Goal: Task Accomplishment & Management: Use online tool/utility

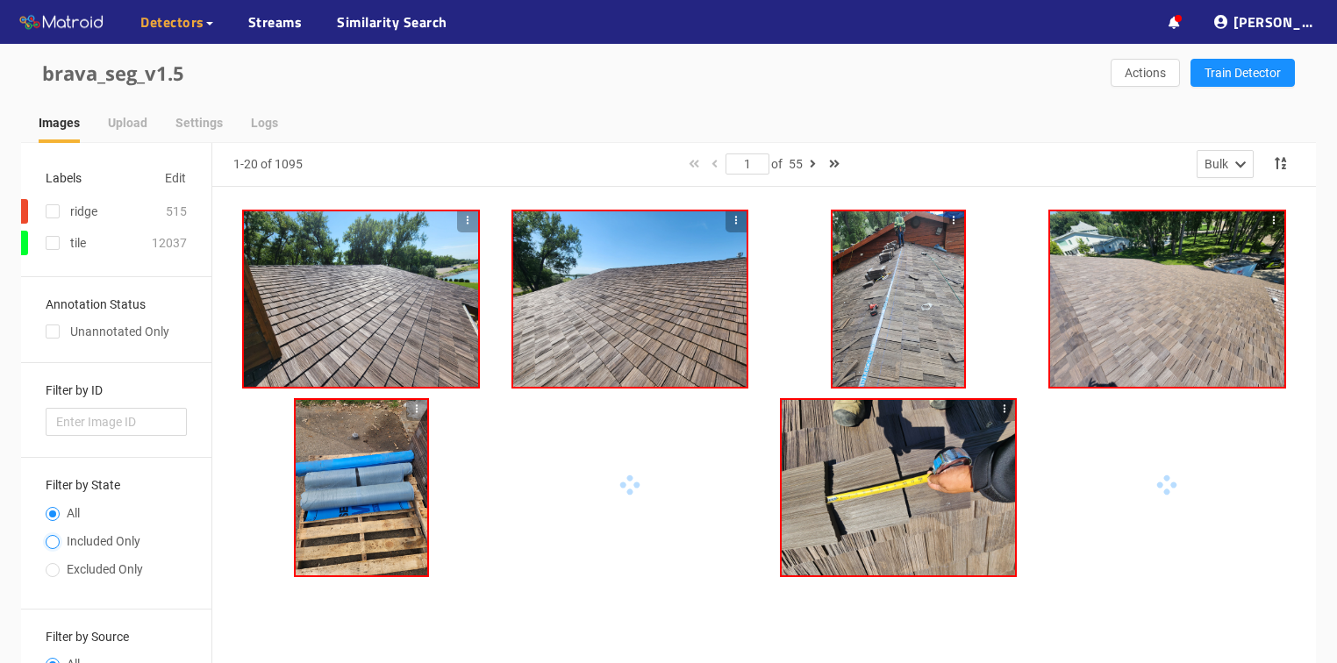
click at [49, 544] on input "Included Only" at bounding box center [53, 544] width 14 height 11
radio input "true"
radio input "false"
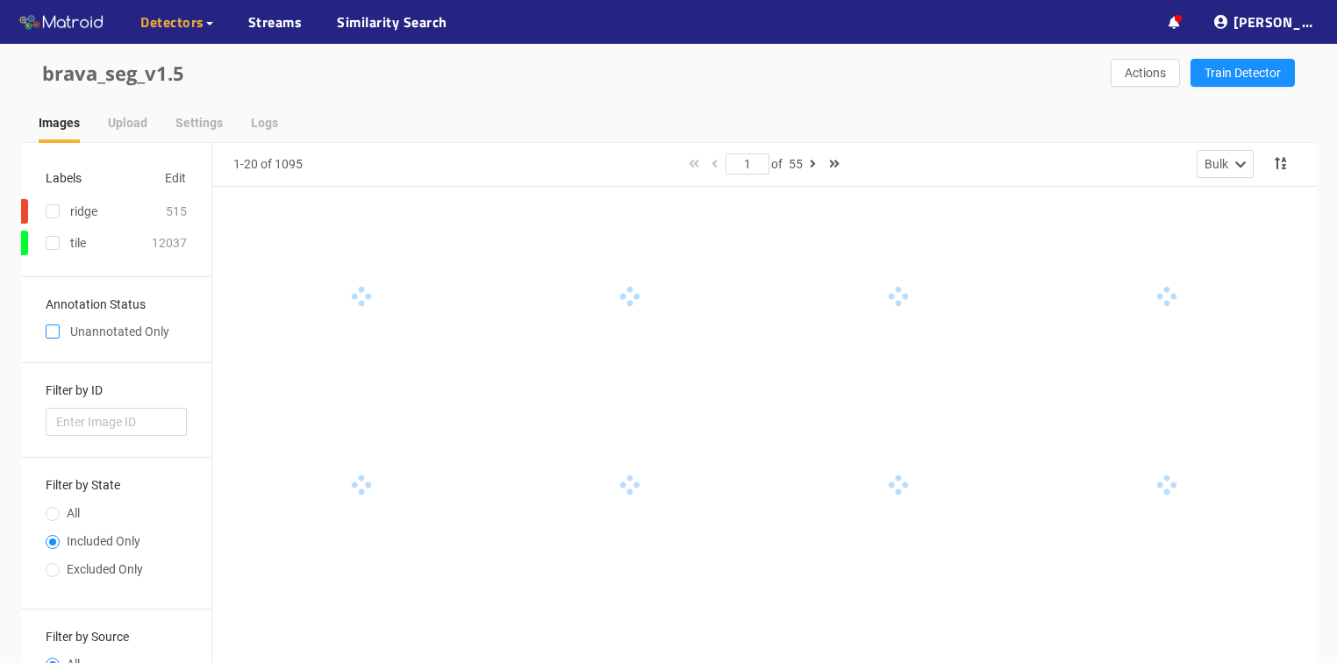
click at [52, 335] on input "checkbox" at bounding box center [53, 335] width 14 height 14
checkbox input "true"
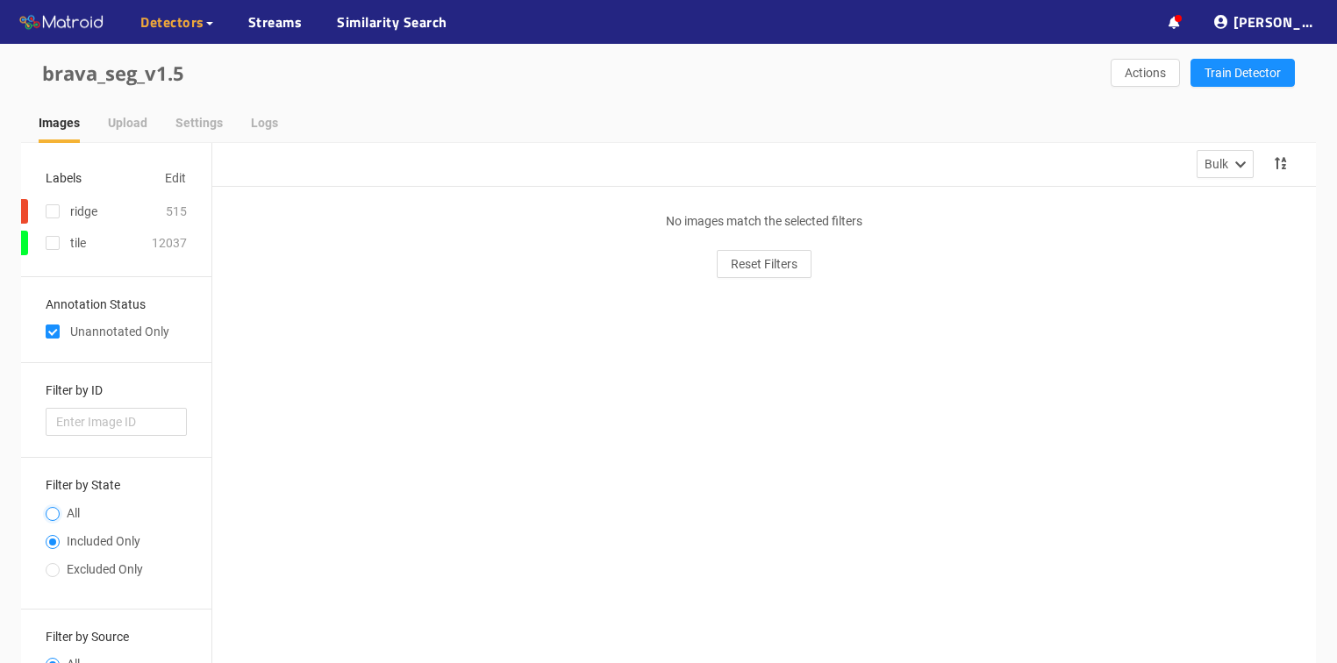
click at [58, 514] on input "All" at bounding box center [53, 516] width 14 height 11
radio input "true"
click at [54, 537] on span at bounding box center [53, 542] width 14 height 14
click at [54, 539] on input "Included Only" at bounding box center [53, 544] width 14 height 11
radio input "true"
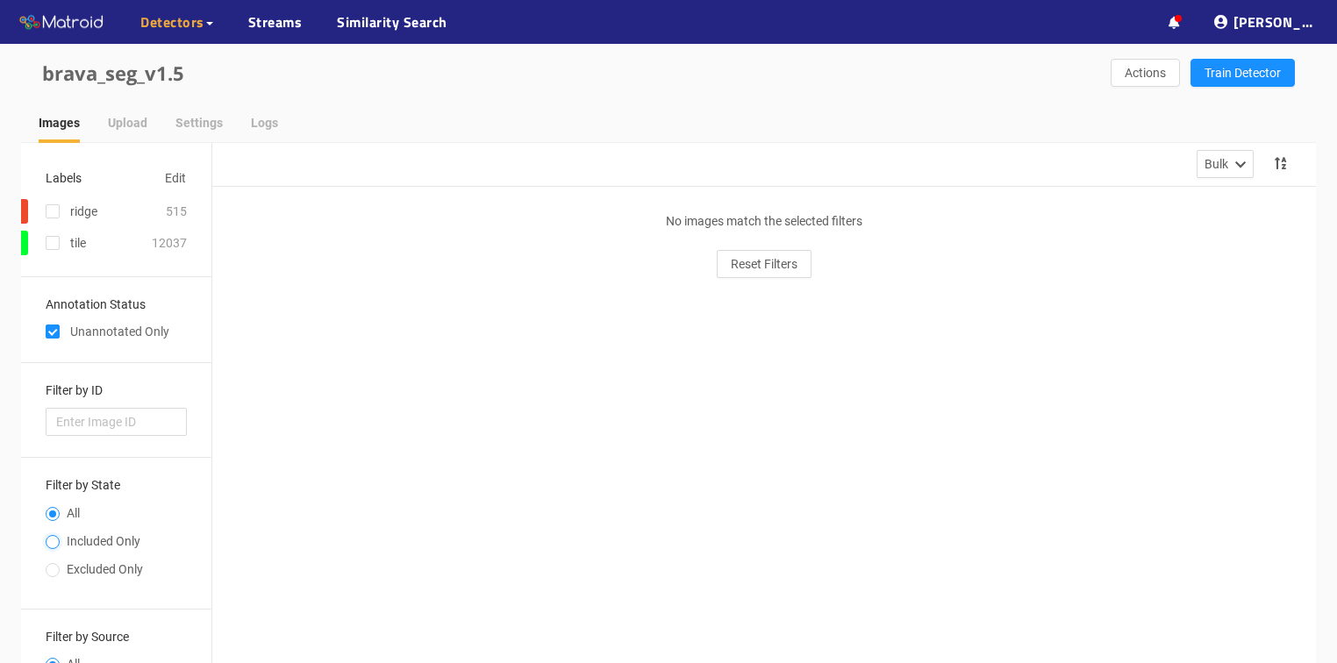
radio input "false"
click at [57, 329] on input "checkbox" at bounding box center [53, 335] width 14 height 14
checkbox input "false"
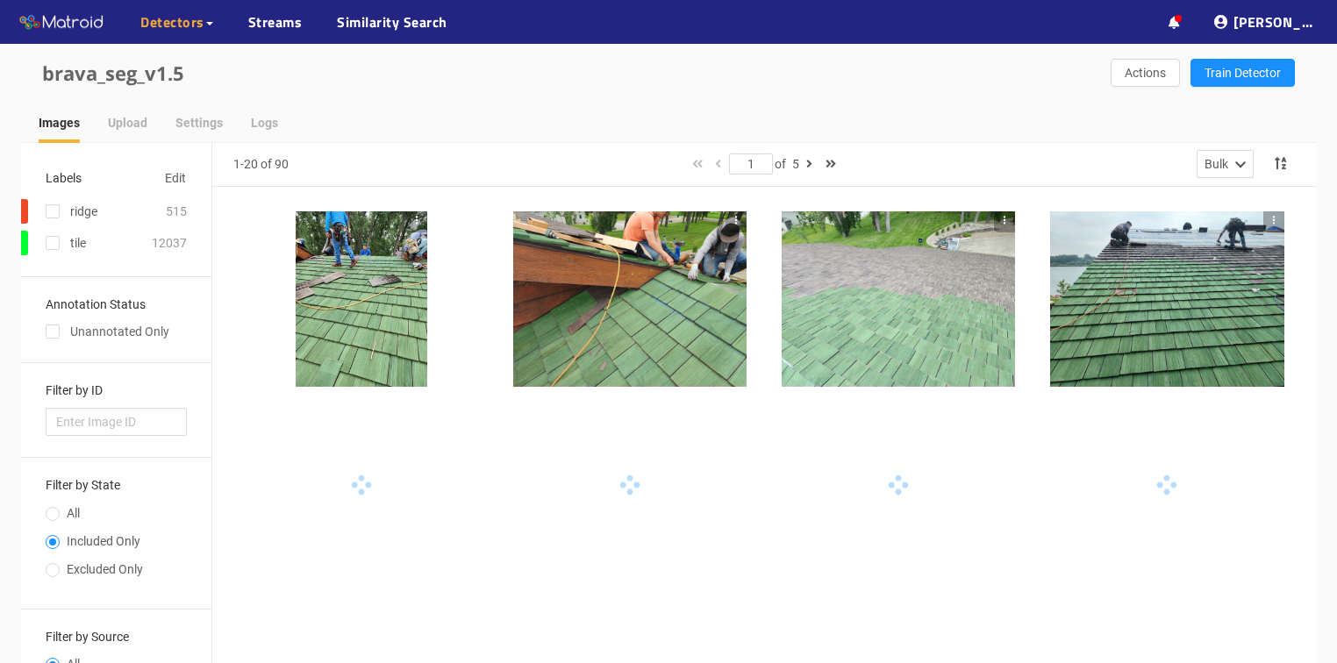
click at [318, 295] on div at bounding box center [362, 298] width 132 height 175
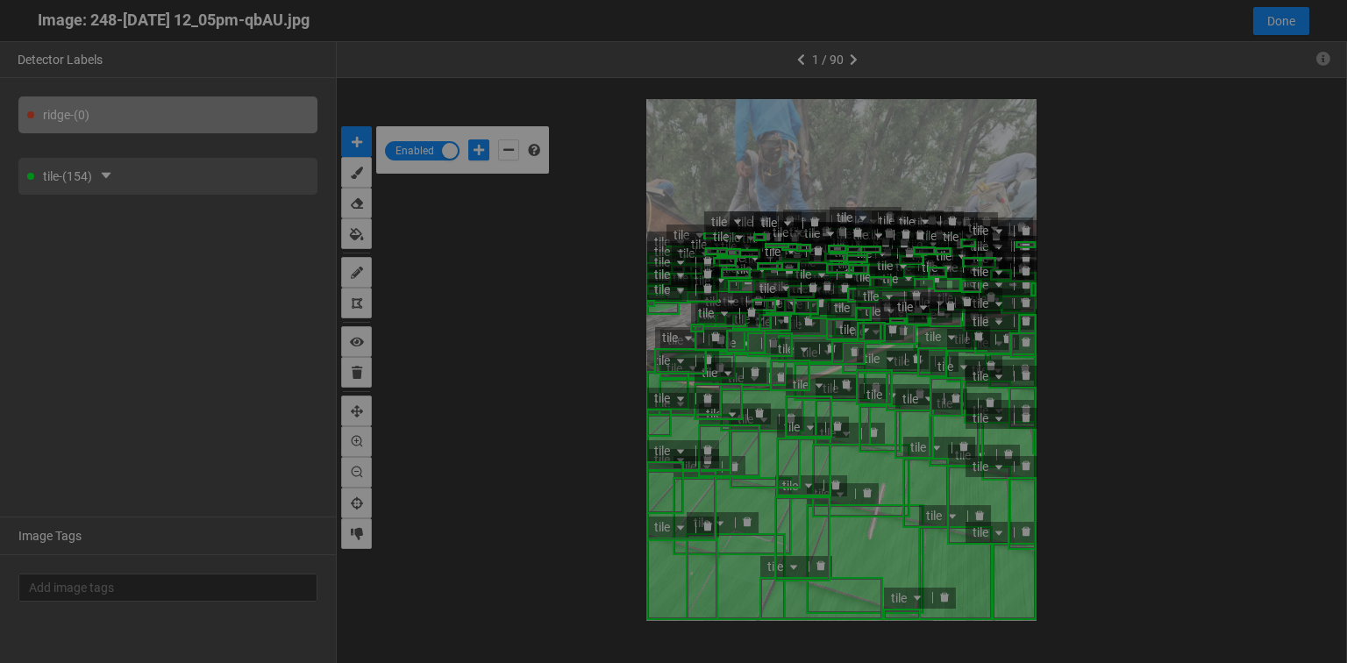
scroll to position [653, 0]
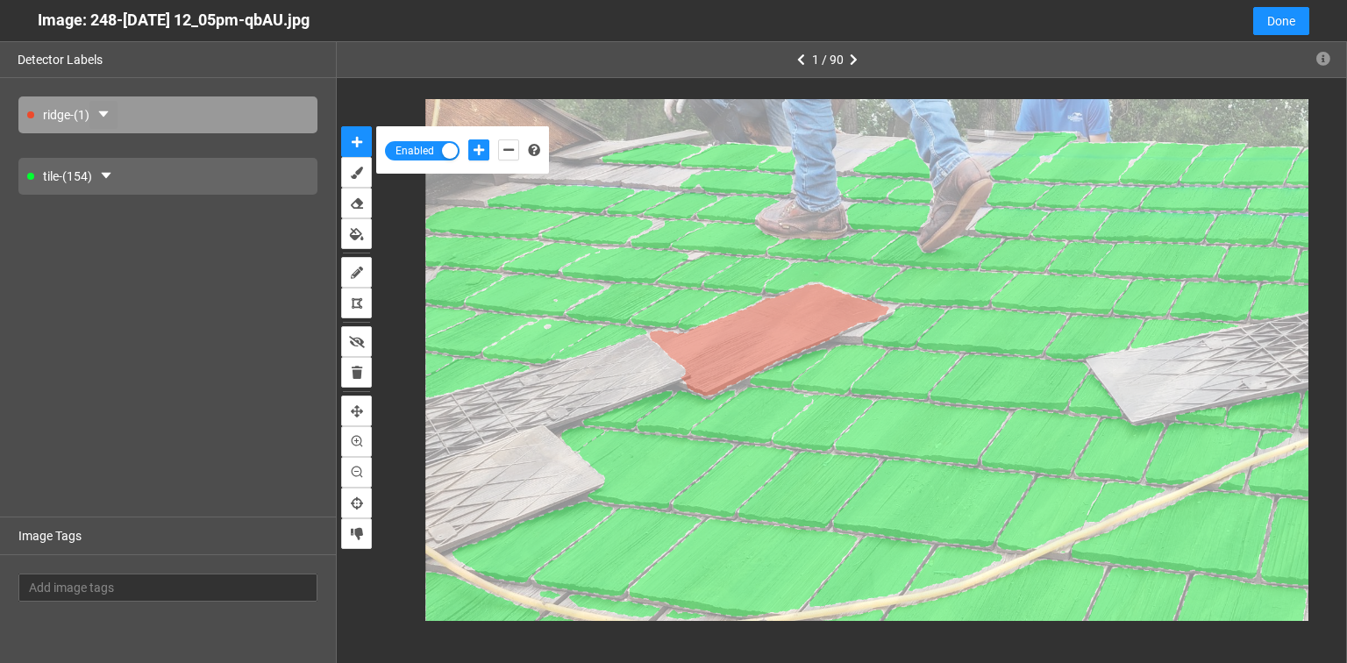
click at [111, 110] on icon "caret-down" at bounding box center [103, 114] width 14 height 14
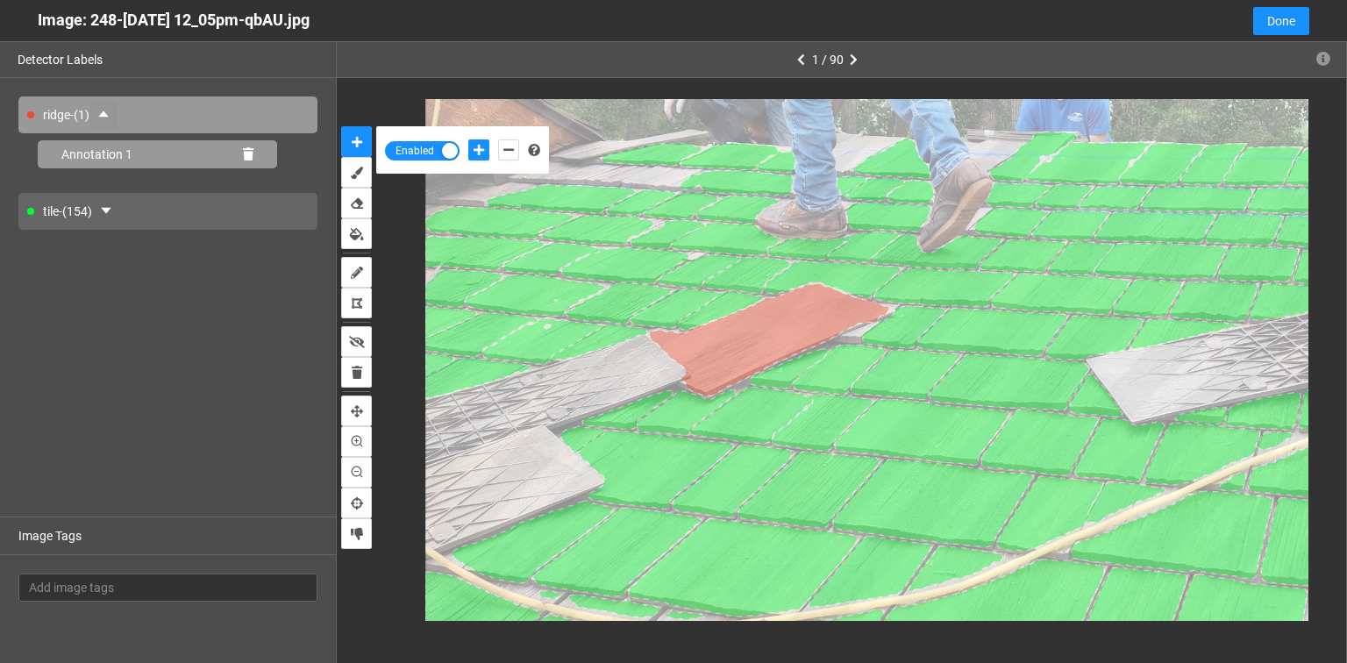
click at [249, 157] on icon at bounding box center [248, 154] width 11 height 12
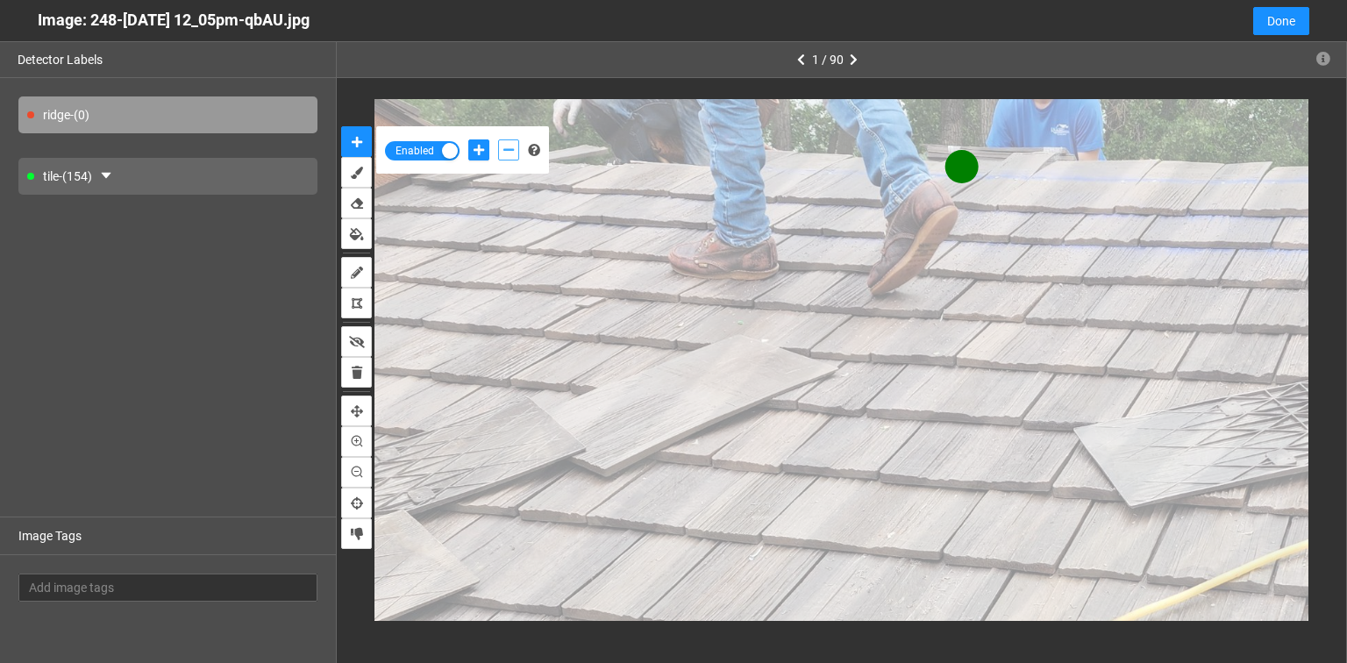
click at [511, 151] on icon "add-negative-points" at bounding box center [508, 150] width 11 height 12
click at [498, 139] on button "add-negative-points" at bounding box center [508, 149] width 21 height 21
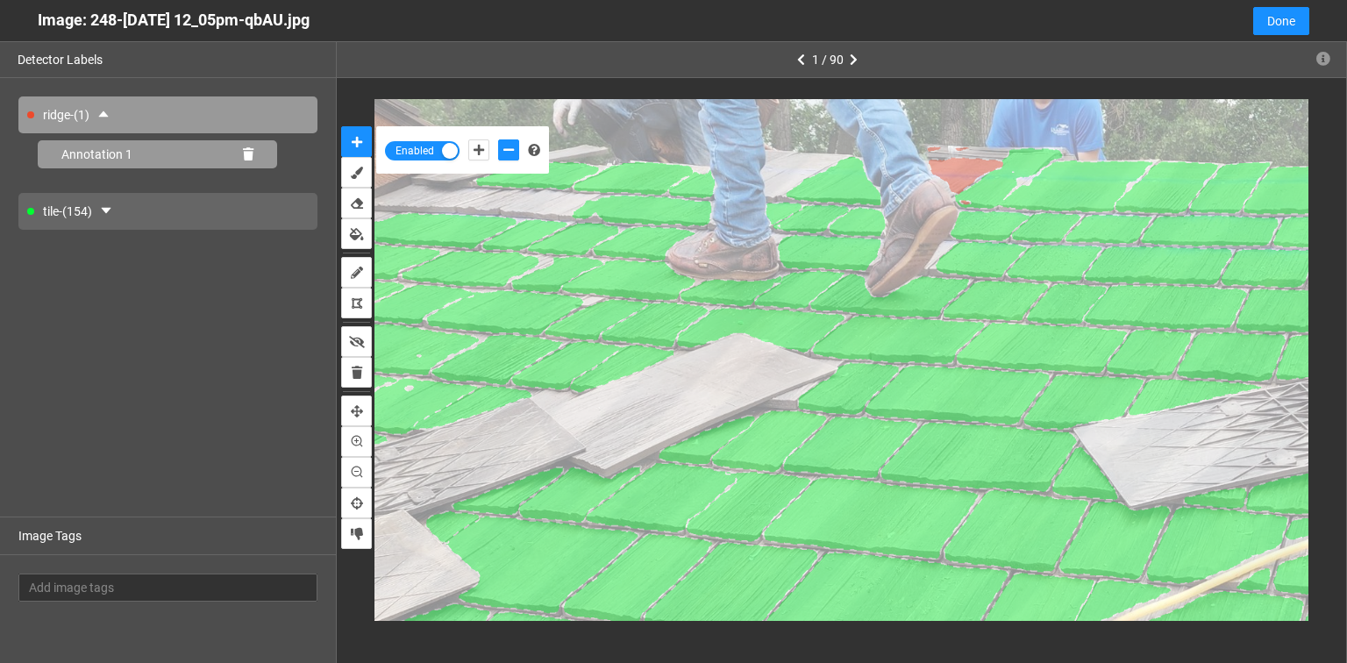
click at [243, 150] on icon at bounding box center [248, 154] width 11 height 12
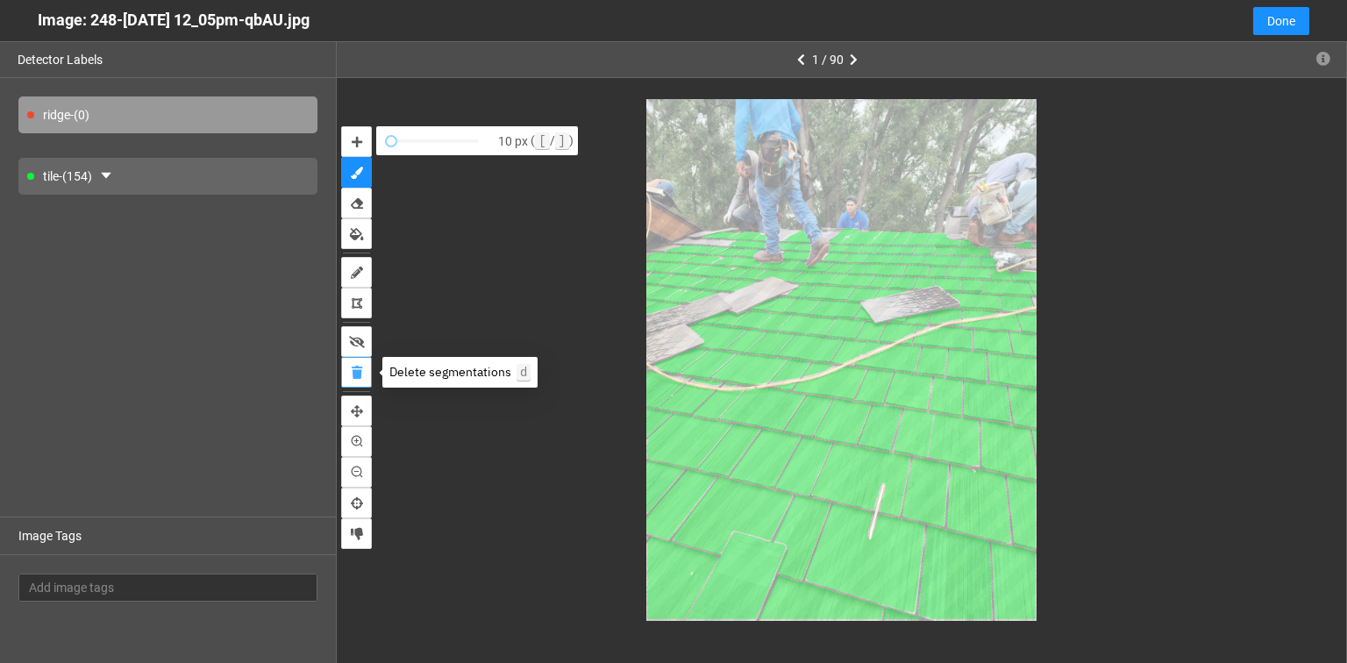
click at [352, 375] on icon "delete" at bounding box center [357, 373] width 11 height 12
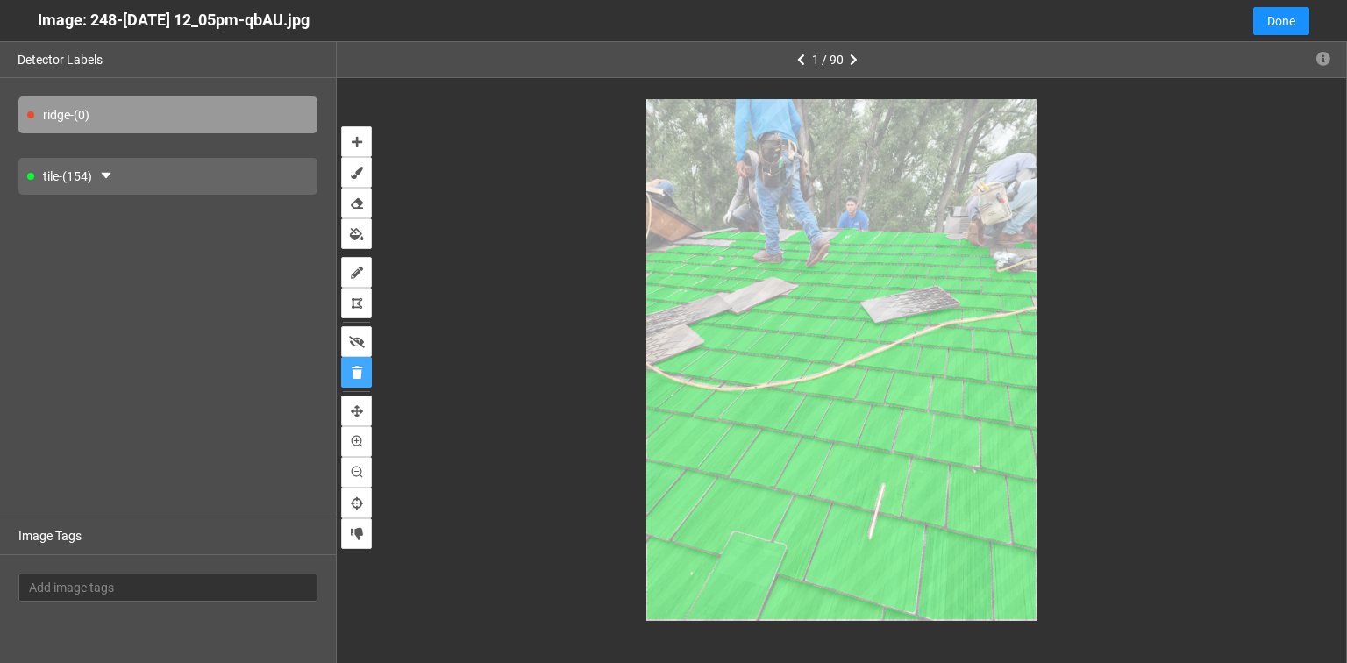
click at [742, 593] on icon at bounding box center [736, 577] width 100 height 88
click at [341, 357] on button "delete" at bounding box center [356, 372] width 31 height 31
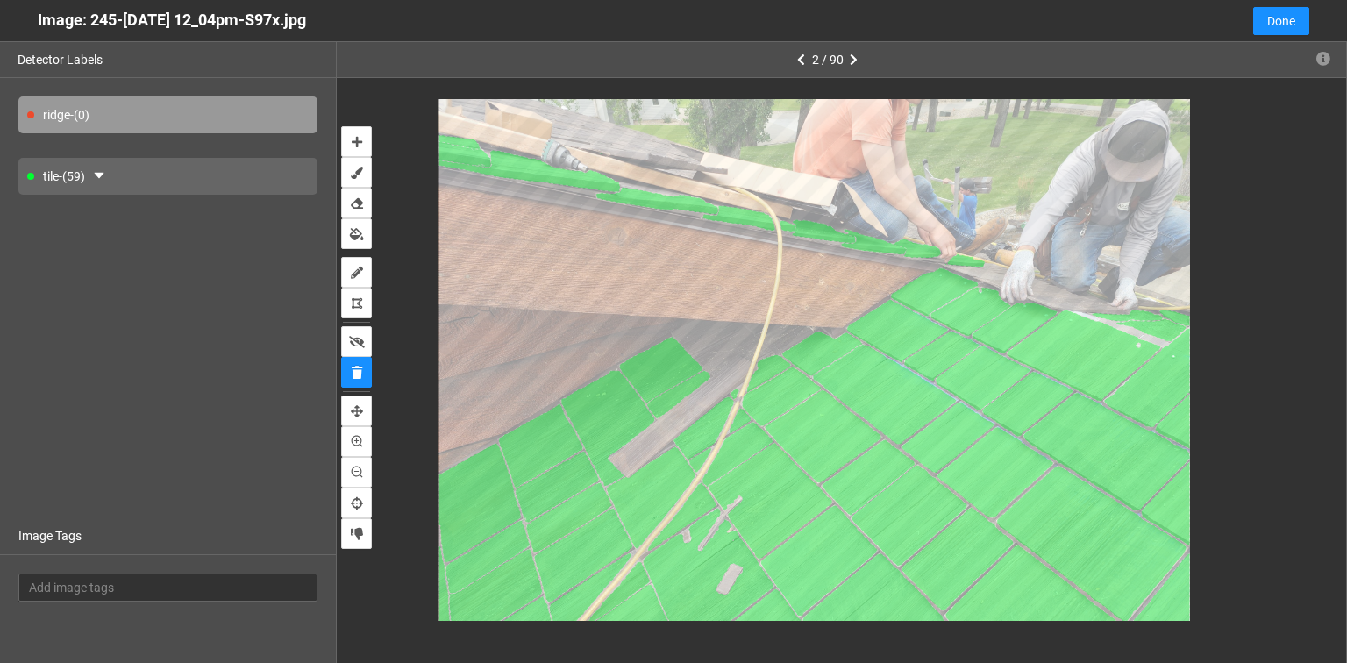
click at [126, 182] on div "tile - (59)" at bounding box center [167, 176] width 299 height 37
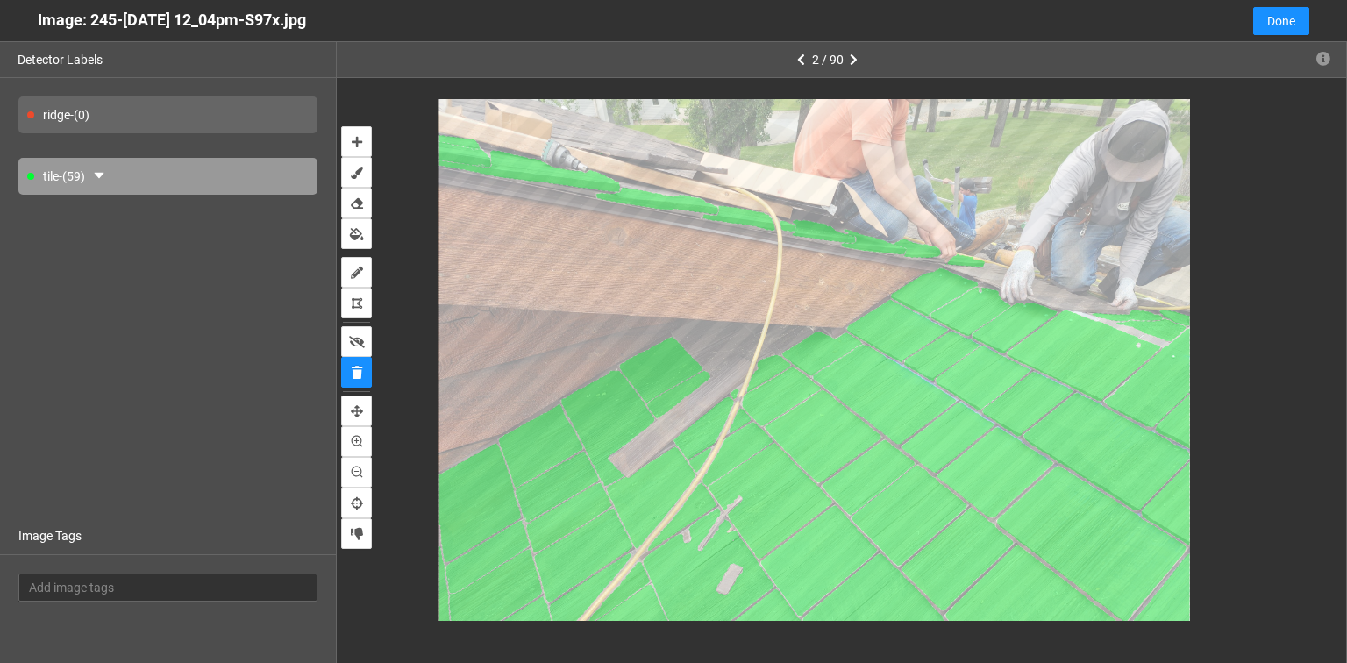
click at [1060, 294] on icon at bounding box center [814, 363] width 751 height 563
click at [1049, 284] on icon at bounding box center [814, 363] width 751 height 563
click at [361, 139] on icon "auto-mask" at bounding box center [357, 142] width 11 height 12
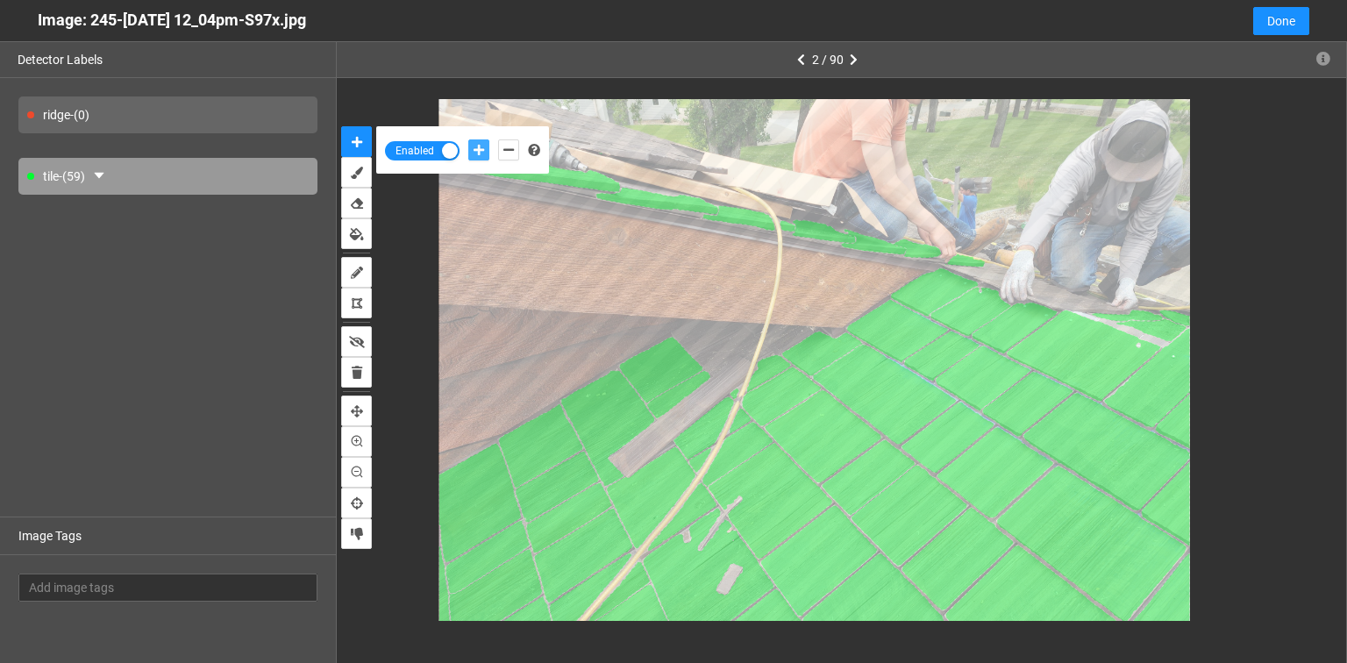
click at [472, 149] on button "add-positive-points" at bounding box center [478, 149] width 21 height 21
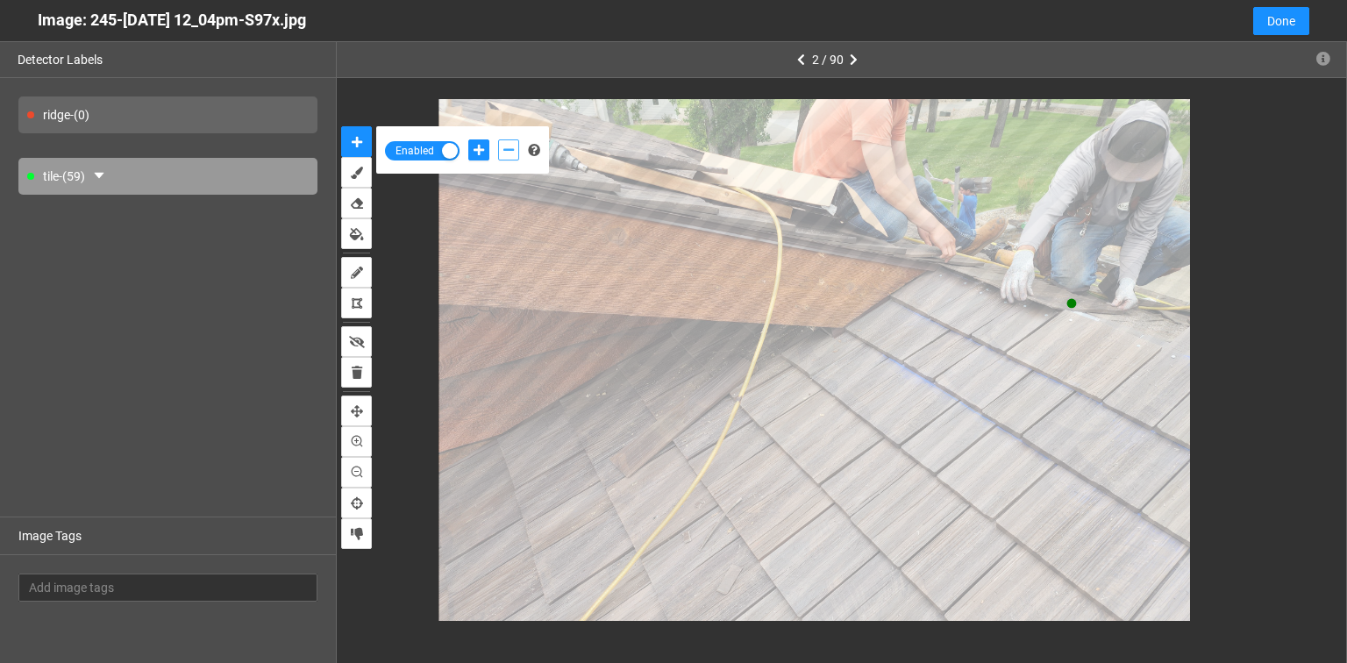
click at [505, 151] on icon "add-negative-points" at bounding box center [508, 150] width 11 height 12
click at [498, 139] on button "add-negative-points" at bounding box center [508, 149] width 21 height 21
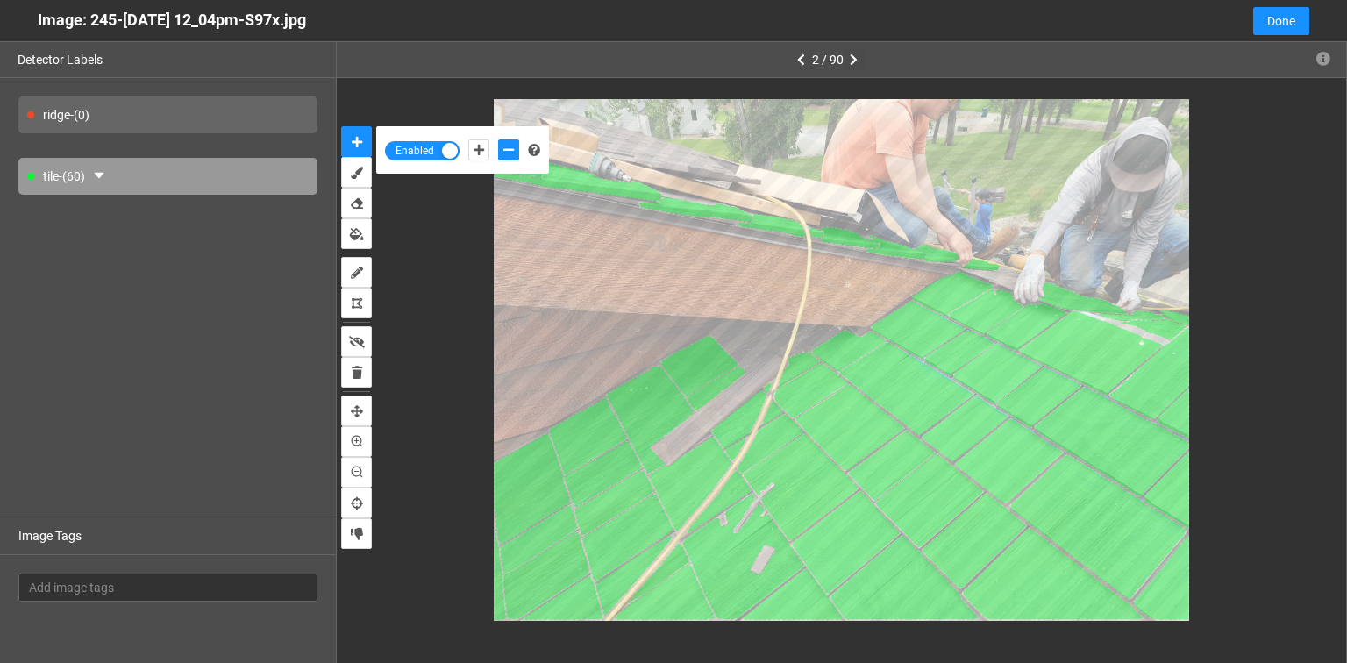
click at [856, 55] on icon "button" at bounding box center [854, 60] width 8 height 12
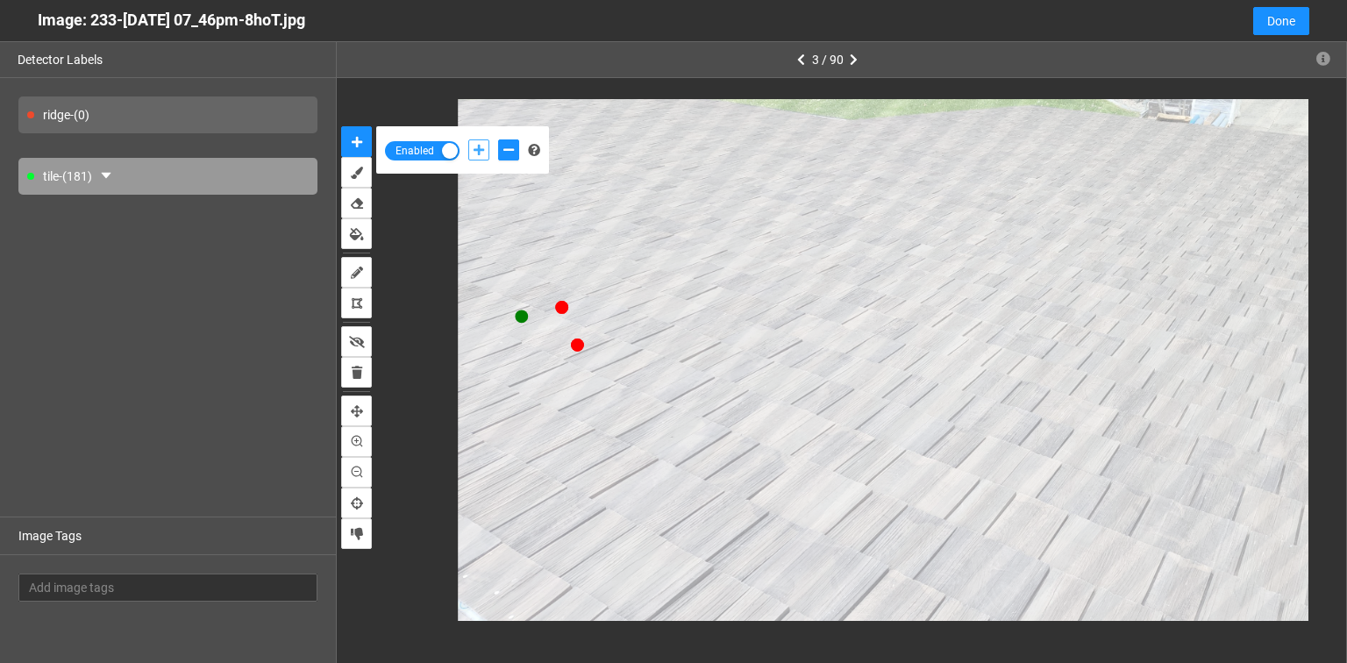
click at [474, 150] on icon "add-positive-points" at bounding box center [479, 150] width 11 height 12
click at [504, 144] on icon "add-negative-points" at bounding box center [508, 150] width 11 height 12
click at [498, 139] on button "add-negative-points" at bounding box center [508, 149] width 21 height 21
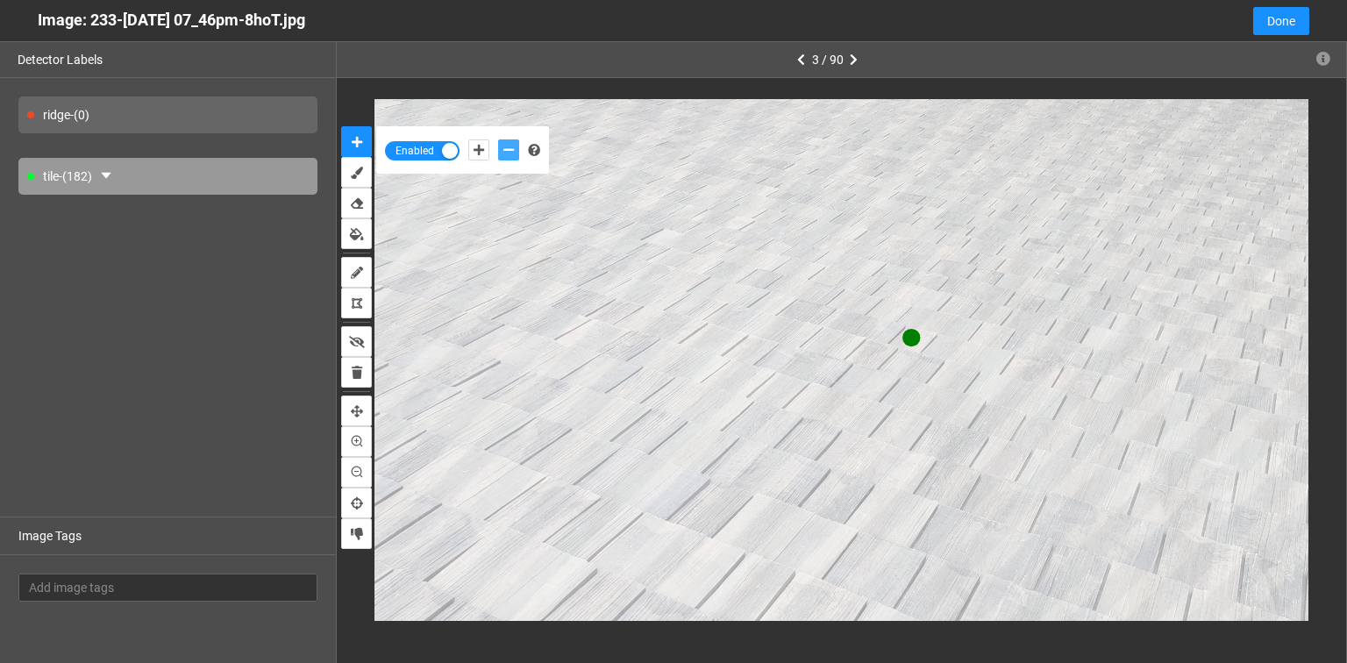
click at [498, 139] on button "add-negative-points" at bounding box center [508, 149] width 21 height 21
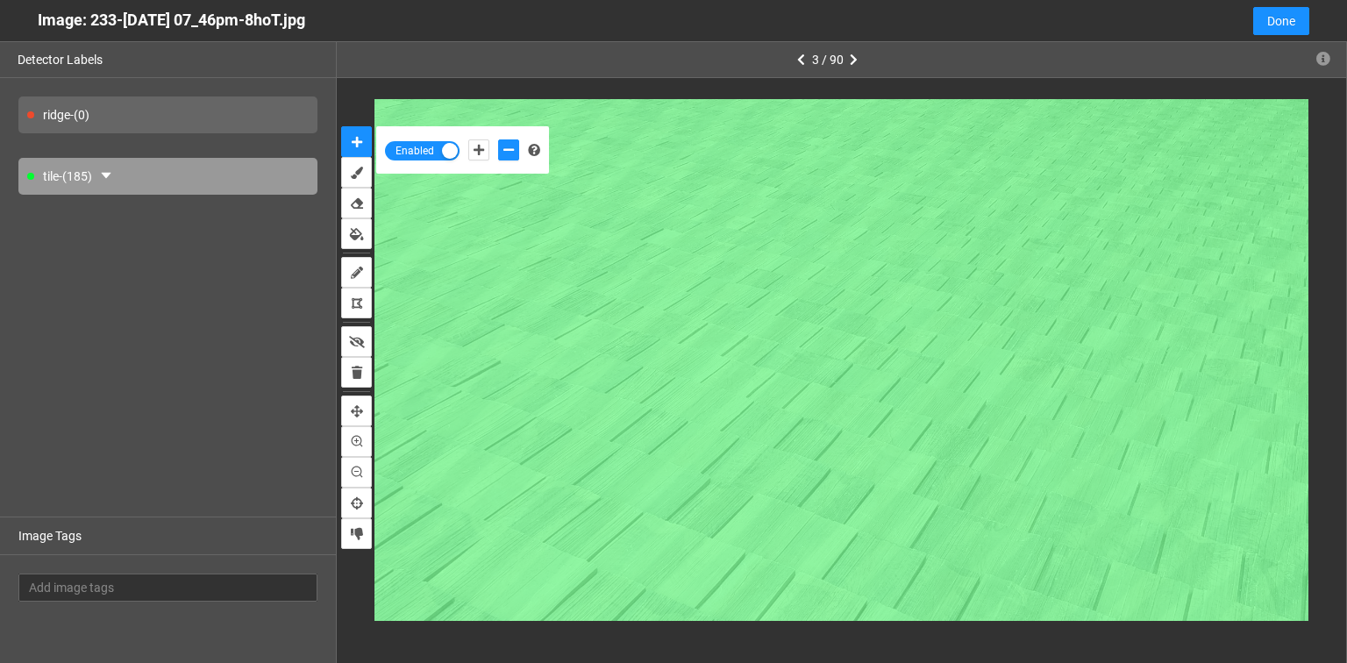
click at [96, 182] on div "tile - (185)" at bounding box center [167, 176] width 299 height 37
click at [107, 179] on icon "caret-down" at bounding box center [106, 175] width 14 height 14
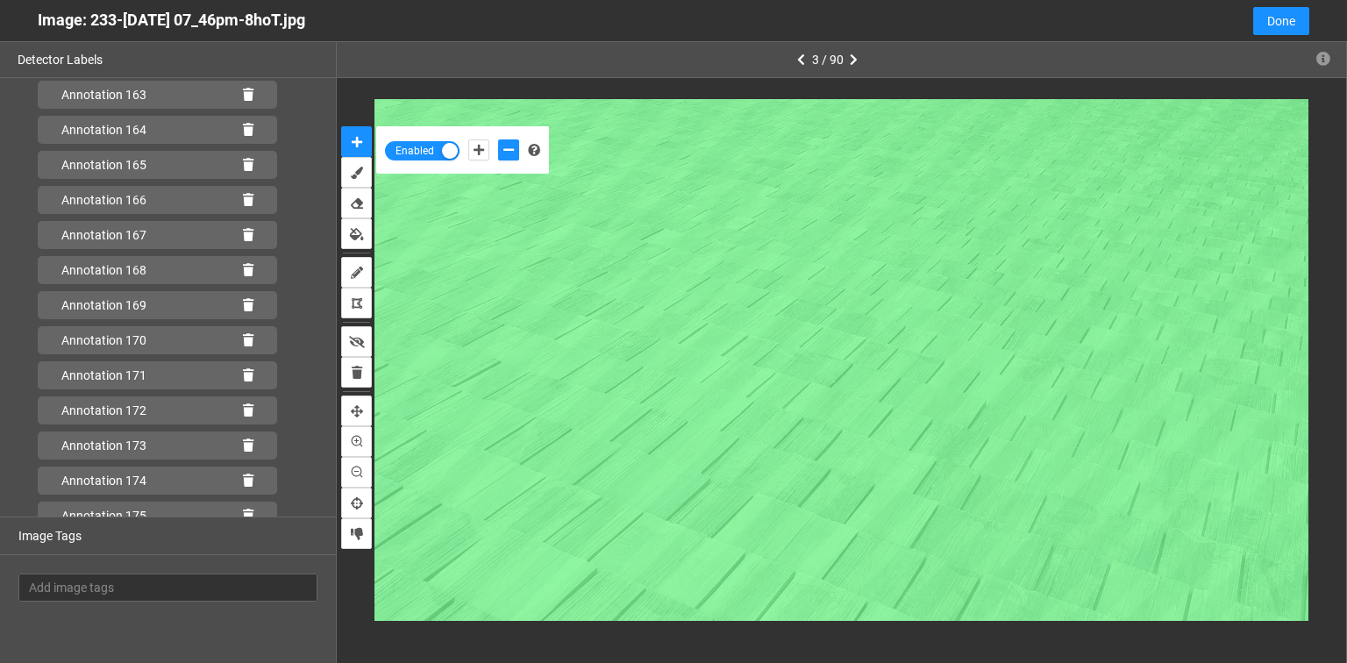
scroll to position [6169, 0]
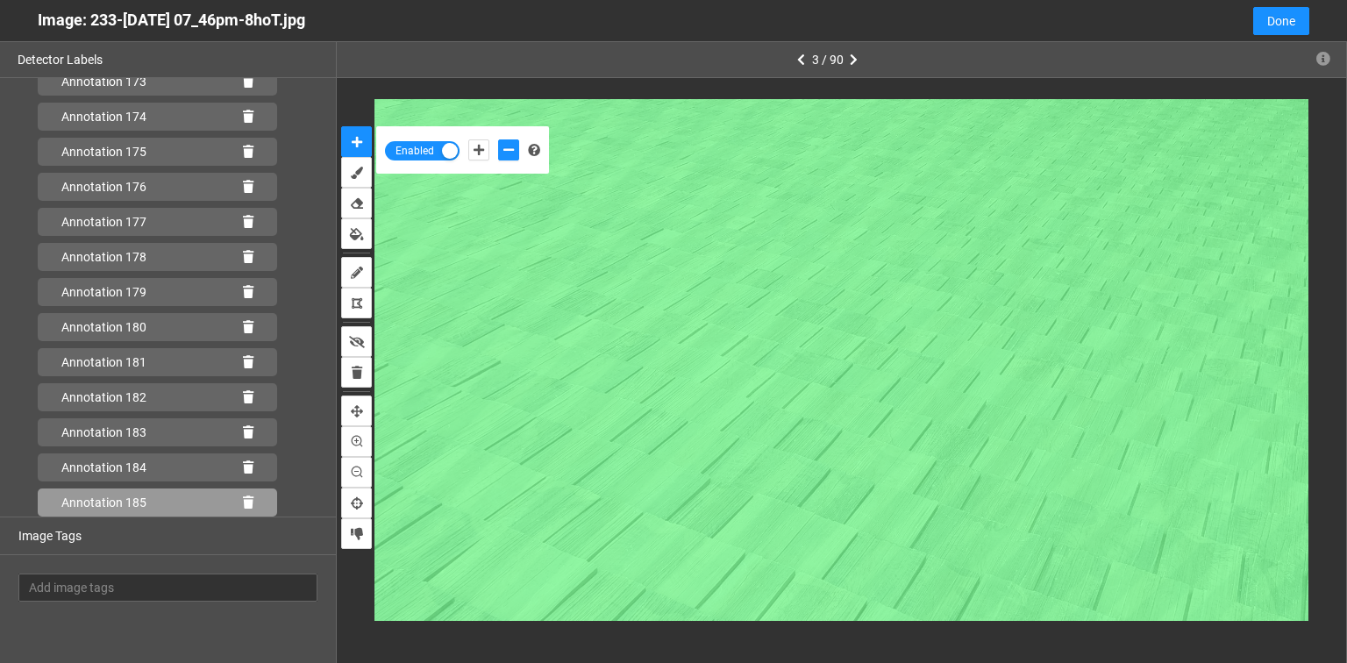
click at [243, 500] on icon at bounding box center [248, 502] width 11 height 12
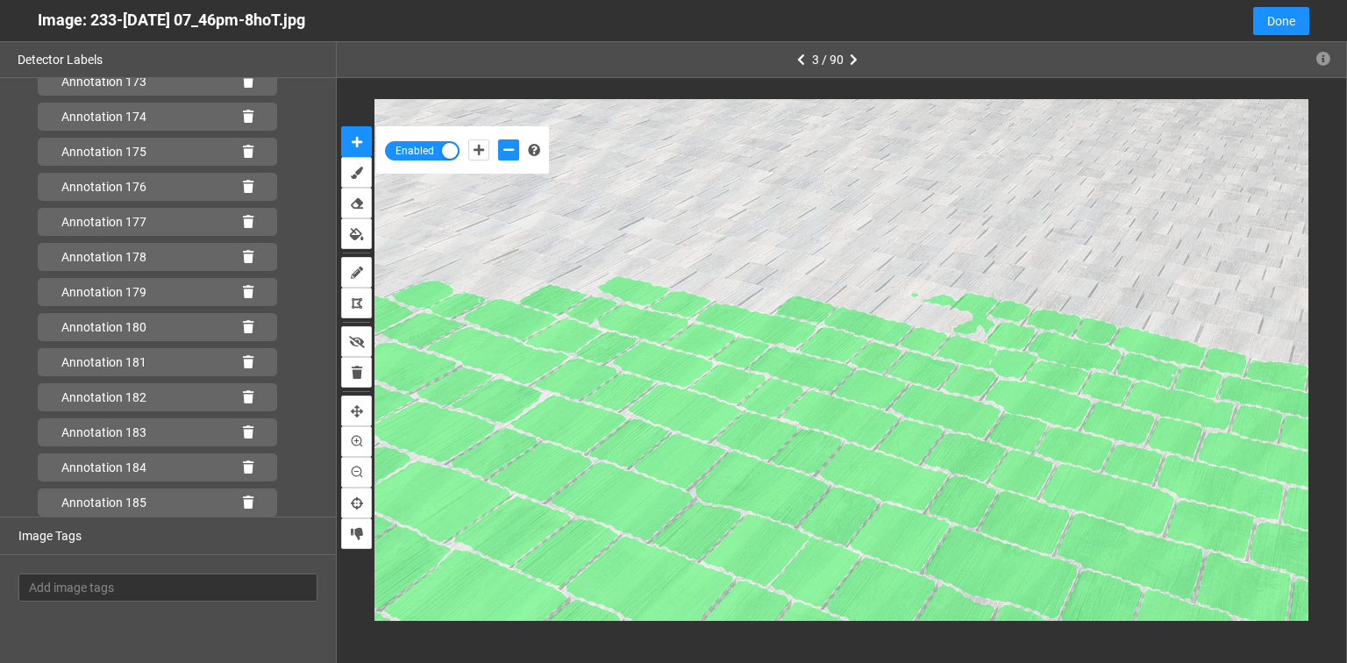
scroll to position [6590, 0]
click at [243, 501] on icon at bounding box center [248, 502] width 11 height 12
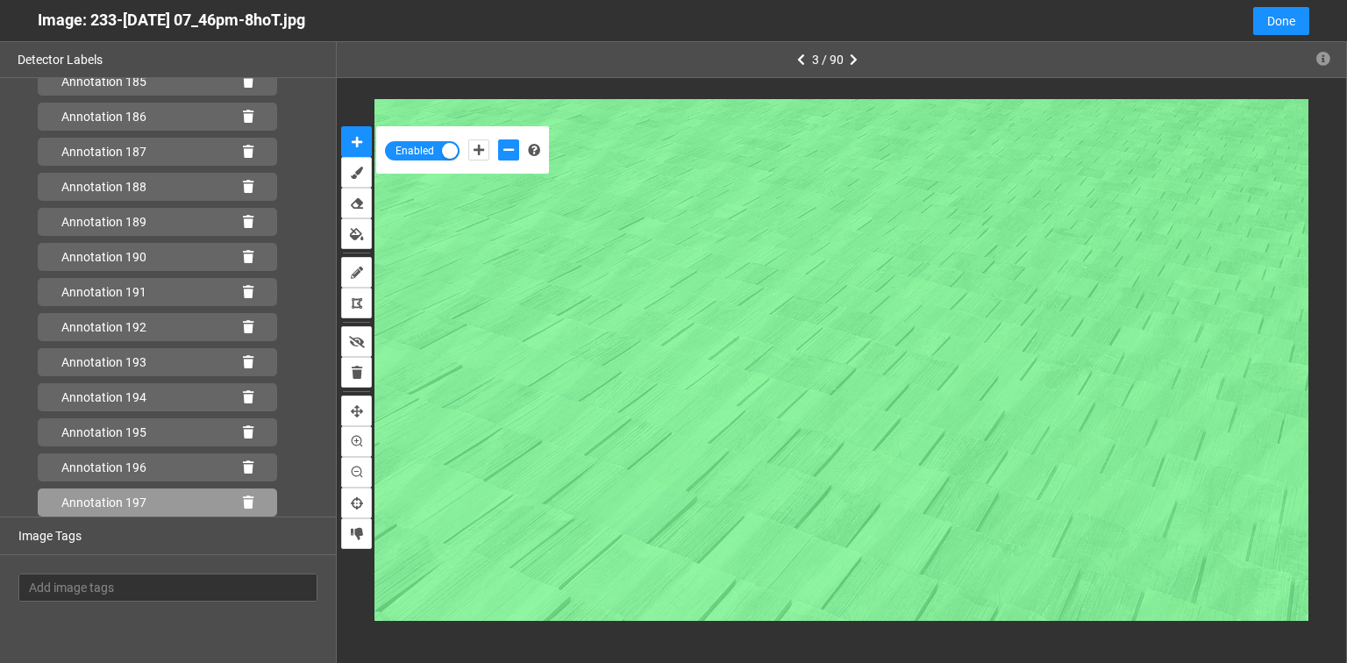
click at [243, 498] on icon at bounding box center [248, 502] width 11 height 12
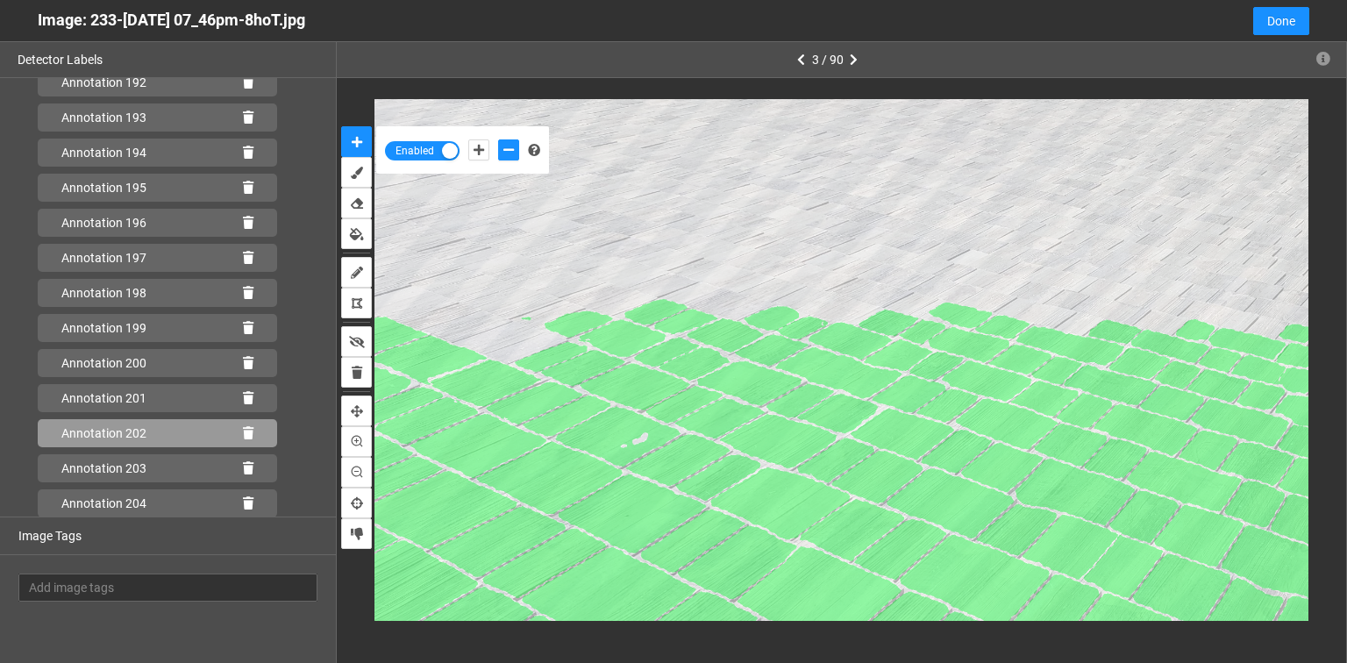
scroll to position [6836, 0]
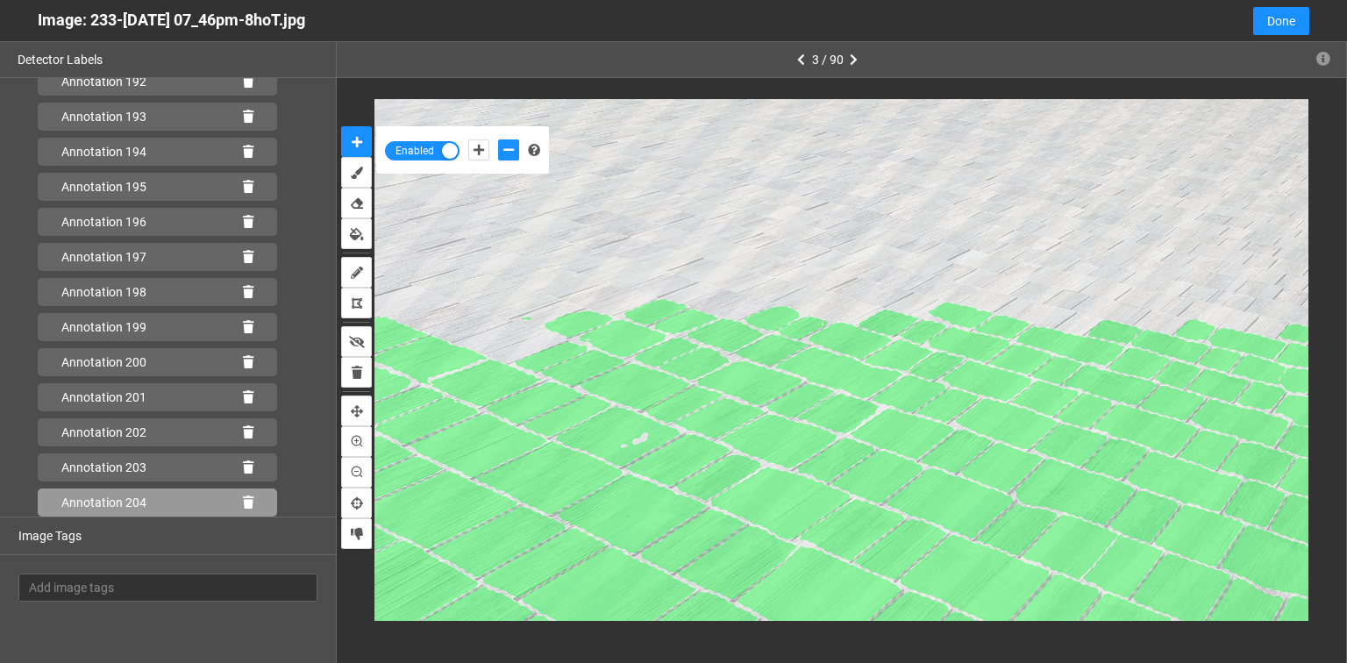
click at [243, 496] on icon at bounding box center [248, 502] width 11 height 12
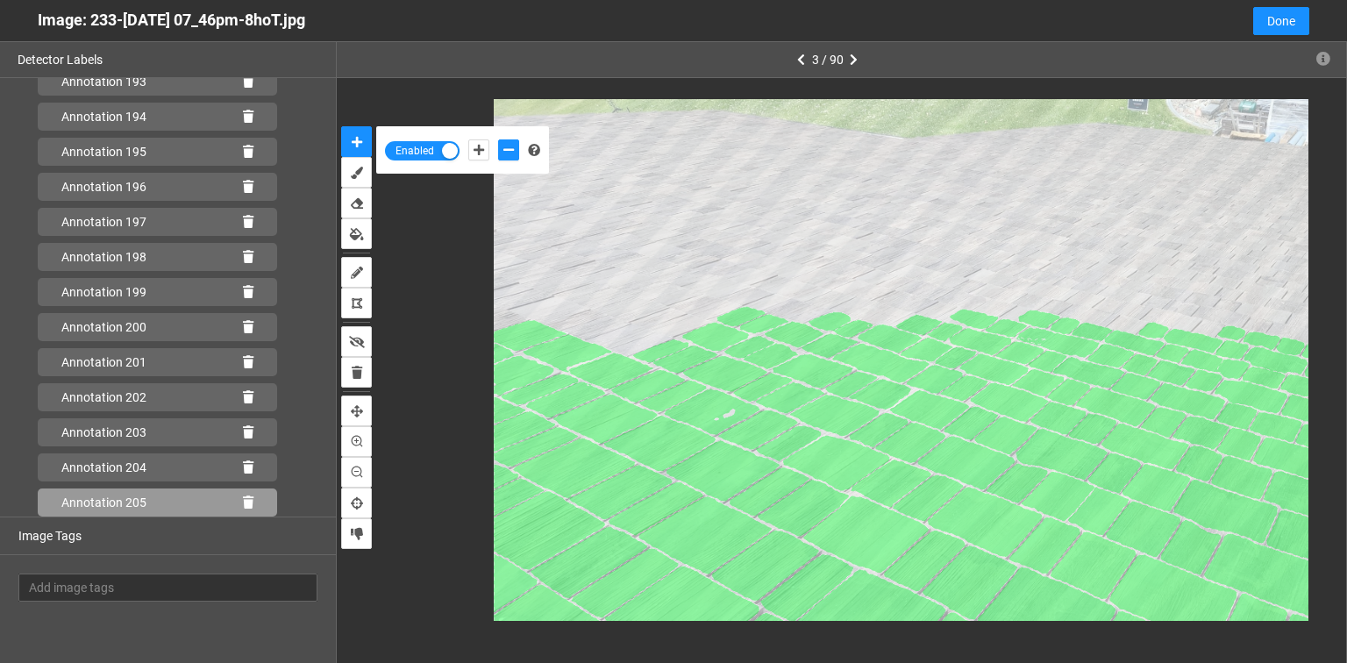
click at [243, 498] on icon at bounding box center [248, 502] width 11 height 12
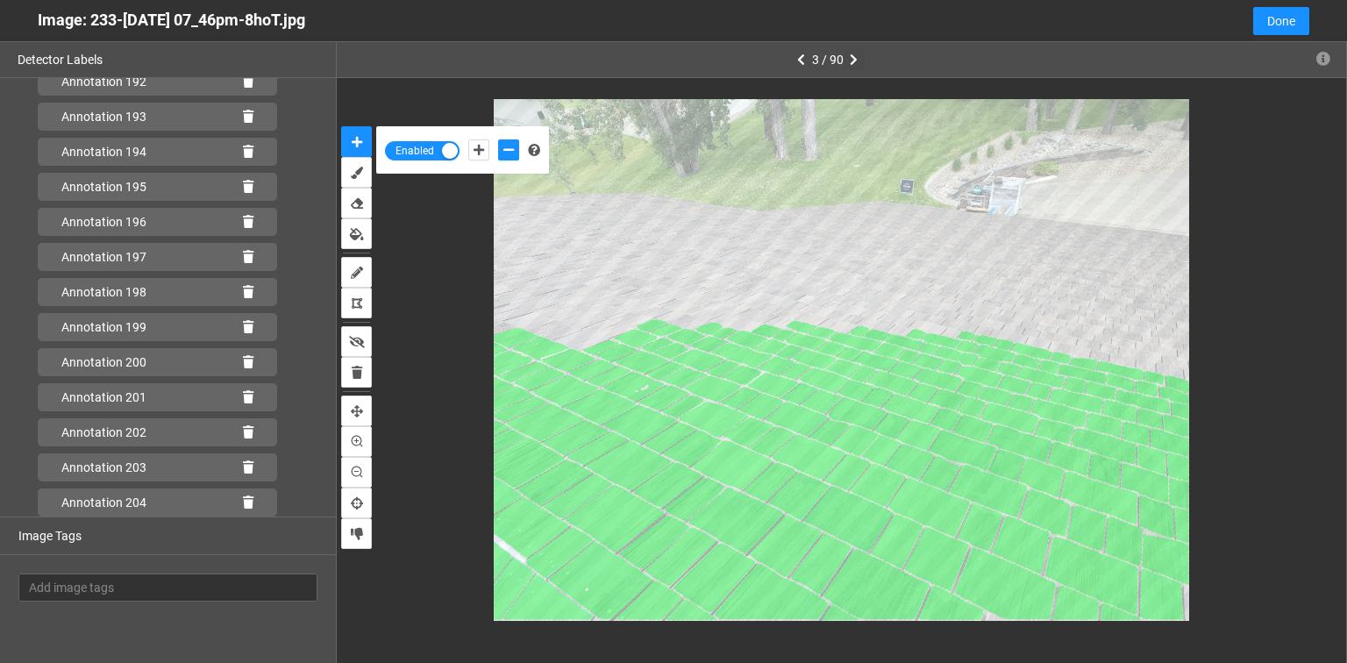
click at [852, 60] on icon "button" at bounding box center [854, 60] width 8 height 12
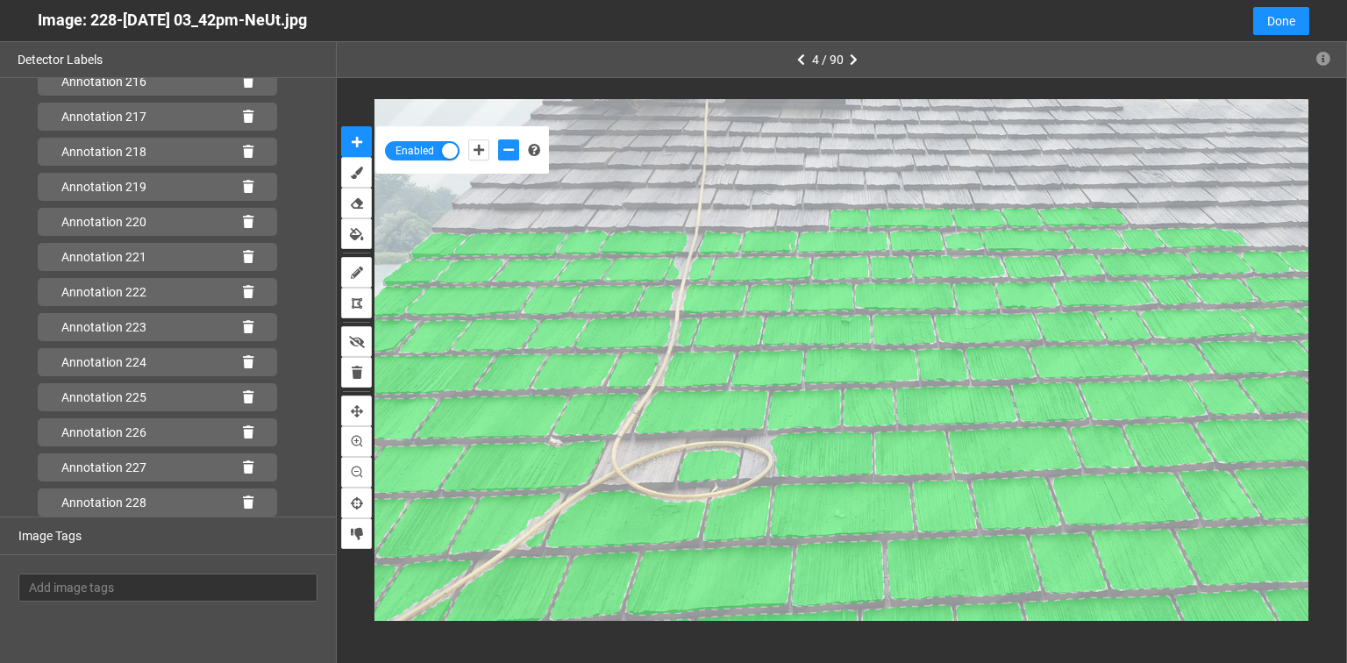
scroll to position [8029, 0]
click at [243, 502] on icon at bounding box center [248, 502] width 11 height 12
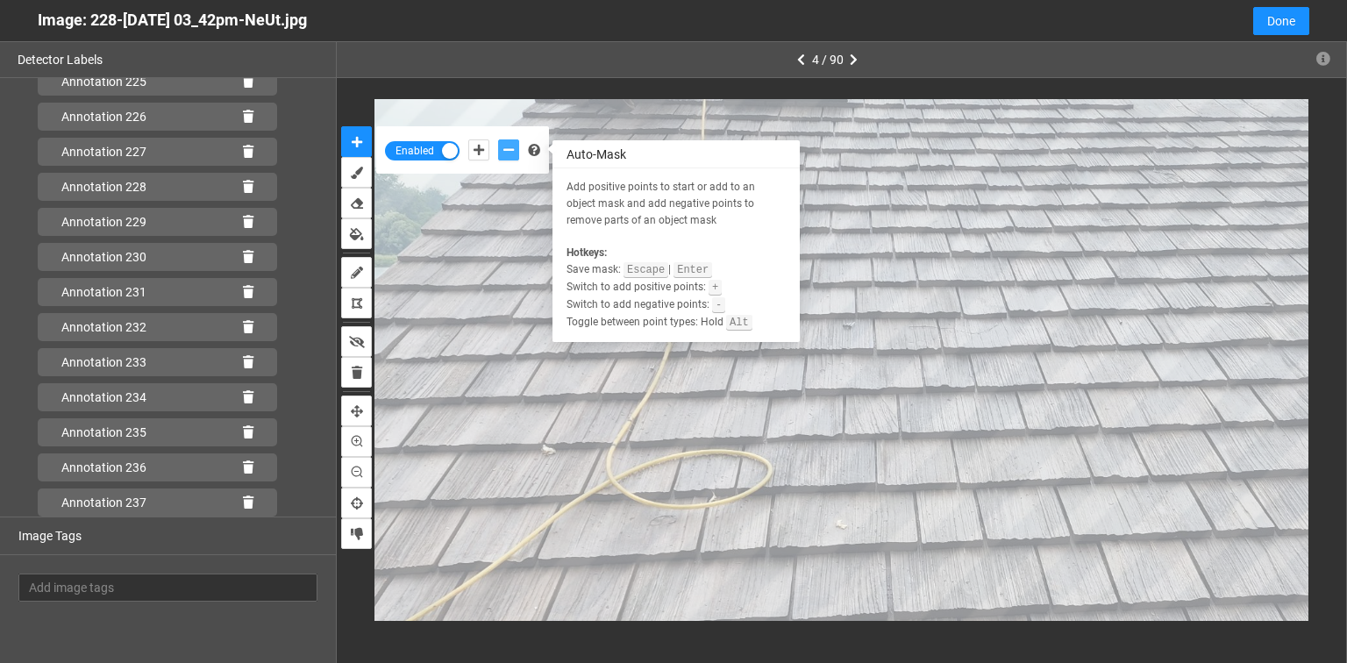
click at [514, 146] on button "add-negative-points" at bounding box center [508, 149] width 21 height 21
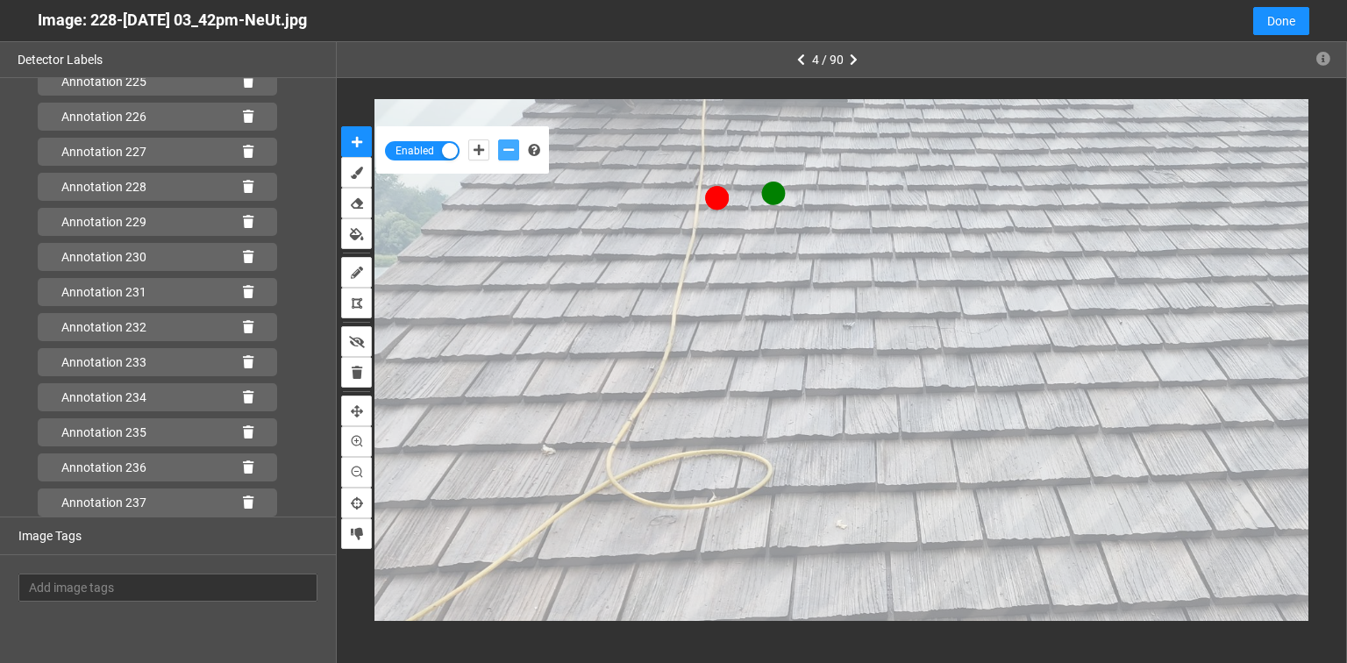
click at [498, 139] on button "add-negative-points" at bounding box center [508, 149] width 21 height 21
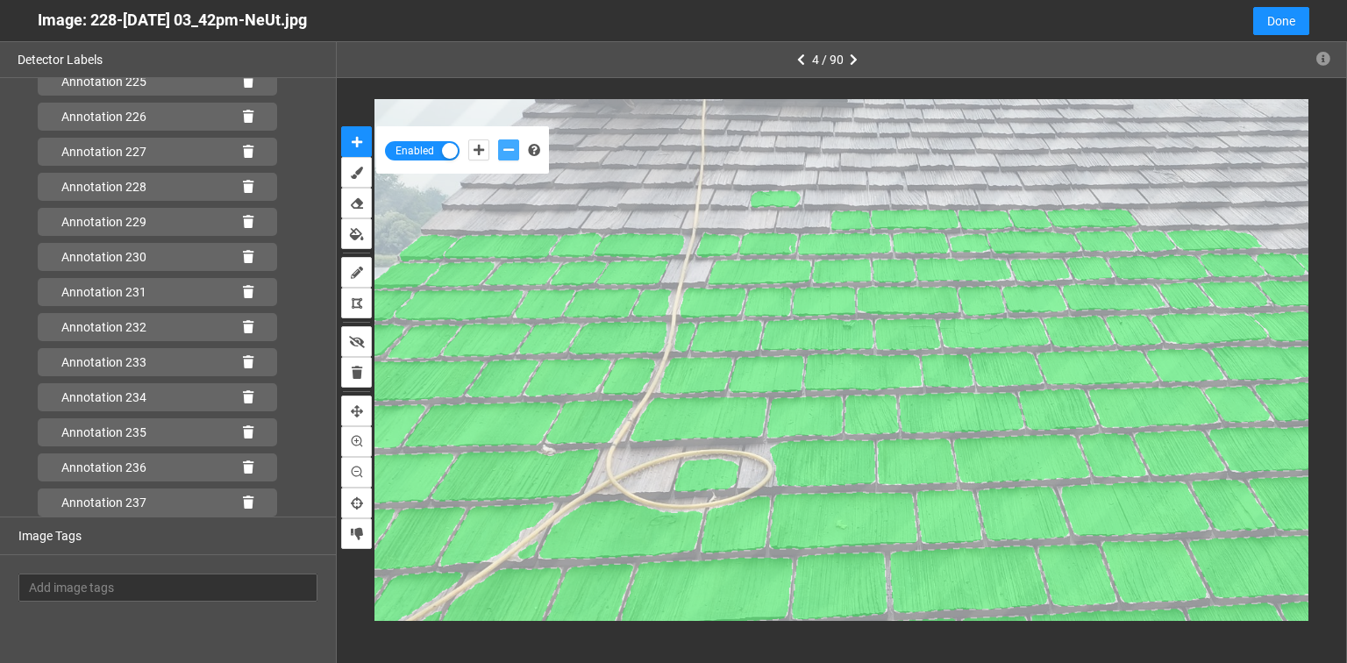
scroll to position [8029, 0]
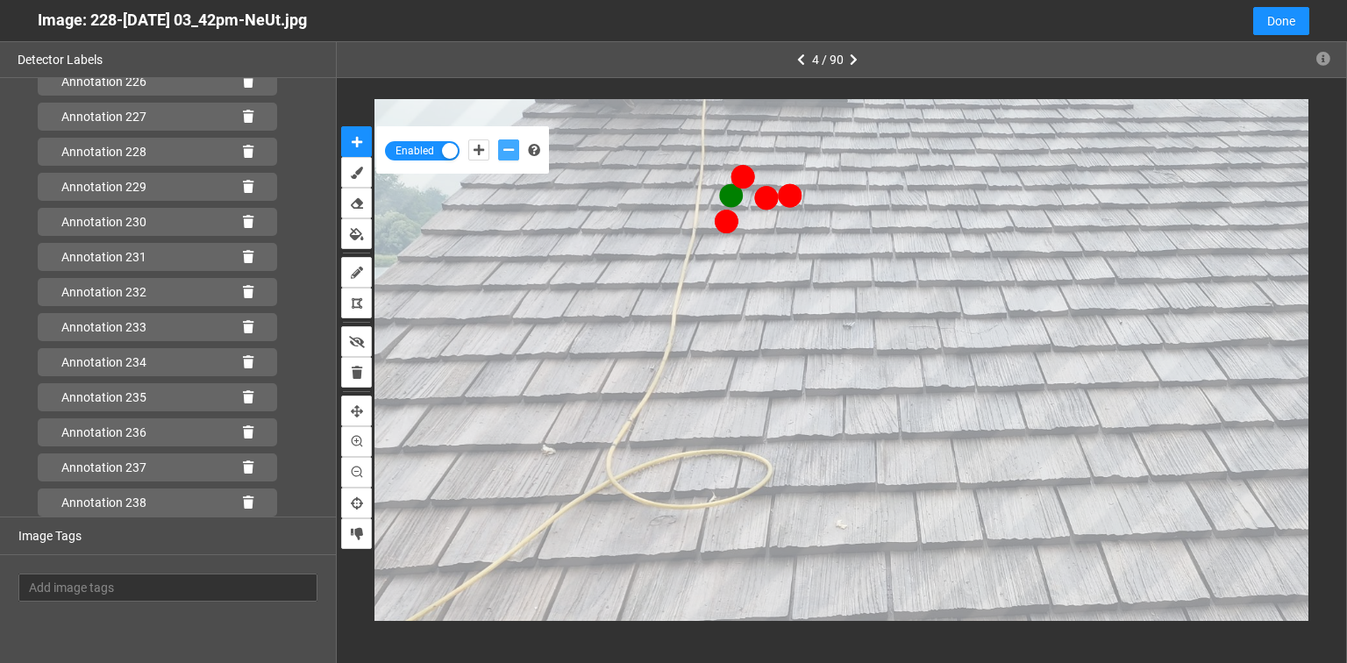
click at [498, 139] on button "add-negative-points" at bounding box center [508, 149] width 21 height 21
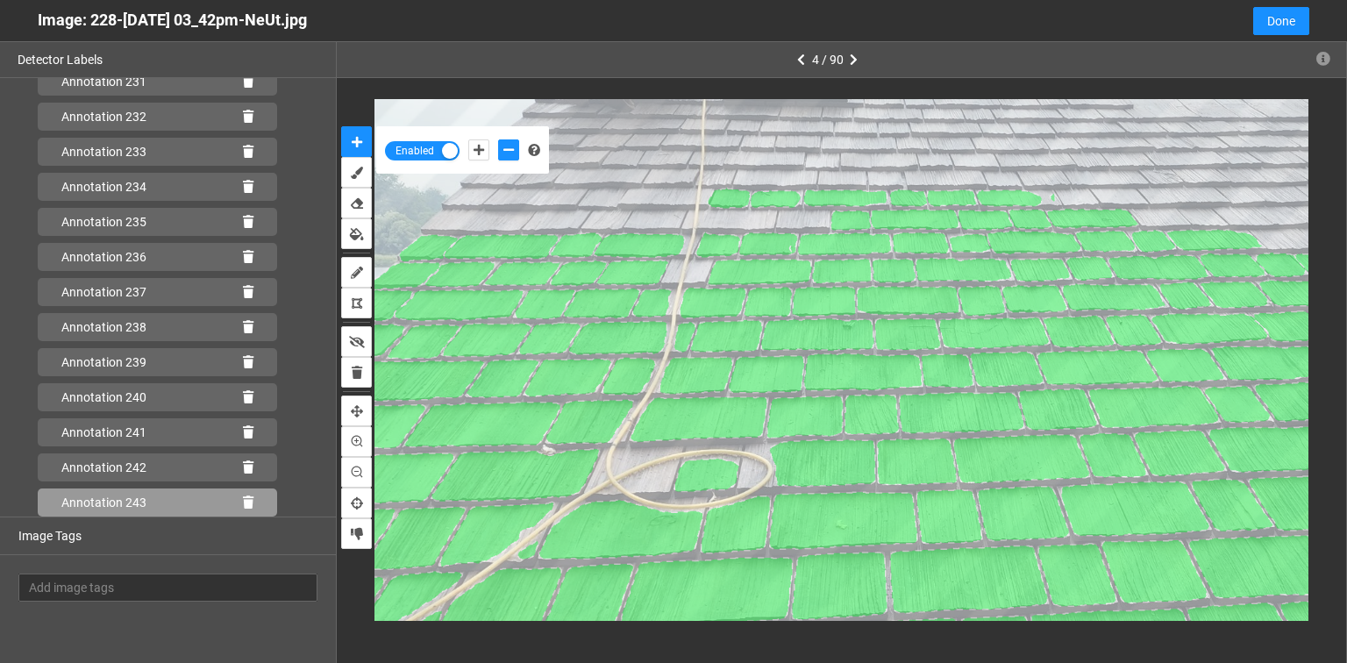
click at [243, 497] on icon at bounding box center [248, 502] width 11 height 12
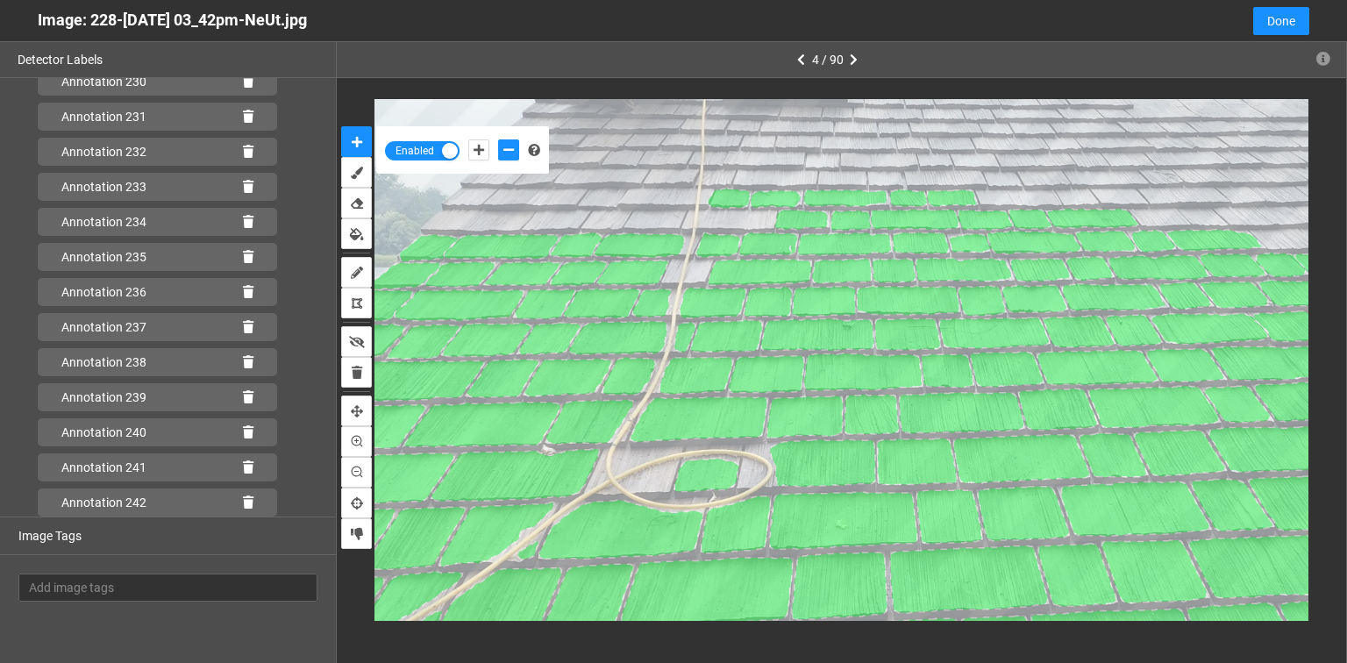
scroll to position [8204, 0]
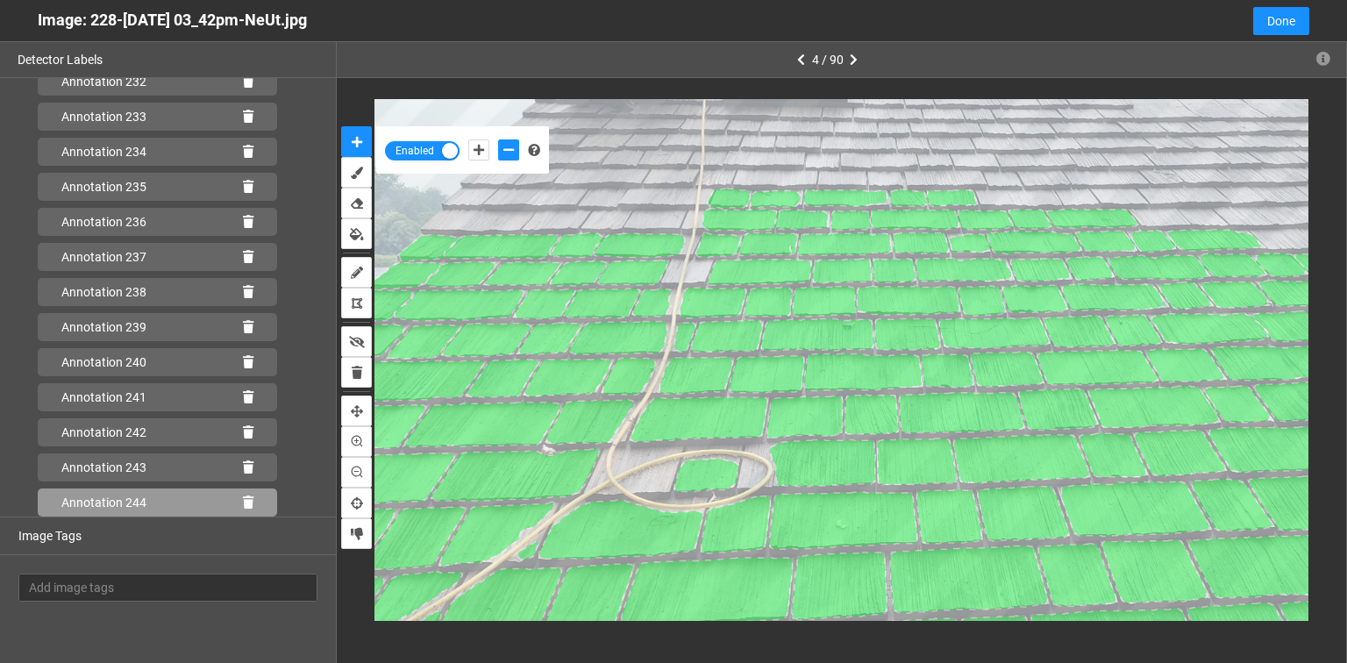
click at [243, 505] on icon at bounding box center [248, 502] width 11 height 12
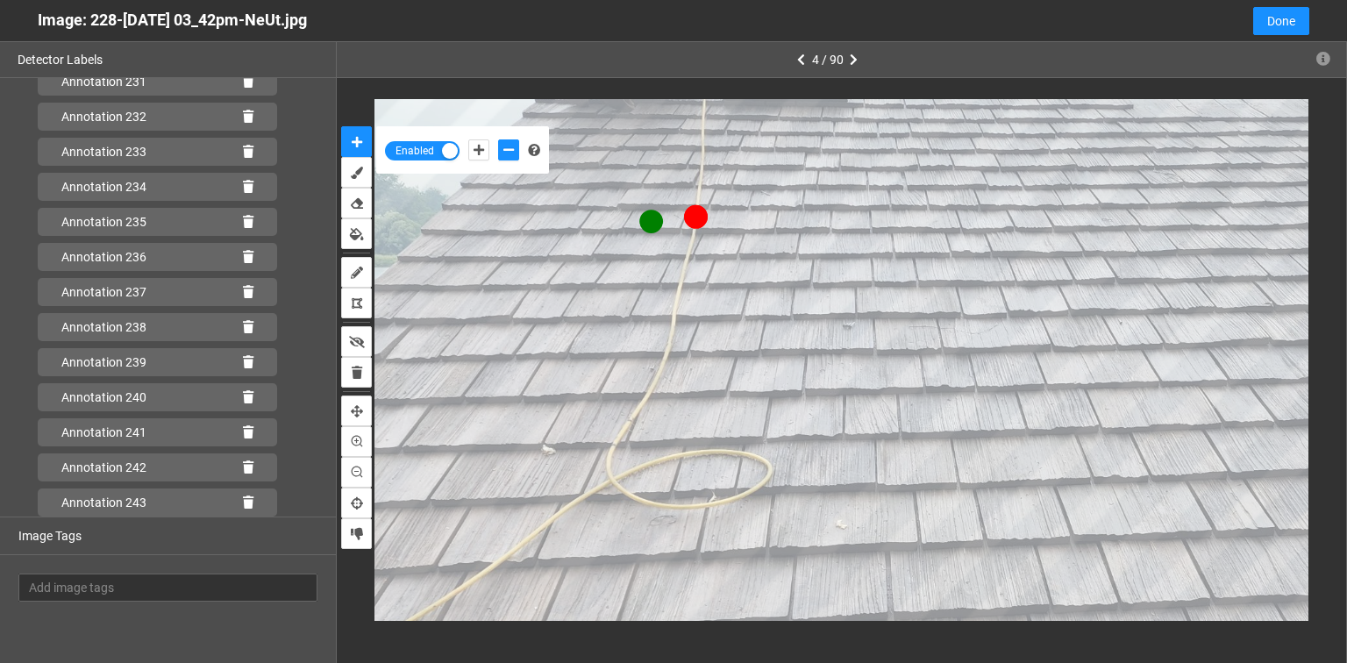
scroll to position [8239, 0]
click at [475, 150] on icon "add-positive-points" at bounding box center [479, 150] width 11 height 12
click at [468, 139] on button "add-positive-points" at bounding box center [478, 149] width 21 height 21
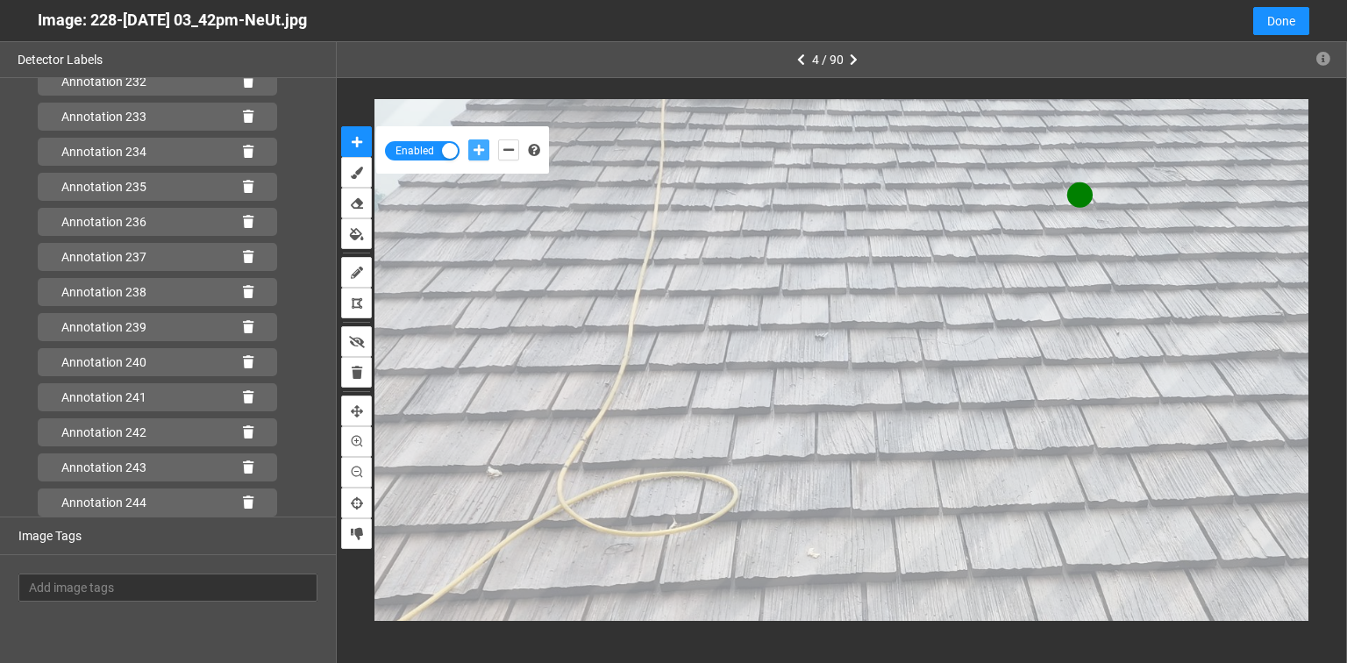
click at [468, 139] on button "add-positive-points" at bounding box center [478, 149] width 21 height 21
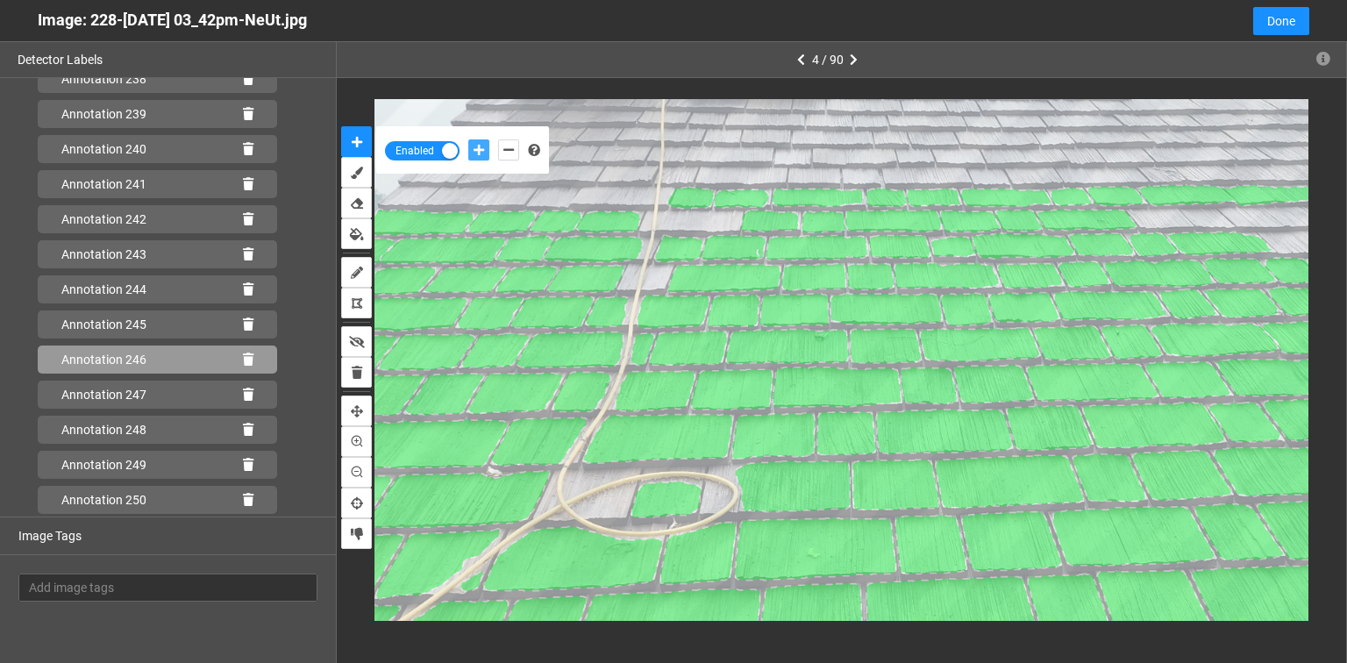
scroll to position [8485, 0]
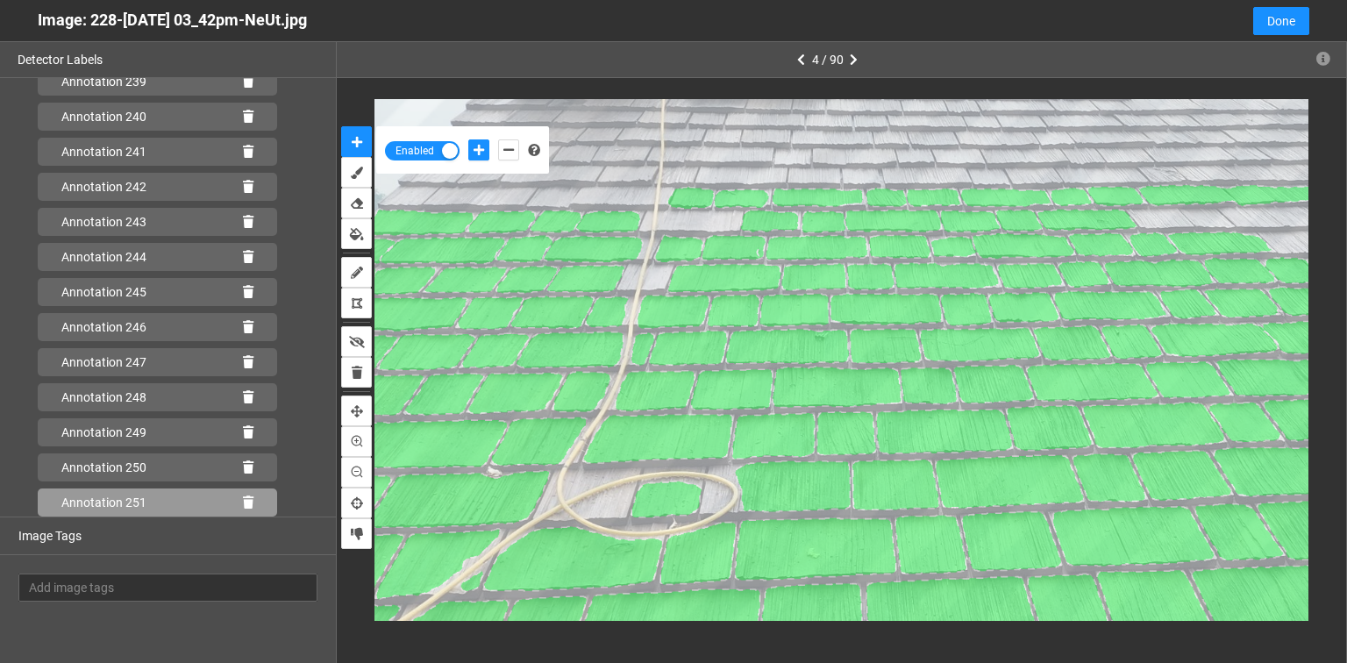
click at [243, 501] on icon at bounding box center [248, 502] width 11 height 12
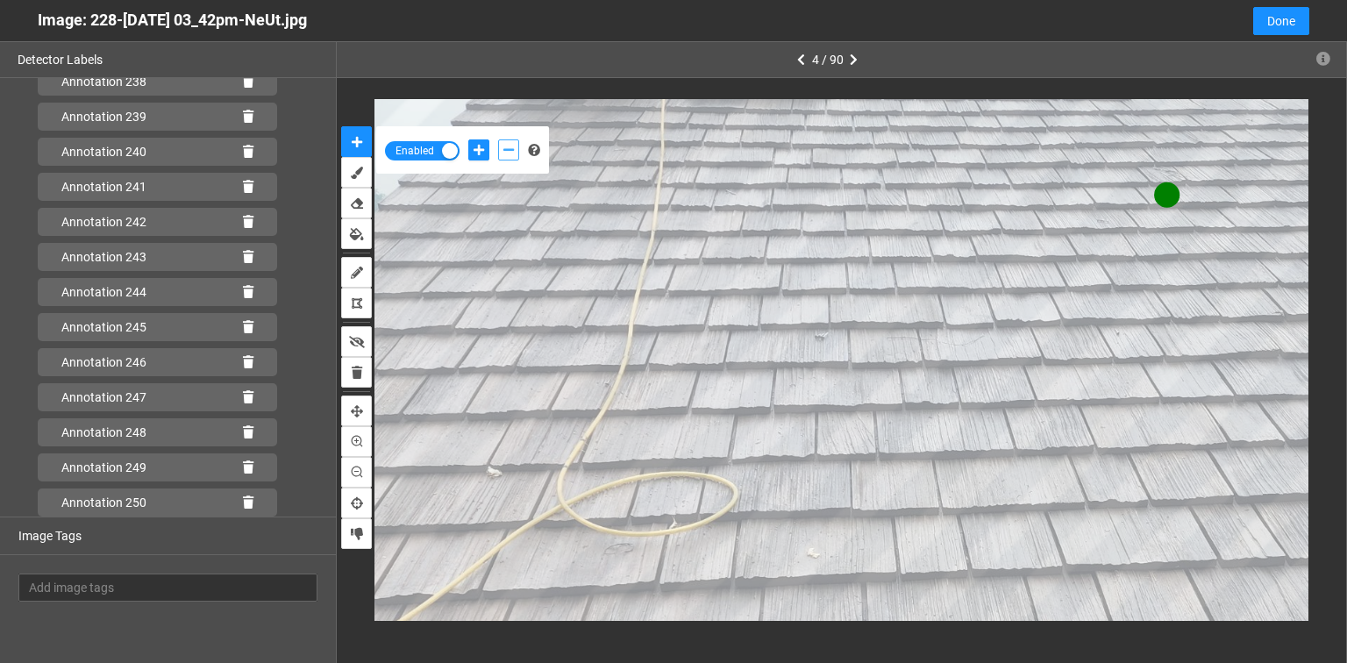
click at [513, 148] on icon "add-negative-points" at bounding box center [508, 150] width 11 height 12
click at [498, 139] on button "add-negative-points" at bounding box center [508, 149] width 21 height 21
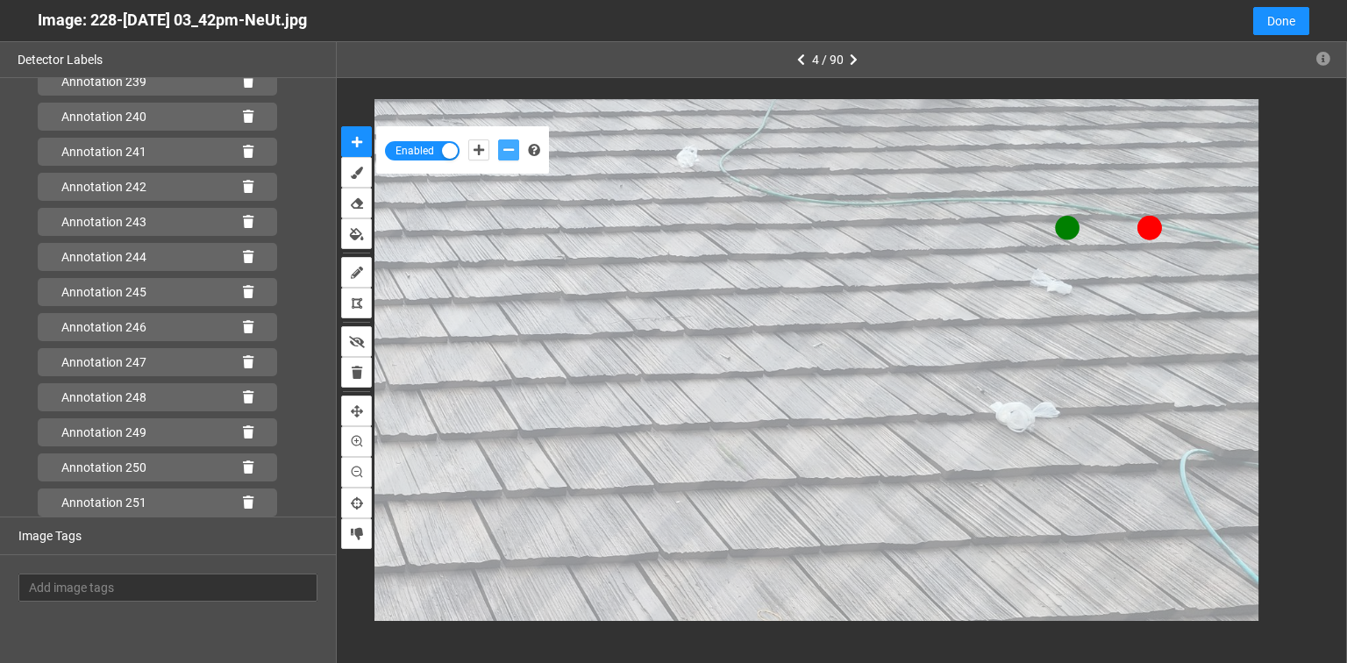
click at [498, 139] on button "add-negative-points" at bounding box center [508, 149] width 21 height 21
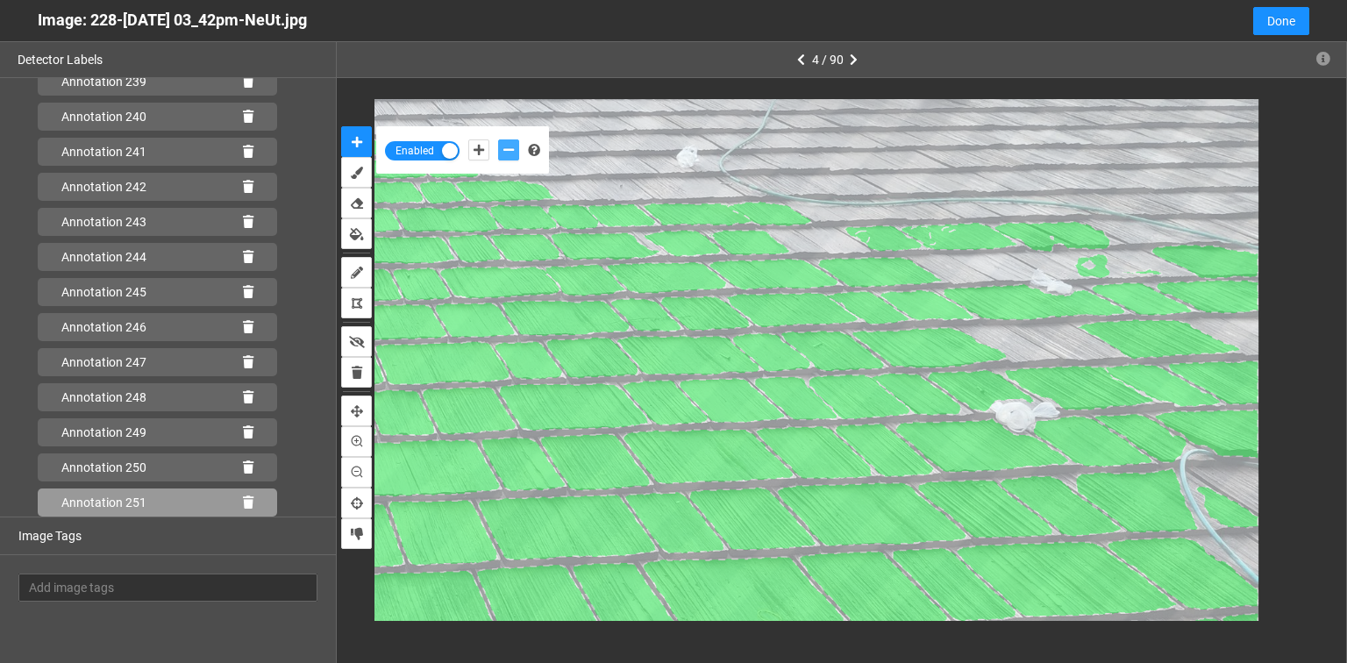
scroll to position [8555, 0]
click at [243, 498] on icon at bounding box center [248, 502] width 11 height 12
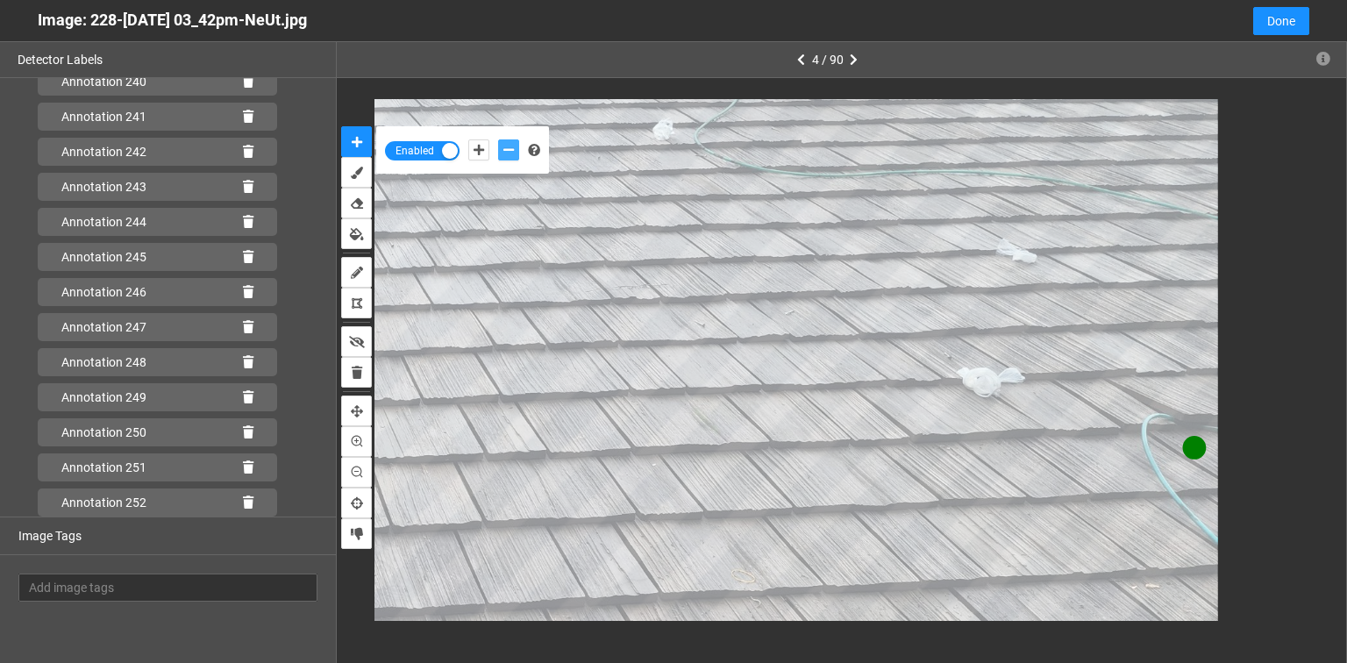
click at [510, 150] on icon "add-negative-points" at bounding box center [508, 150] width 11 height 12
click at [498, 139] on button "add-negative-points" at bounding box center [508, 149] width 21 height 21
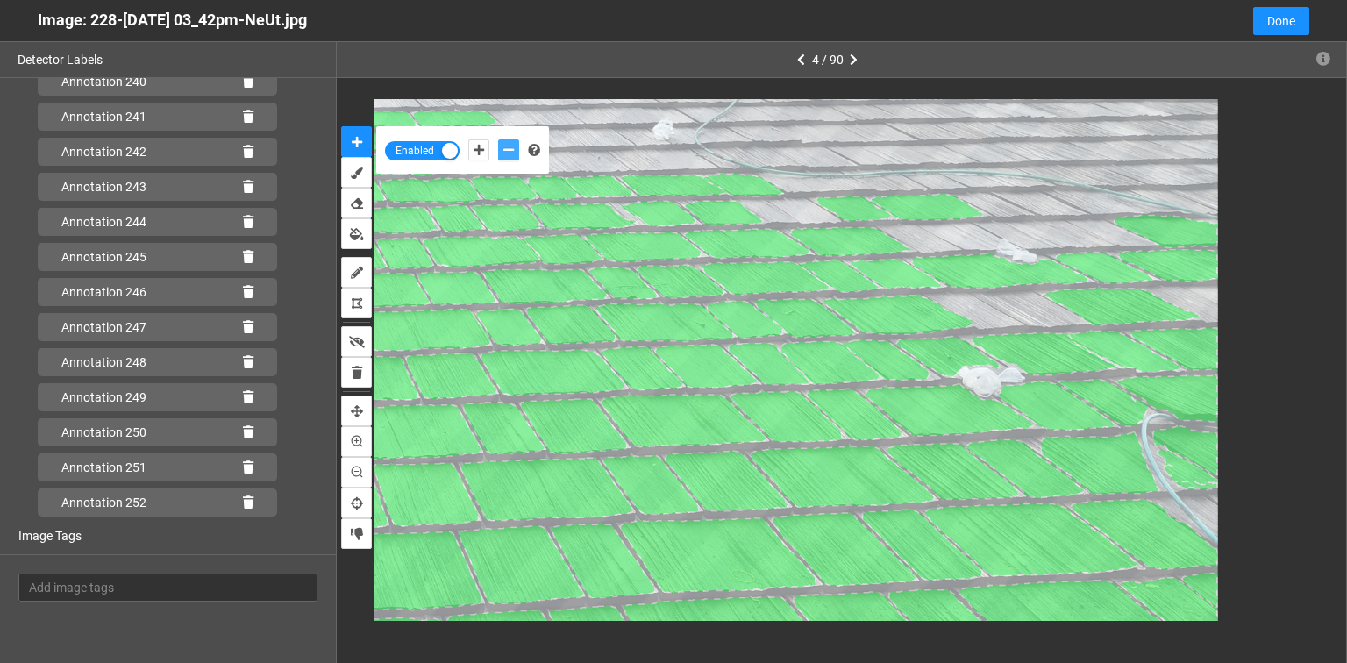
scroll to position [8555, 0]
click at [243, 501] on icon at bounding box center [248, 502] width 11 height 12
click at [361, 374] on icon "delete" at bounding box center [357, 373] width 11 height 12
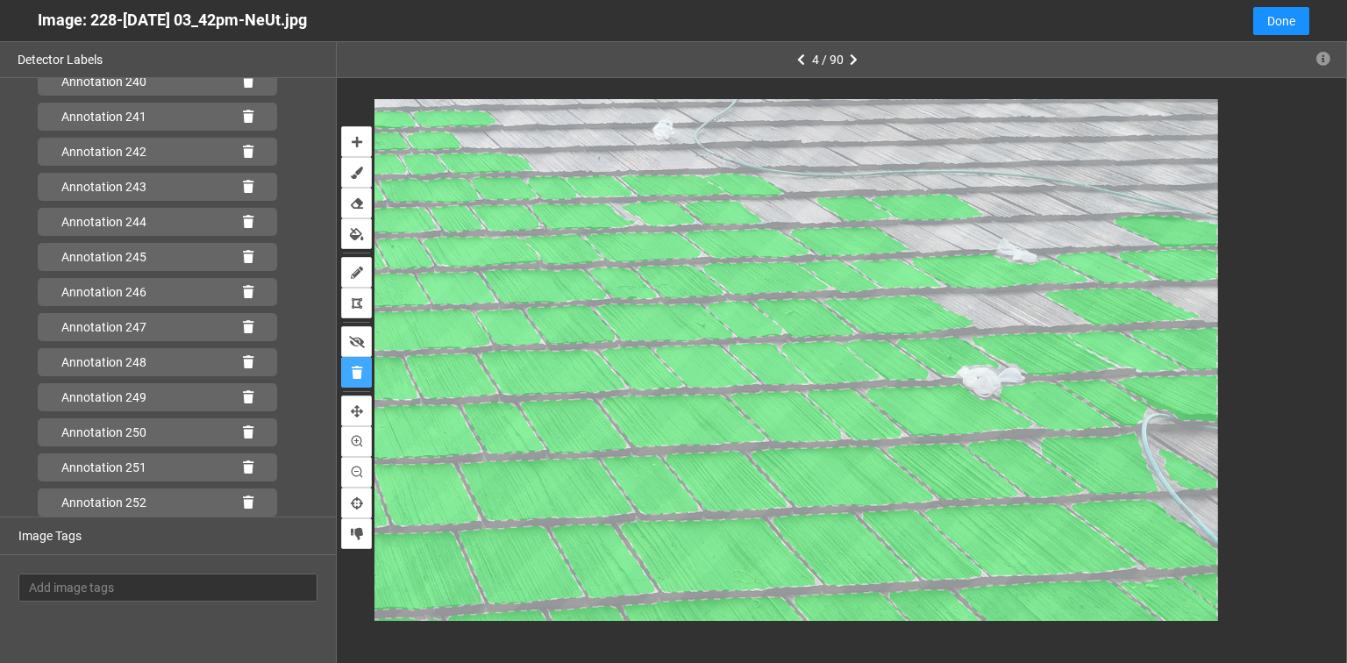
click at [1200, 489] on icon at bounding box center [1187, 469] width 61 height 39
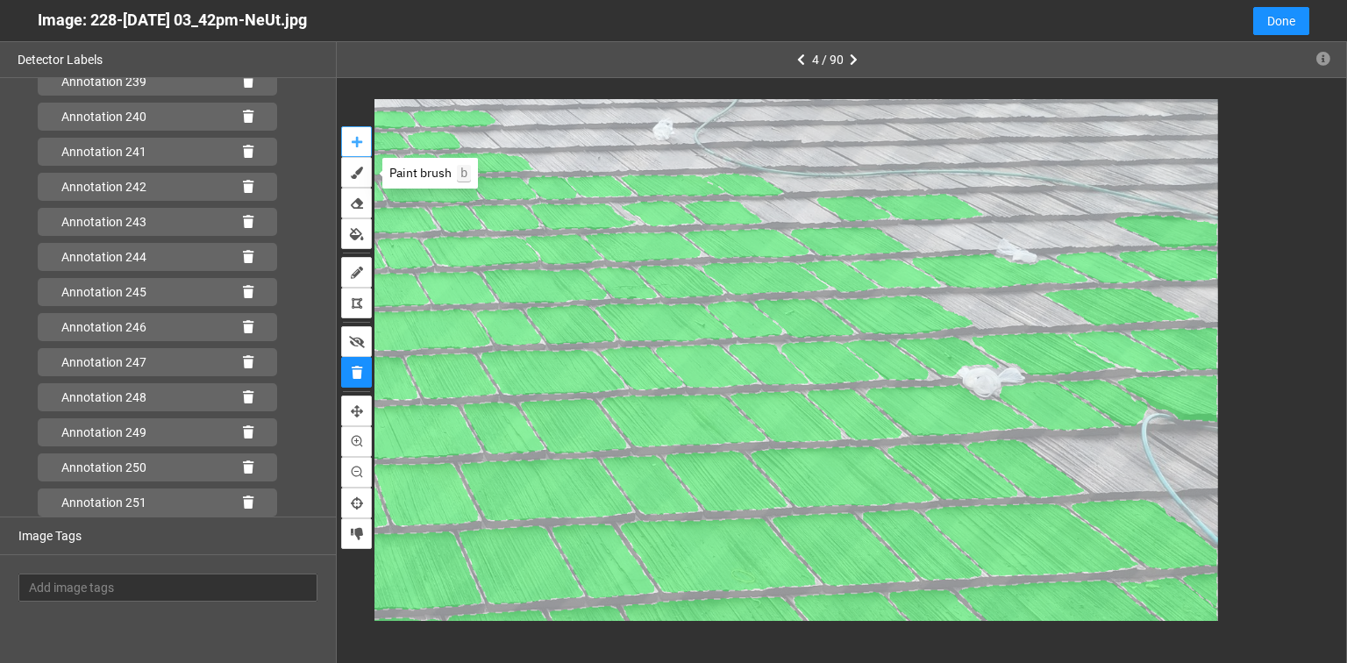
click at [362, 138] on button "auto-mask" at bounding box center [356, 141] width 31 height 31
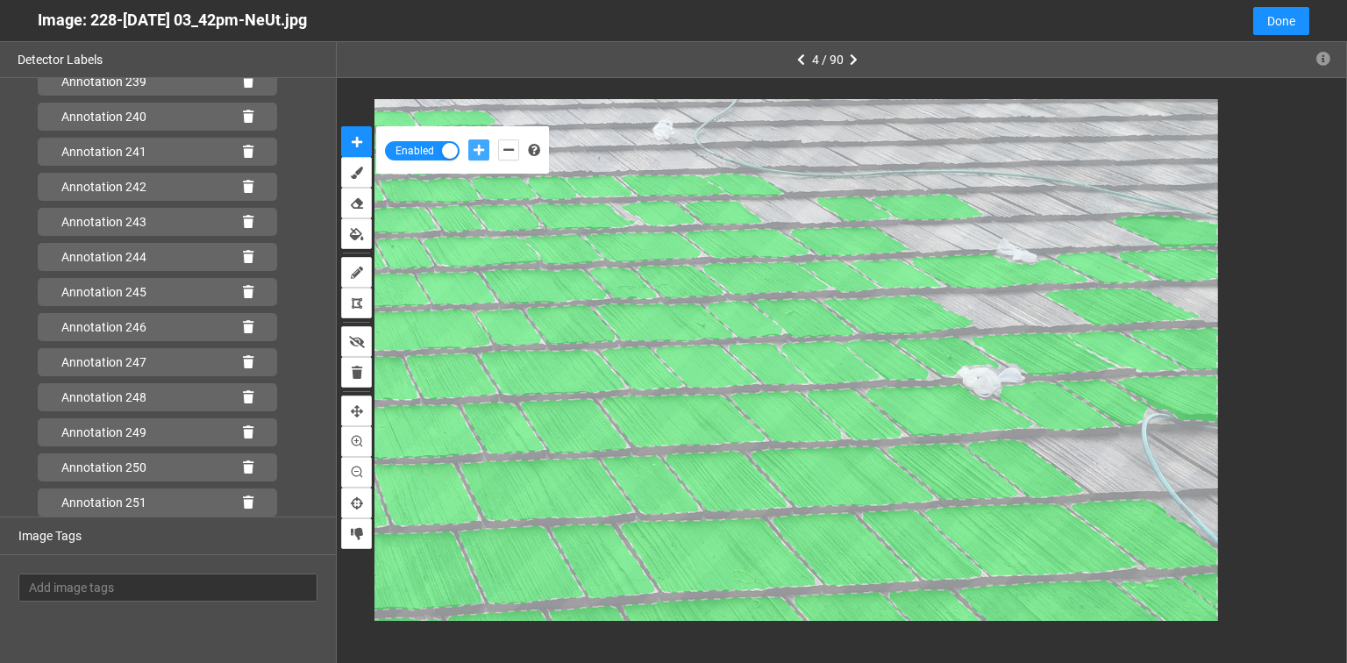
click at [481, 154] on icon "add-positive-points" at bounding box center [479, 150] width 11 height 12
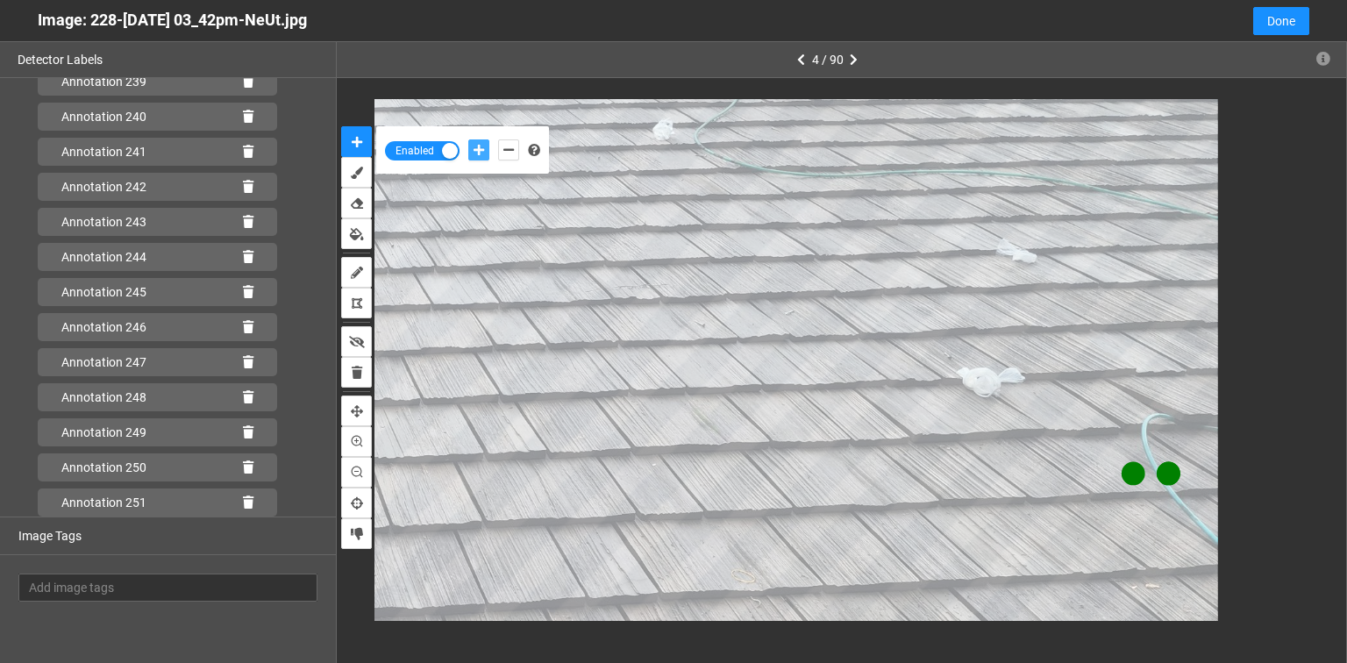
click at [468, 139] on button "add-positive-points" at bounding box center [478, 149] width 21 height 21
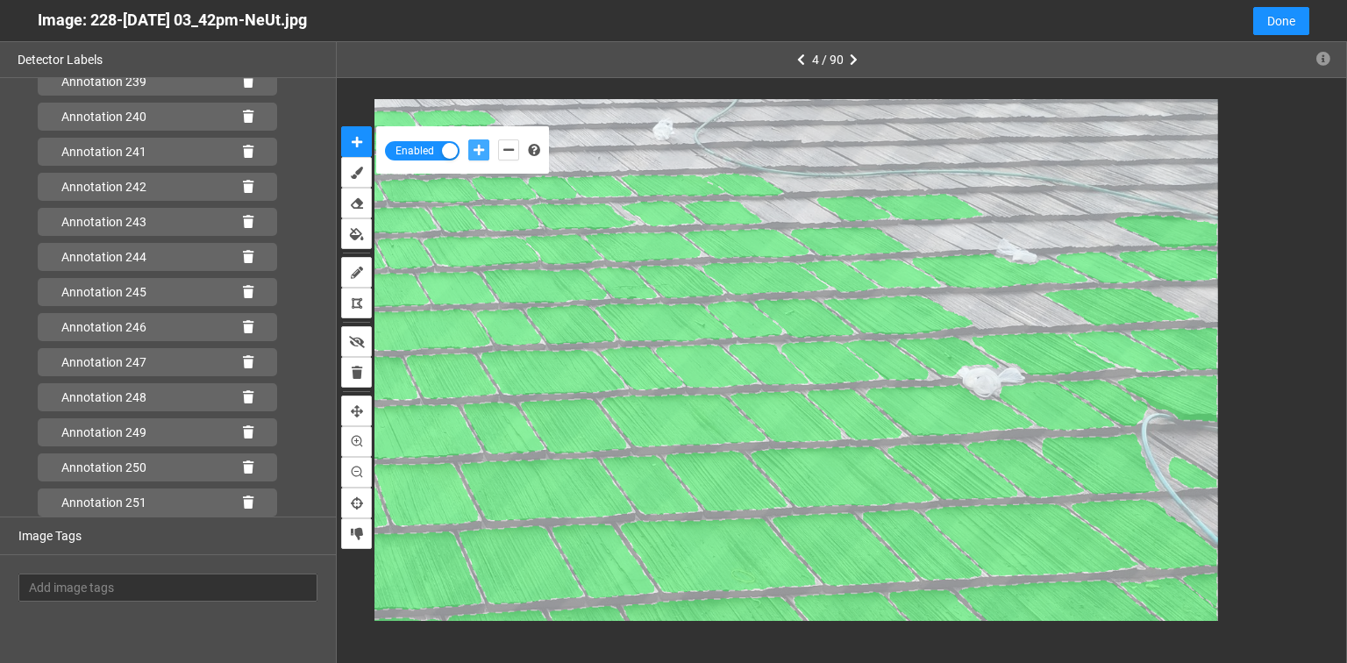
scroll to position [8520, 0]
click at [355, 372] on icon "delete" at bounding box center [357, 373] width 11 height 12
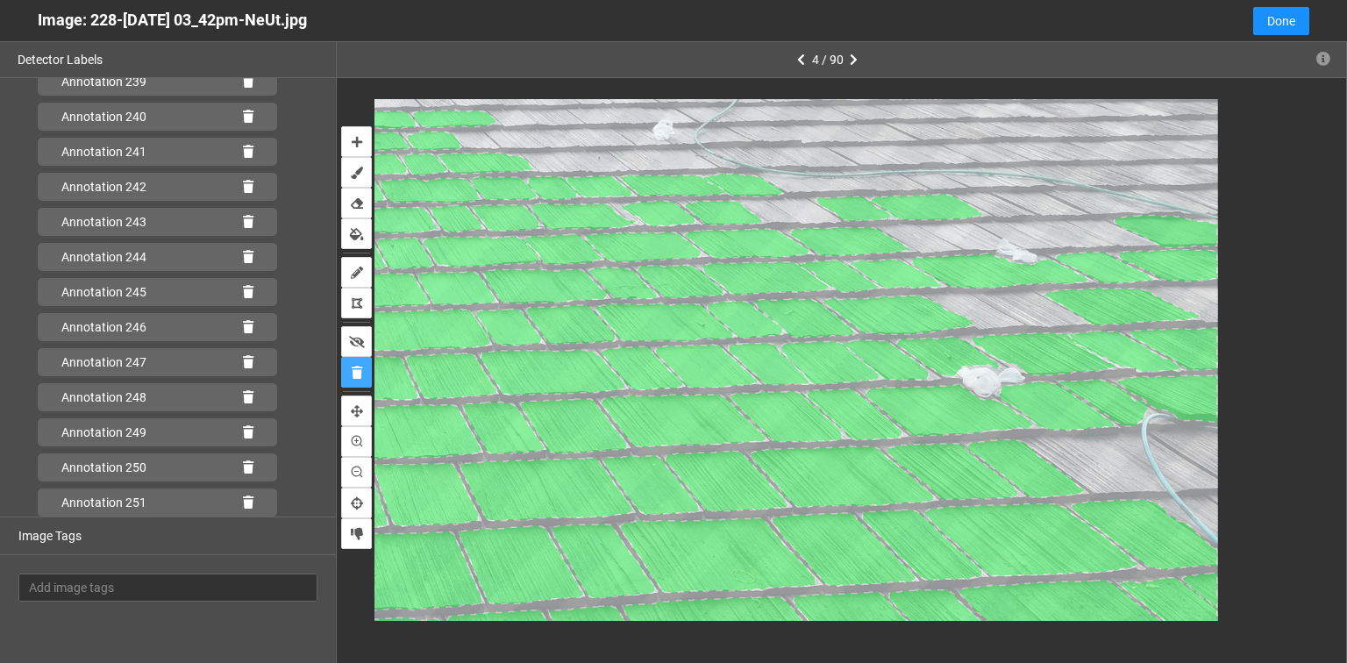
scroll to position [8485, 0]
click at [358, 139] on icon "auto-mask" at bounding box center [357, 142] width 11 height 12
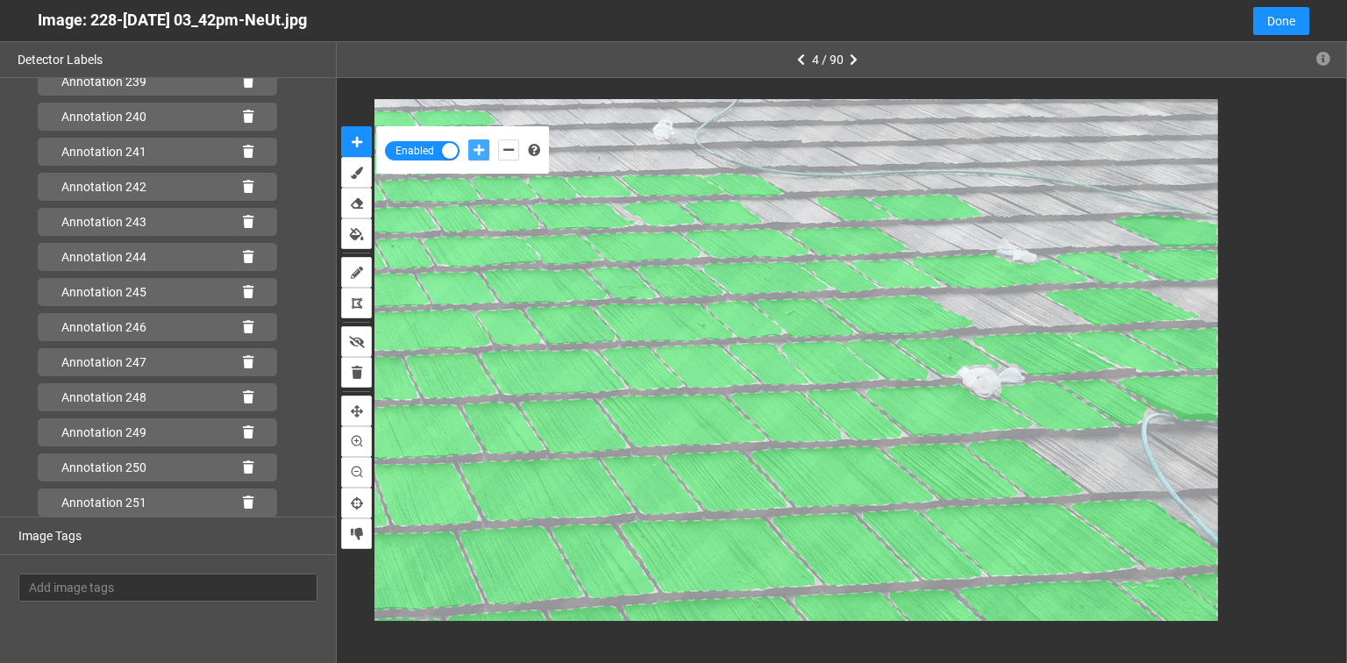
click at [482, 147] on icon "add-positive-points" at bounding box center [479, 150] width 11 height 12
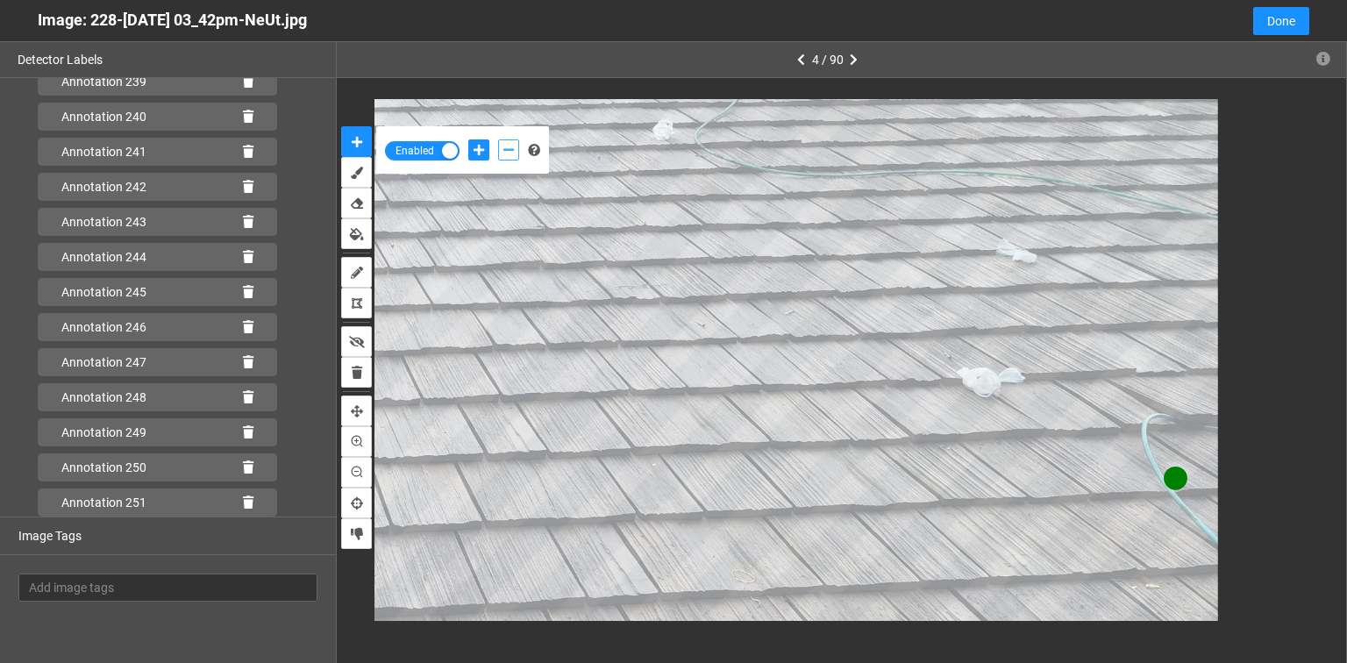
click at [504, 154] on icon "add-negative-points" at bounding box center [508, 150] width 11 height 12
click at [498, 139] on button "add-negative-points" at bounding box center [508, 149] width 21 height 21
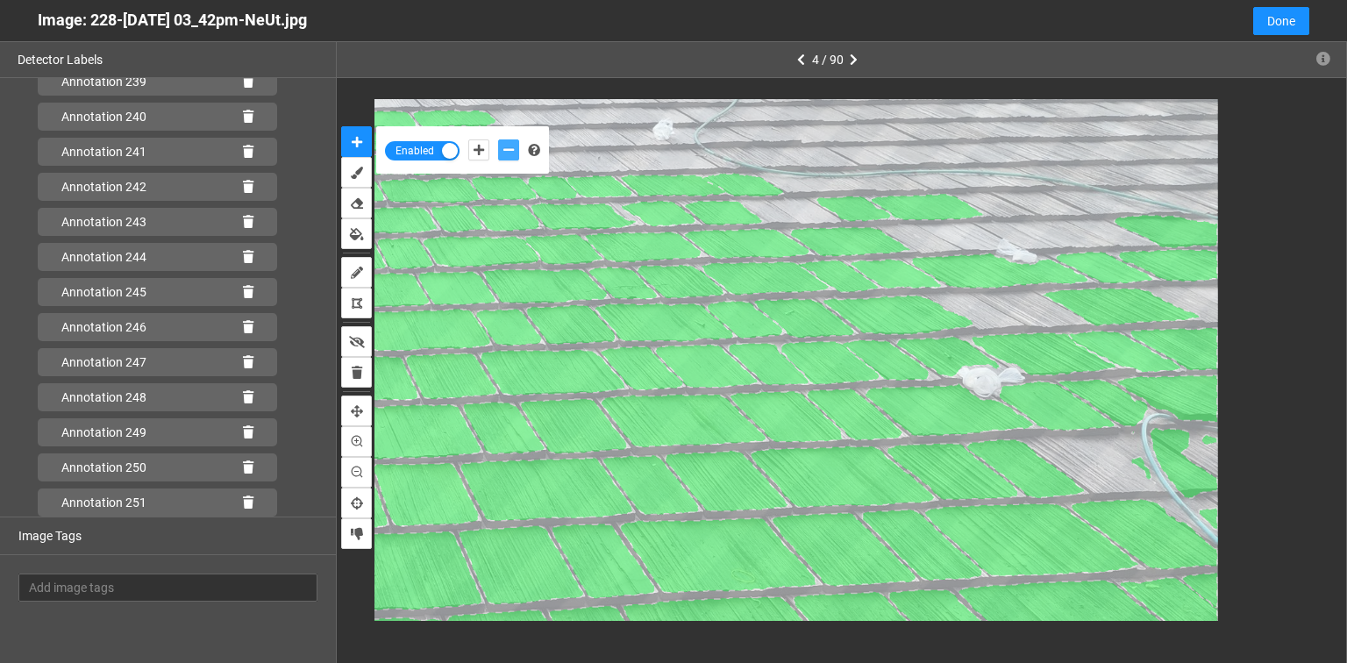
scroll to position [8520, 0]
drag, startPoint x: 240, startPoint y: 503, endPoint x: 487, endPoint y: 502, distance: 246.5
click at [243, 502] on icon at bounding box center [248, 502] width 11 height 12
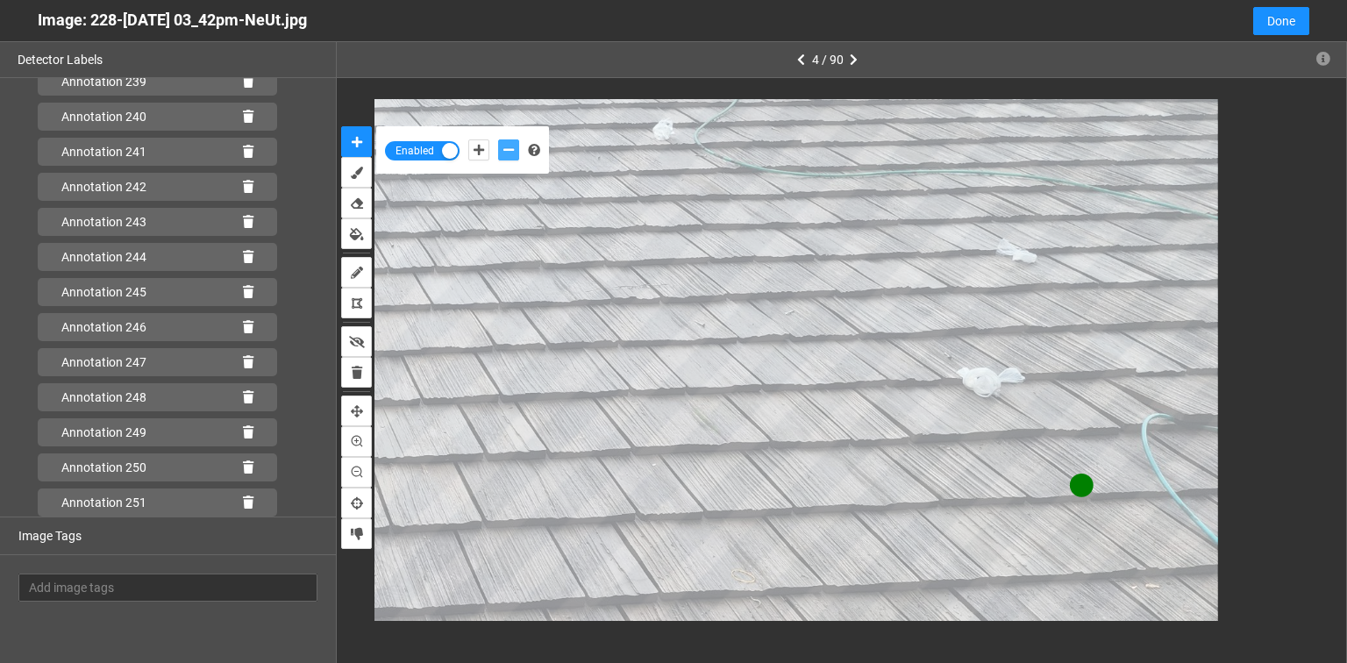
click at [511, 150] on button "add-negative-points" at bounding box center [508, 149] width 21 height 21
click at [498, 139] on button "add-negative-points" at bounding box center [508, 149] width 21 height 21
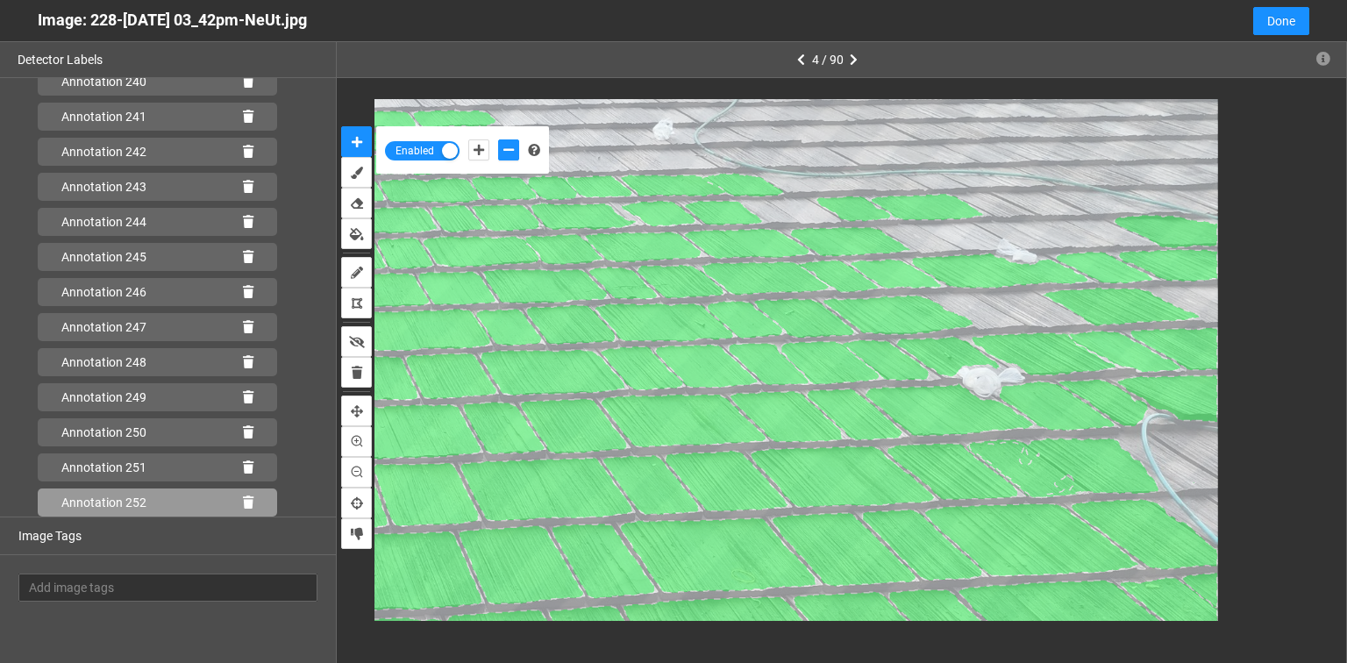
click at [243, 502] on icon at bounding box center [248, 502] width 11 height 12
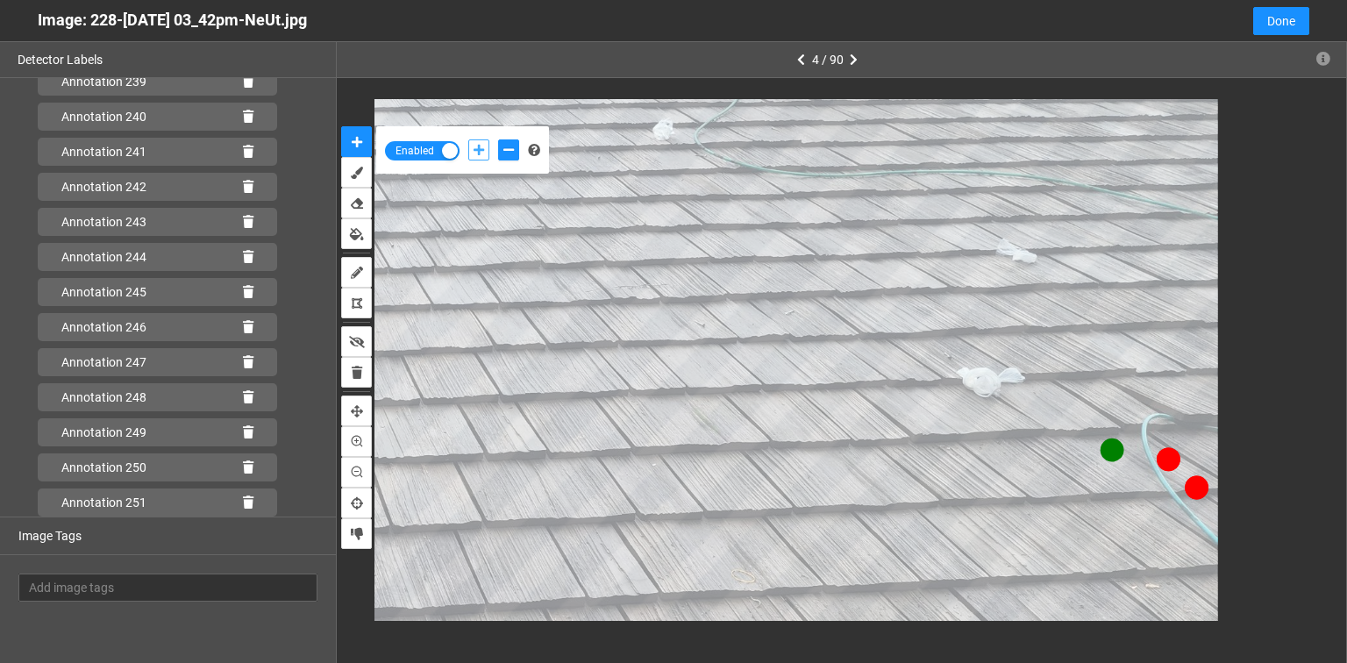
click at [474, 147] on icon "add-positive-points" at bounding box center [479, 150] width 11 height 12
click at [468, 139] on button "add-positive-points" at bounding box center [478, 149] width 21 height 21
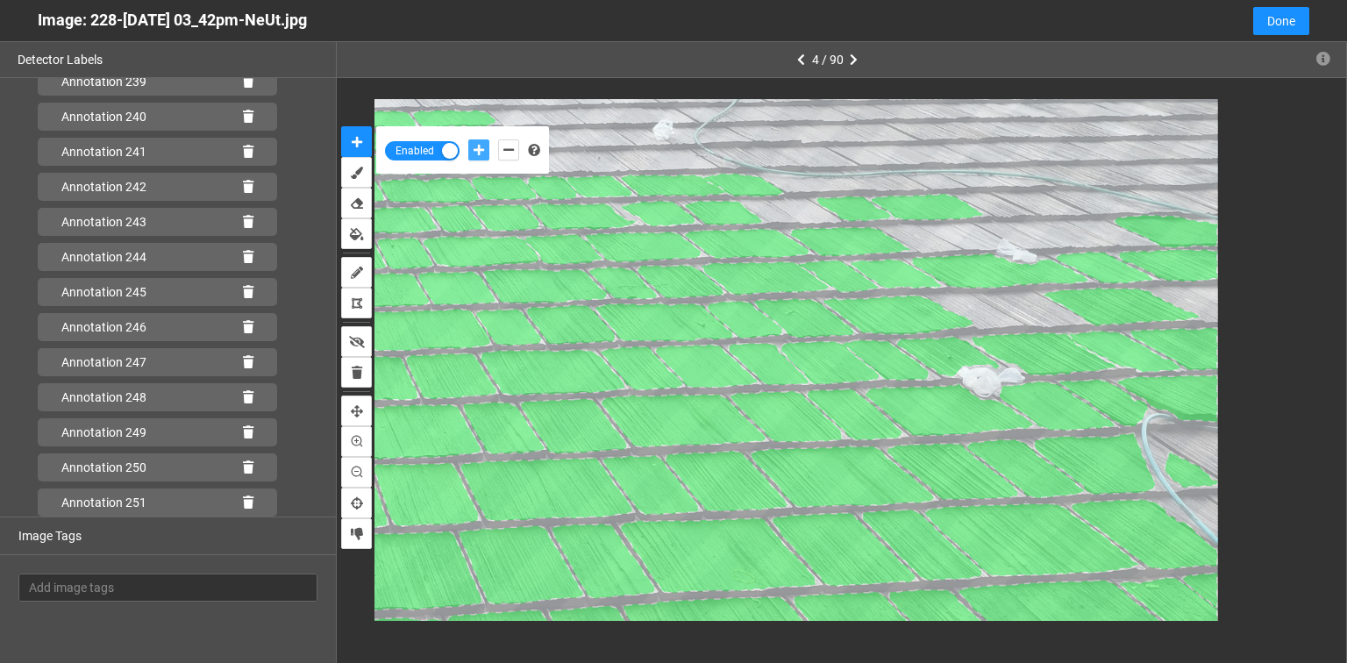
scroll to position [8520, 0]
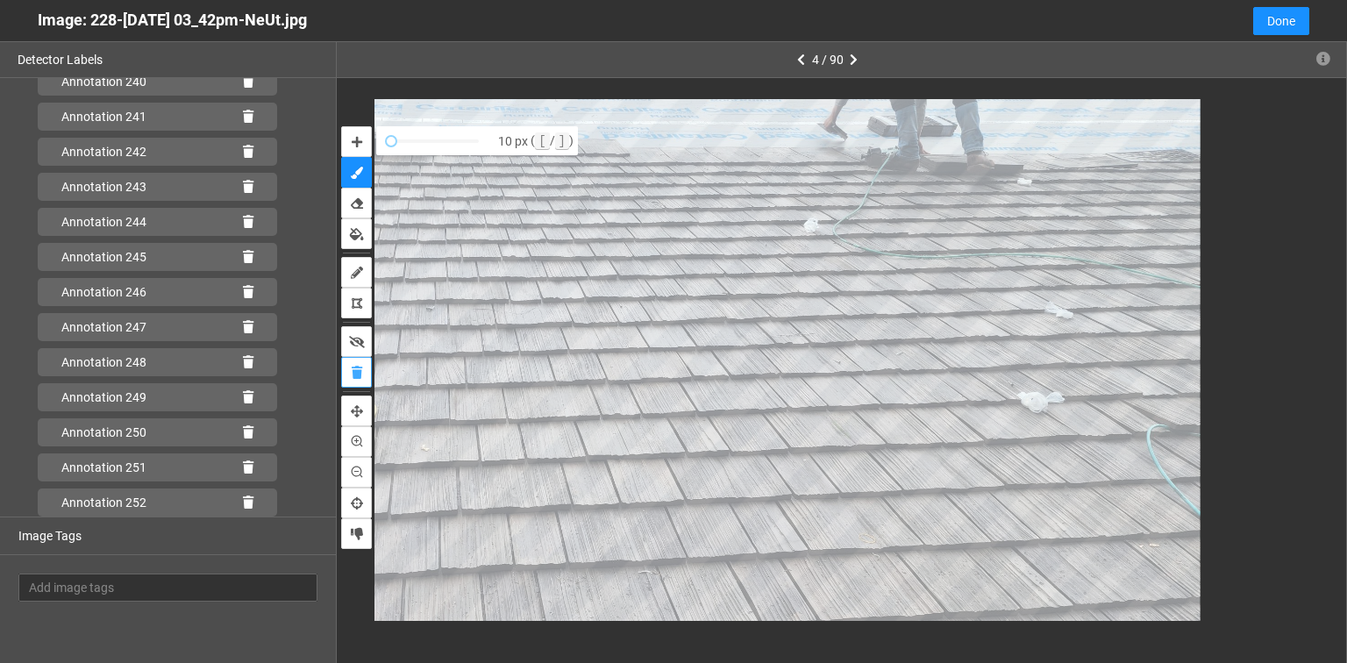
click at [358, 368] on icon "delete" at bounding box center [357, 373] width 11 height 12
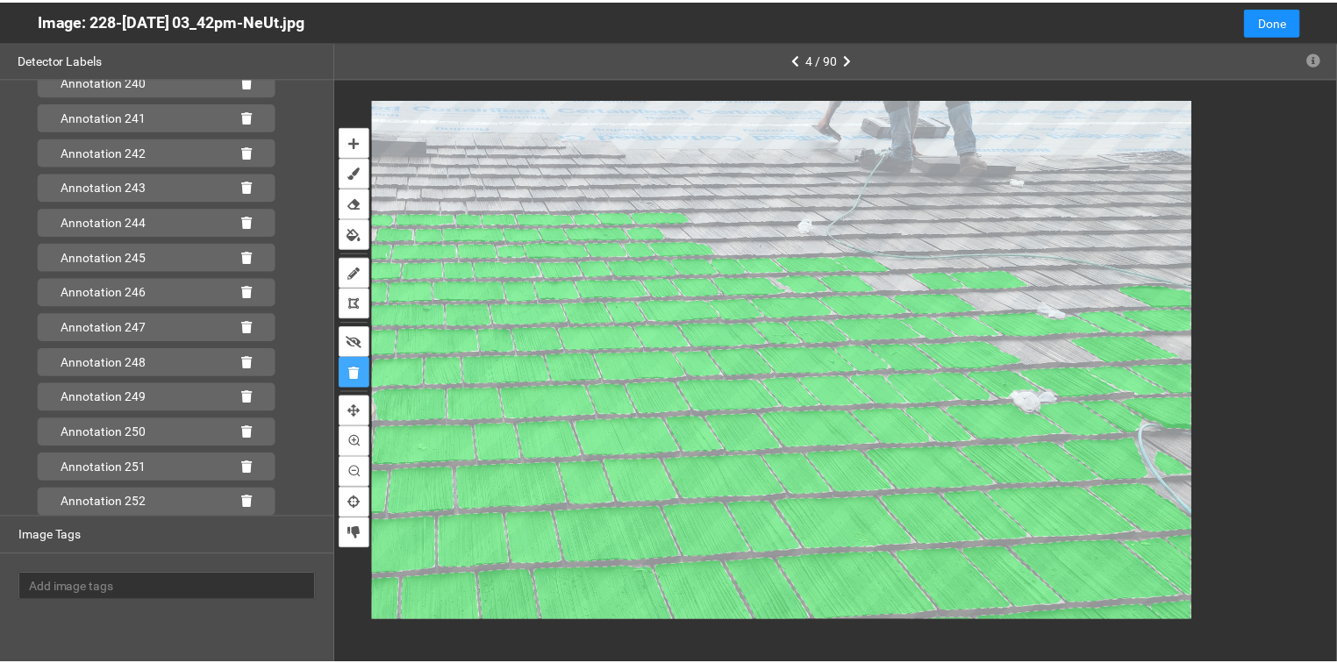
scroll to position [8485, 0]
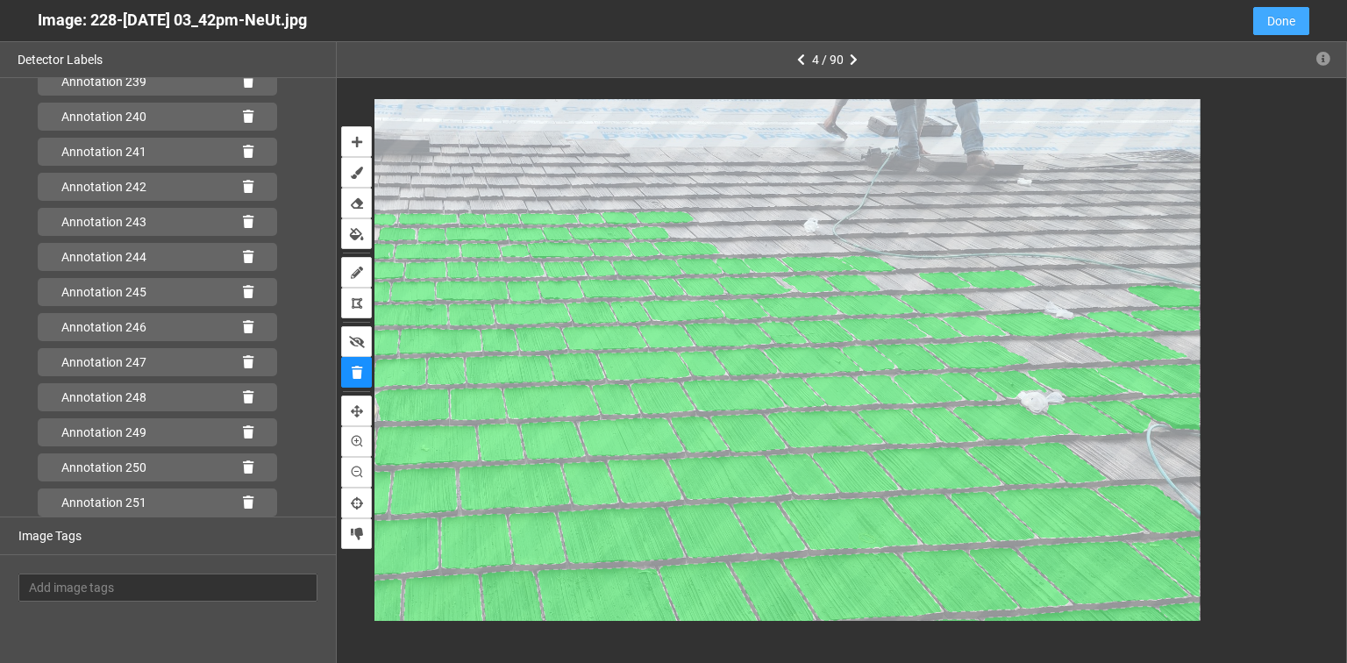
click at [1280, 31] on button "Done" at bounding box center [1281, 21] width 56 height 28
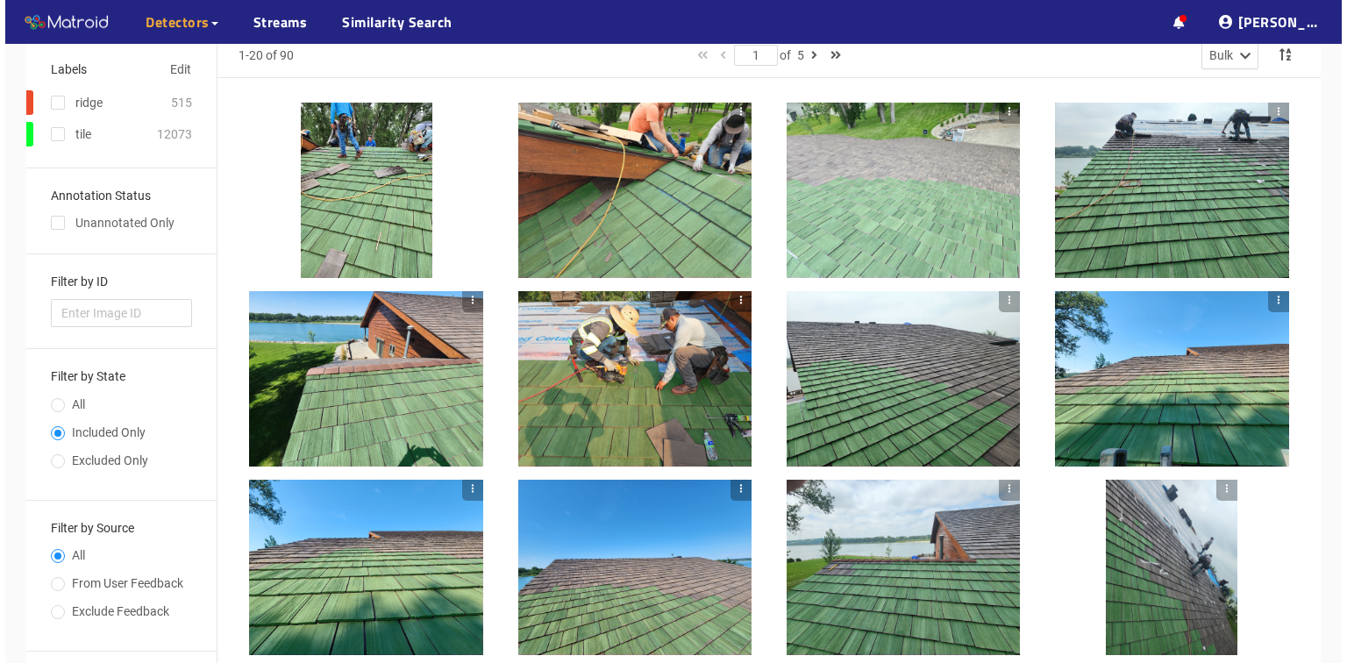
scroll to position [140, 0]
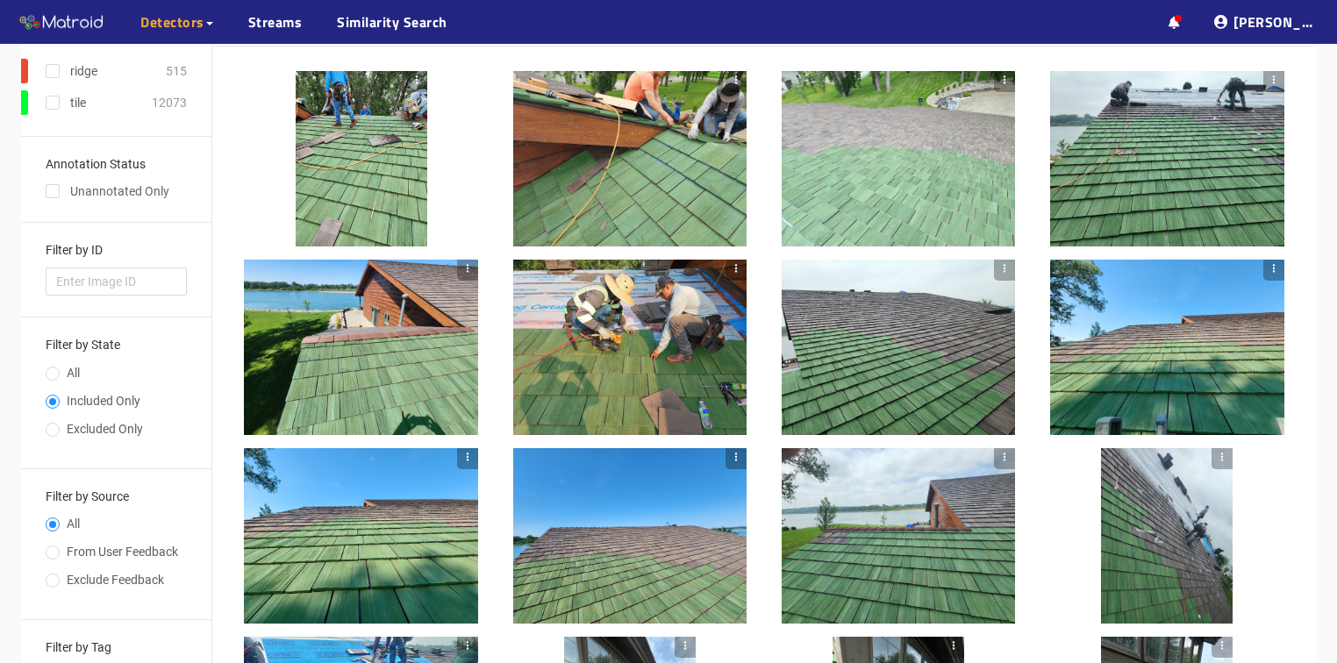
click at [375, 391] on div at bounding box center [361, 347] width 234 height 175
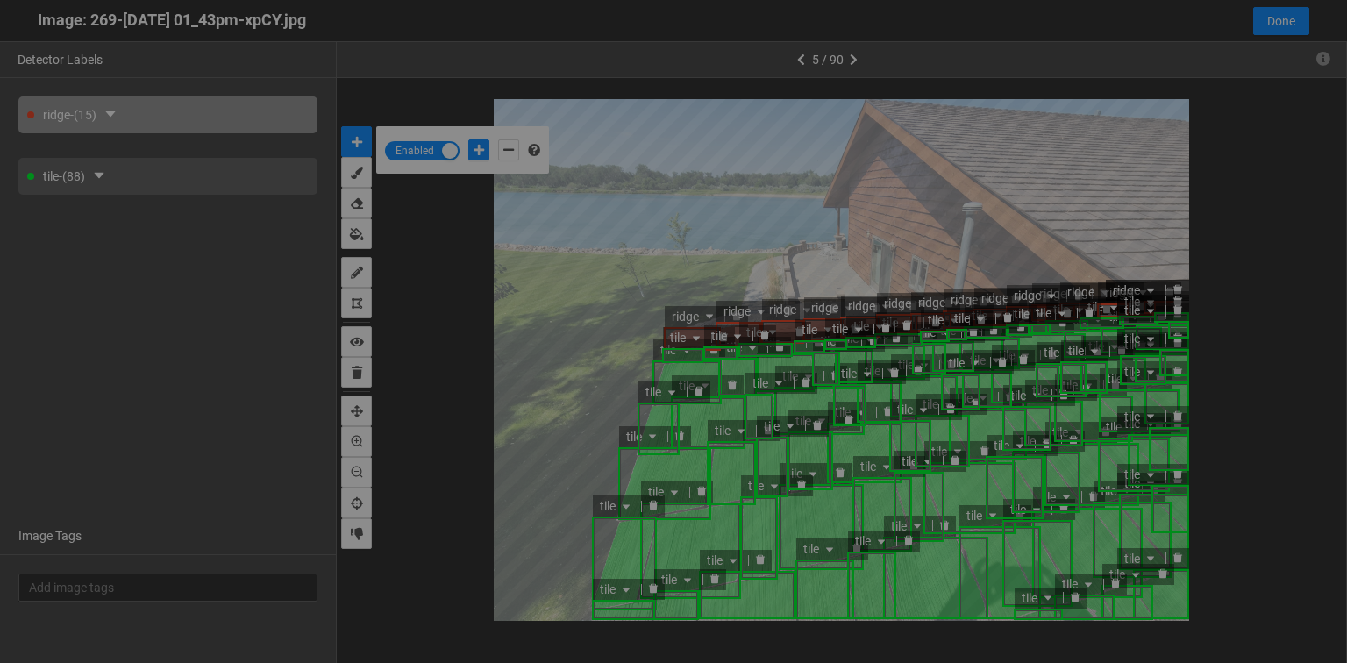
scroll to position [653, 0]
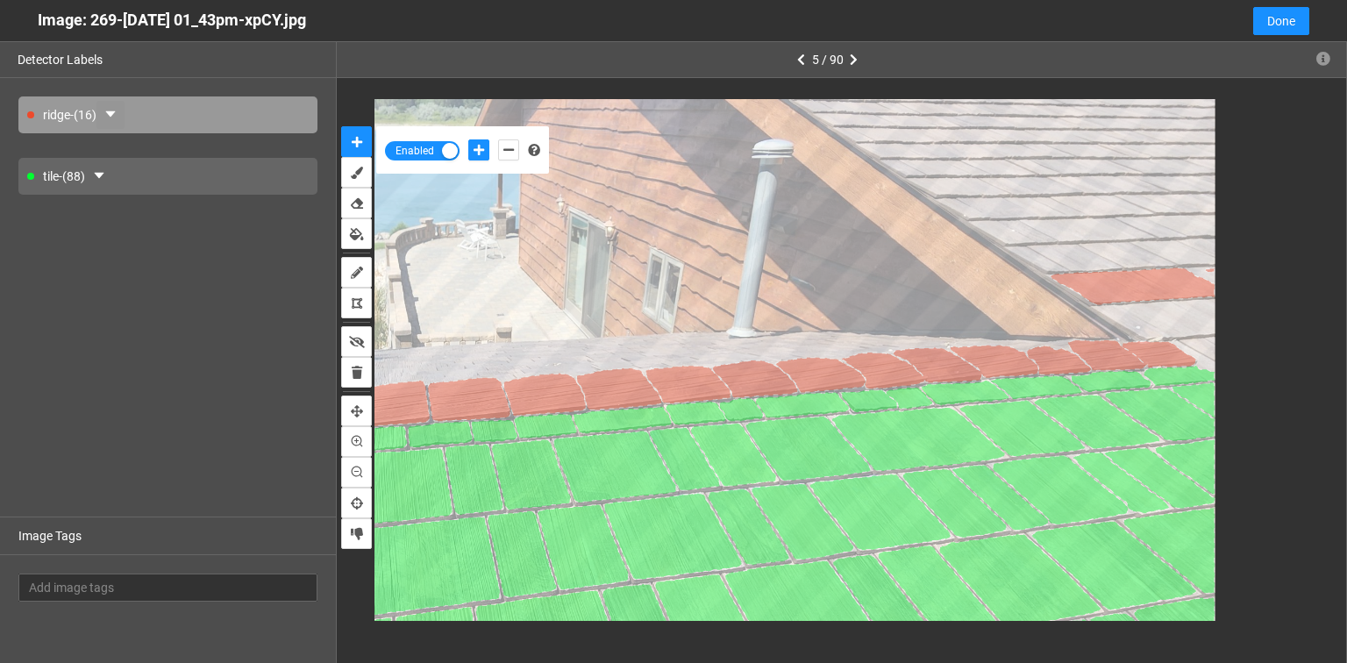
click at [117, 112] on icon "caret-down" at bounding box center [111, 114] width 14 height 14
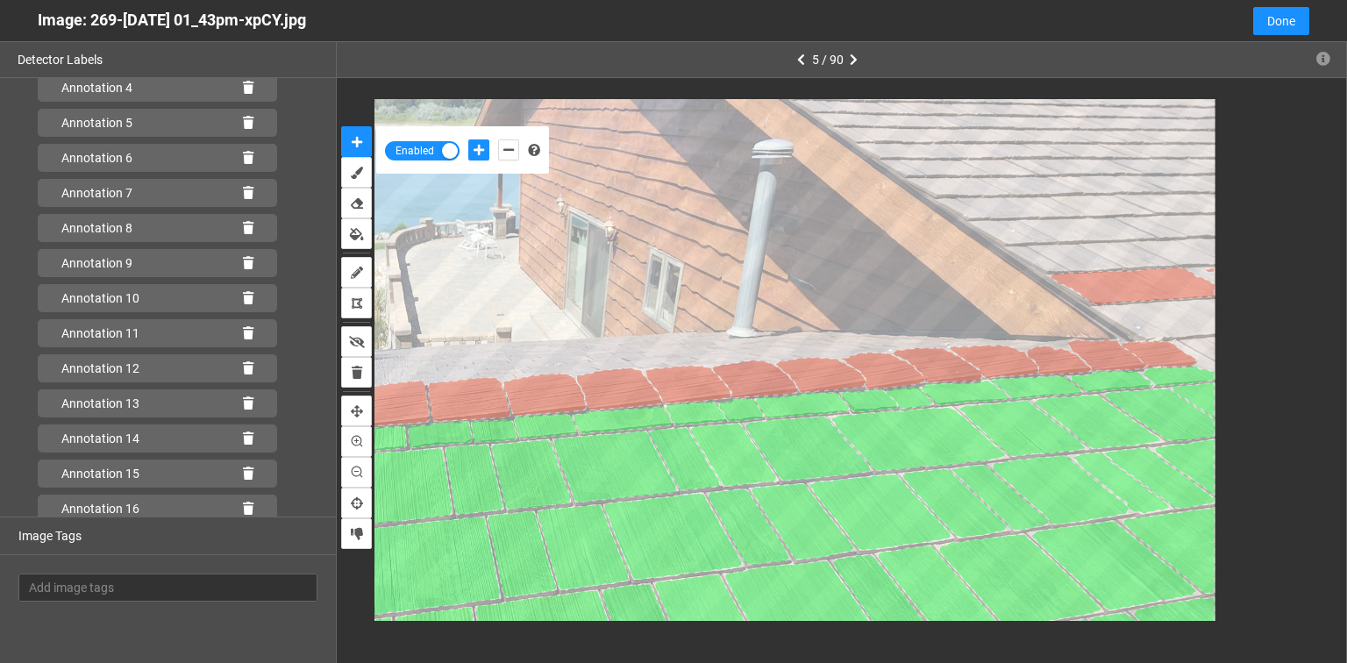
scroll to position [239, 0]
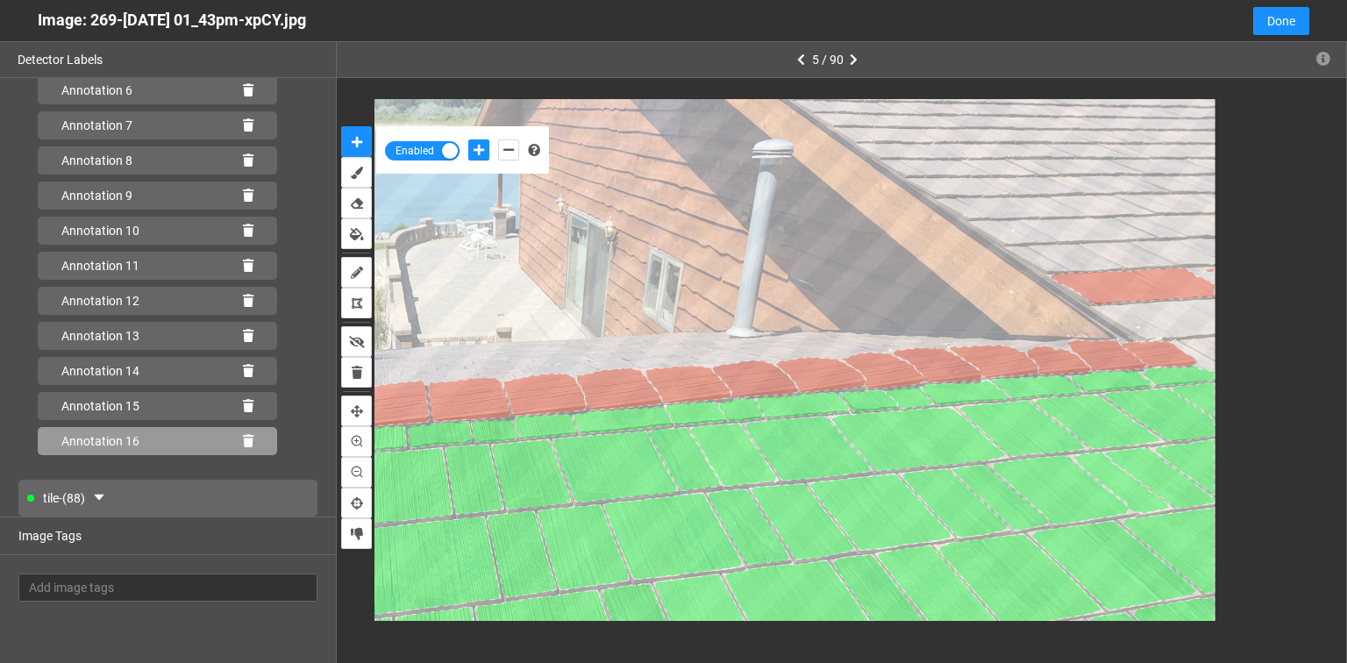
click at [243, 436] on icon at bounding box center [248, 441] width 11 height 12
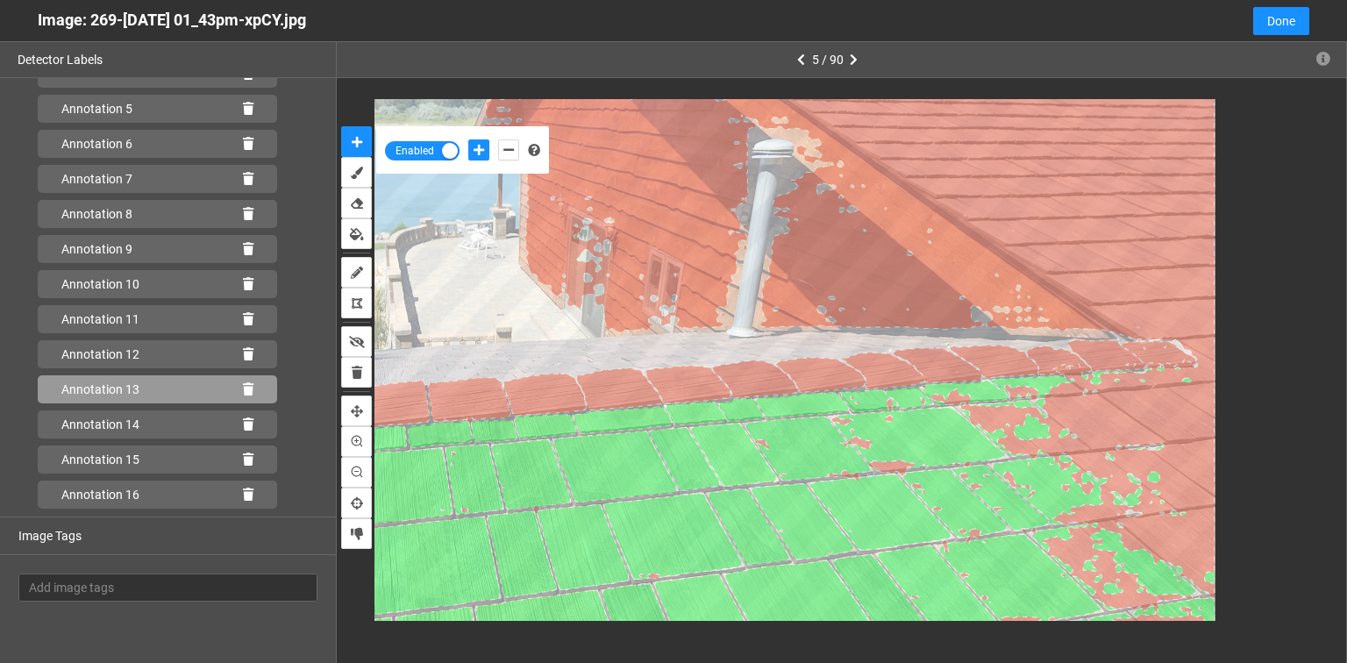
scroll to position [0, 0]
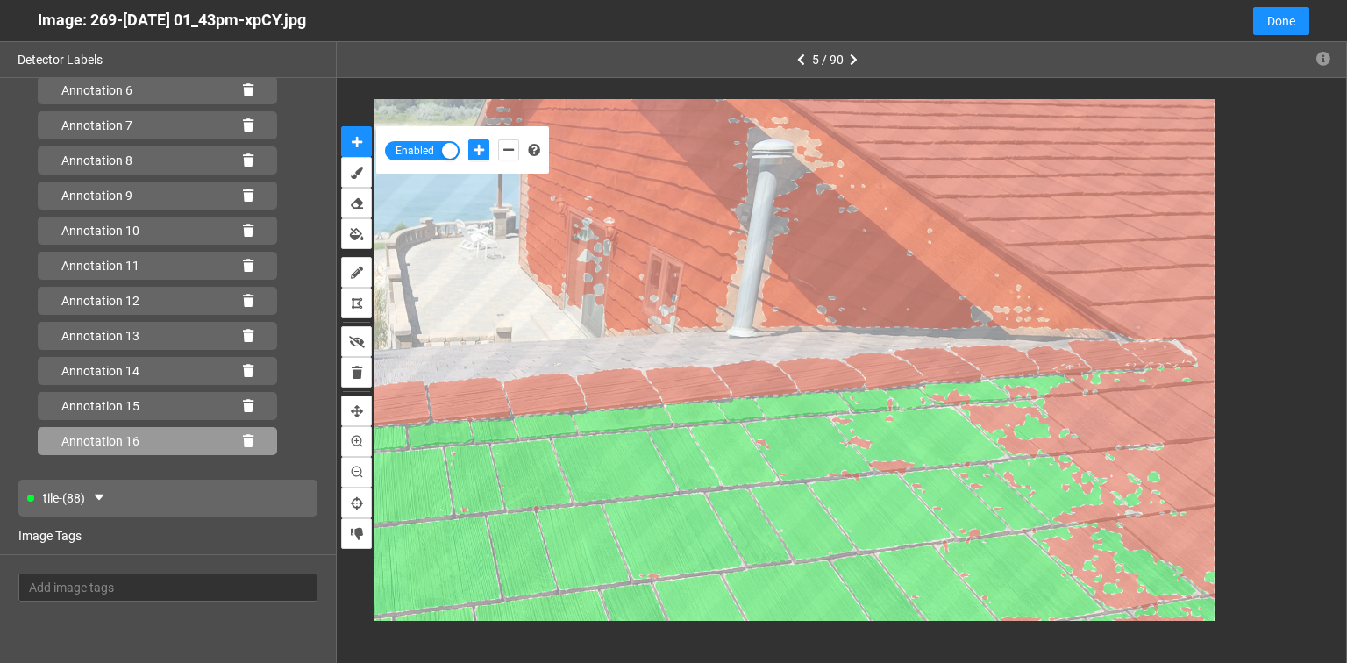
click at [243, 443] on icon at bounding box center [248, 441] width 11 height 12
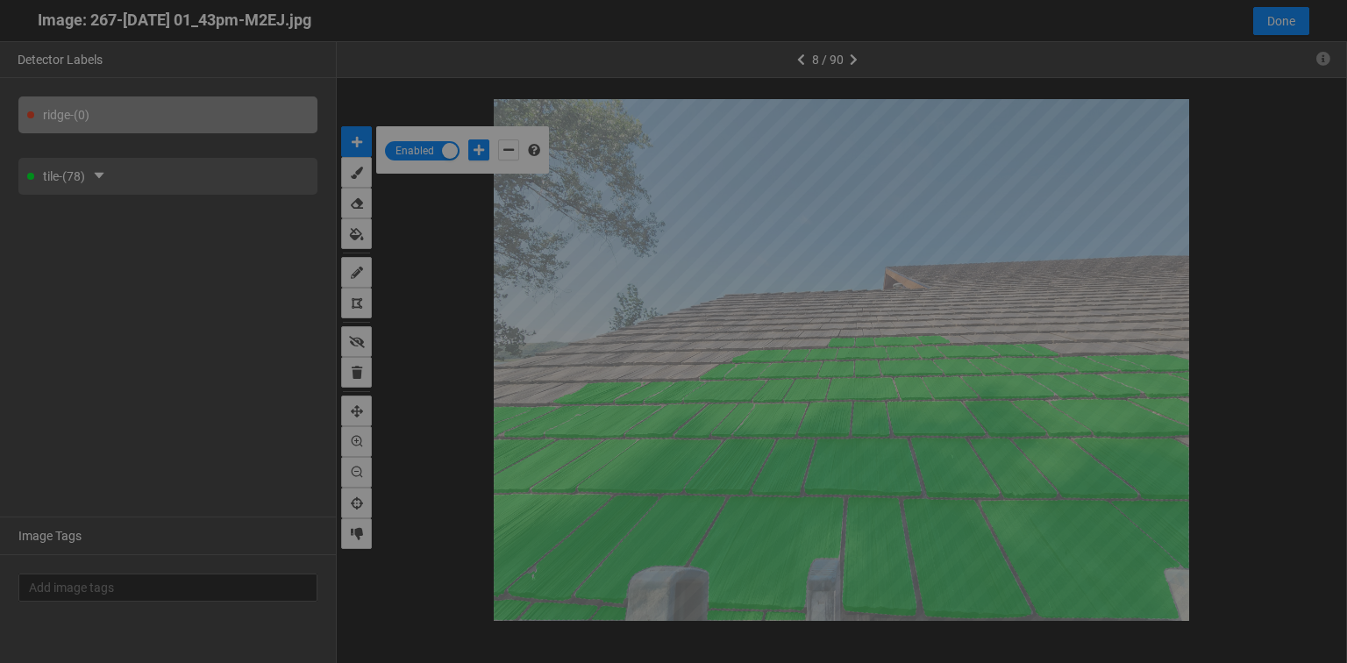
scroll to position [653, 0]
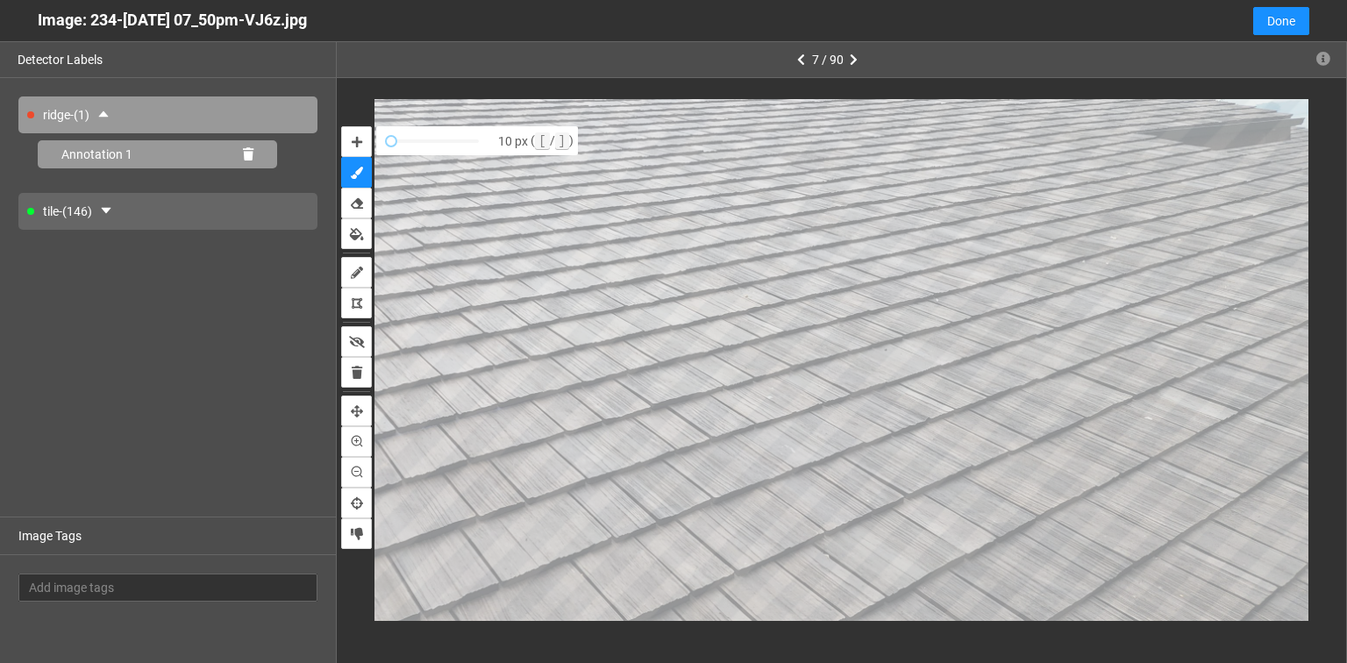
click at [247, 151] on icon at bounding box center [248, 154] width 11 height 12
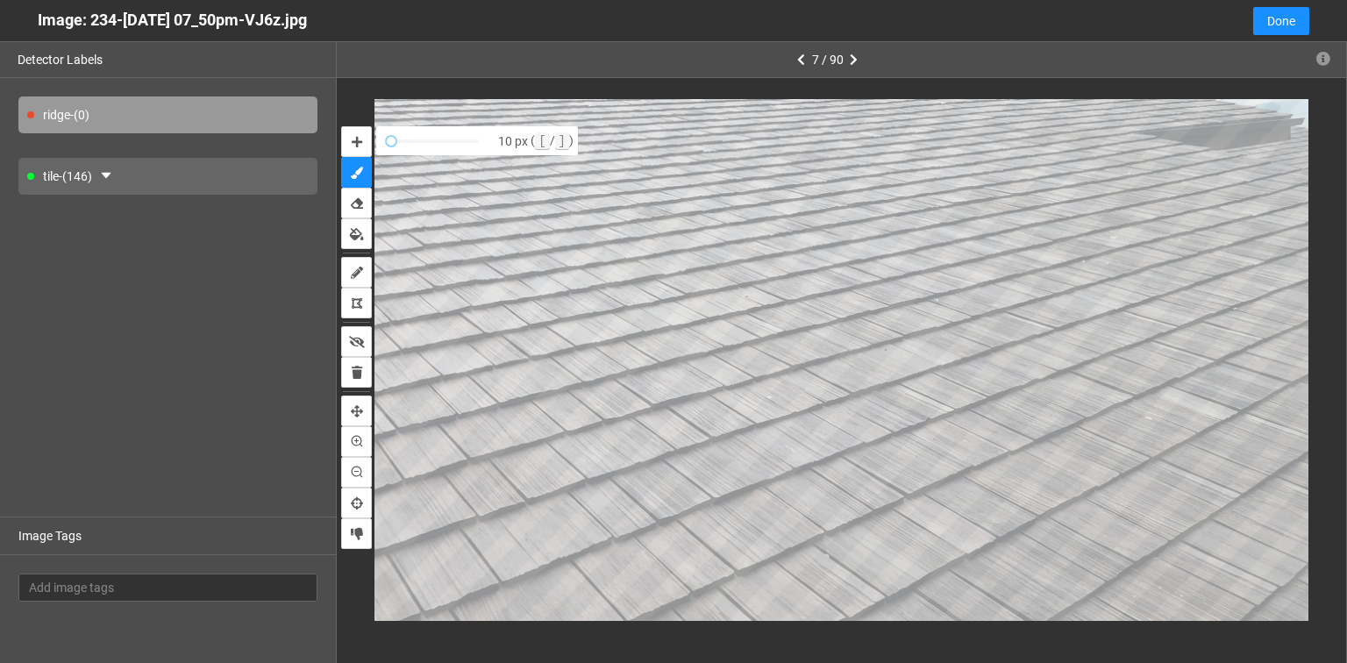
click at [189, 183] on div "tile - (146)" at bounding box center [167, 176] width 299 height 37
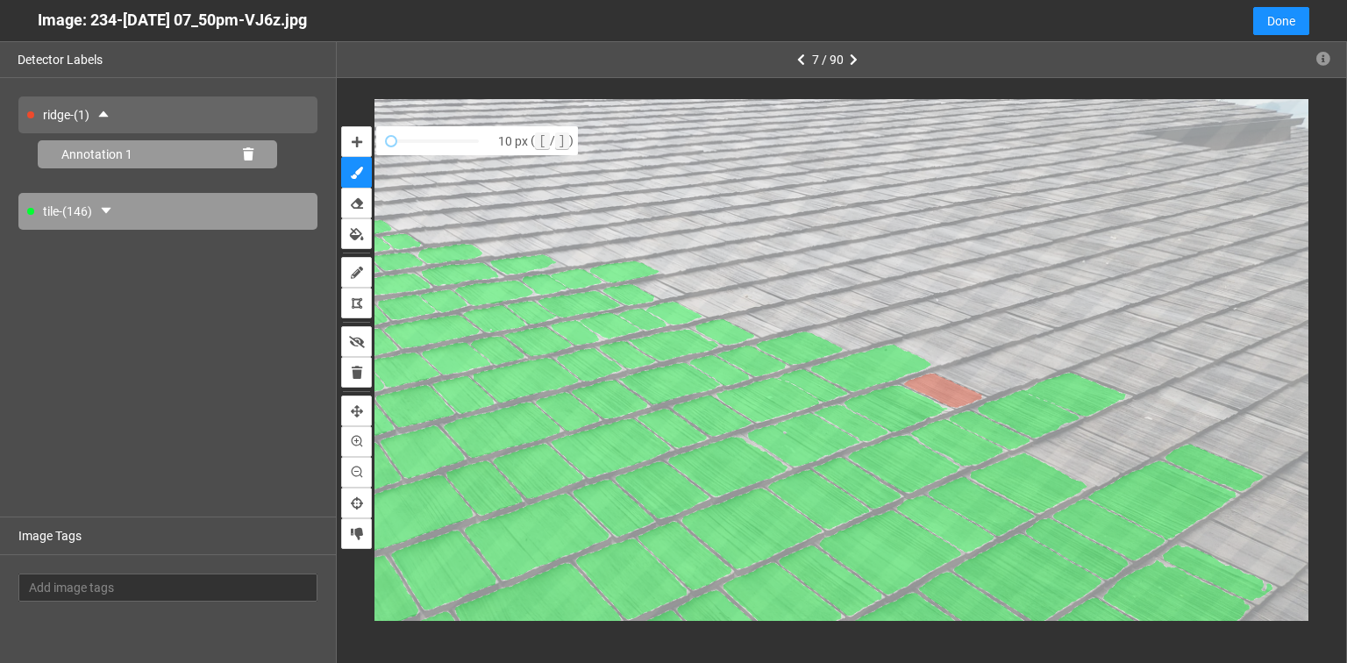
click at [249, 159] on icon at bounding box center [248, 154] width 11 height 12
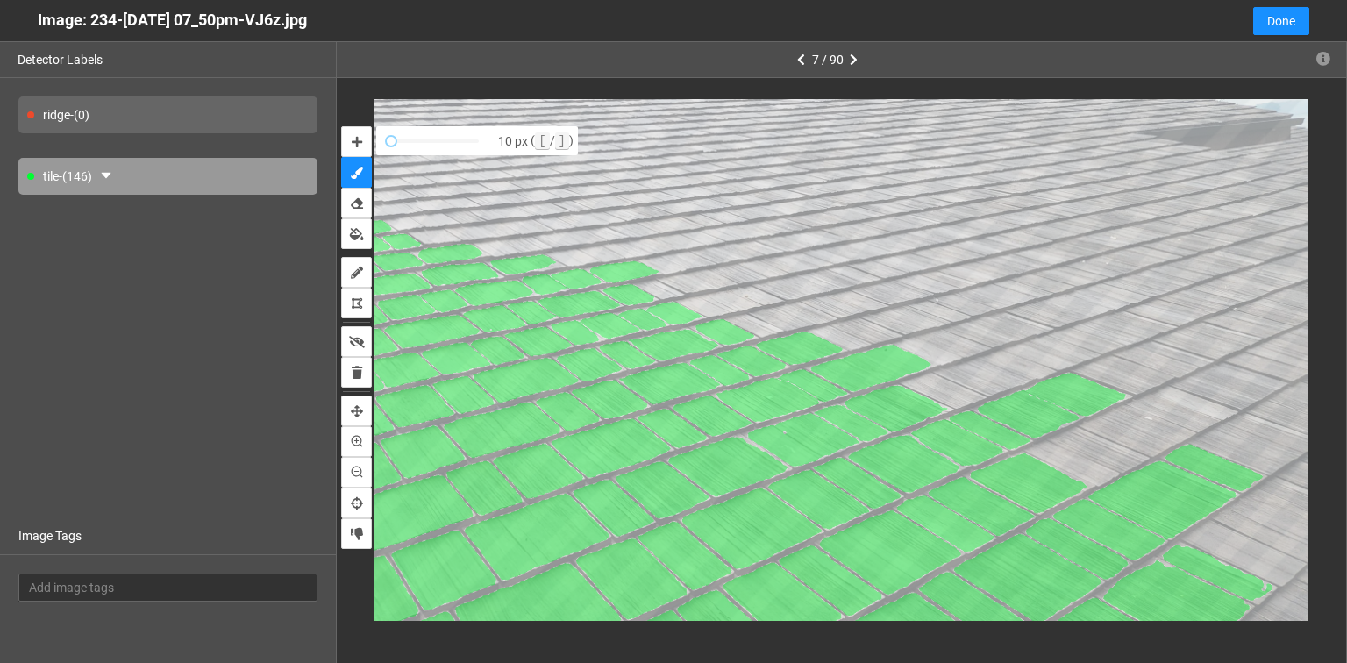
click at [165, 175] on div "tile - (146)" at bounding box center [167, 176] width 299 height 37
click at [149, 181] on div "tile - (147)" at bounding box center [167, 176] width 299 height 37
click at [358, 144] on icon "auto-mask" at bounding box center [357, 142] width 11 height 12
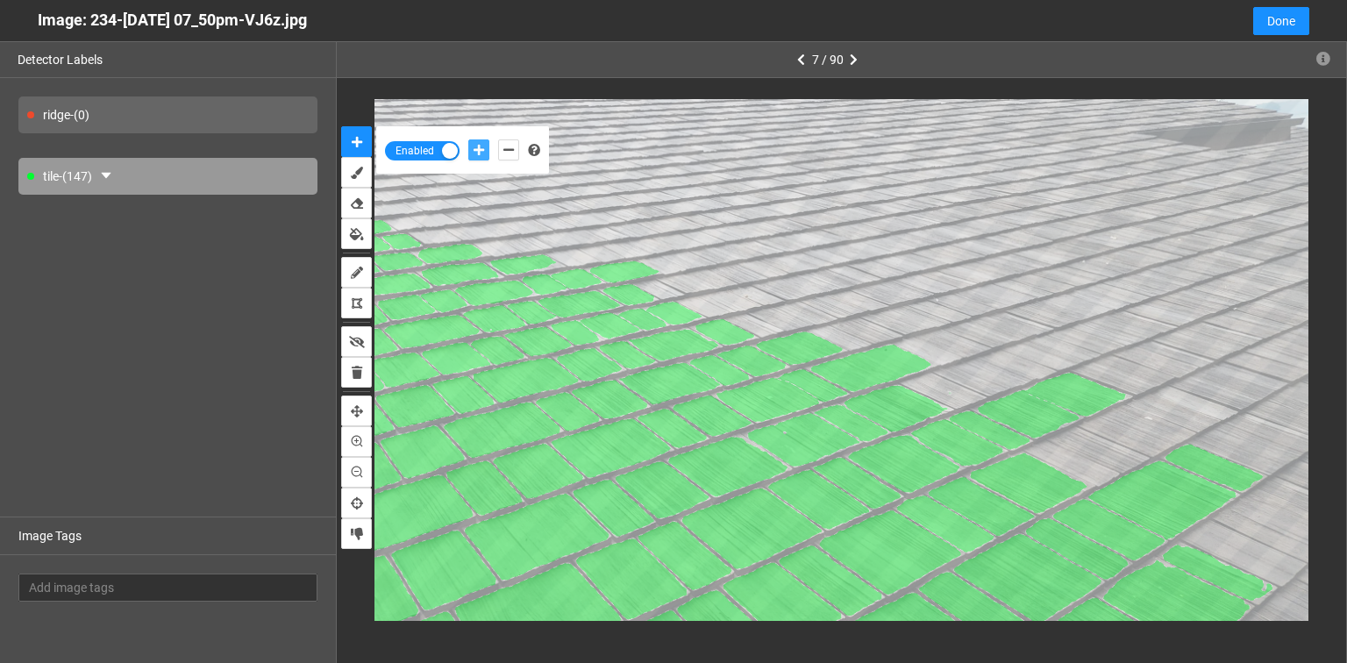
click at [475, 150] on icon "add-positive-points" at bounding box center [479, 150] width 11 height 12
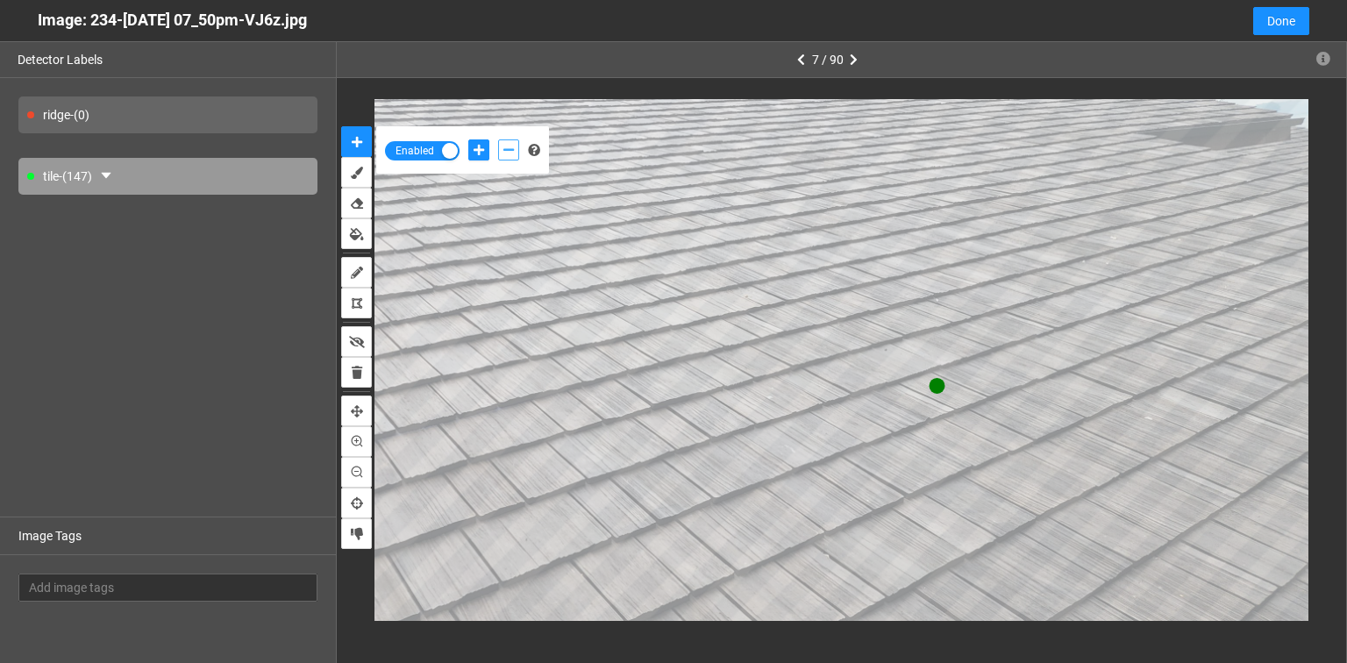
click at [504, 150] on icon "add-negative-points" at bounding box center [508, 150] width 11 height 12
click at [498, 139] on button "add-negative-points" at bounding box center [508, 149] width 21 height 21
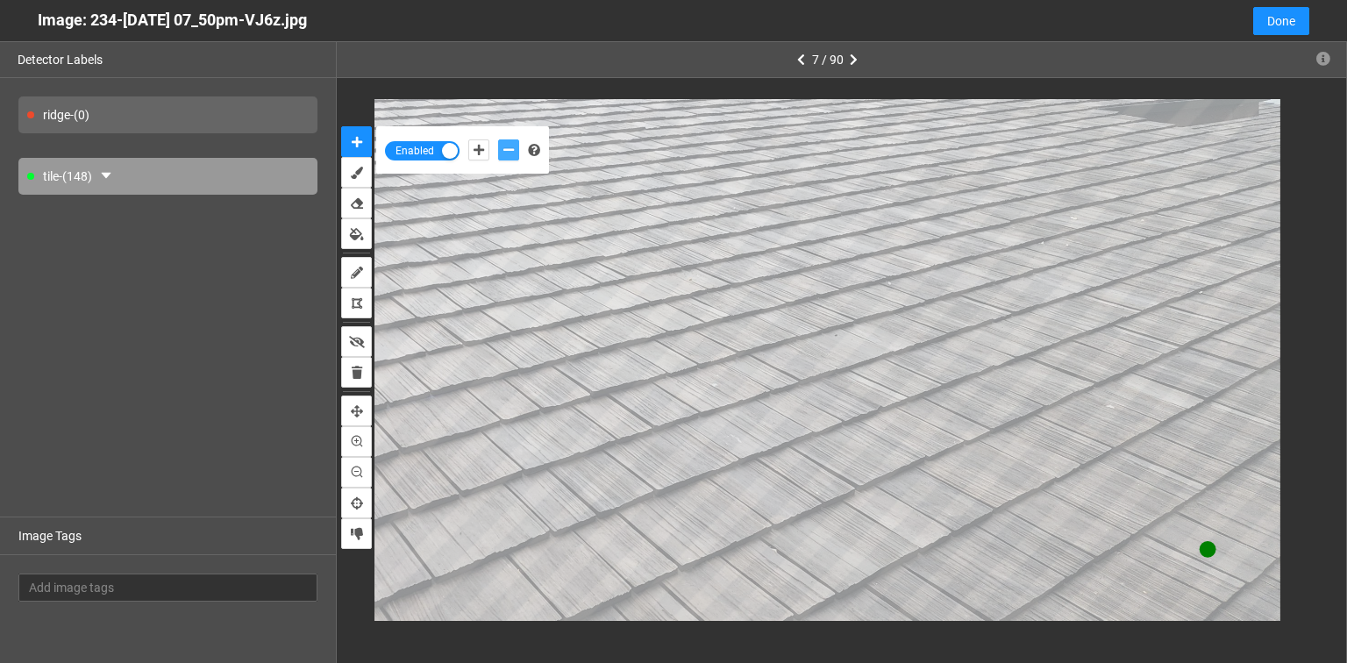
click at [498, 139] on button "add-negative-points" at bounding box center [508, 149] width 21 height 21
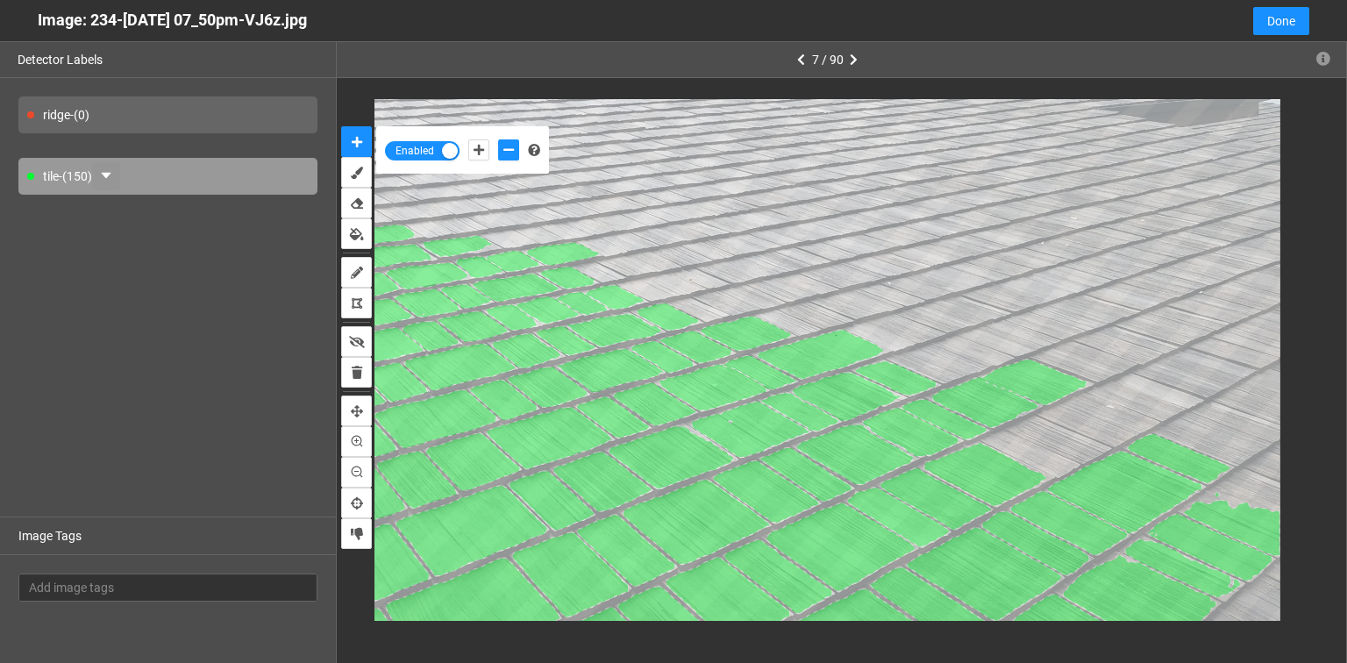
click at [113, 175] on icon "caret-down" at bounding box center [106, 175] width 14 height 14
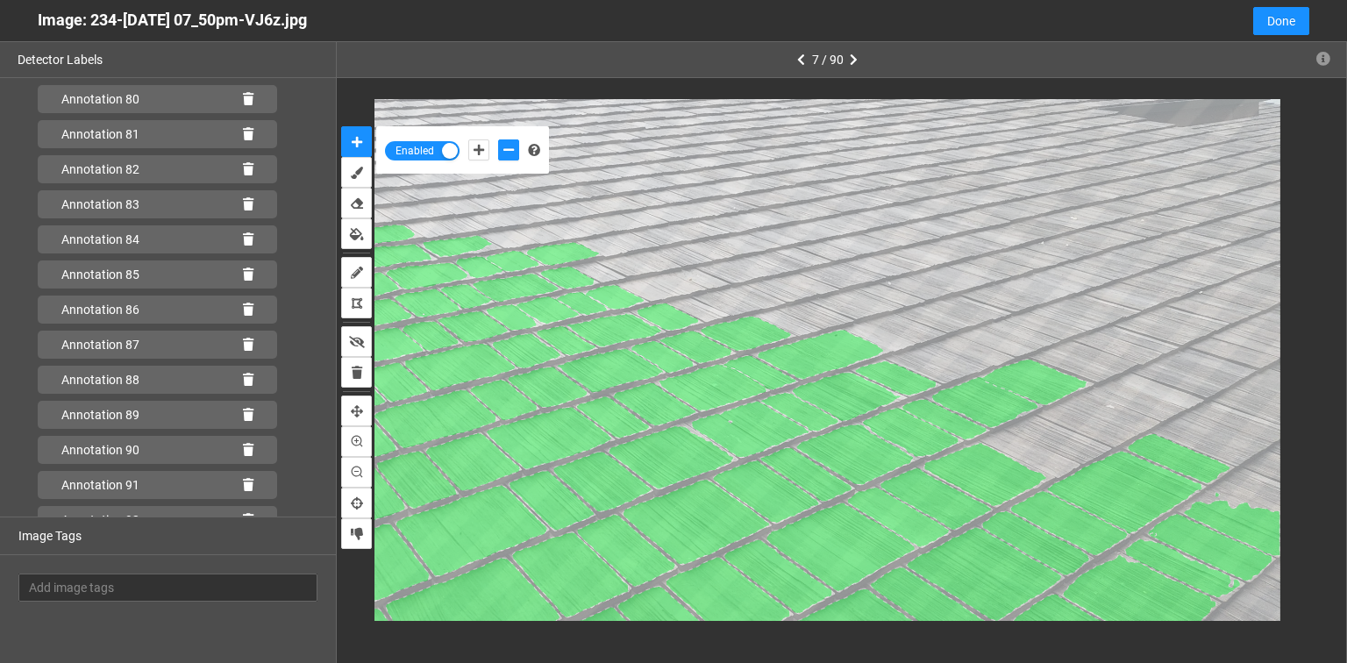
scroll to position [4941, 0]
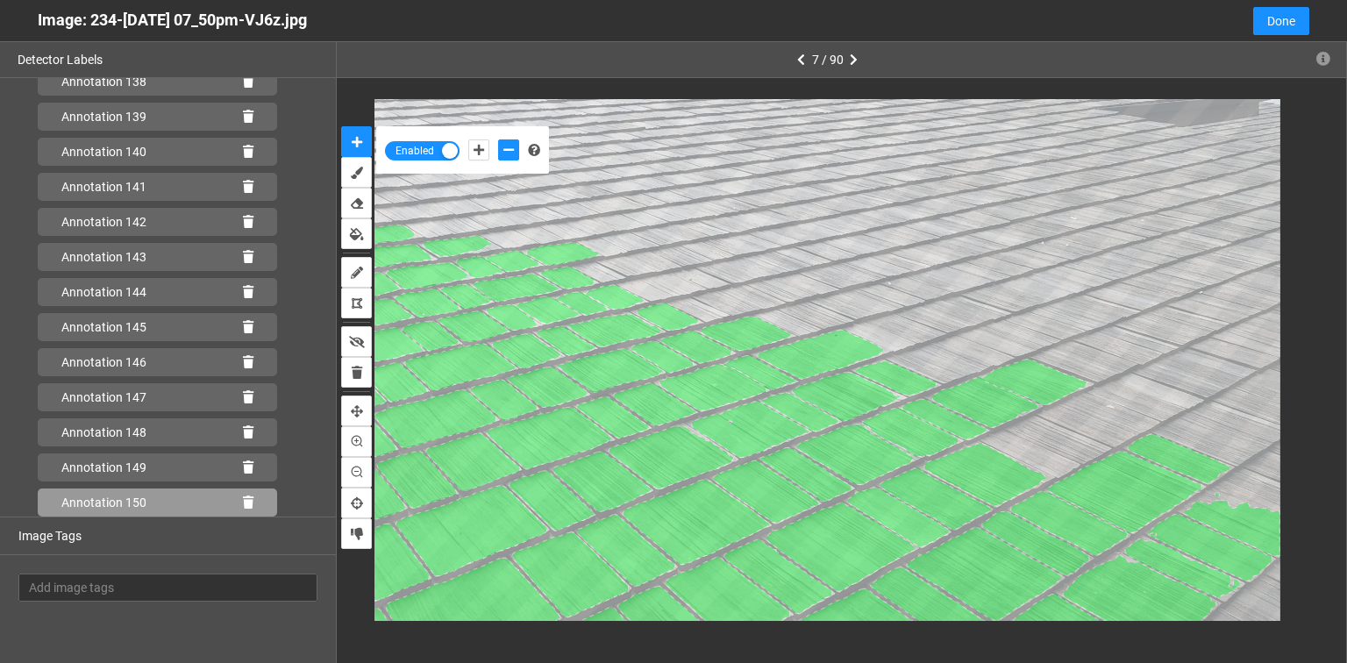
click at [243, 502] on icon at bounding box center [248, 502] width 11 height 12
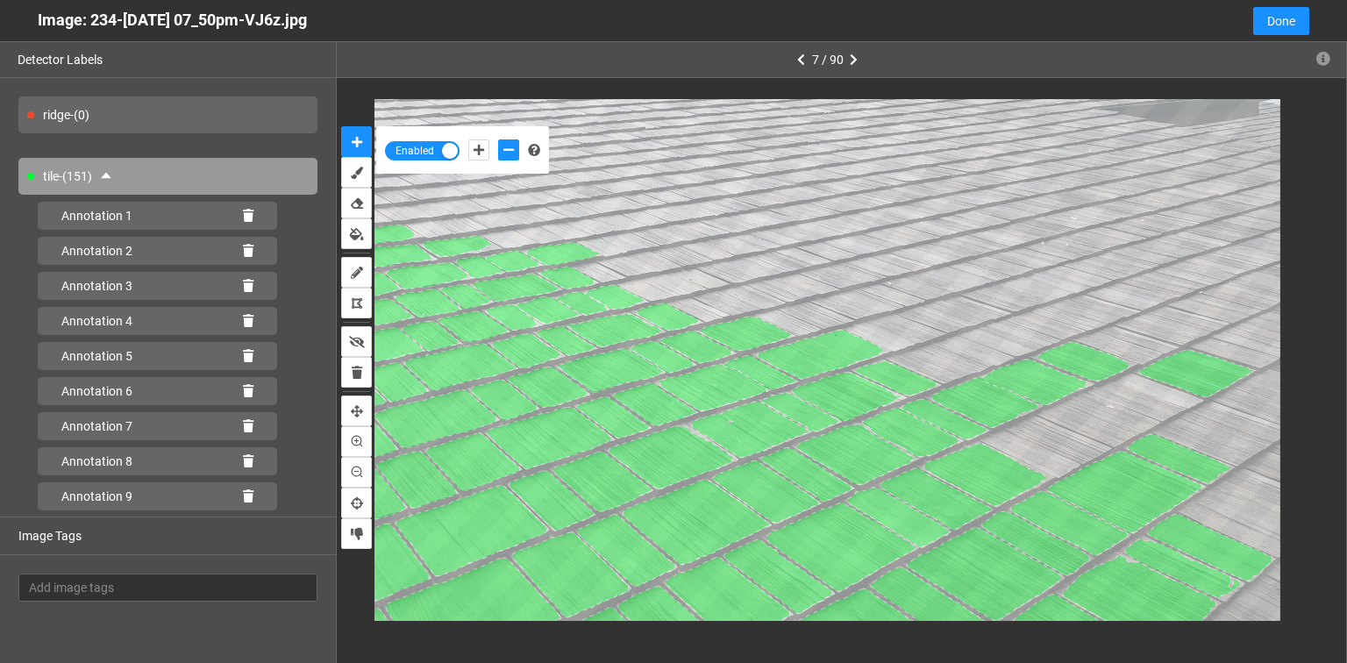
scroll to position [4941, 0]
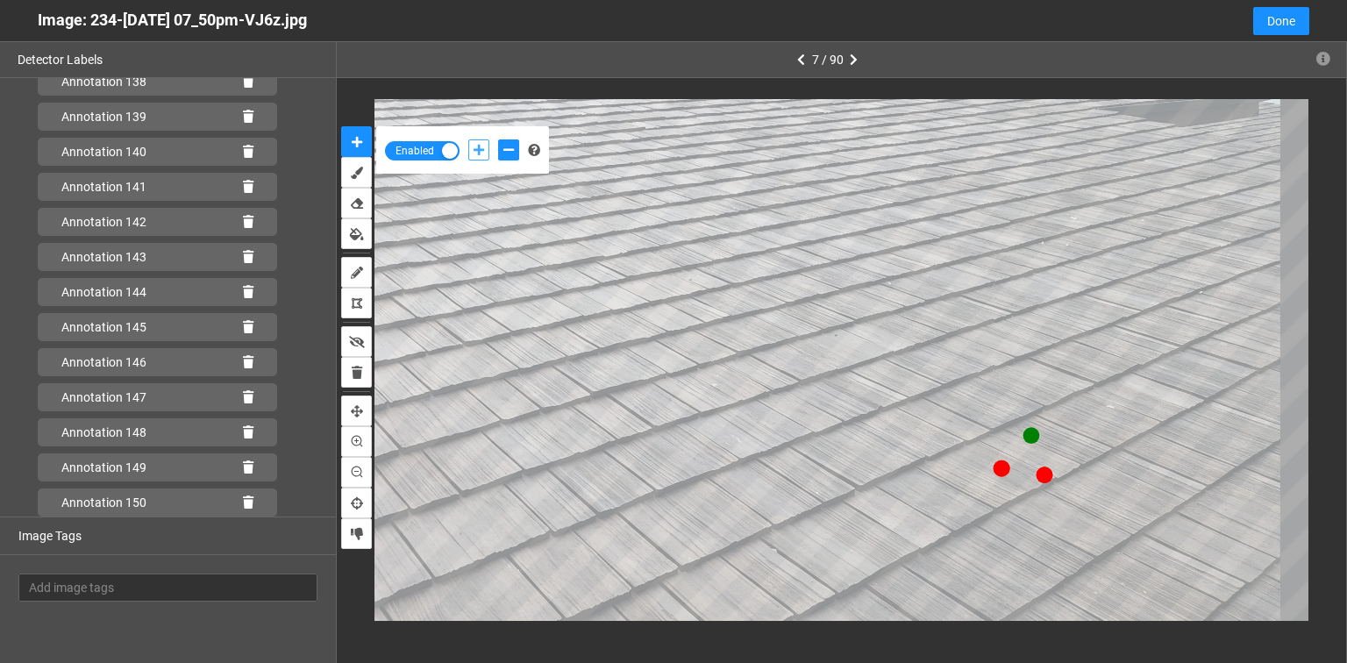
click at [487, 152] on button "add-positive-points" at bounding box center [478, 149] width 21 height 21
click at [468, 139] on button "add-positive-points" at bounding box center [478, 149] width 21 height 21
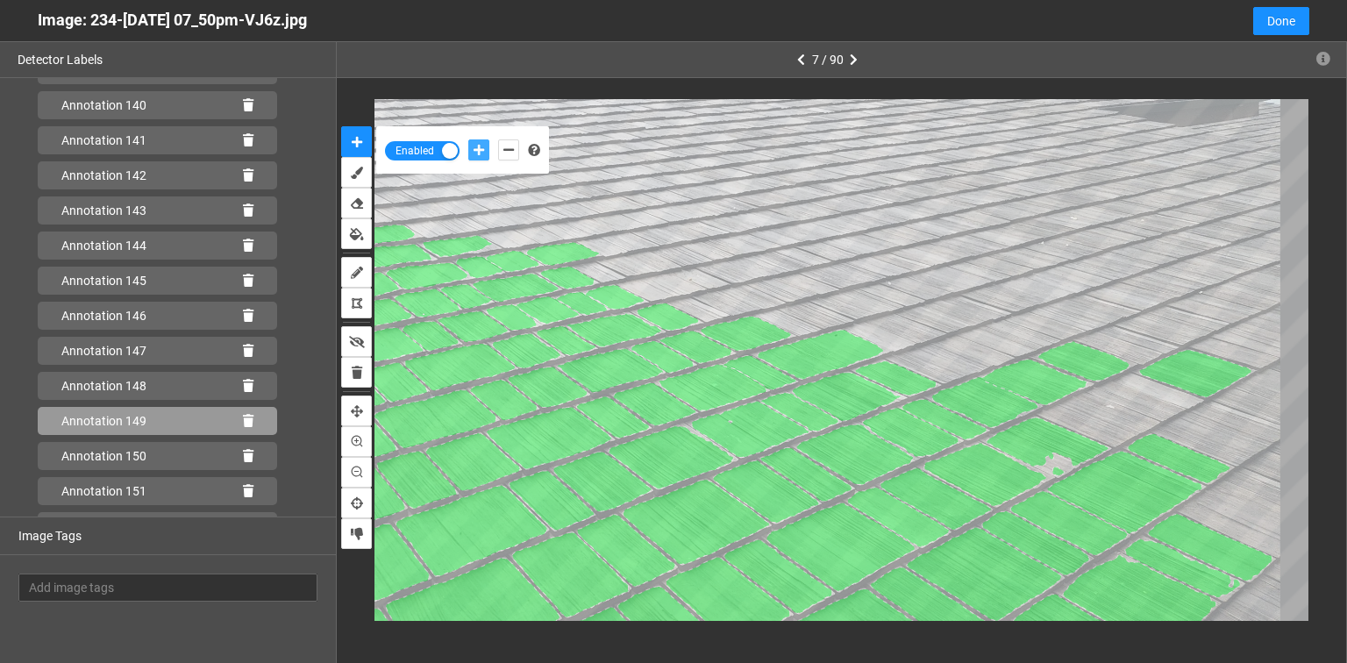
scroll to position [5011, 0]
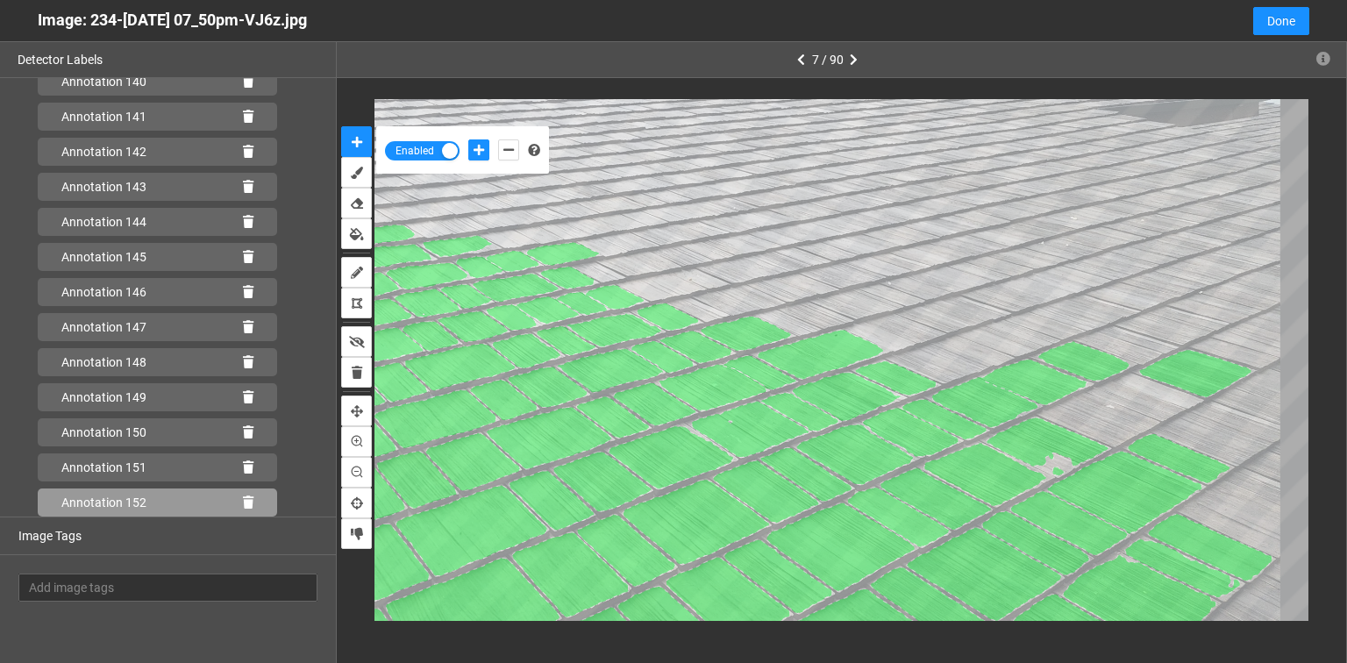
click at [243, 499] on icon at bounding box center [248, 502] width 11 height 12
click at [243, 496] on icon at bounding box center [248, 502] width 11 height 12
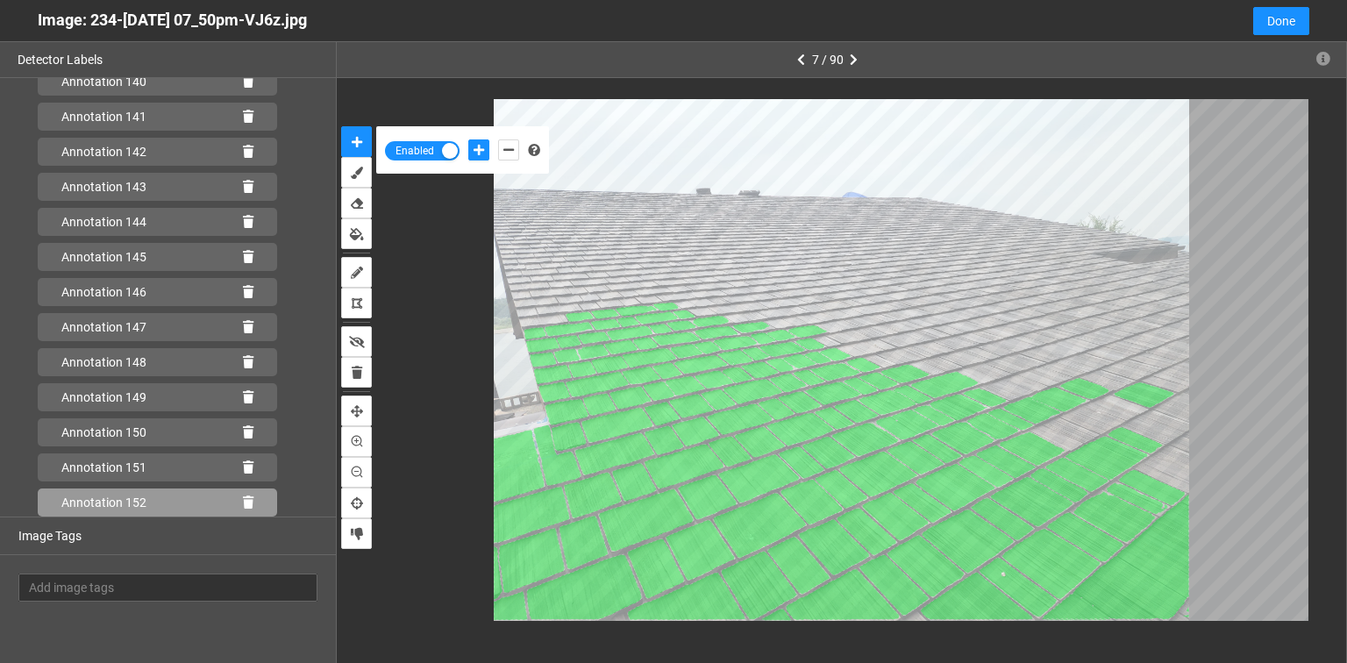
click at [243, 498] on icon at bounding box center [248, 502] width 11 height 12
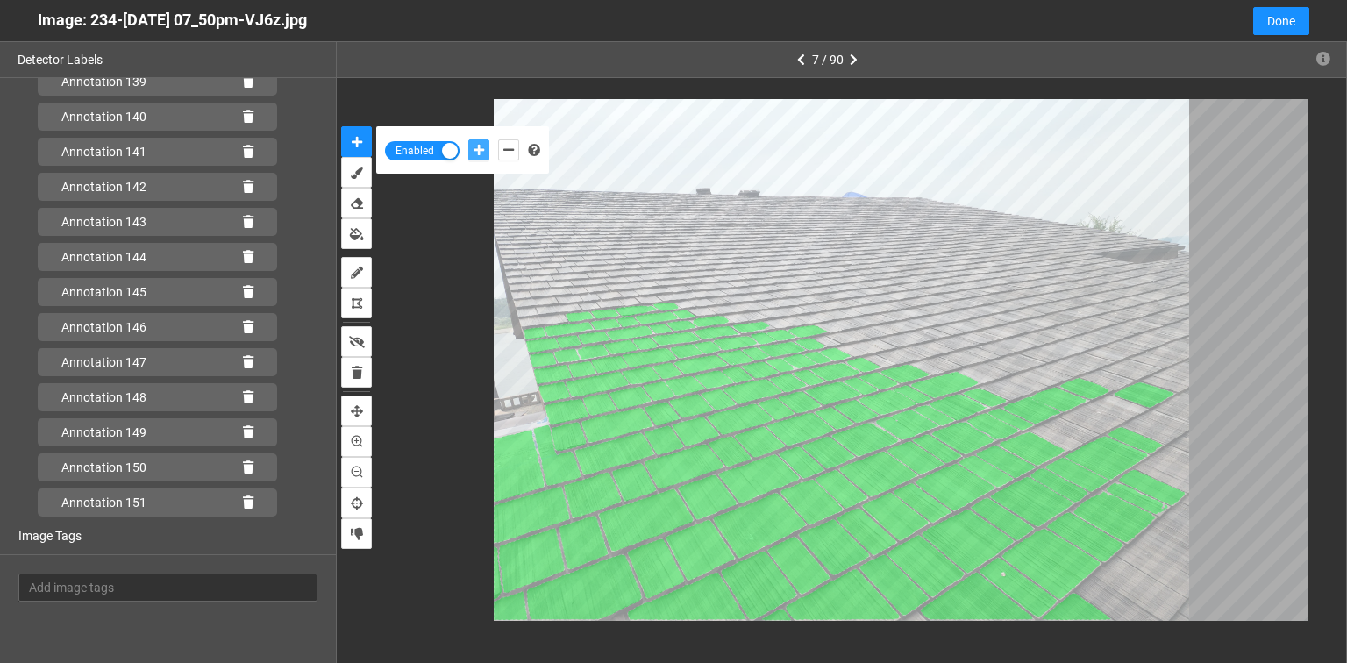
click at [471, 147] on button "add-positive-points" at bounding box center [478, 149] width 21 height 21
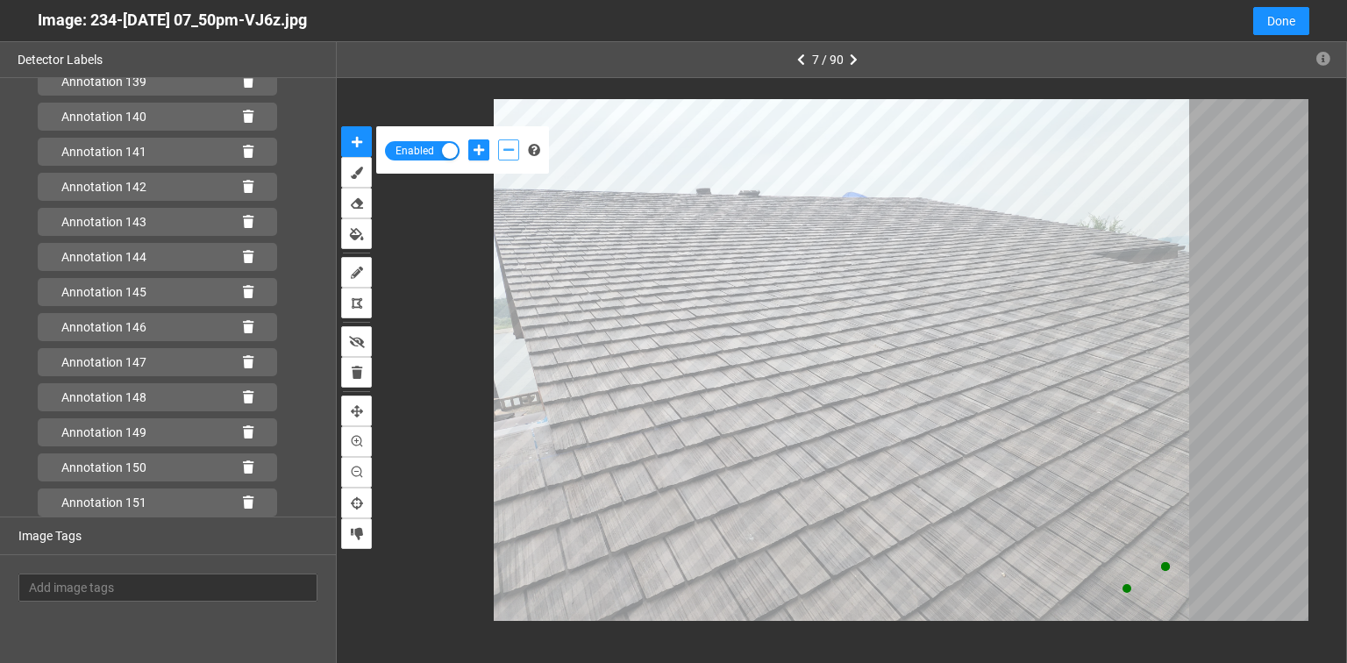
click at [512, 147] on icon "add-negative-points" at bounding box center [508, 150] width 11 height 12
click at [498, 139] on button "add-negative-points" at bounding box center [508, 149] width 21 height 21
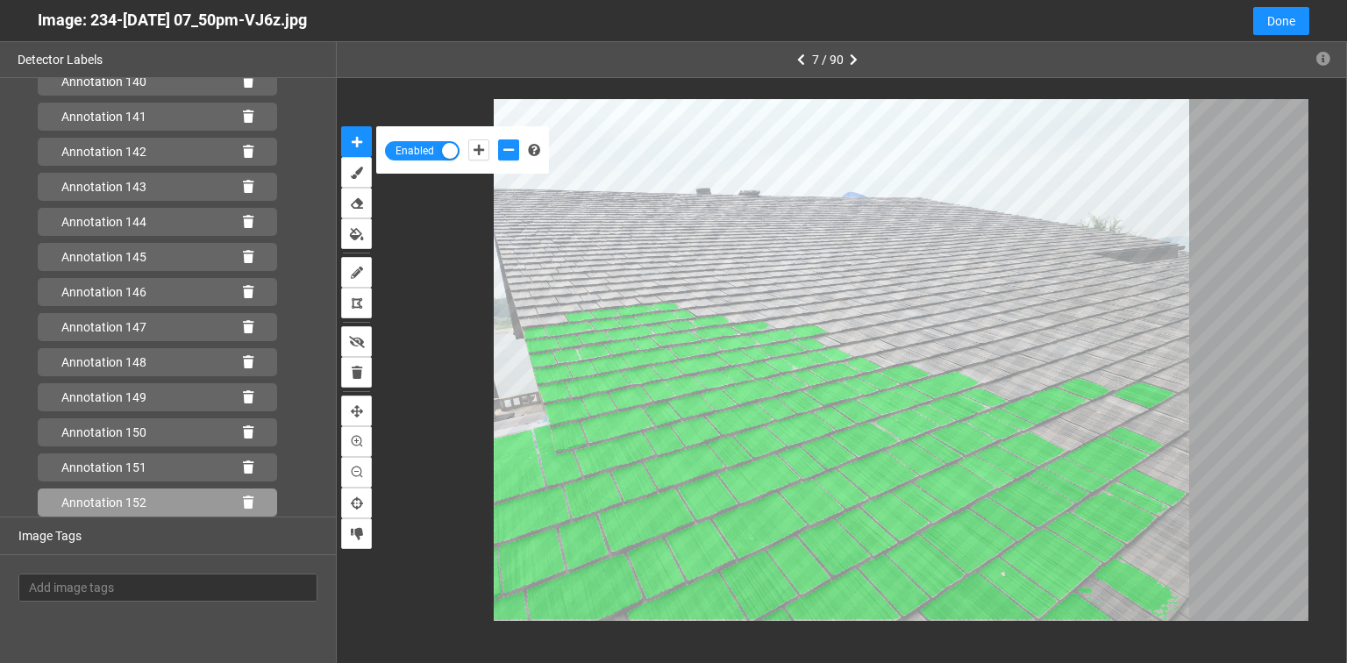
click at [243, 496] on icon at bounding box center [248, 502] width 11 height 12
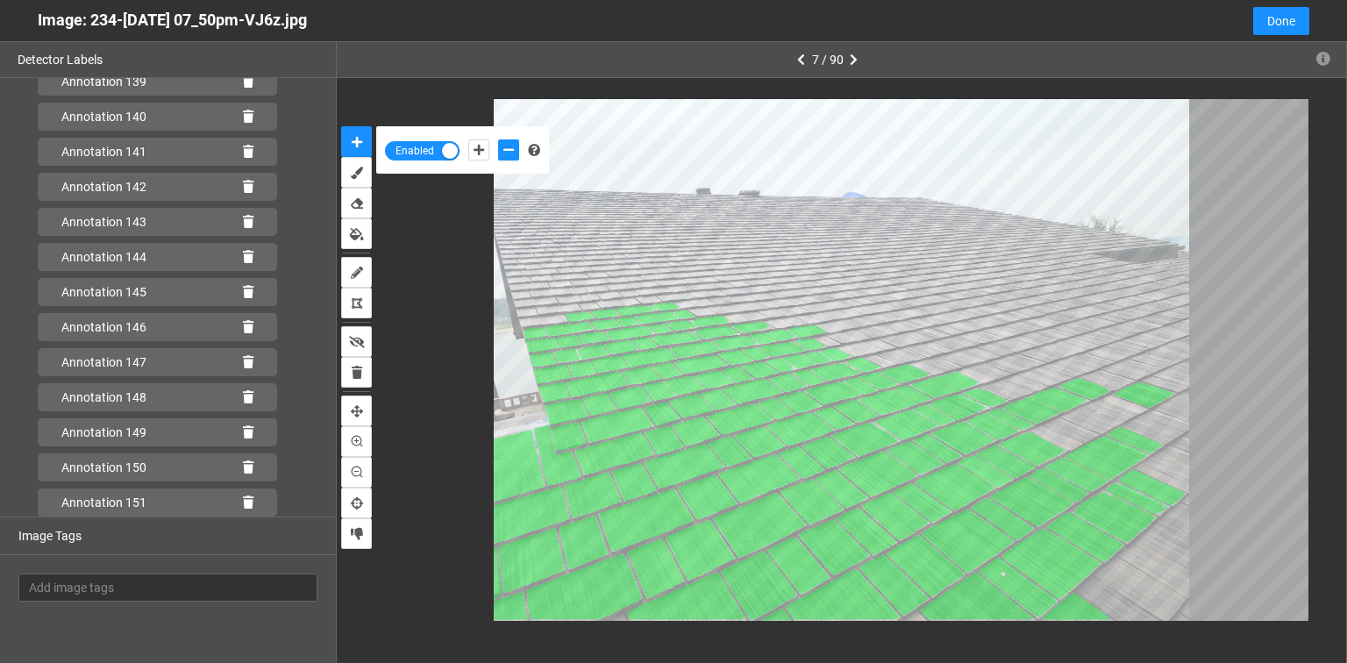
scroll to position [4976, 0]
click at [352, 143] on icon "auto-mask" at bounding box center [357, 142] width 11 height 12
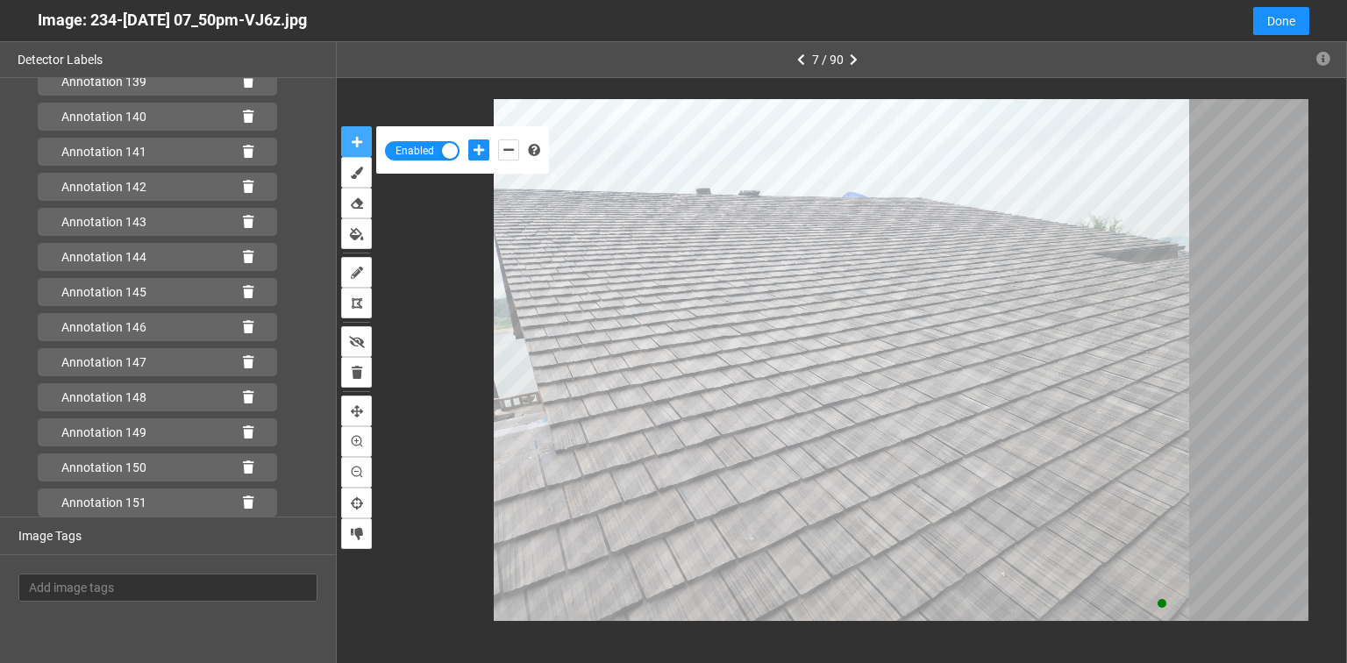
click at [341, 126] on button "auto-mask" at bounding box center [356, 141] width 31 height 31
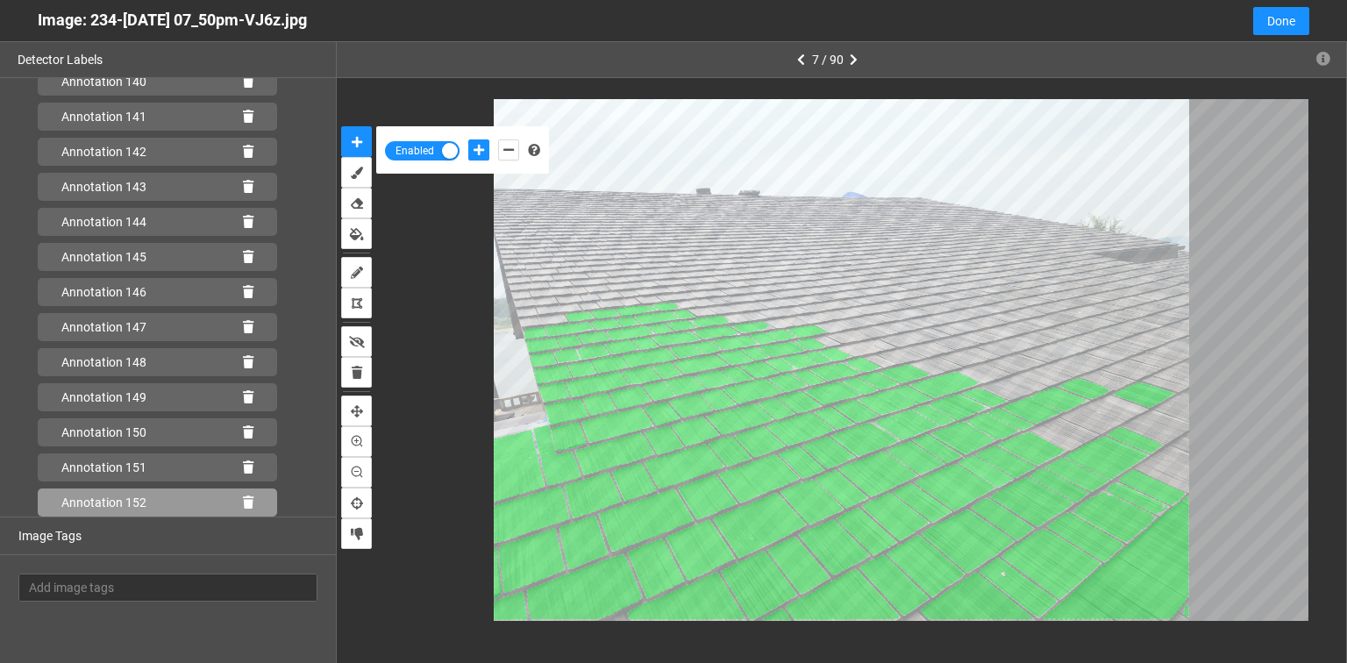
click at [243, 499] on icon at bounding box center [248, 502] width 11 height 12
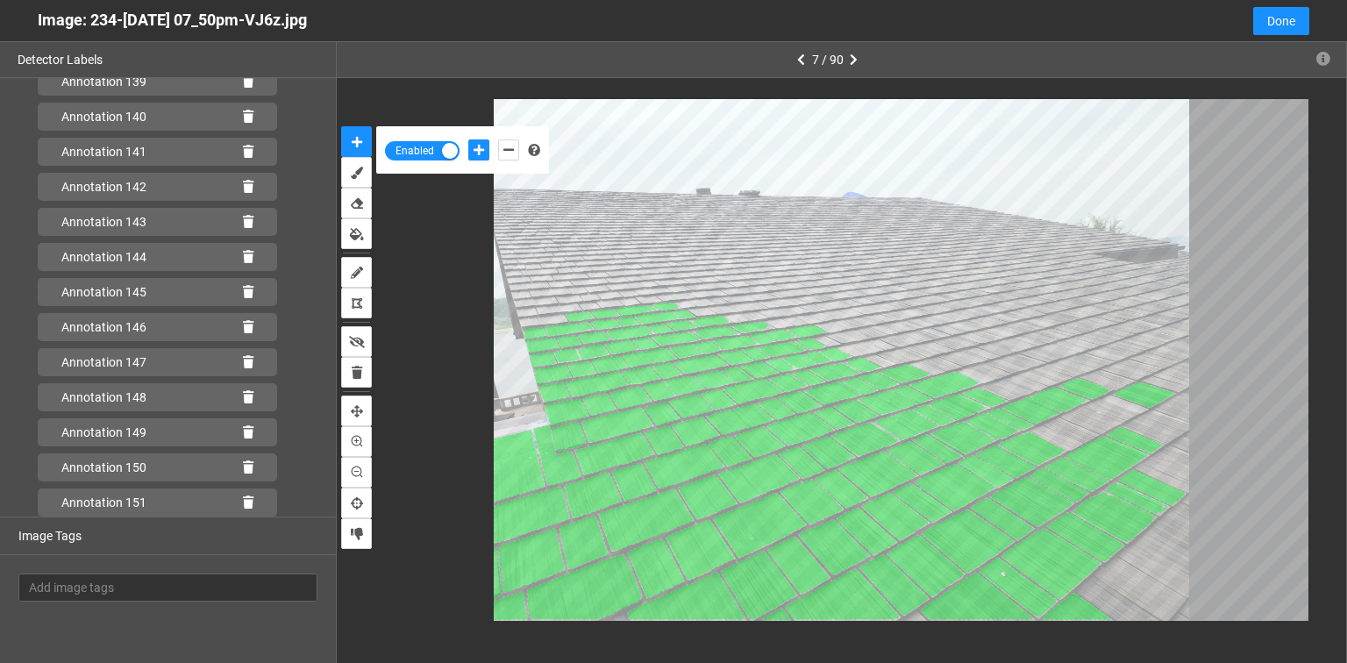
scroll to position [4976, 0]
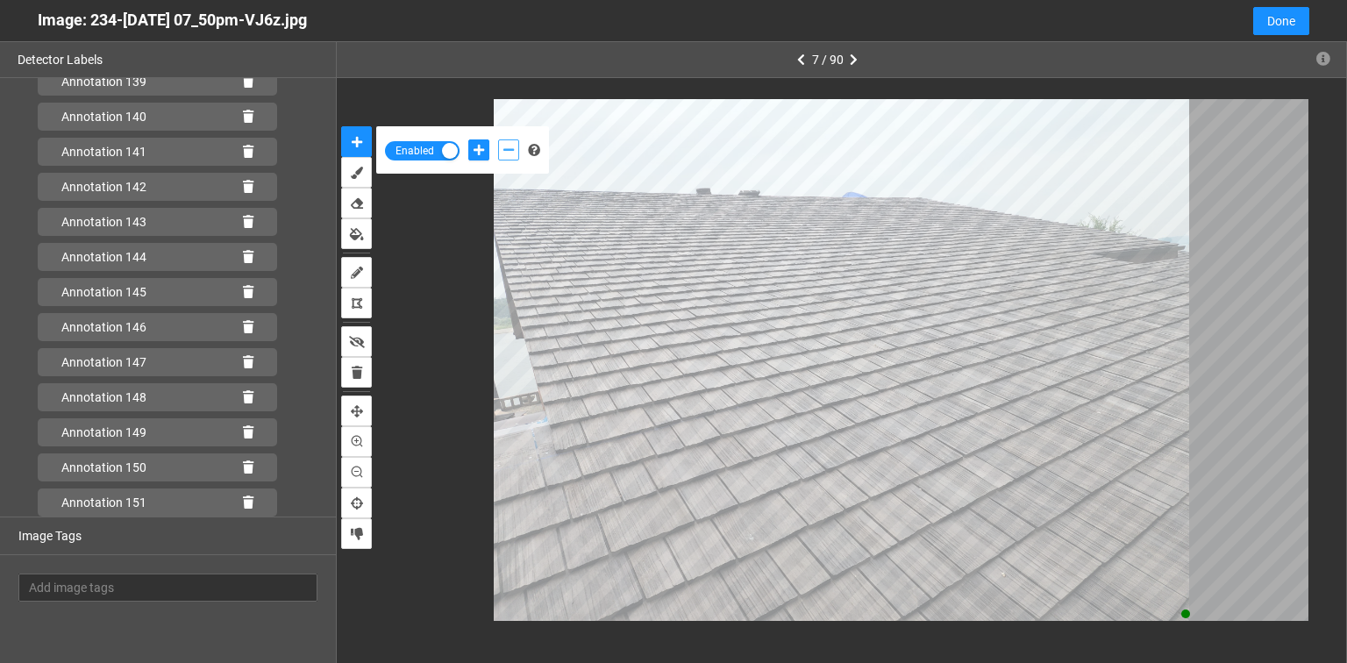
click at [504, 146] on icon "add-negative-points" at bounding box center [508, 150] width 11 height 12
click at [498, 139] on button "add-negative-points" at bounding box center [508, 149] width 21 height 21
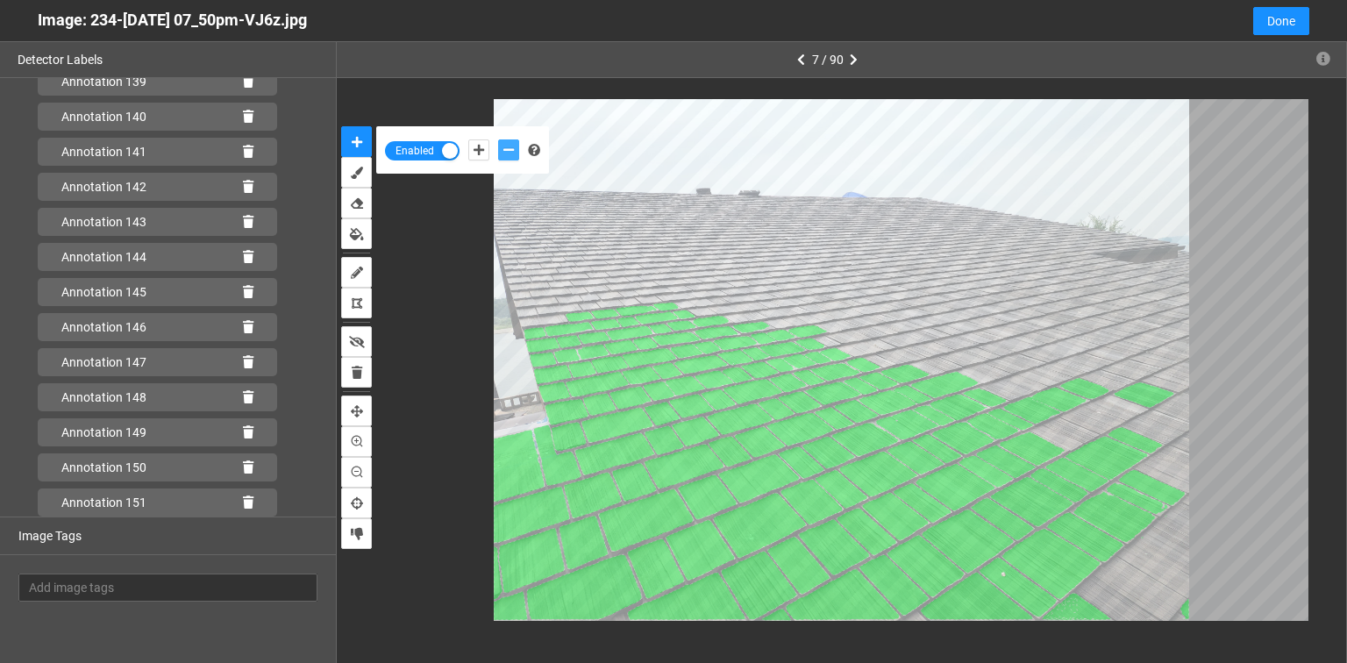
scroll to position [5011, 0]
click at [243, 498] on icon at bounding box center [248, 502] width 11 height 12
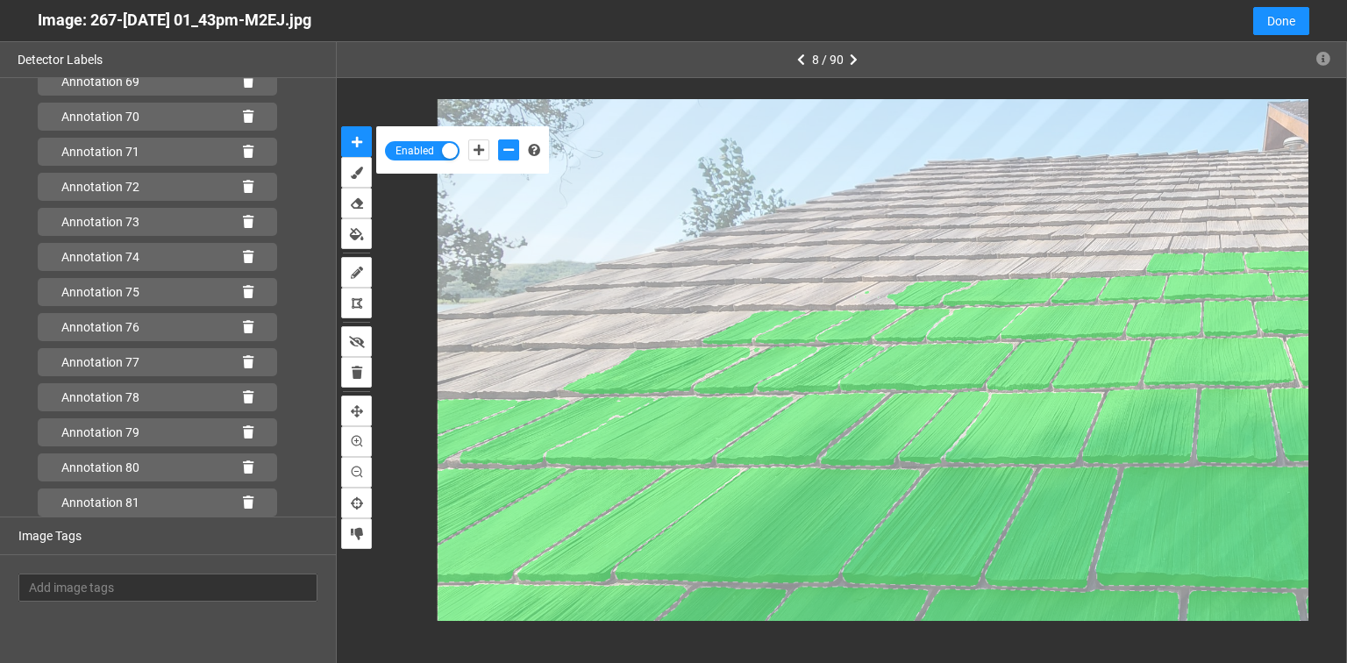
scroll to position [2555, 0]
drag, startPoint x: 238, startPoint y: 496, endPoint x: 401, endPoint y: 468, distance: 165.7
click at [243, 496] on icon at bounding box center [248, 502] width 11 height 12
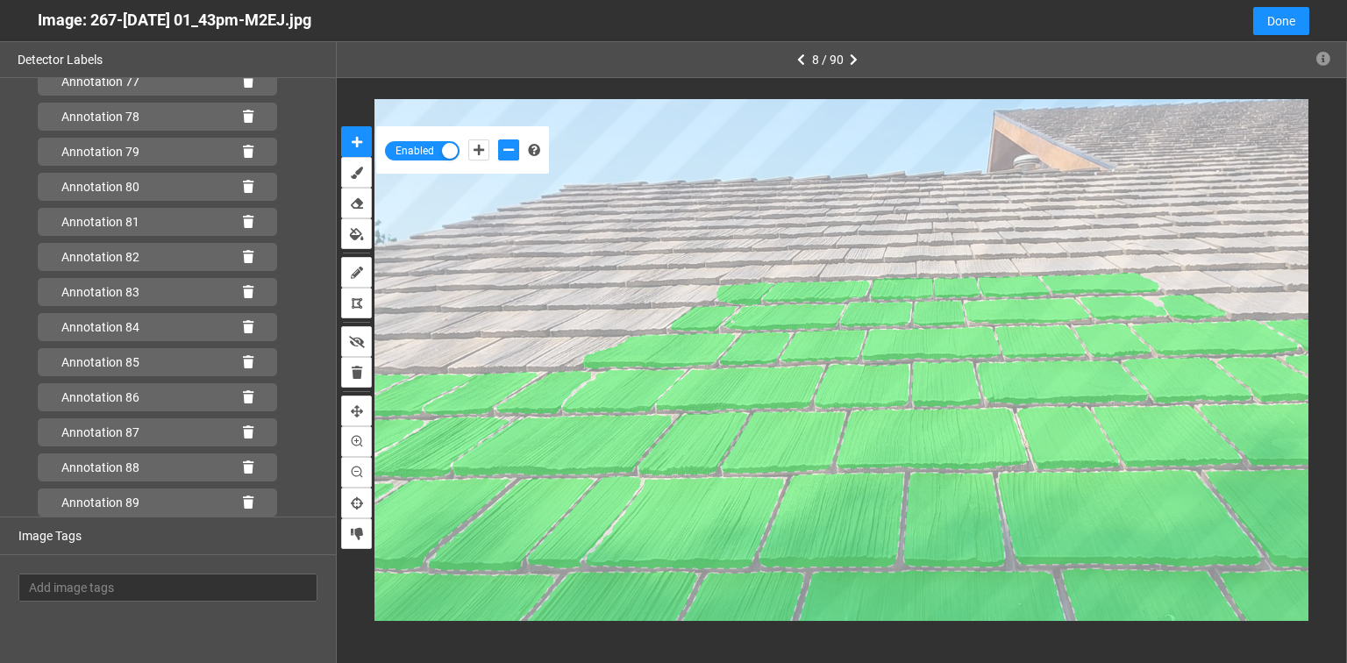
scroll to position [2836, 0]
click at [243, 500] on icon at bounding box center [248, 502] width 11 height 12
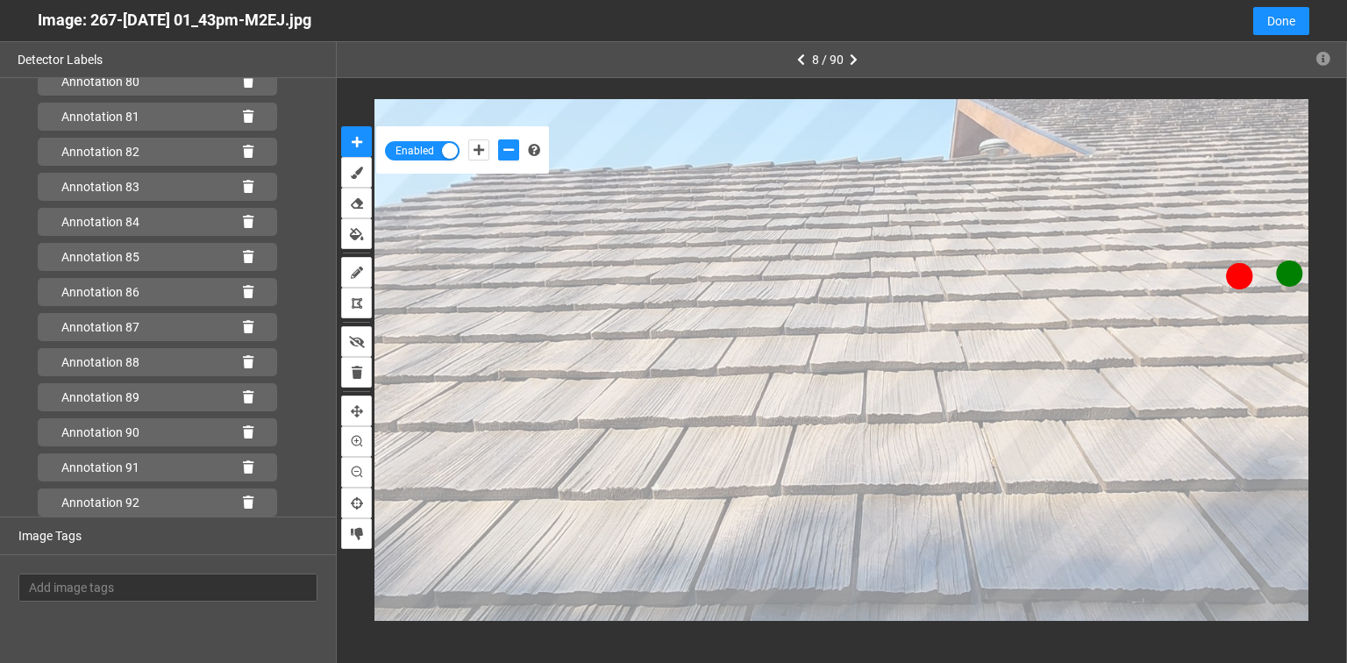
scroll to position [2941, 0]
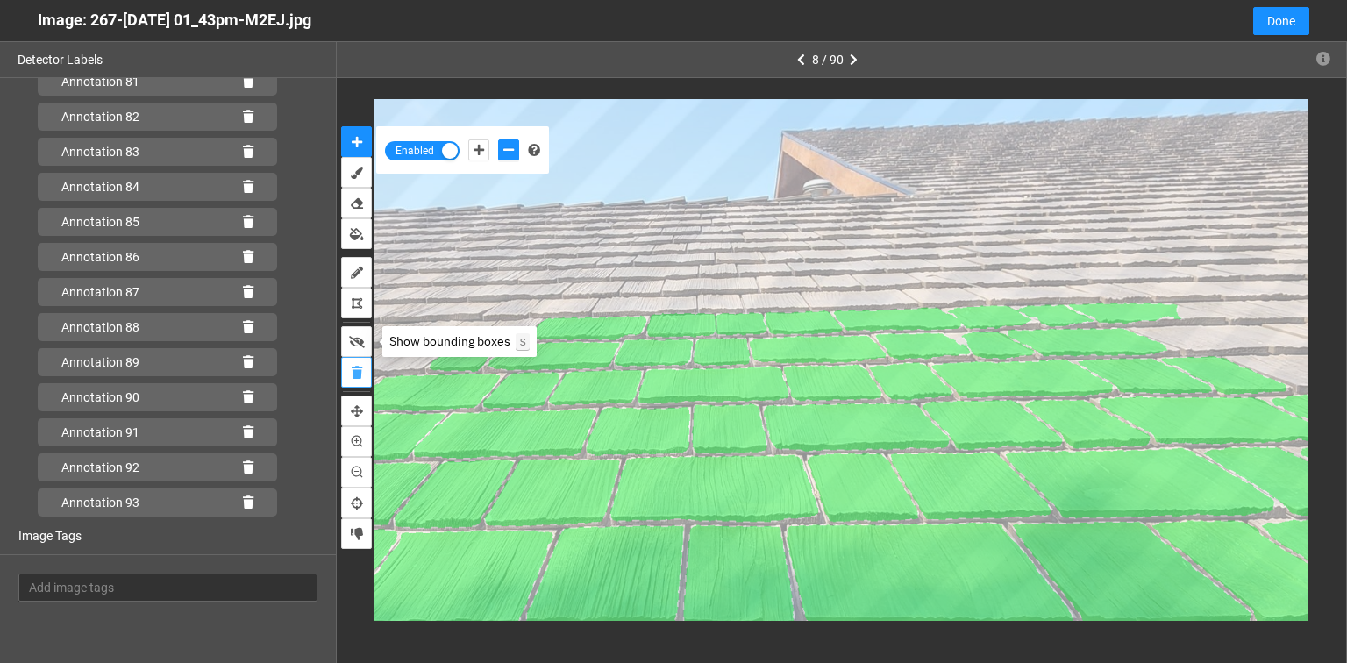
click at [363, 372] on button "delete" at bounding box center [356, 372] width 31 height 31
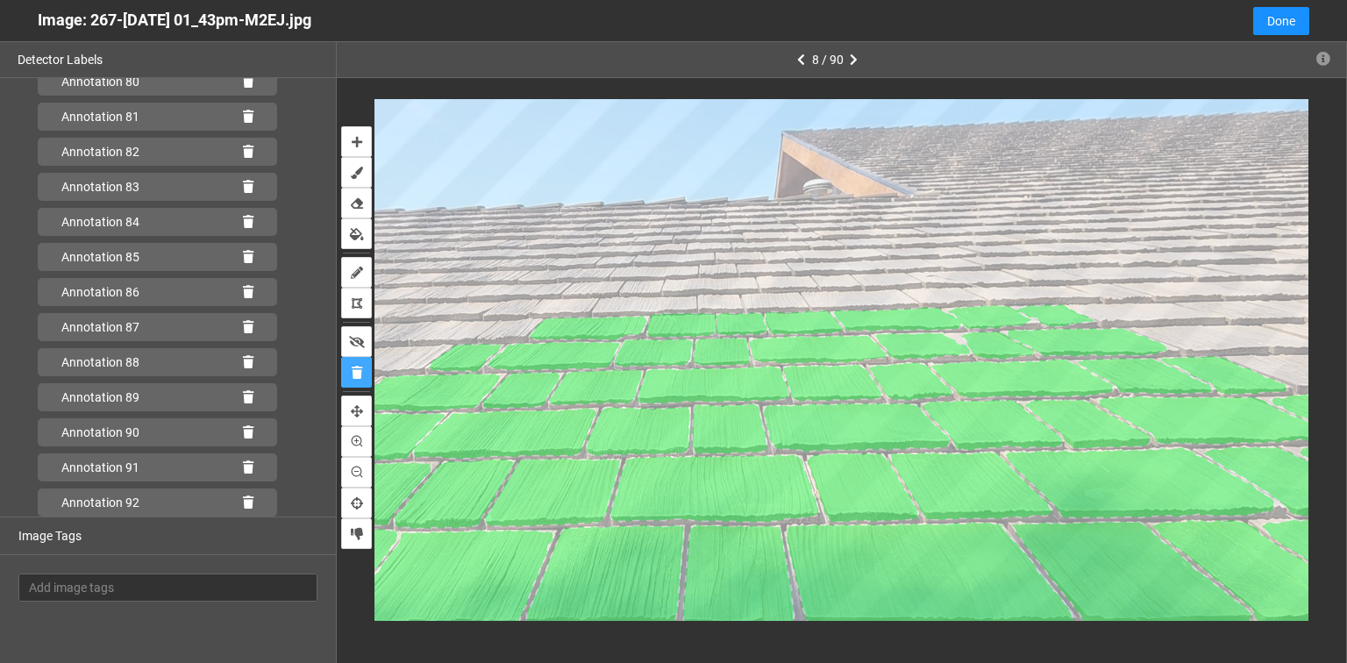
scroll to position [2906, 0]
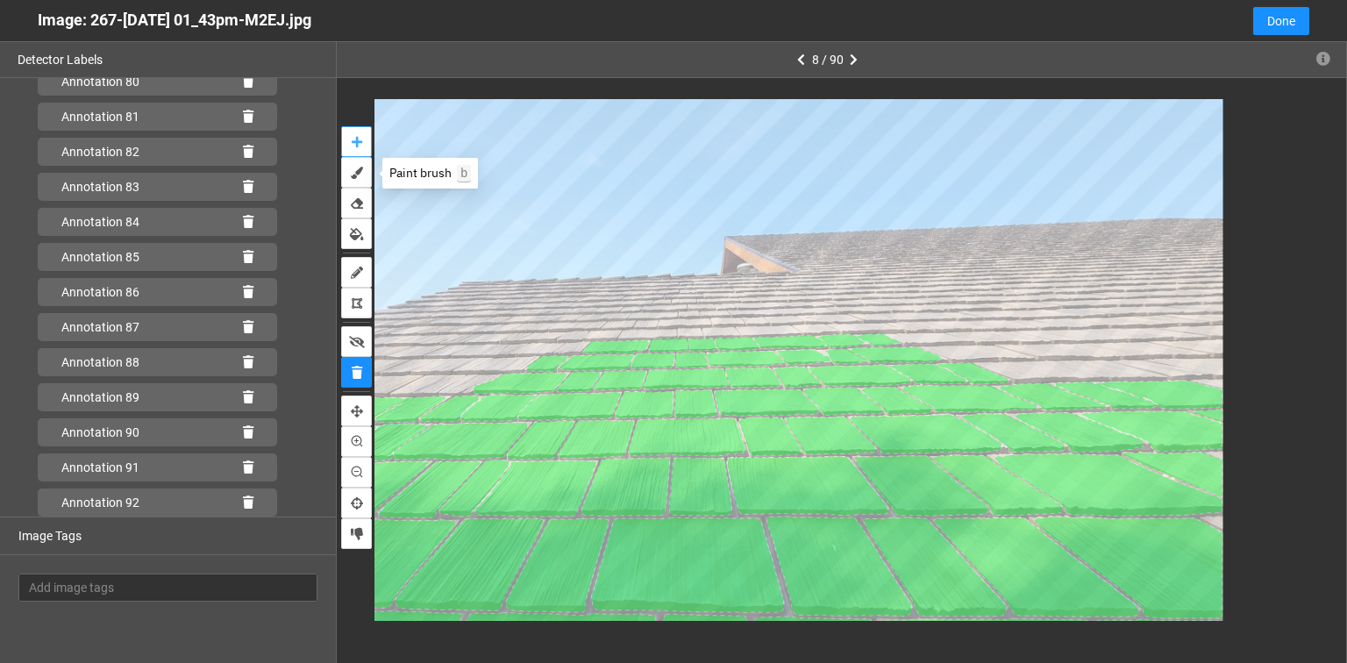
click at [355, 139] on icon "auto-mask" at bounding box center [357, 142] width 11 height 12
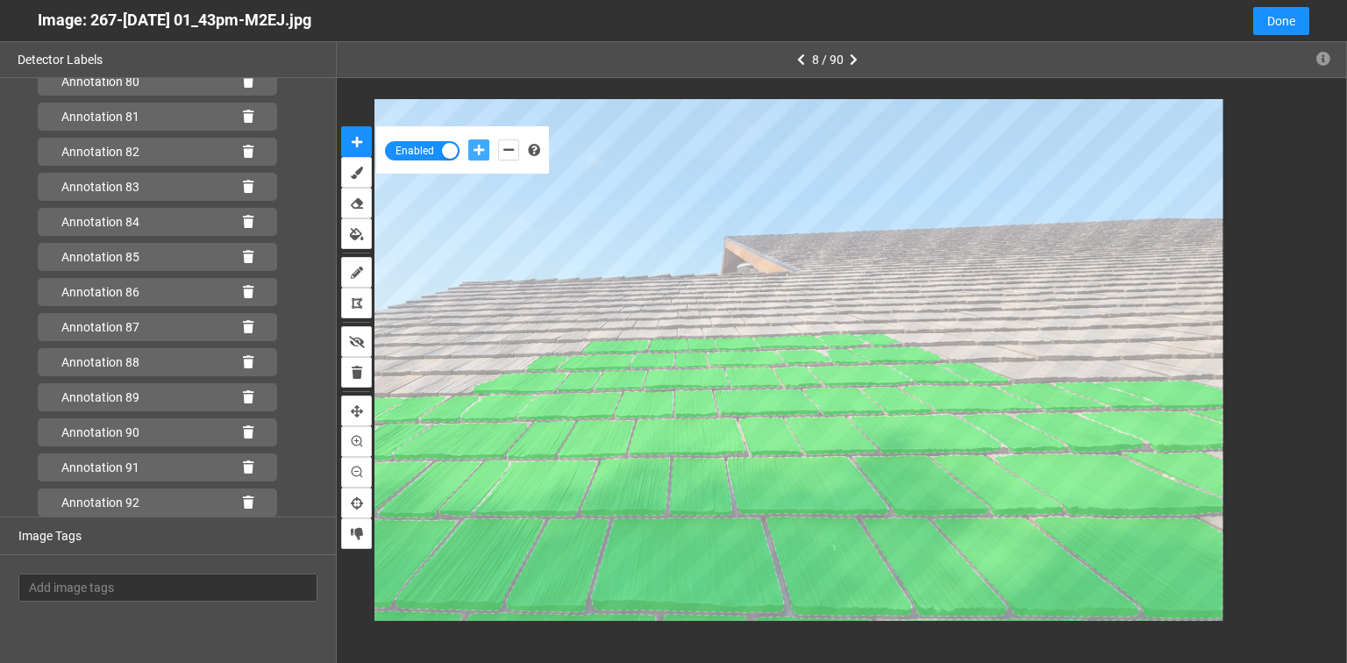
click at [485, 151] on button "add-positive-points" at bounding box center [478, 149] width 21 height 21
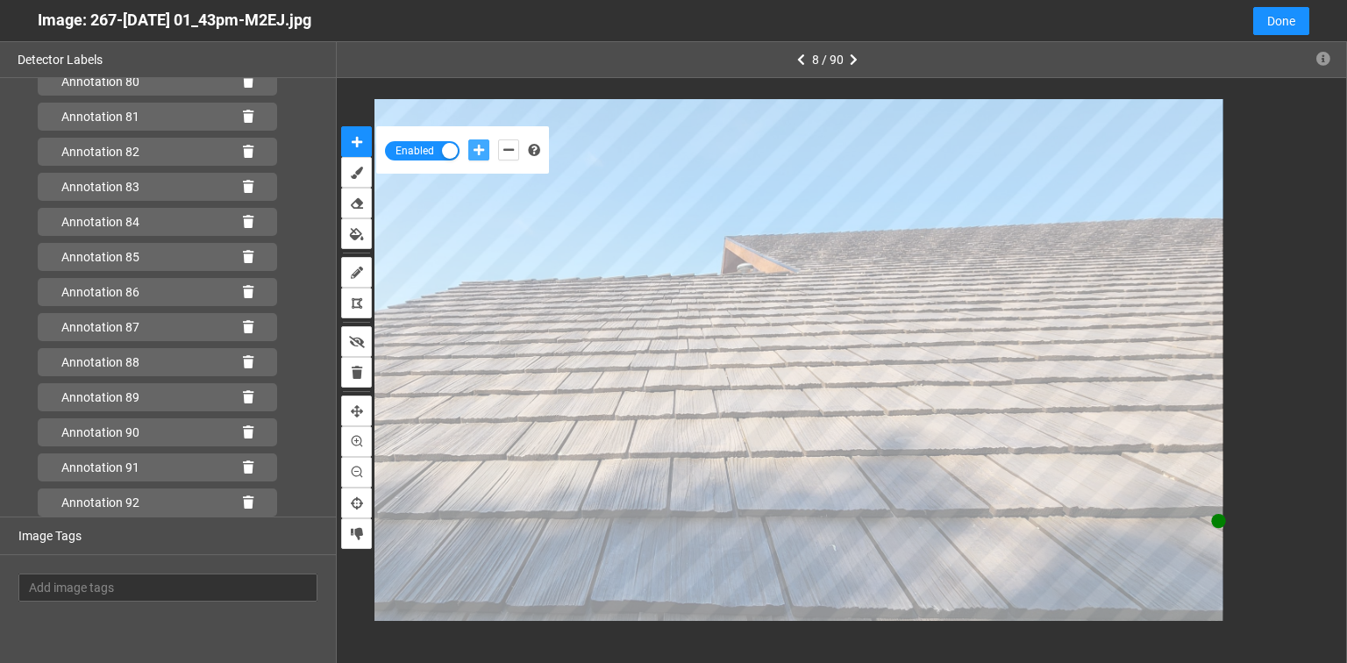
click at [468, 139] on button "add-positive-points" at bounding box center [478, 149] width 21 height 21
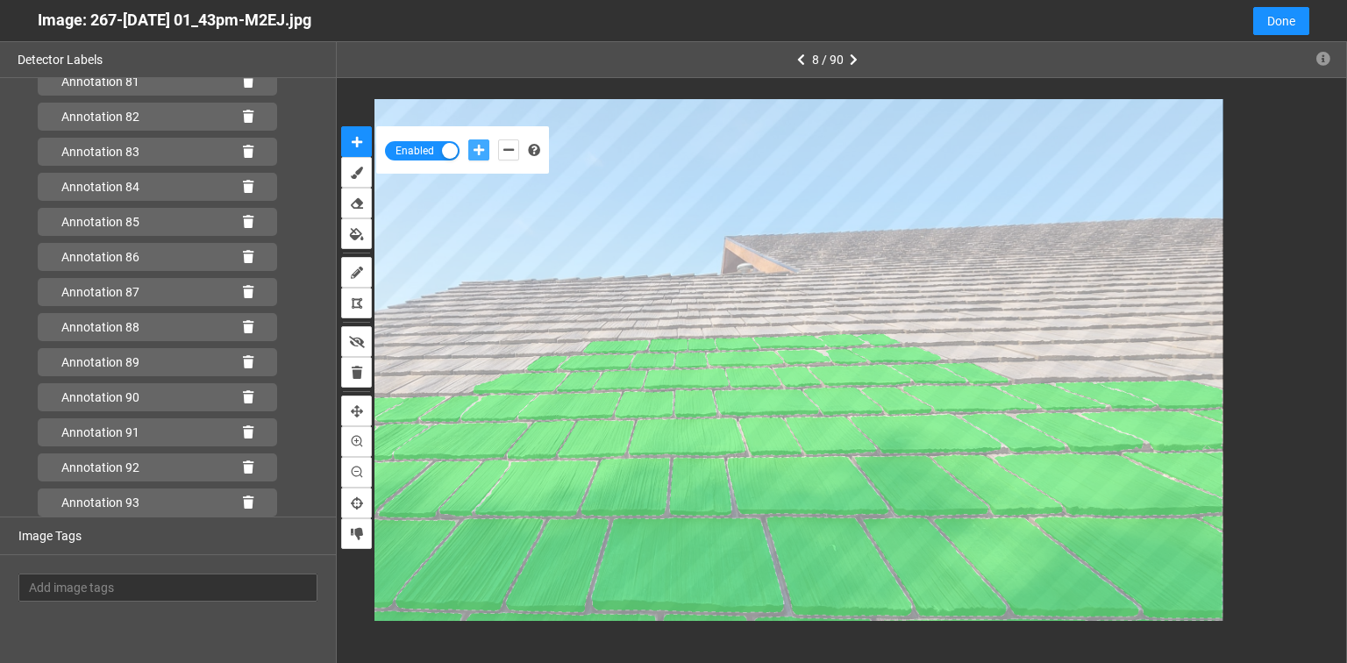
scroll to position [2976, 0]
click at [245, 499] on icon at bounding box center [248, 502] width 11 height 12
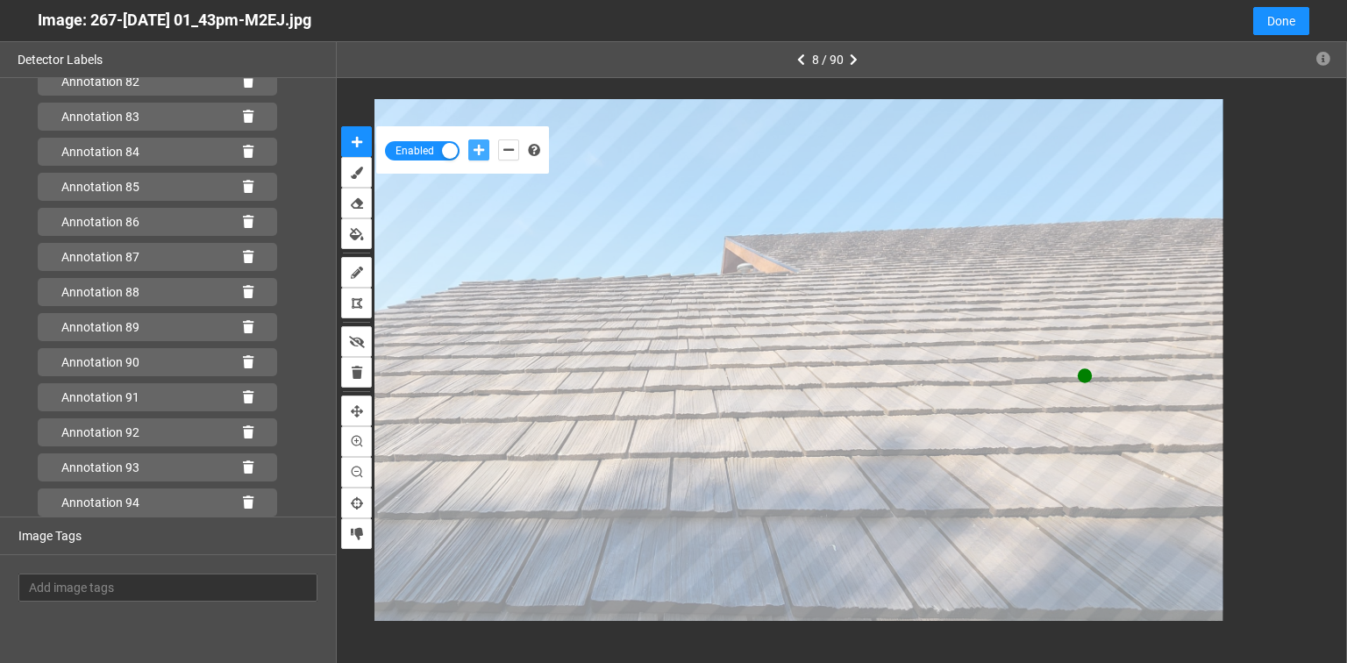
click at [475, 145] on icon "add-positive-points" at bounding box center [479, 150] width 11 height 12
click at [468, 139] on button "add-positive-points" at bounding box center [478, 149] width 21 height 21
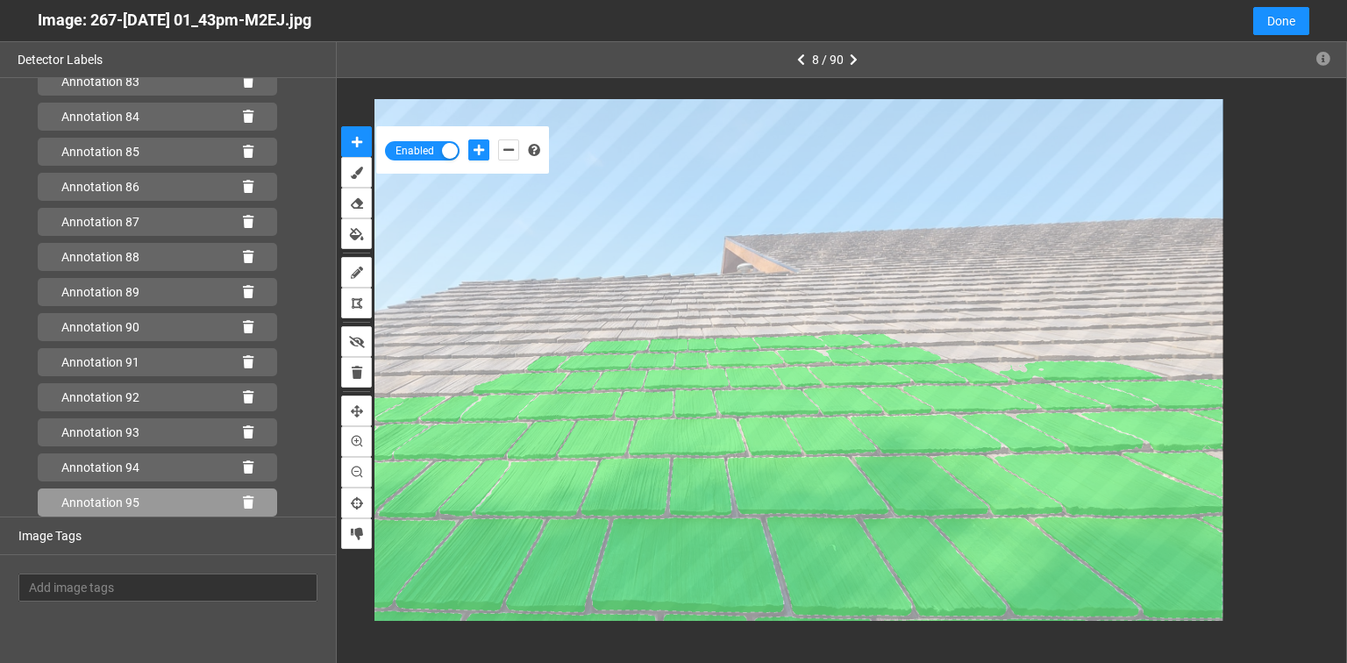
click at [243, 501] on icon at bounding box center [248, 502] width 11 height 12
click at [238, 495] on div "Annotation 96" at bounding box center [157, 503] width 239 height 28
click at [243, 501] on icon at bounding box center [248, 502] width 11 height 12
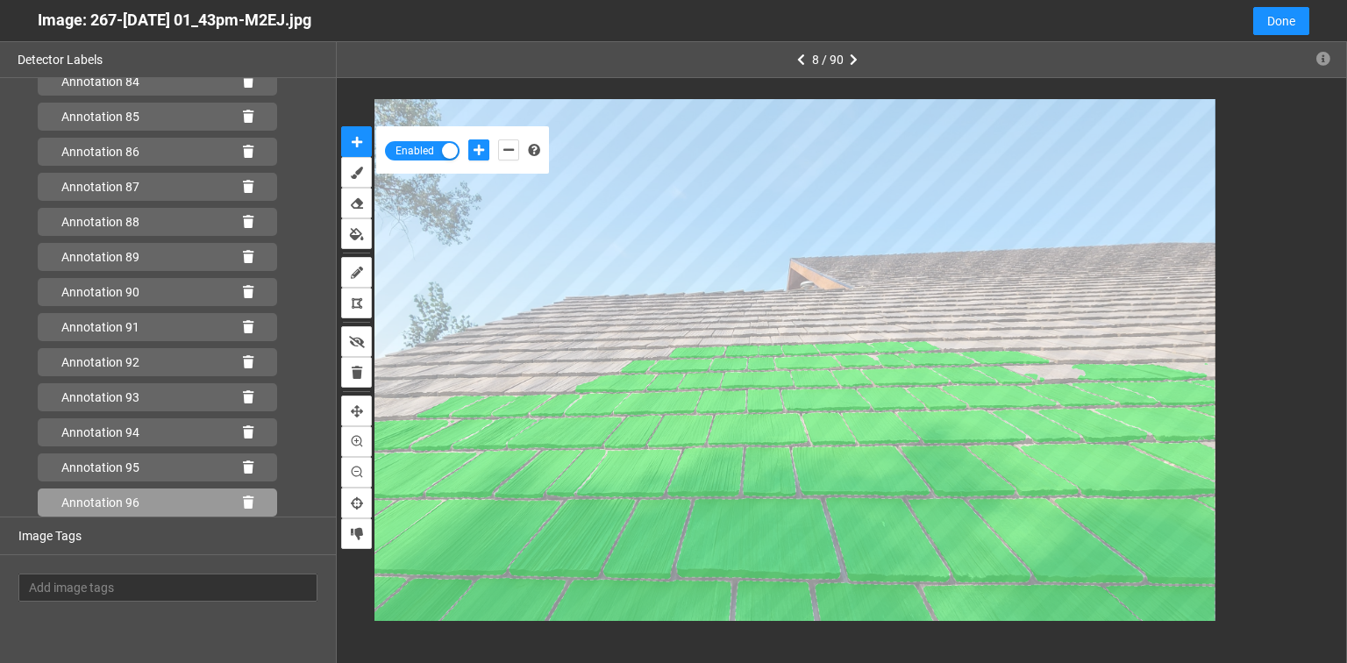
click at [243, 499] on icon at bounding box center [248, 502] width 11 height 12
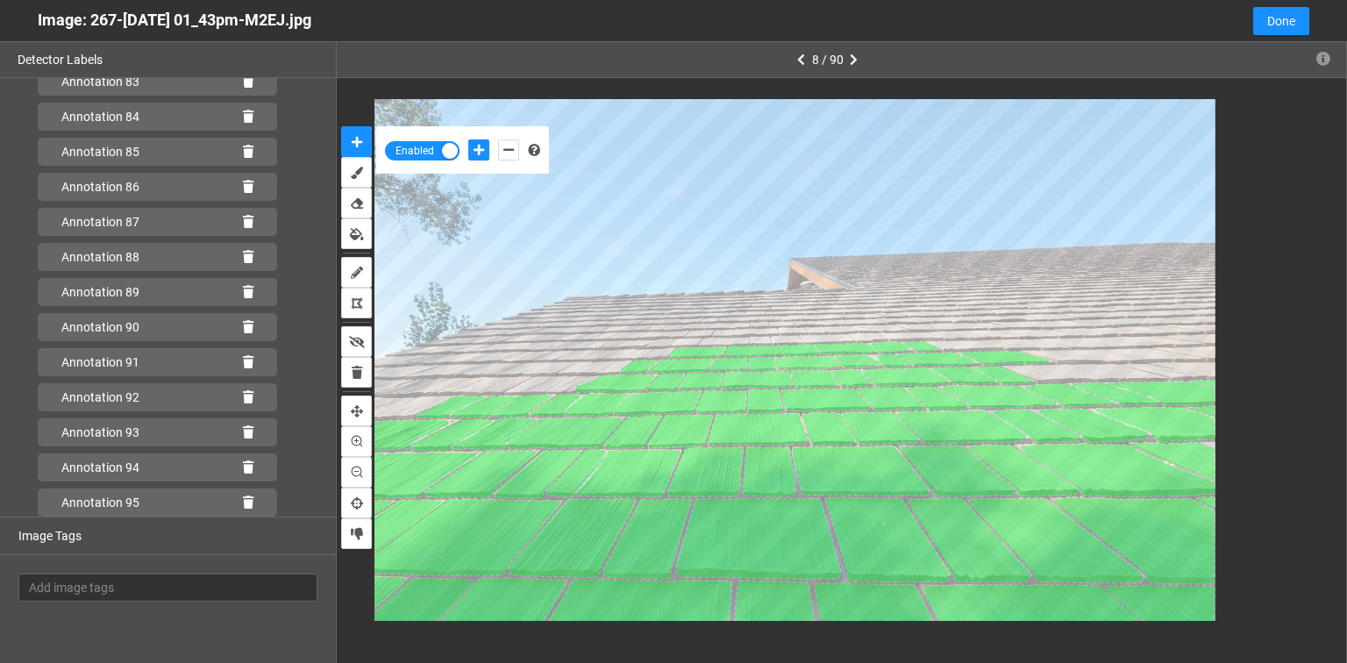
scroll to position [3011, 0]
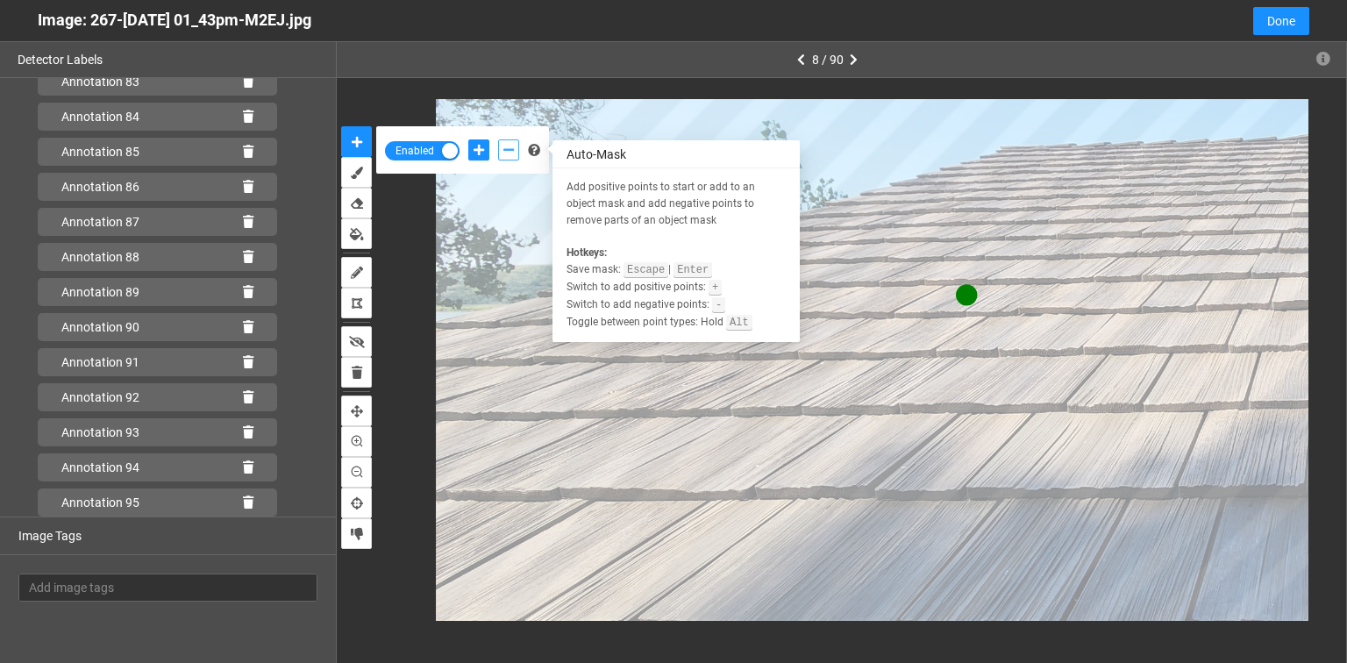
click at [516, 148] on button "add-negative-points" at bounding box center [508, 149] width 21 height 21
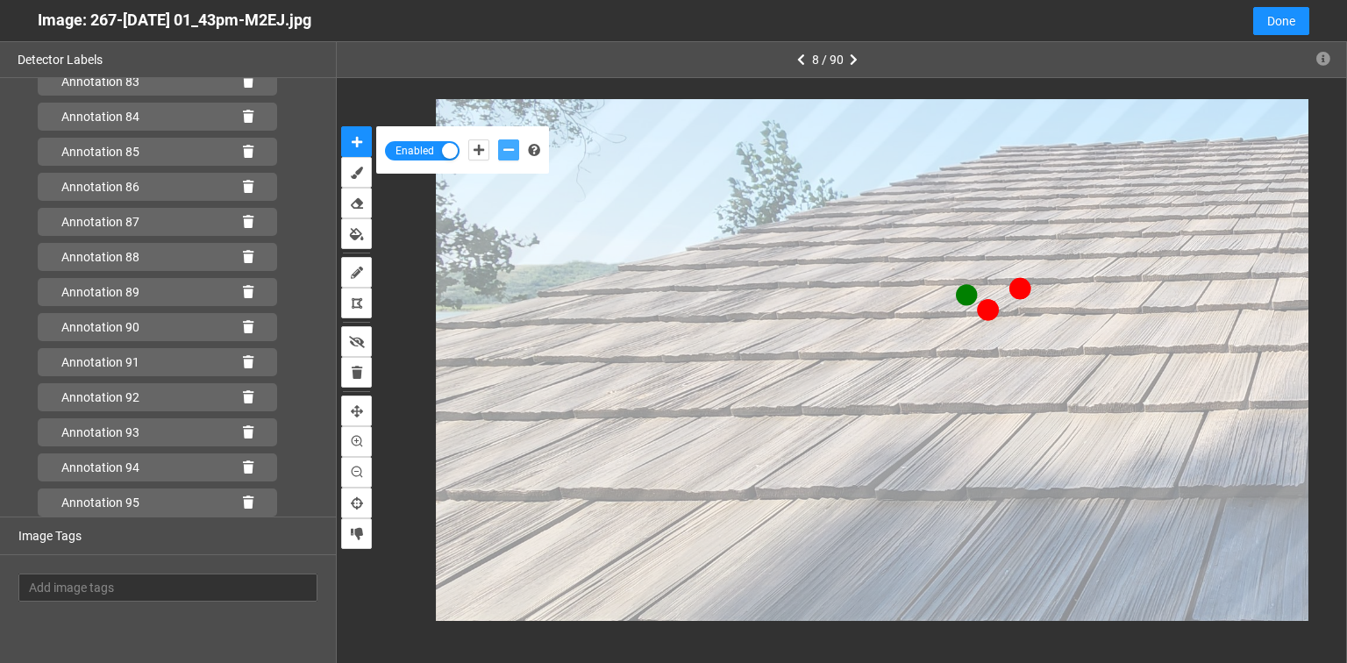
click at [498, 139] on button "add-negative-points" at bounding box center [508, 149] width 21 height 21
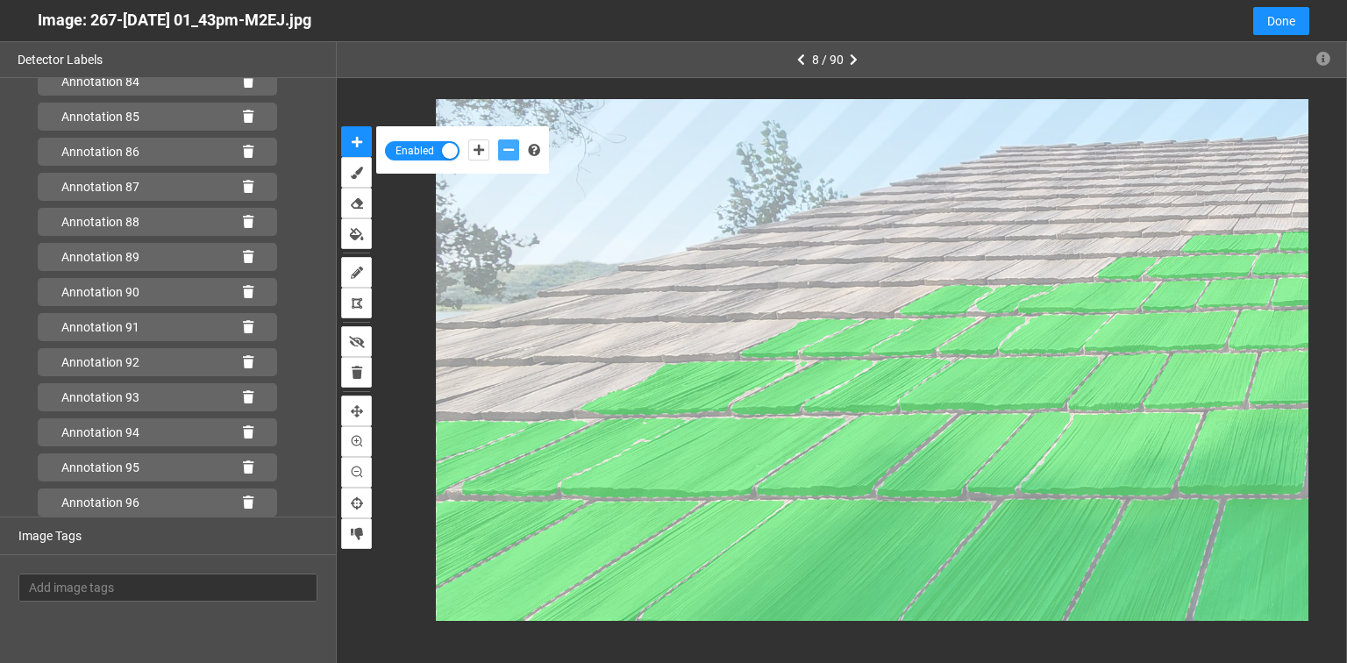
scroll to position [3081, 0]
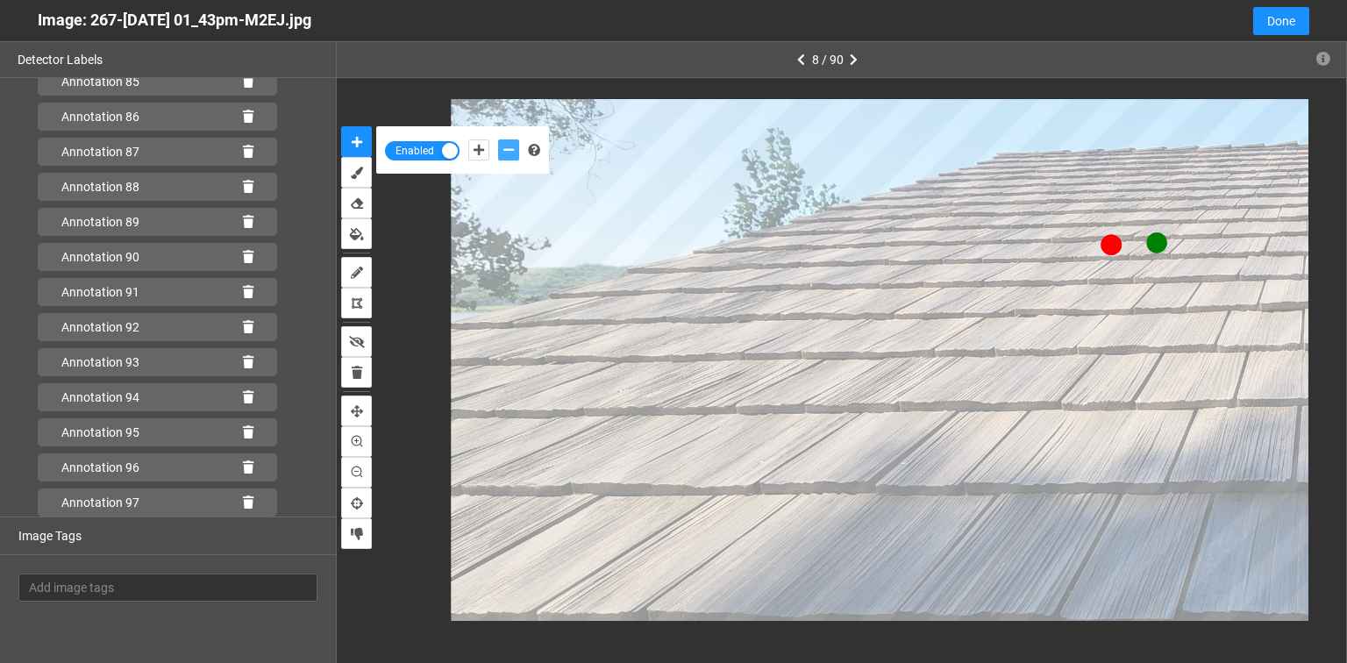
click at [498, 139] on button "add-negative-points" at bounding box center [508, 149] width 21 height 21
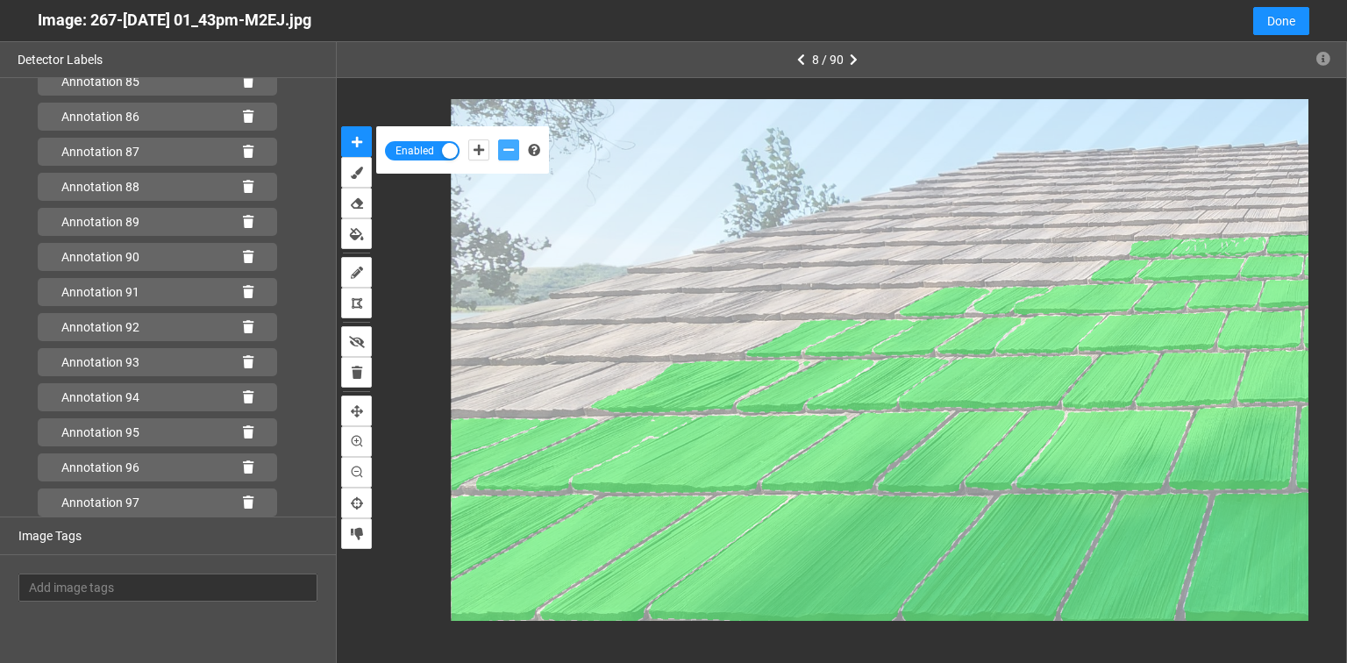
scroll to position [3117, 0]
click at [243, 502] on icon at bounding box center [248, 502] width 11 height 12
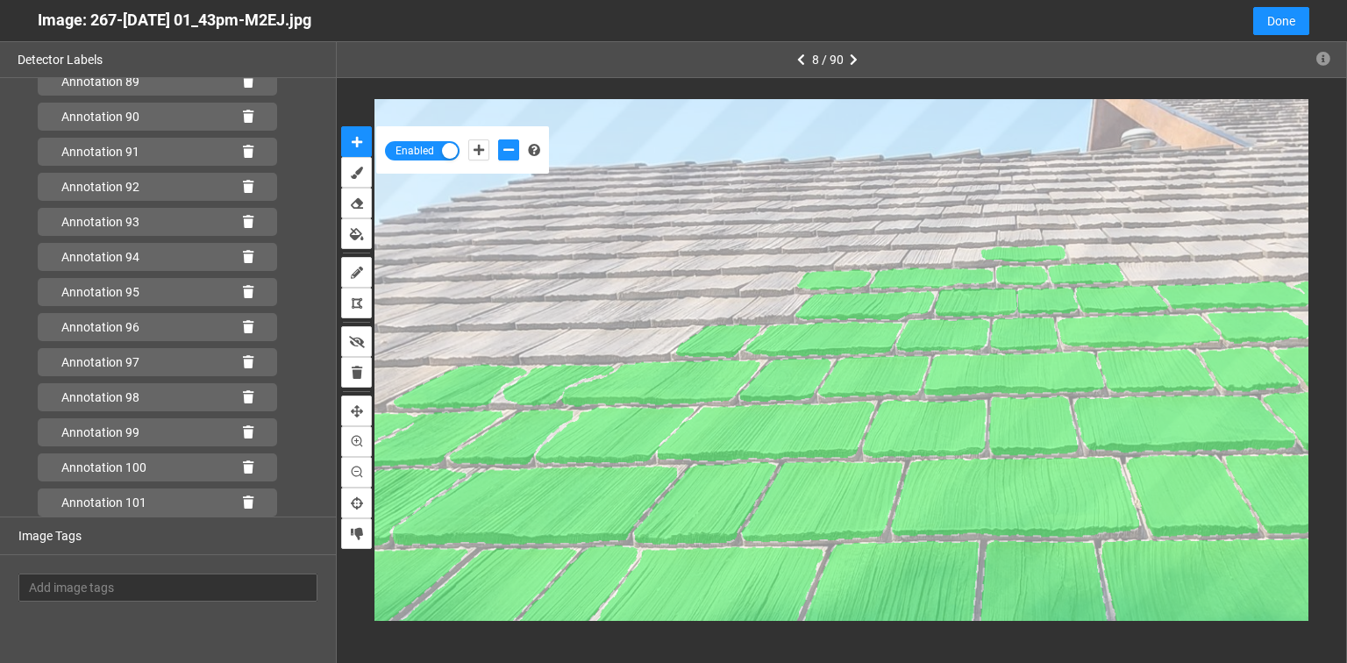
scroll to position [3257, 0]
click at [353, 372] on icon "delete" at bounding box center [357, 373] width 11 height 12
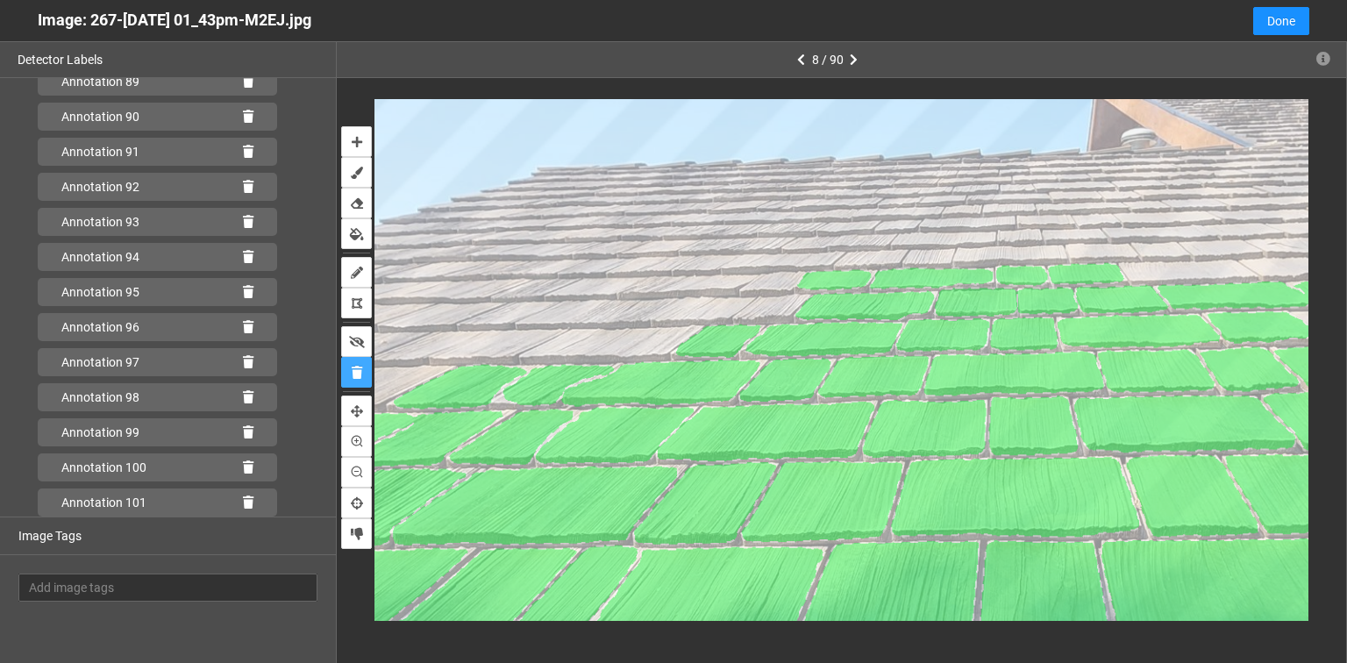
scroll to position [3222, 0]
click at [363, 140] on button "auto-mask" at bounding box center [356, 141] width 31 height 31
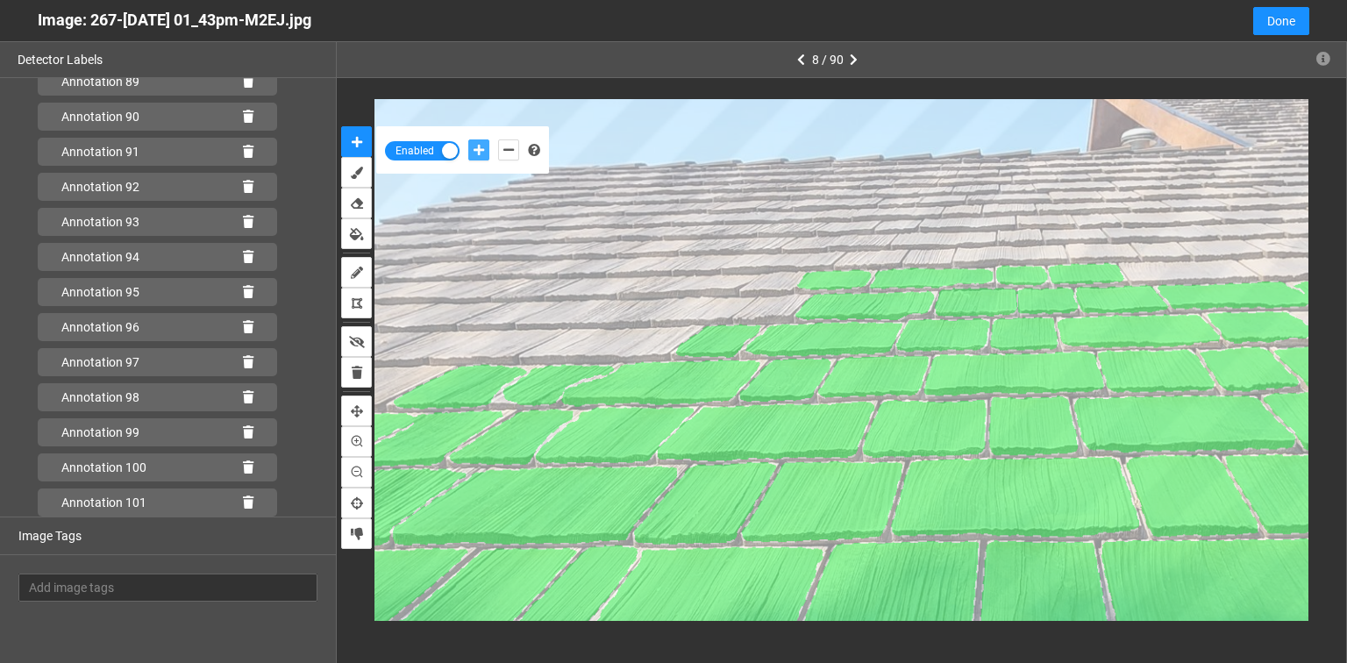
click at [482, 150] on icon "add-positive-points" at bounding box center [479, 150] width 11 height 12
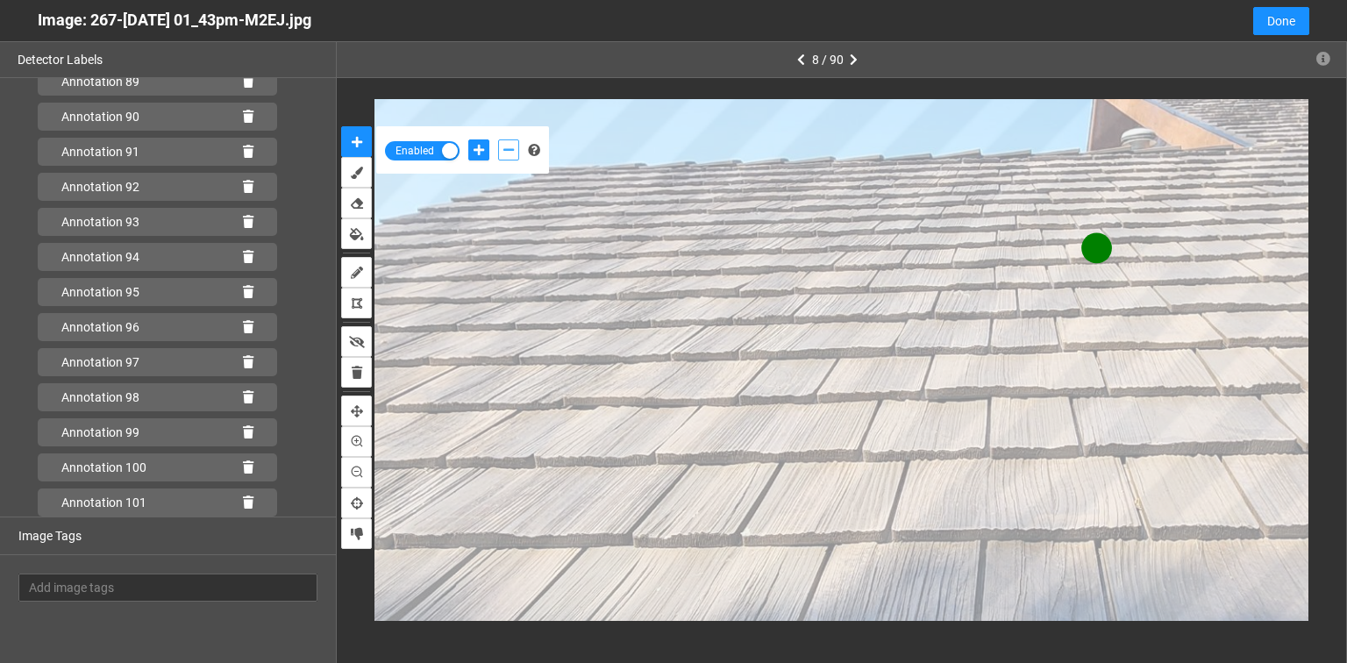
click at [507, 150] on icon "add-negative-points" at bounding box center [508, 150] width 11 height 12
click at [498, 139] on button "add-negative-points" at bounding box center [508, 149] width 21 height 21
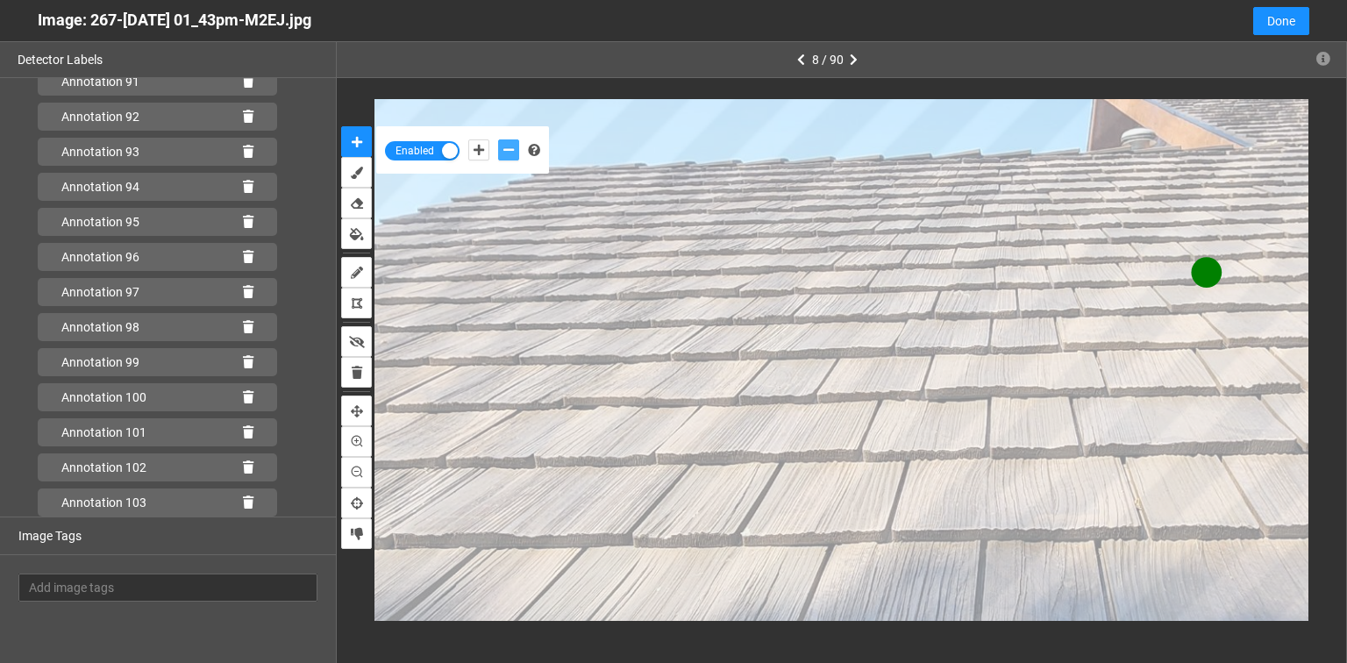
click at [498, 139] on button "add-negative-points" at bounding box center [508, 149] width 21 height 21
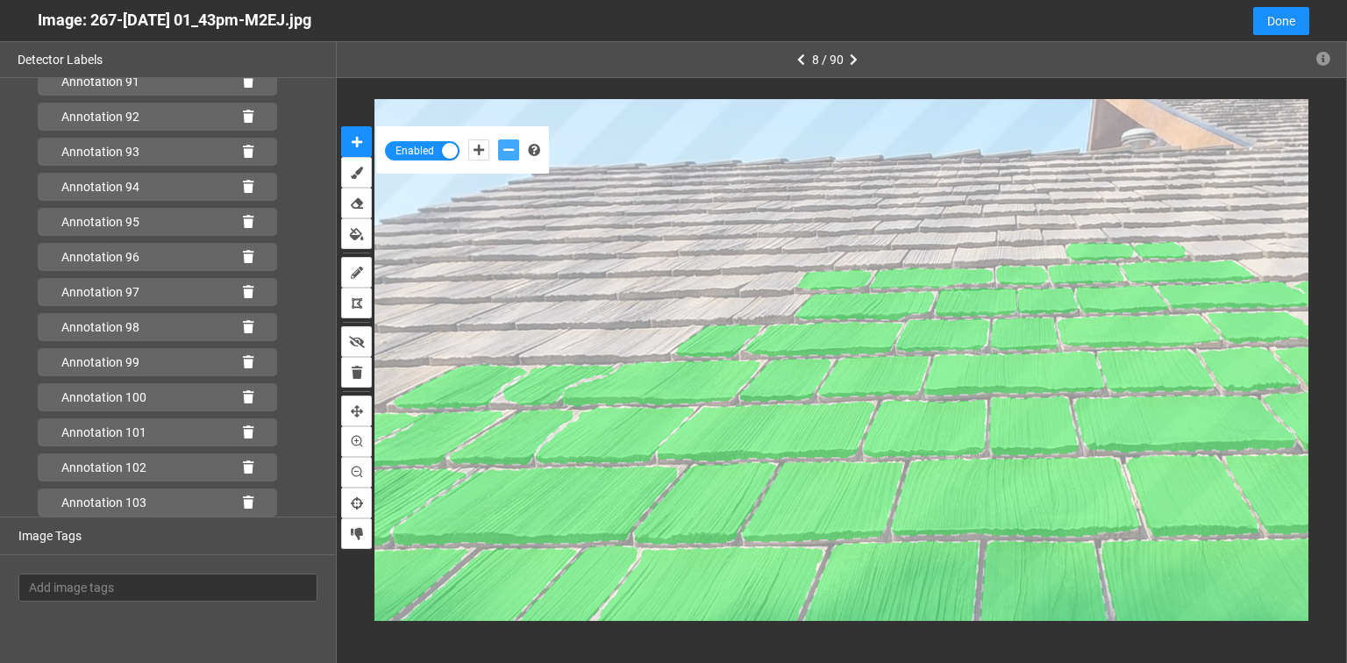
scroll to position [3327, 0]
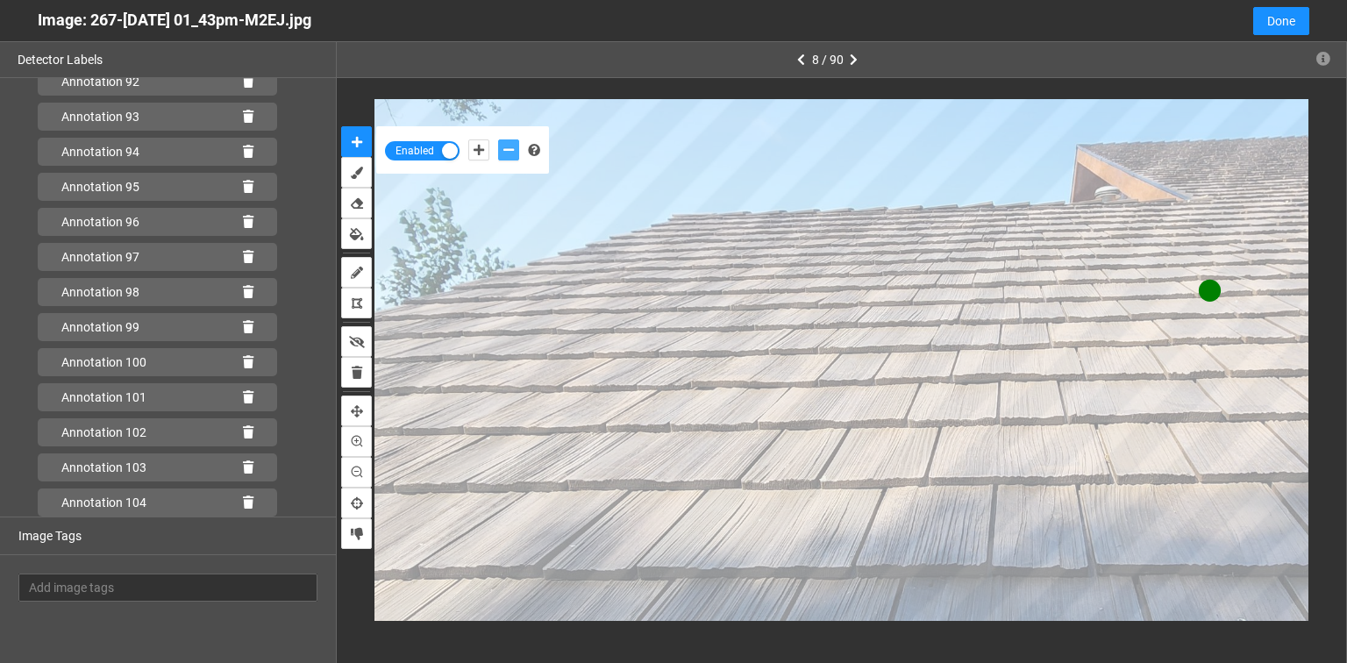
click at [498, 139] on button "add-negative-points" at bounding box center [508, 149] width 21 height 21
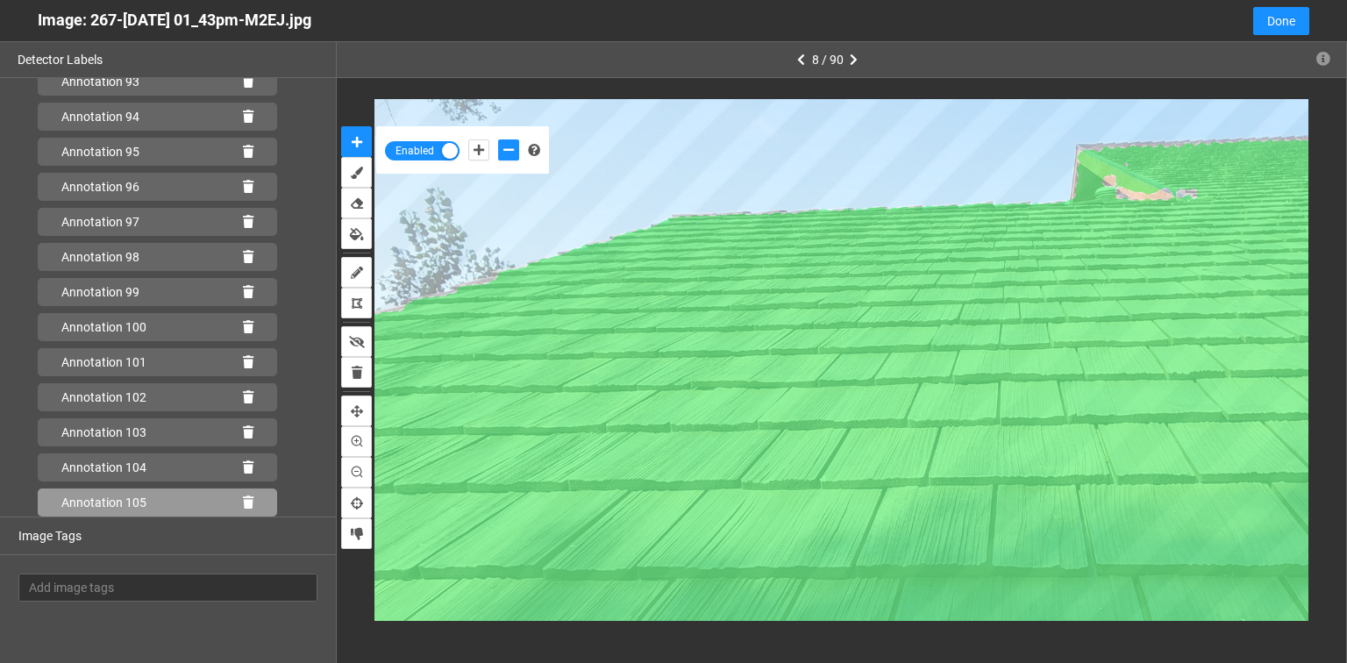
click at [243, 501] on icon at bounding box center [248, 502] width 11 height 12
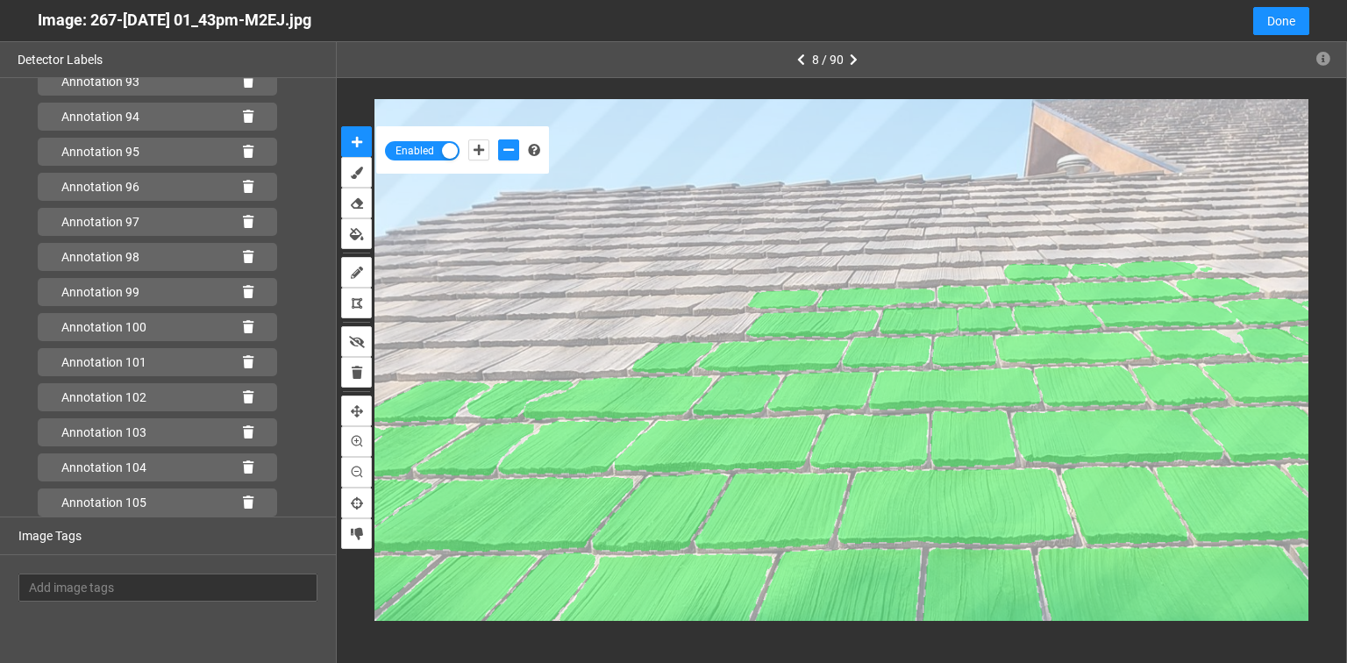
scroll to position [3397, 0]
click at [243, 503] on icon at bounding box center [248, 502] width 11 height 12
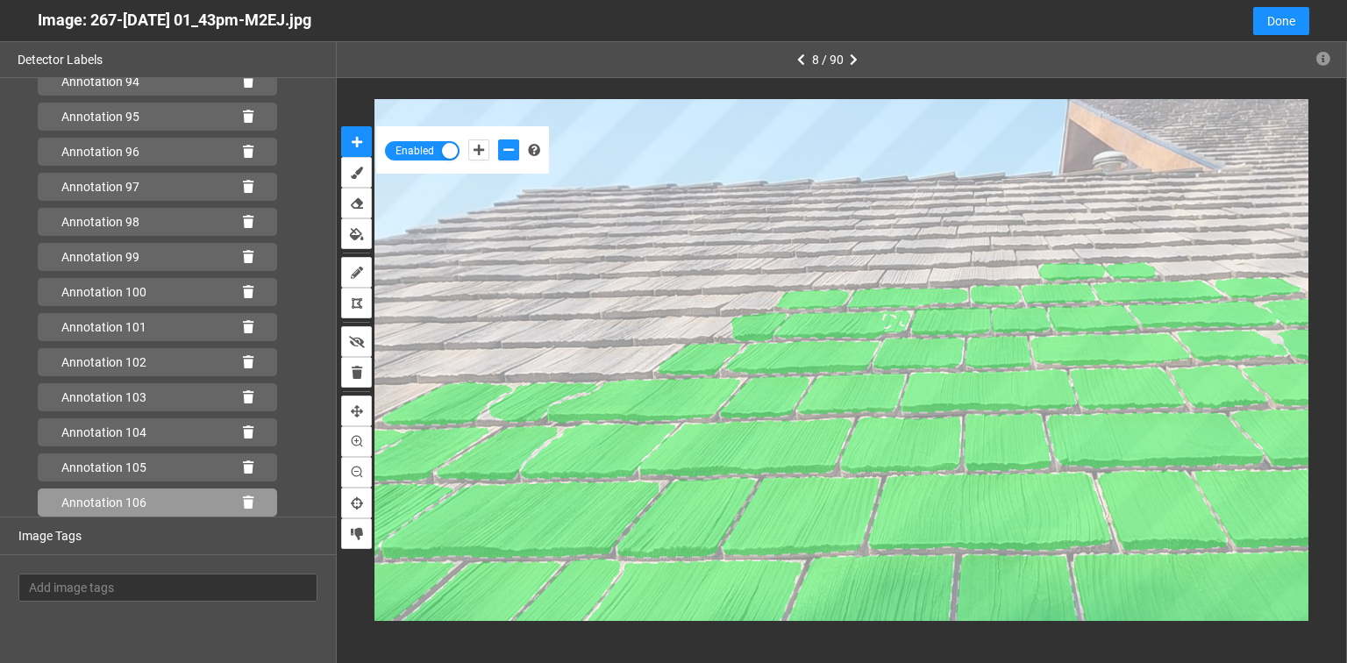
click at [243, 499] on icon at bounding box center [248, 502] width 11 height 12
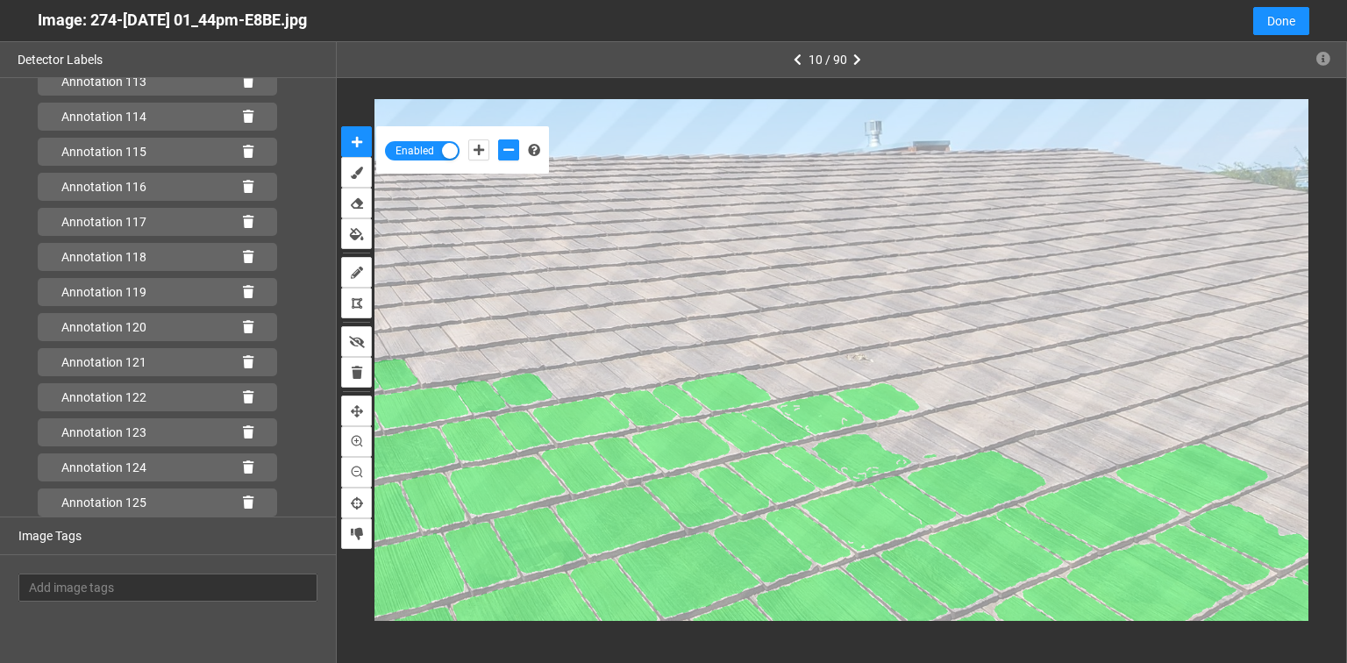
scroll to position [4099, 0]
click at [246, 503] on div "Annotation 126" at bounding box center [157, 503] width 239 height 28
click at [243, 501] on icon at bounding box center [248, 502] width 11 height 12
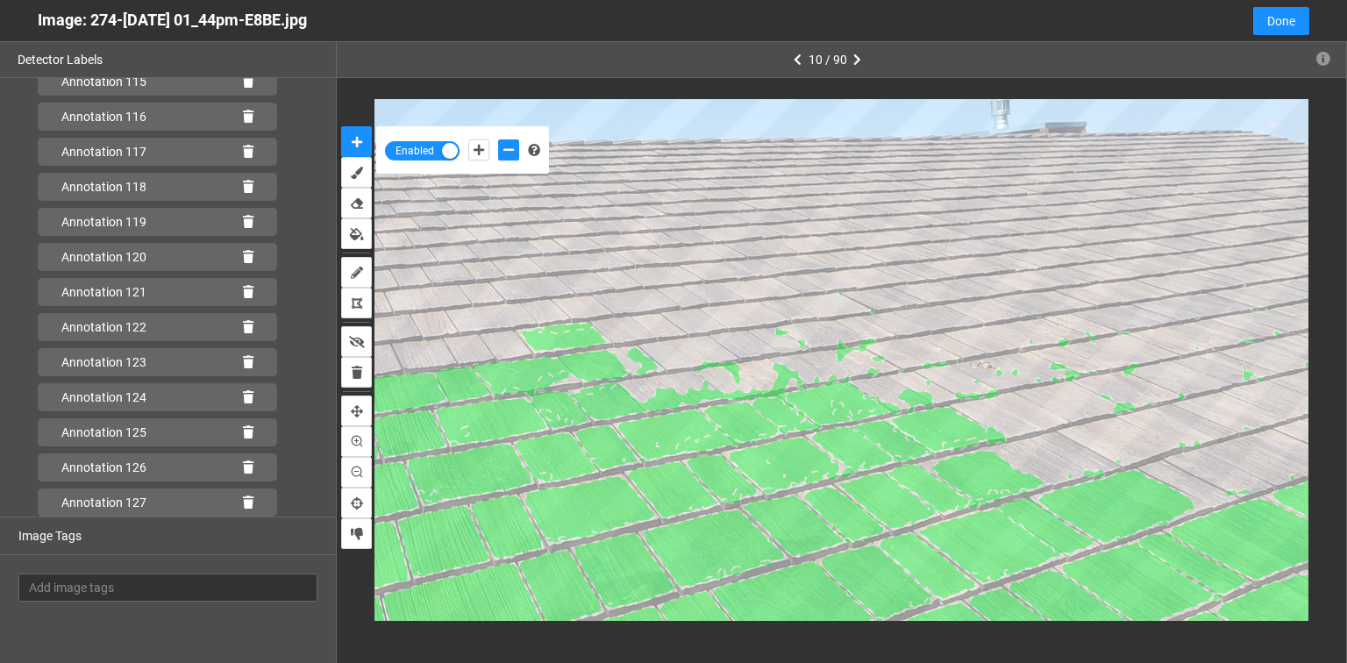
scroll to position [4169, 0]
click at [243, 498] on icon at bounding box center [248, 502] width 11 height 12
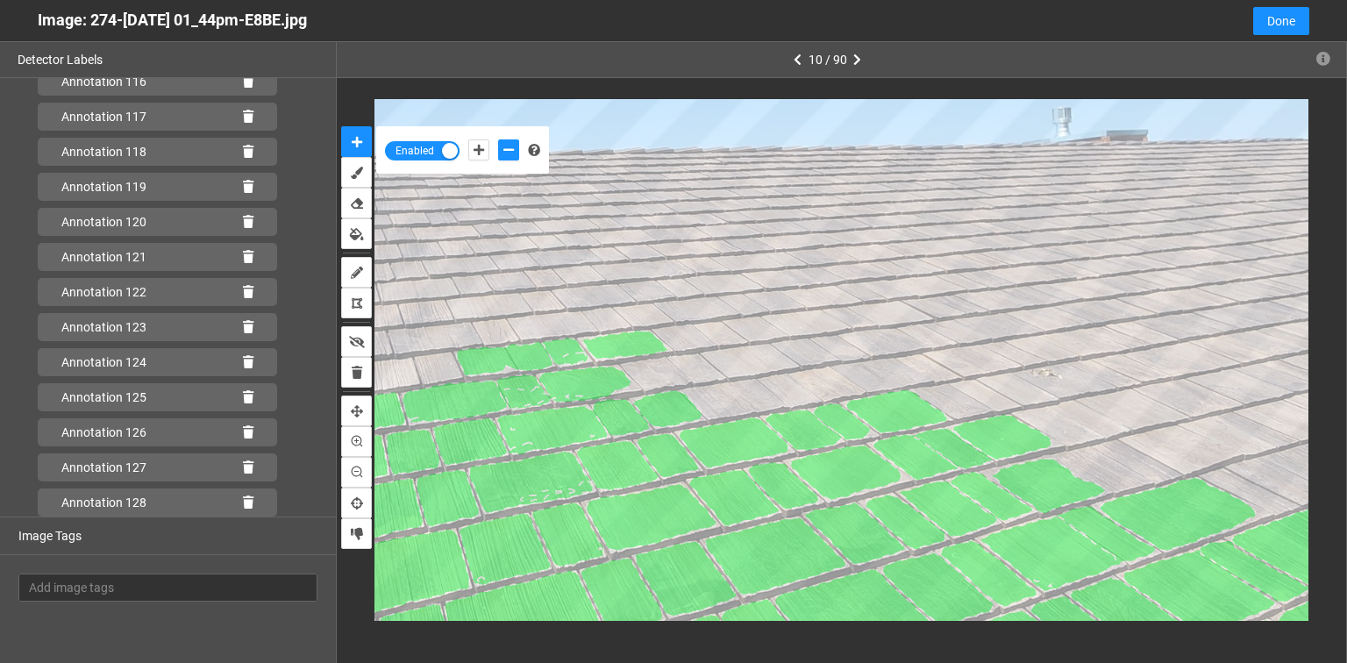
scroll to position [4204, 0]
click at [243, 500] on icon at bounding box center [248, 502] width 11 height 12
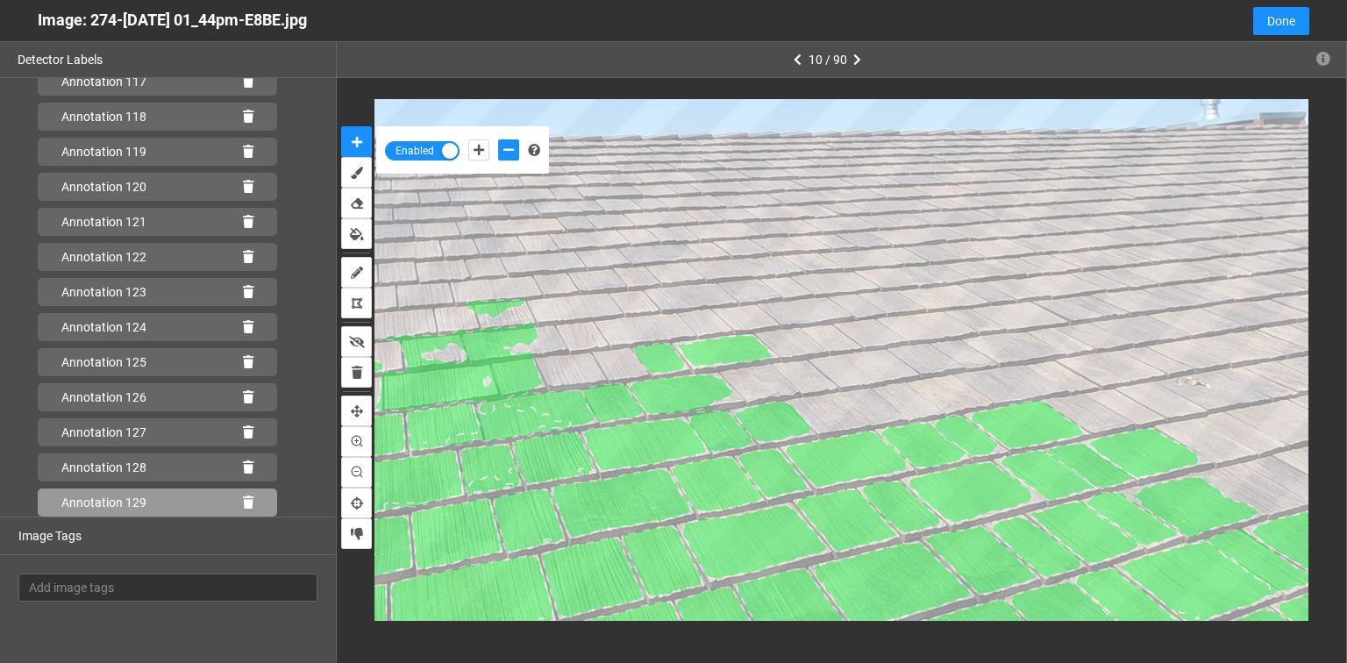
click at [243, 498] on icon at bounding box center [248, 502] width 11 height 12
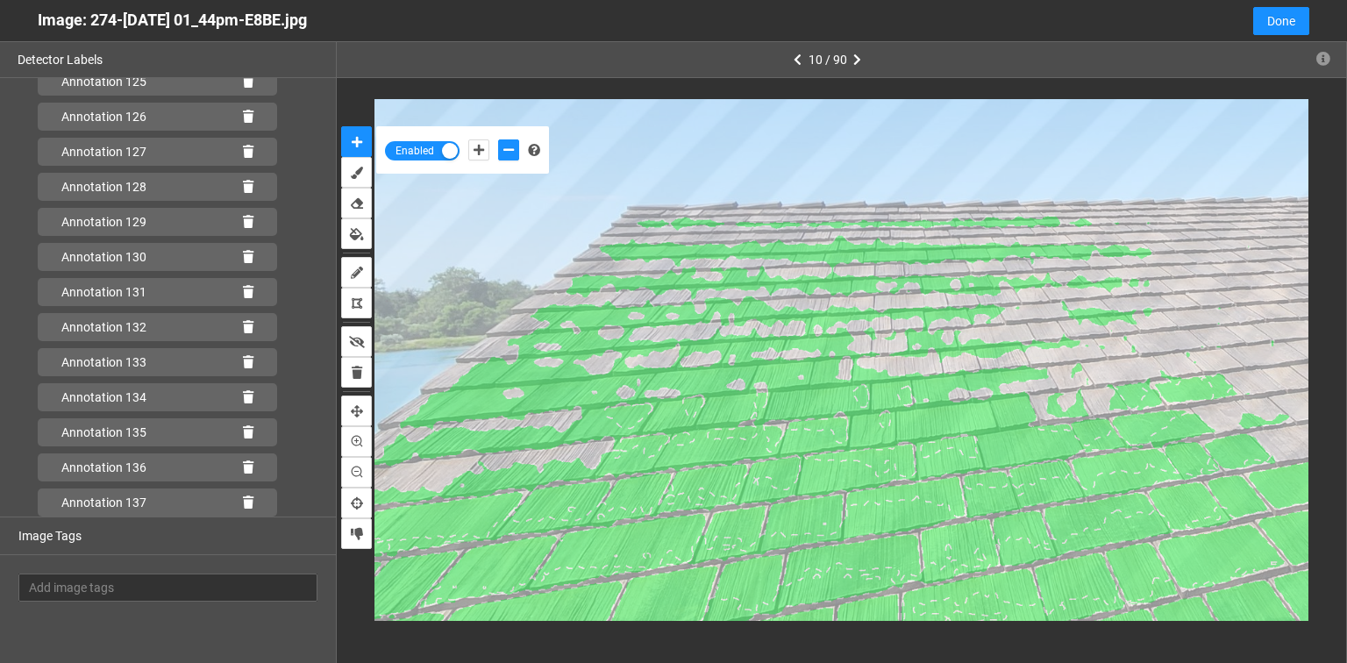
scroll to position [4520, 0]
drag, startPoint x: 239, startPoint y: 505, endPoint x: 444, endPoint y: 476, distance: 207.3
click at [243, 505] on icon at bounding box center [248, 502] width 11 height 12
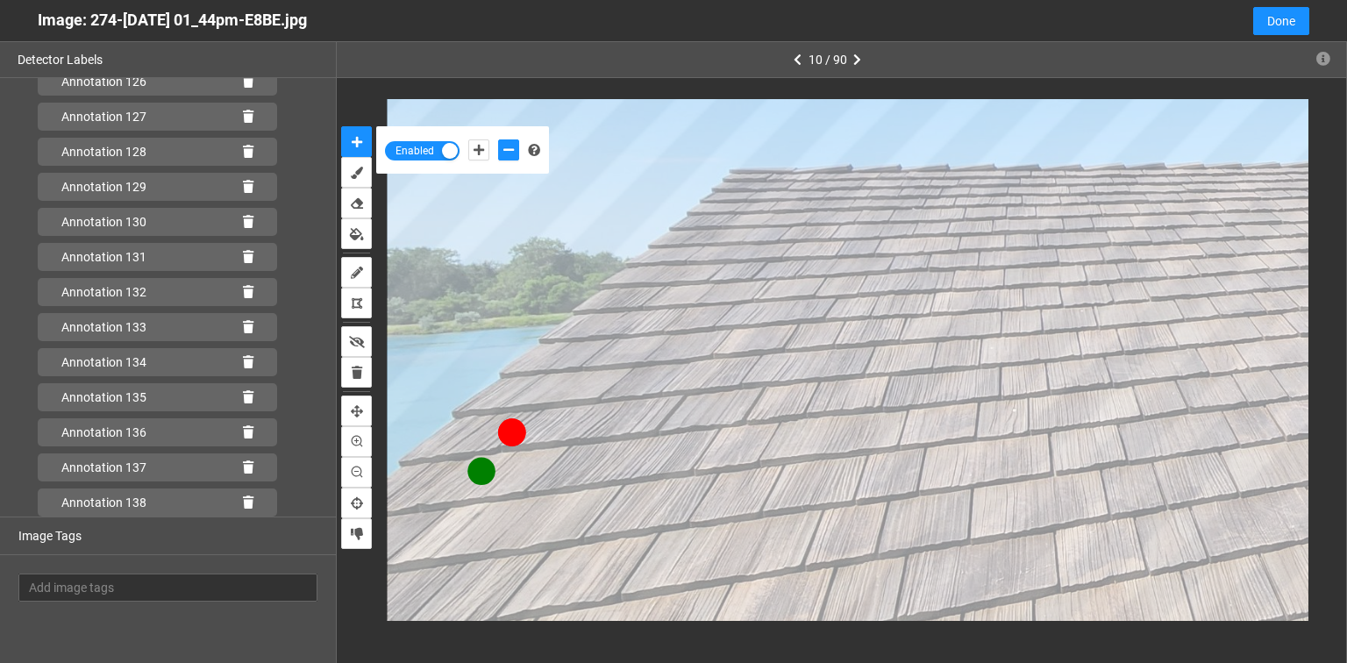
scroll to position [4555, 0]
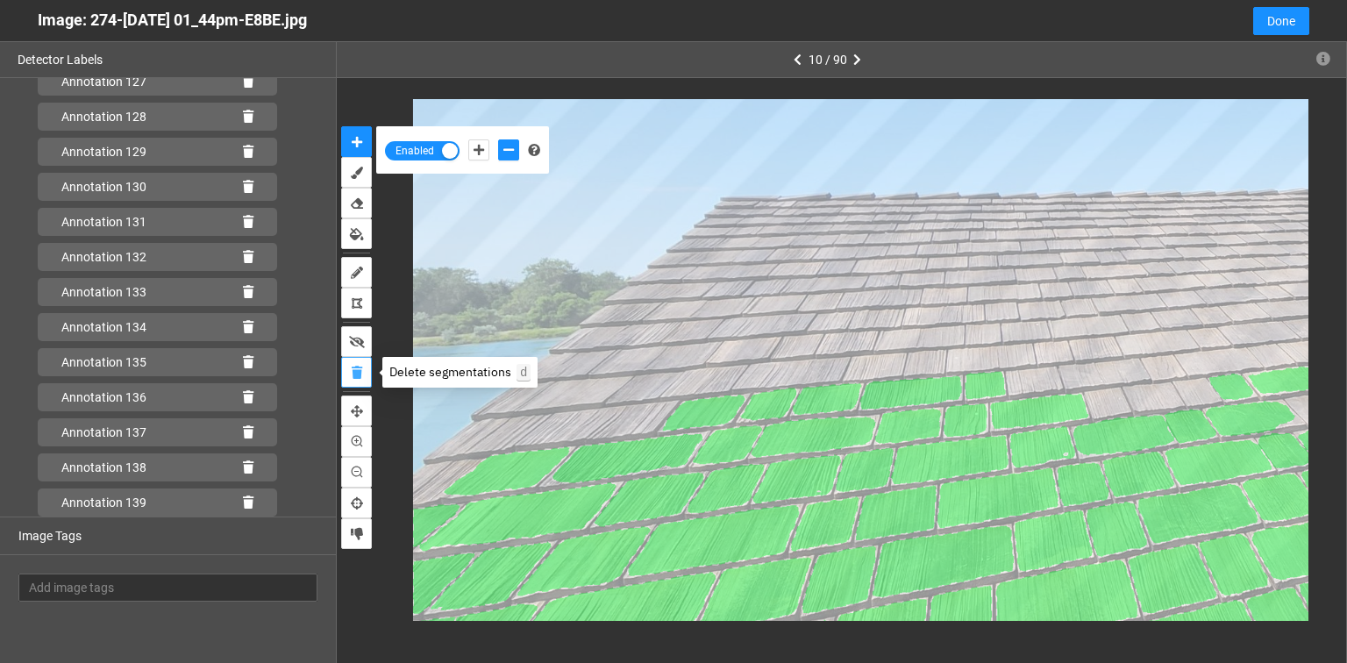
drag, startPoint x: 355, startPoint y: 374, endPoint x: 356, endPoint y: 386, distance: 12.3
click at [354, 375] on icon "delete" at bounding box center [357, 373] width 11 height 12
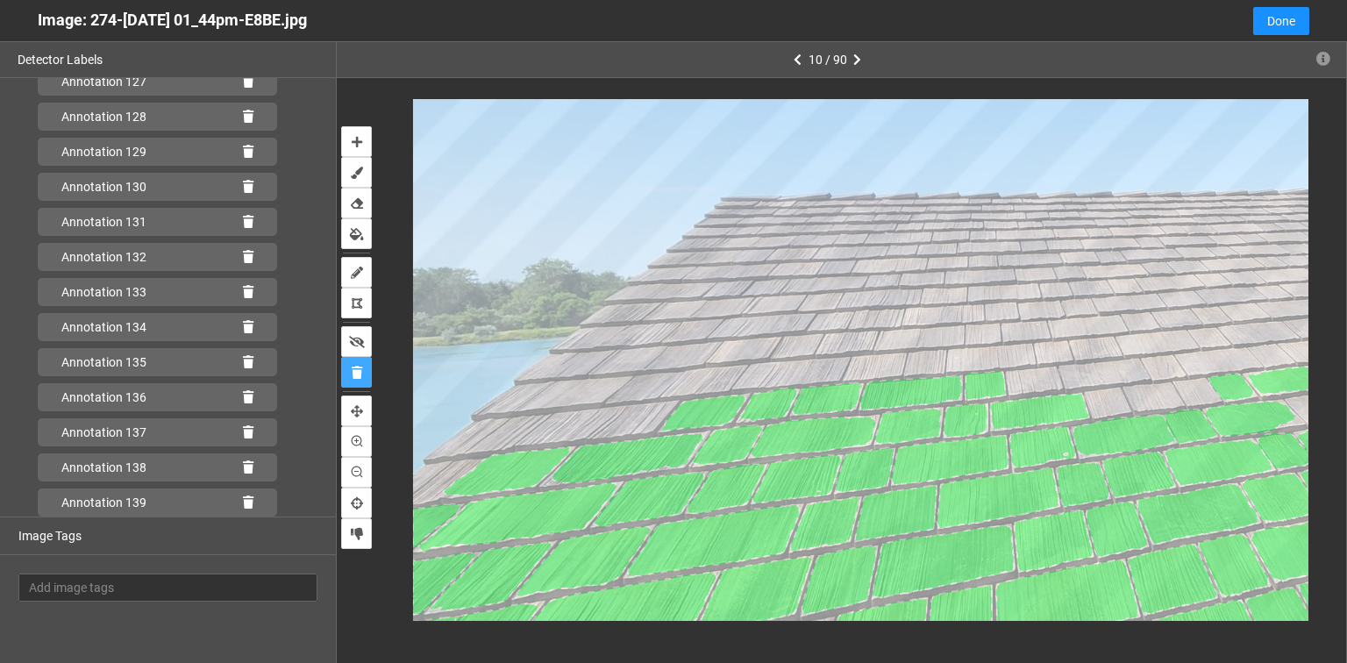
scroll to position [4520, 0]
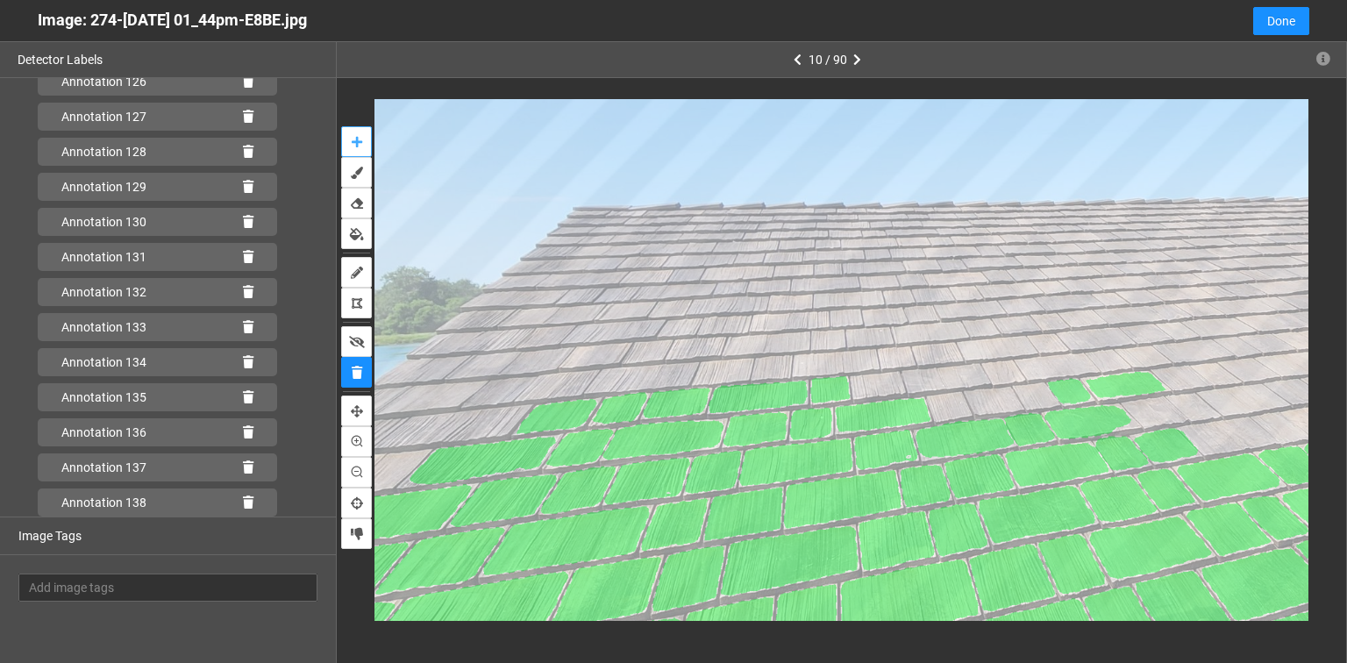
click at [353, 142] on icon "auto-mask" at bounding box center [357, 142] width 11 height 12
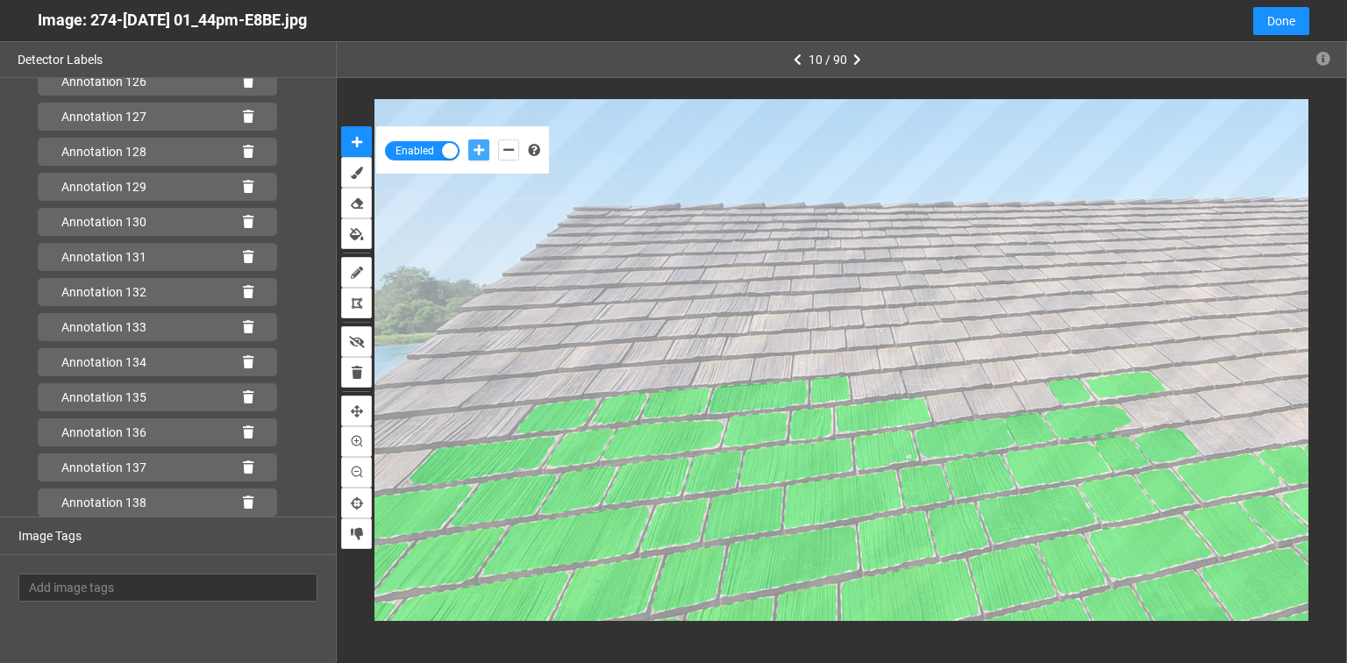
click at [476, 148] on icon "add-positive-points" at bounding box center [479, 150] width 11 height 12
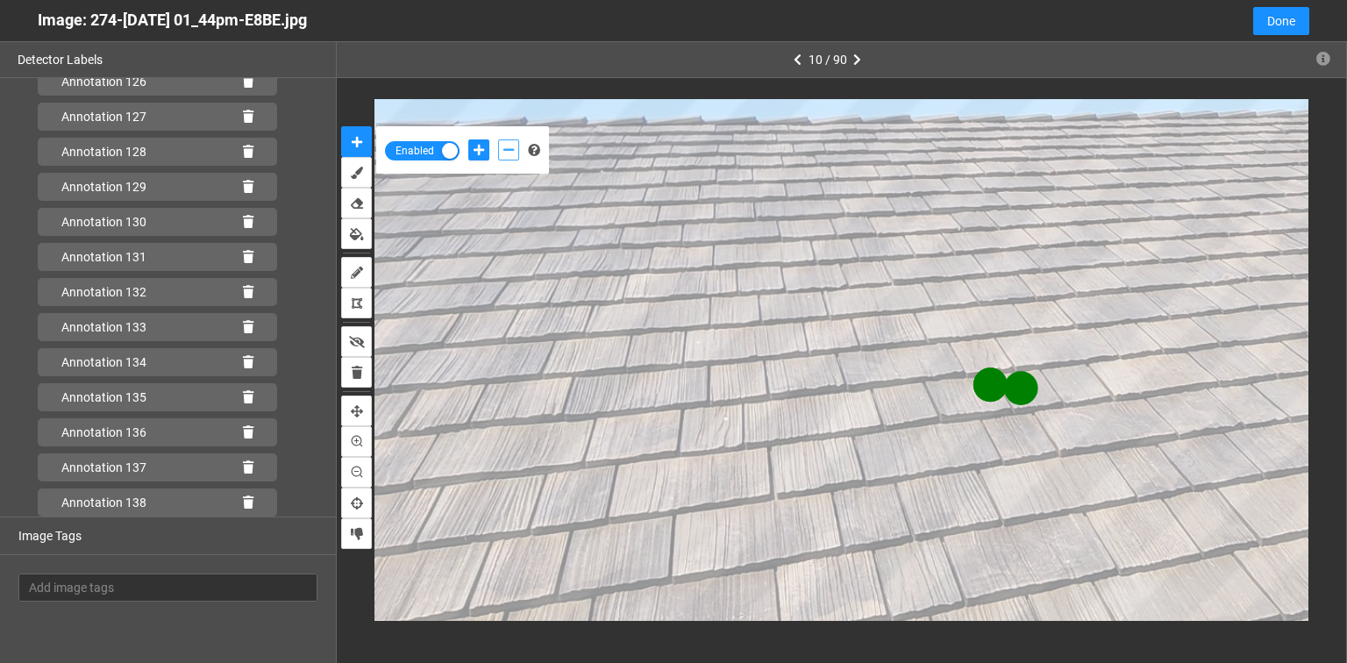
click at [502, 147] on button "add-negative-points" at bounding box center [508, 149] width 21 height 21
click at [498, 139] on button "add-negative-points" at bounding box center [508, 149] width 21 height 21
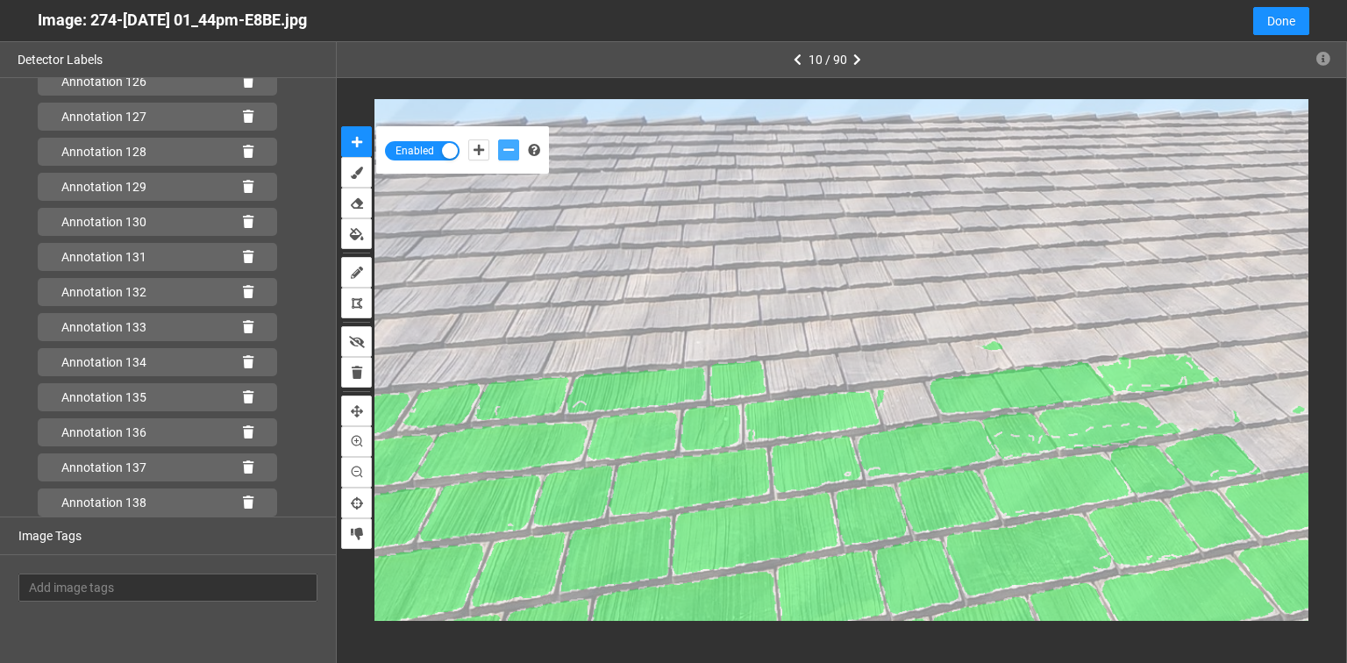
scroll to position [4555, 0]
click at [249, 502] on div "Annotation 139" at bounding box center [157, 503] width 239 height 28
click at [246, 501] on div "Annotation 139" at bounding box center [157, 503] width 239 height 28
click at [243, 501] on icon at bounding box center [248, 502] width 11 height 12
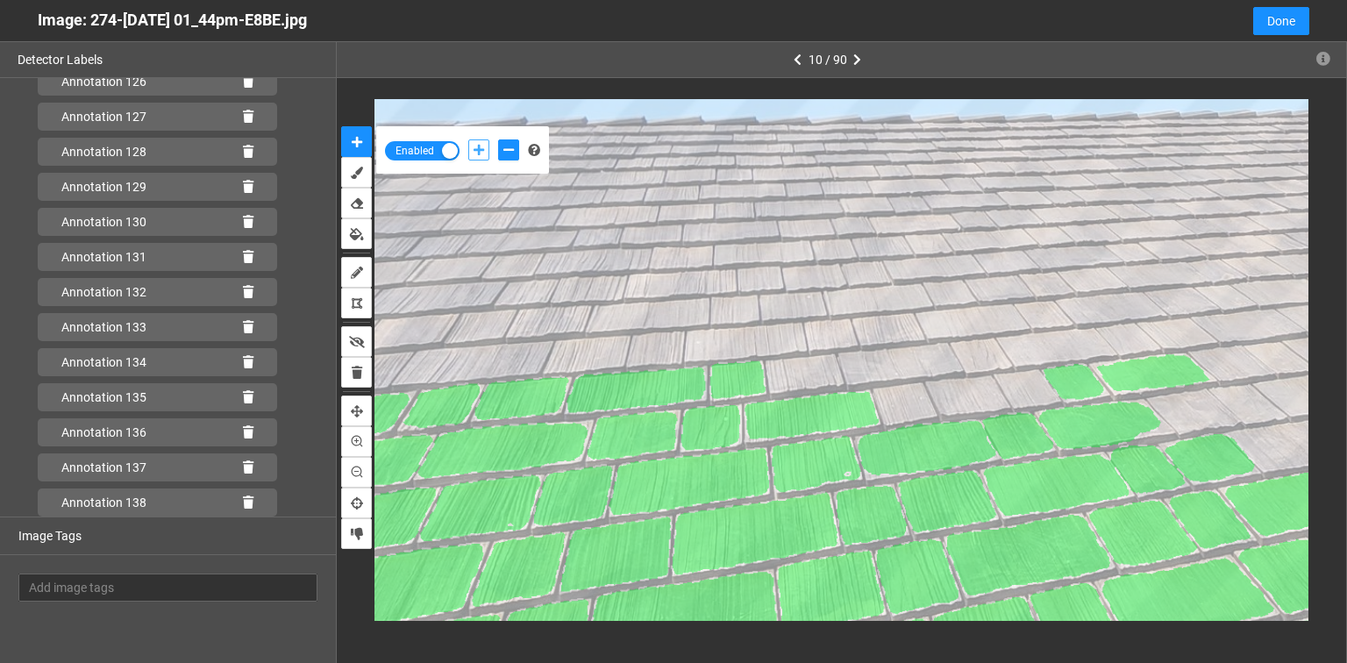
click at [481, 149] on icon "add-positive-points" at bounding box center [479, 150] width 11 height 12
click at [498, 146] on button "add-negative-points" at bounding box center [508, 149] width 21 height 21
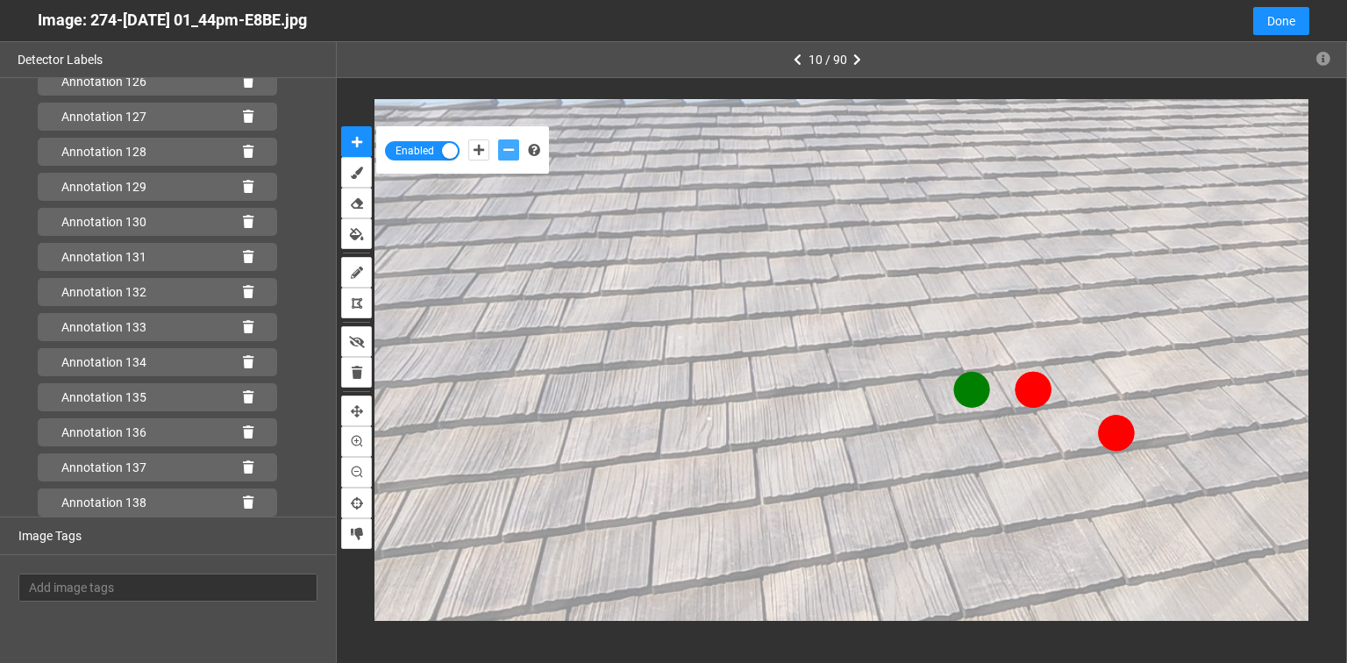
click at [498, 139] on button "add-negative-points" at bounding box center [508, 149] width 21 height 21
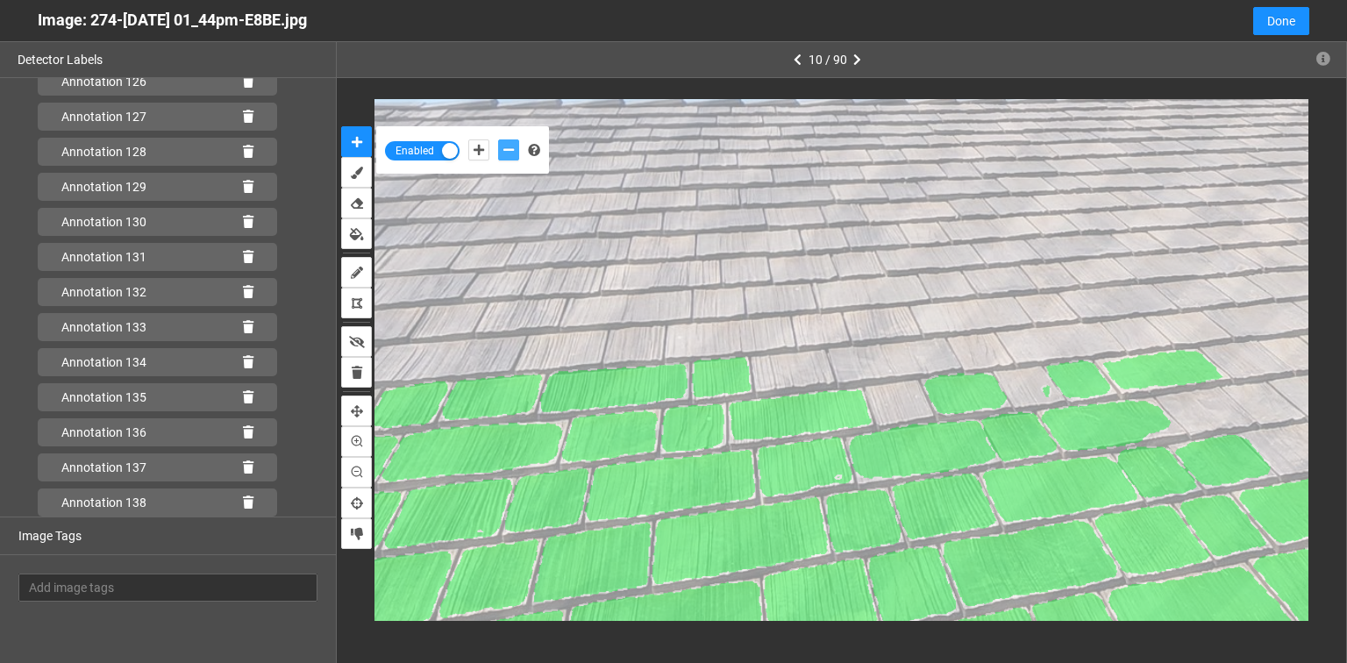
scroll to position [4555, 0]
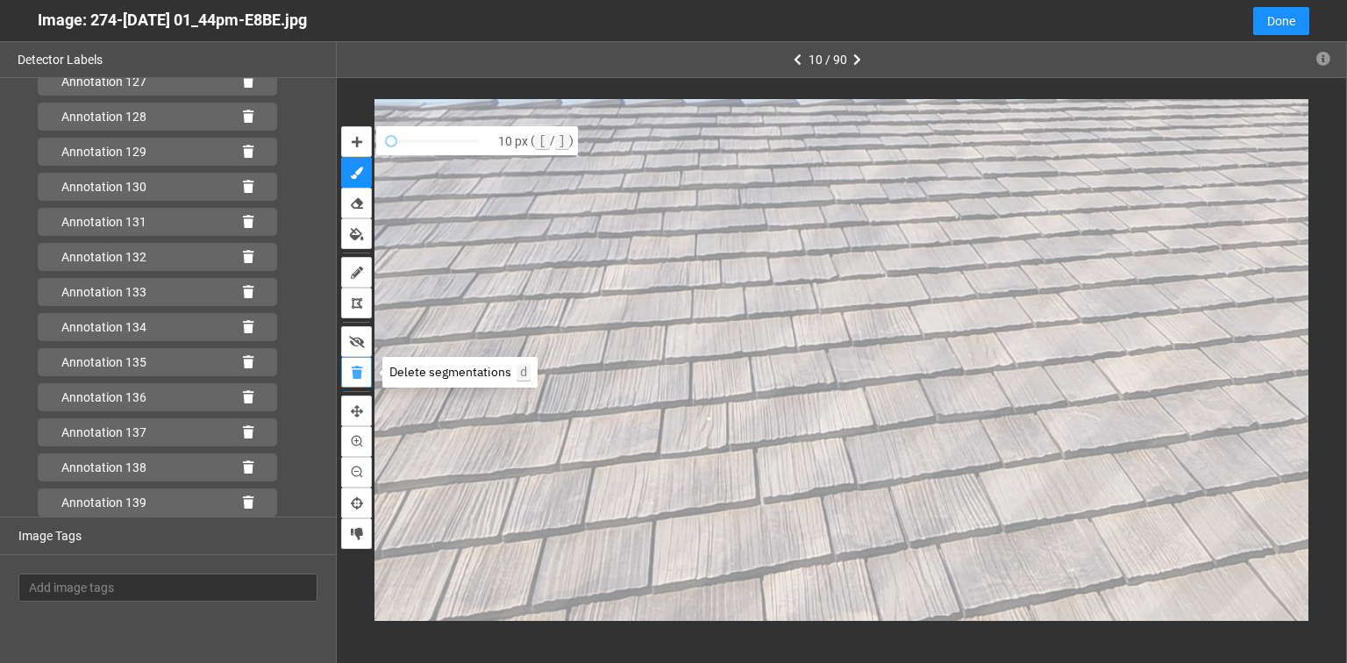
click at [357, 368] on icon "delete" at bounding box center [357, 373] width 11 height 12
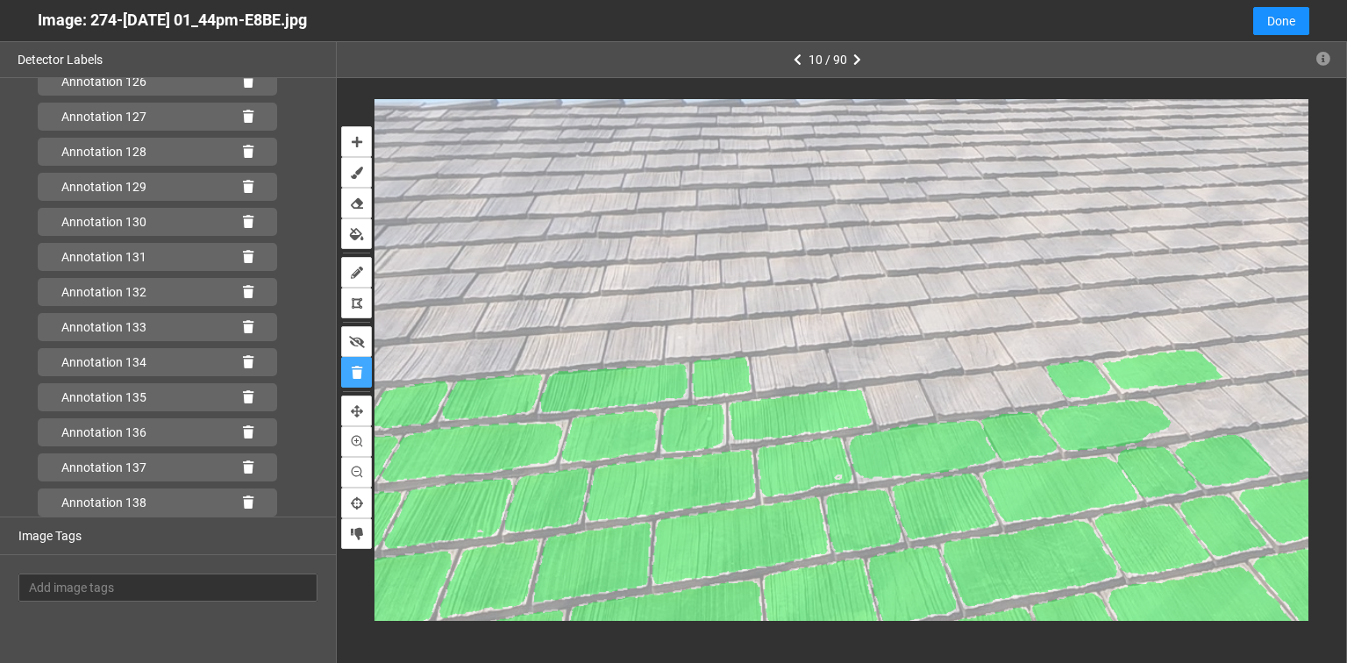
scroll to position [4520, 0]
click at [357, 145] on icon "auto-mask" at bounding box center [357, 142] width 11 height 12
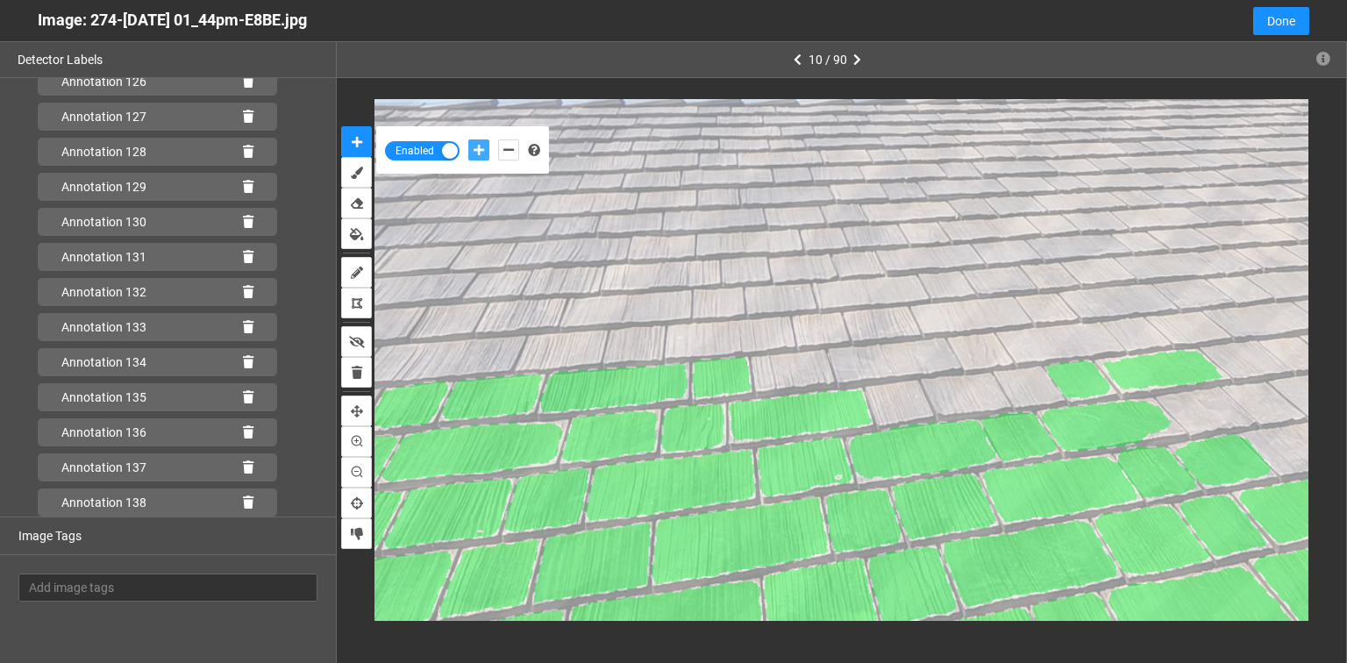
click at [481, 149] on icon "add-positive-points" at bounding box center [479, 150] width 11 height 12
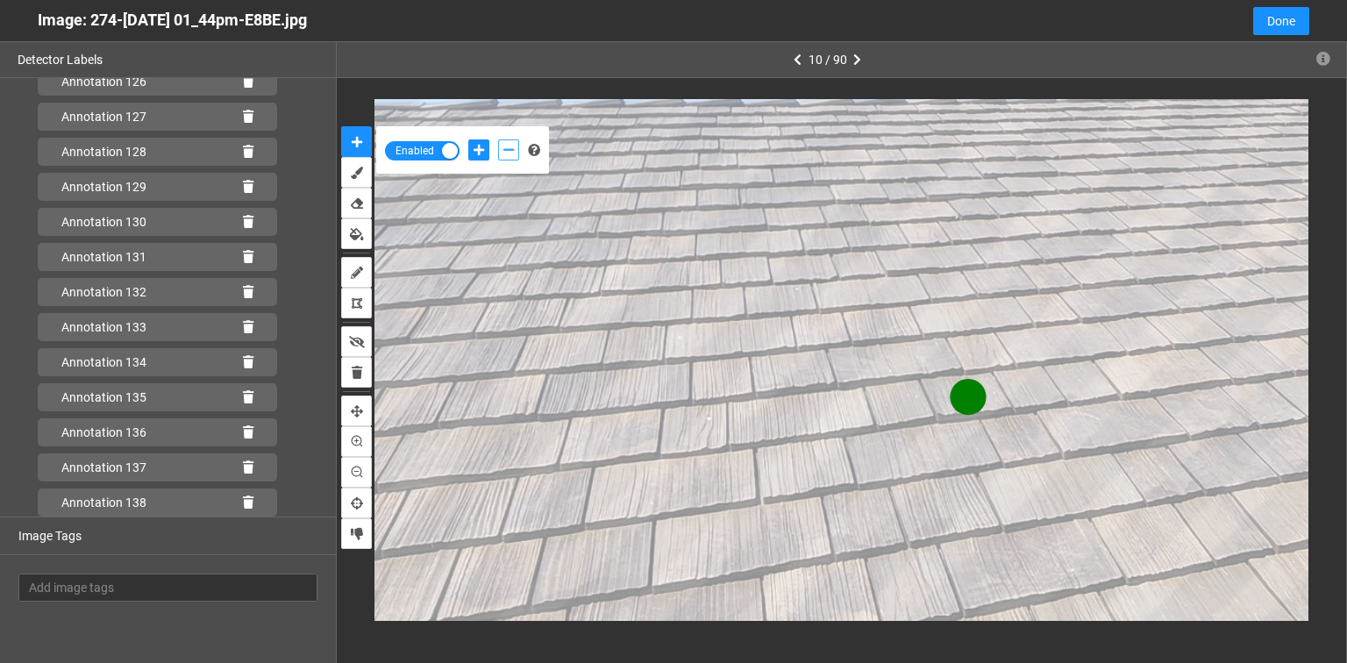
click at [509, 146] on icon "add-negative-points" at bounding box center [508, 150] width 11 height 12
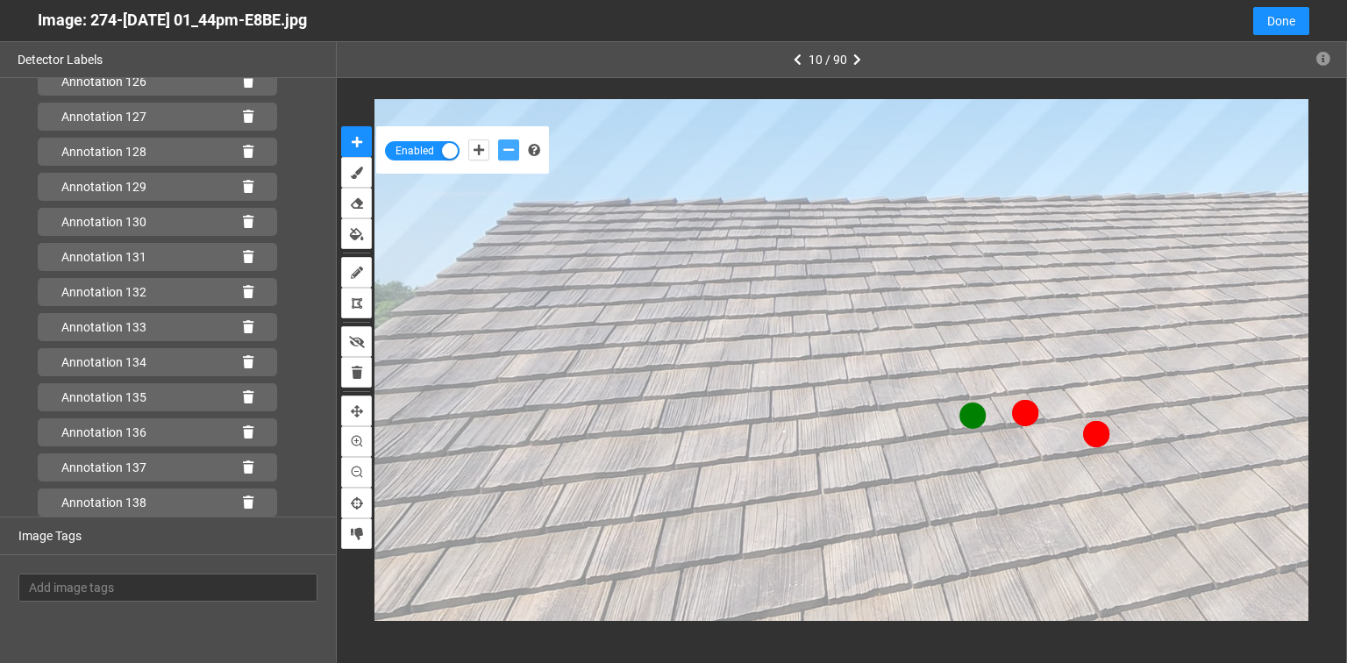
click at [498, 139] on button "add-negative-points" at bounding box center [508, 149] width 21 height 21
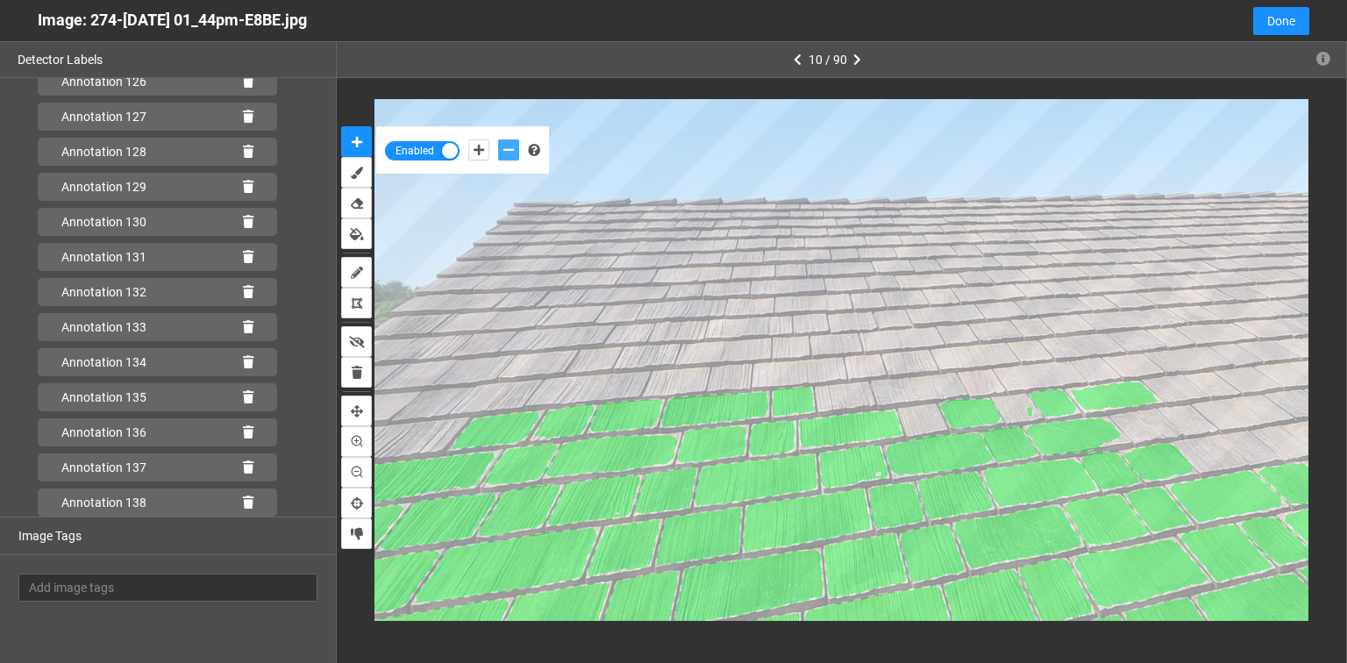
scroll to position [4555, 0]
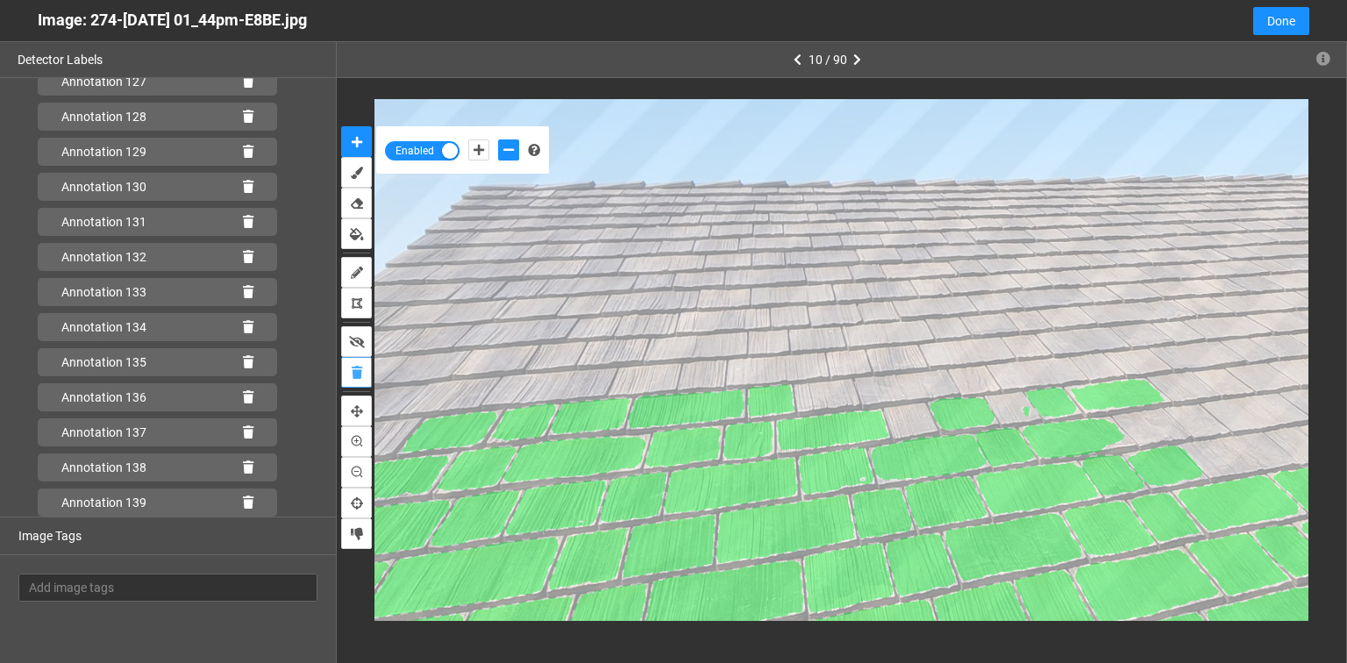
click at [358, 372] on icon "delete" at bounding box center [357, 373] width 11 height 12
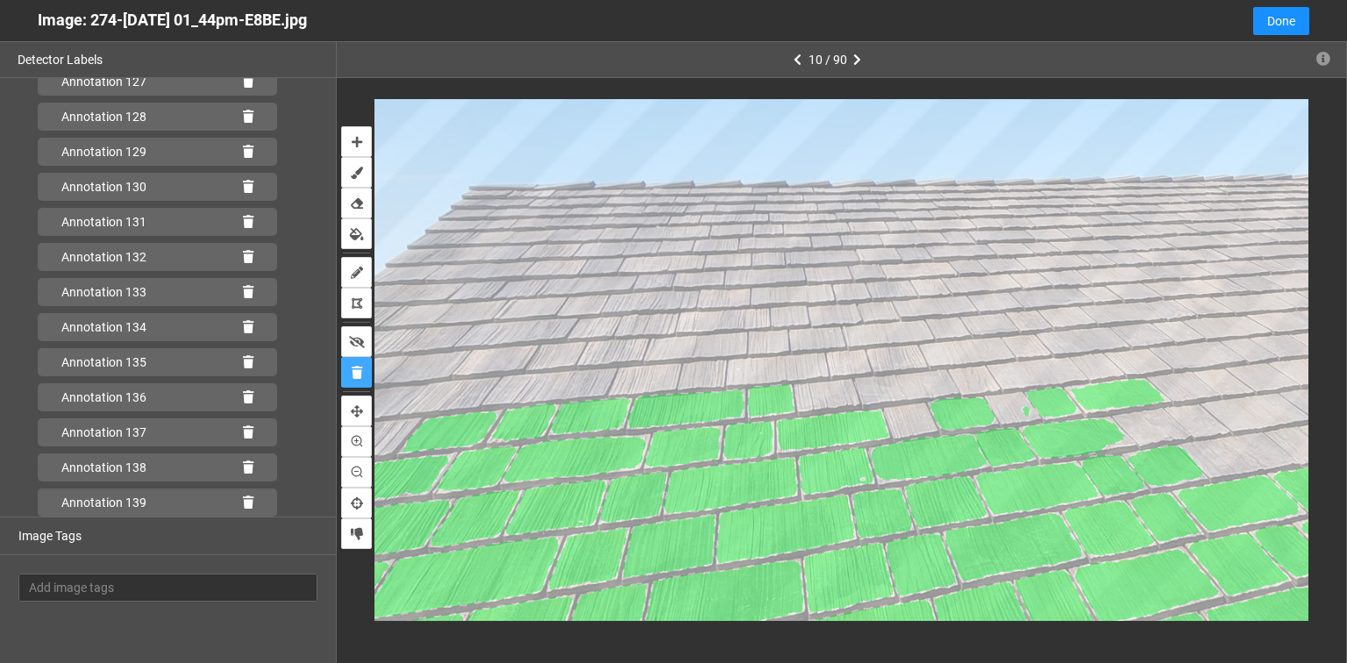
scroll to position [4520, 0]
click at [352, 140] on icon "auto-mask" at bounding box center [357, 142] width 11 height 12
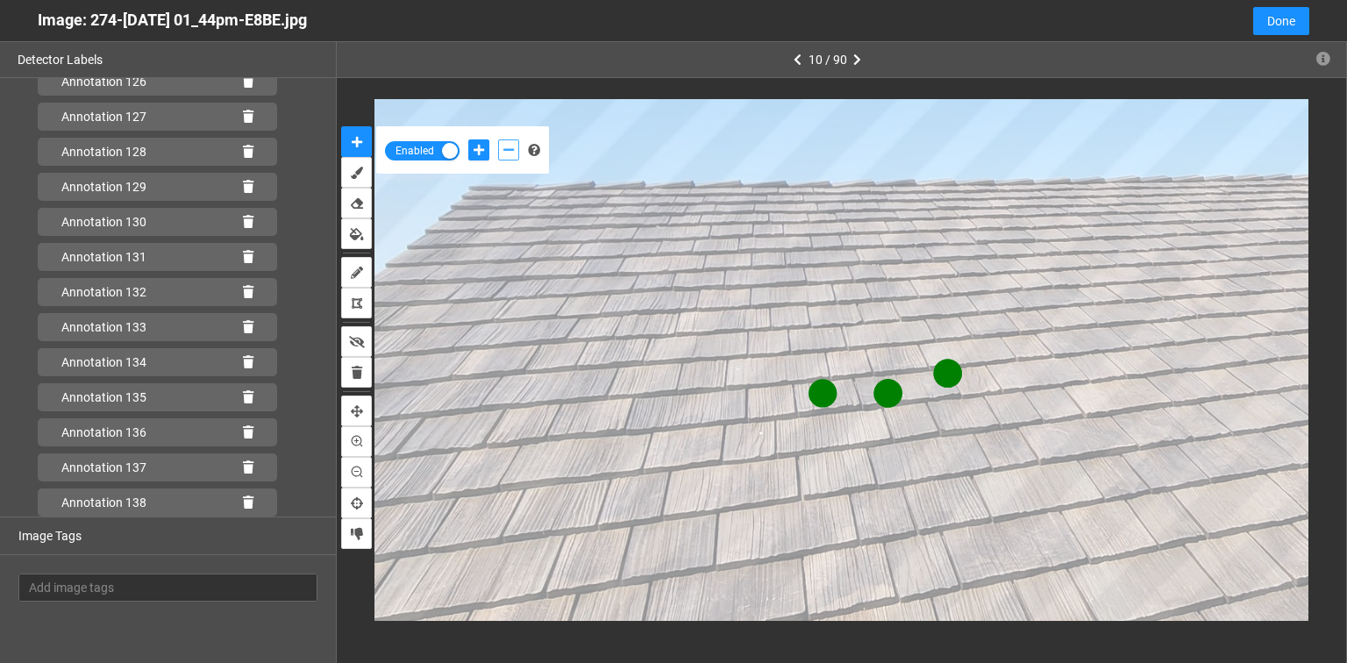
click at [502, 142] on button "add-negative-points" at bounding box center [508, 149] width 21 height 21
click at [498, 139] on button "add-negative-points" at bounding box center [508, 149] width 21 height 21
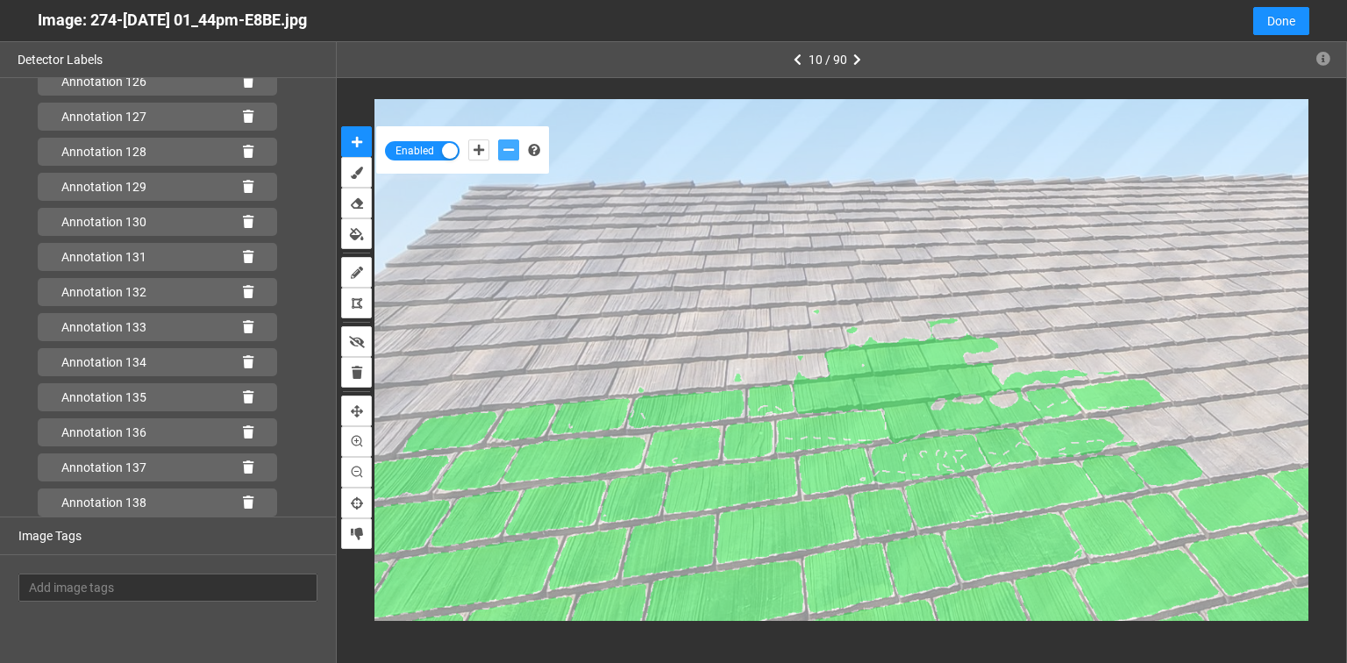
scroll to position [4555, 0]
click at [243, 504] on icon at bounding box center [248, 502] width 11 height 12
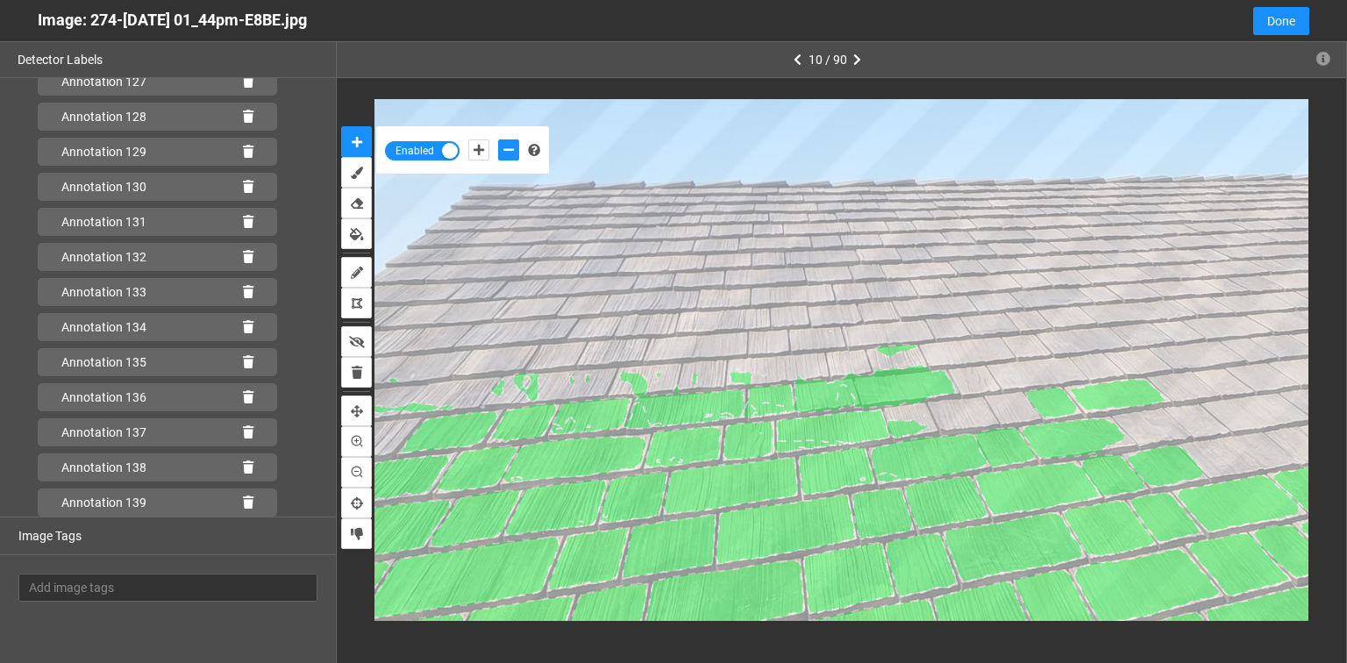
scroll to position [4590, 0]
click at [243, 500] on icon at bounding box center [248, 502] width 11 height 12
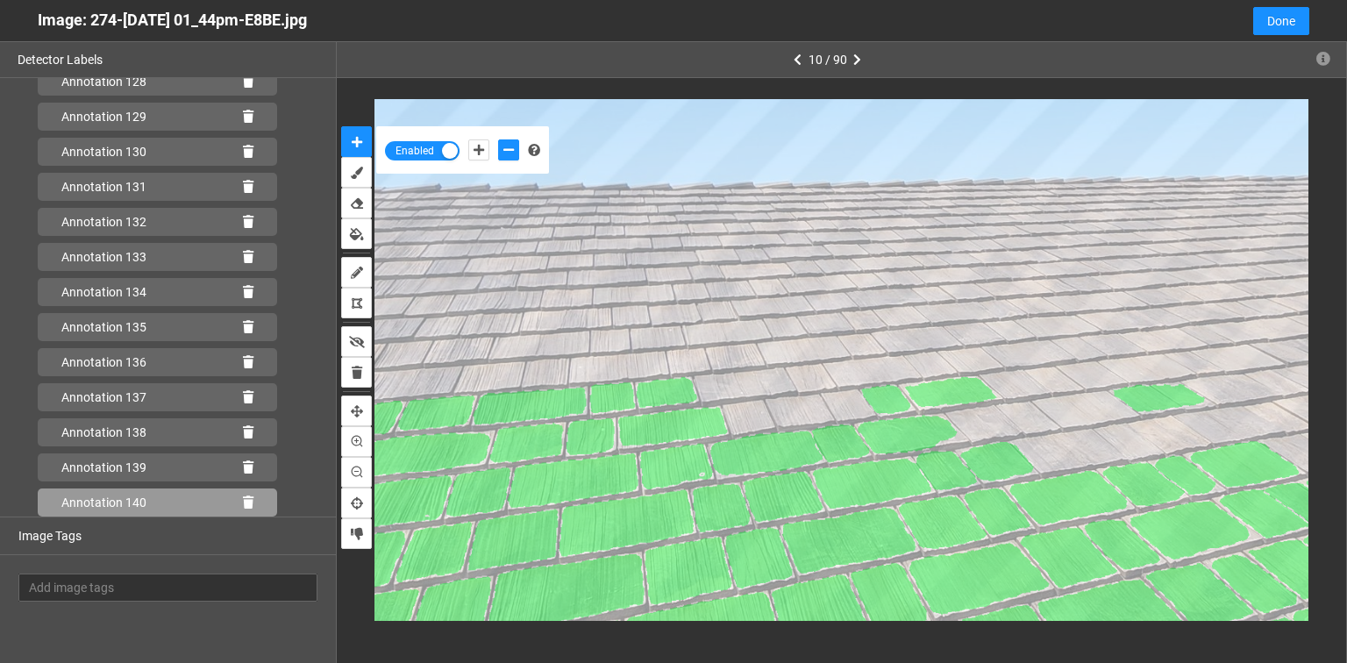
click at [243, 496] on icon at bounding box center [248, 502] width 11 height 12
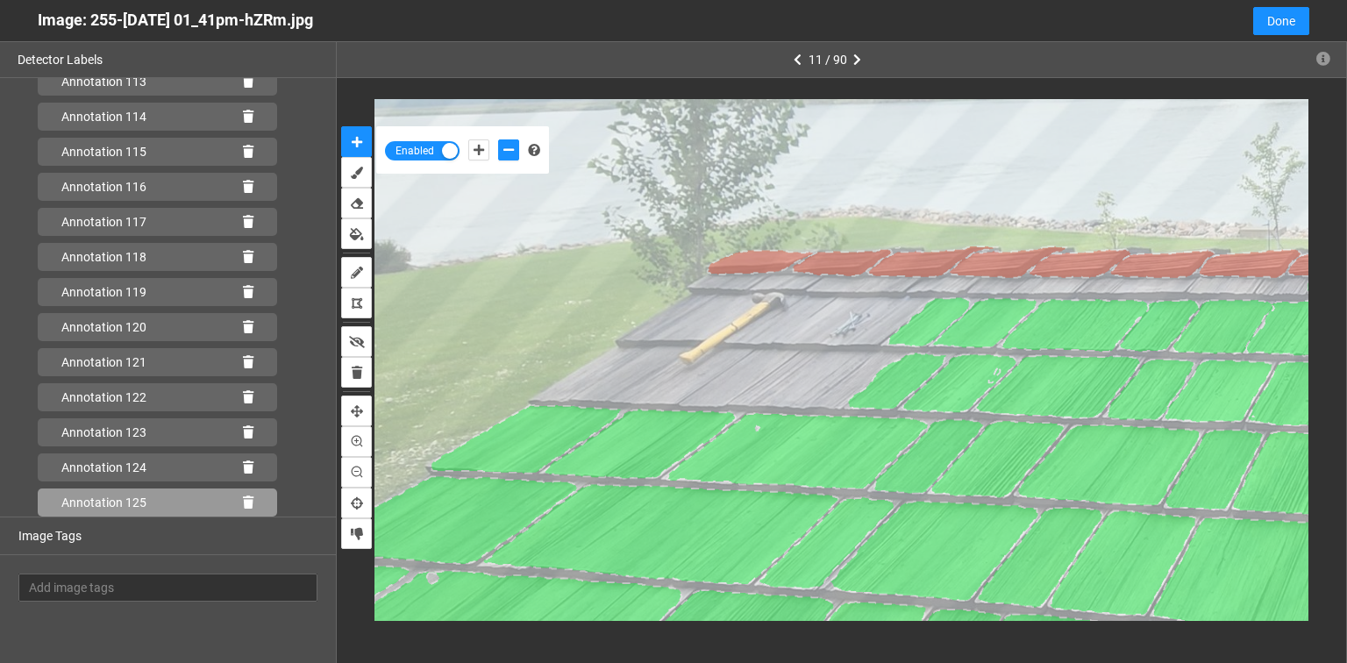
click at [243, 498] on icon at bounding box center [248, 502] width 11 height 12
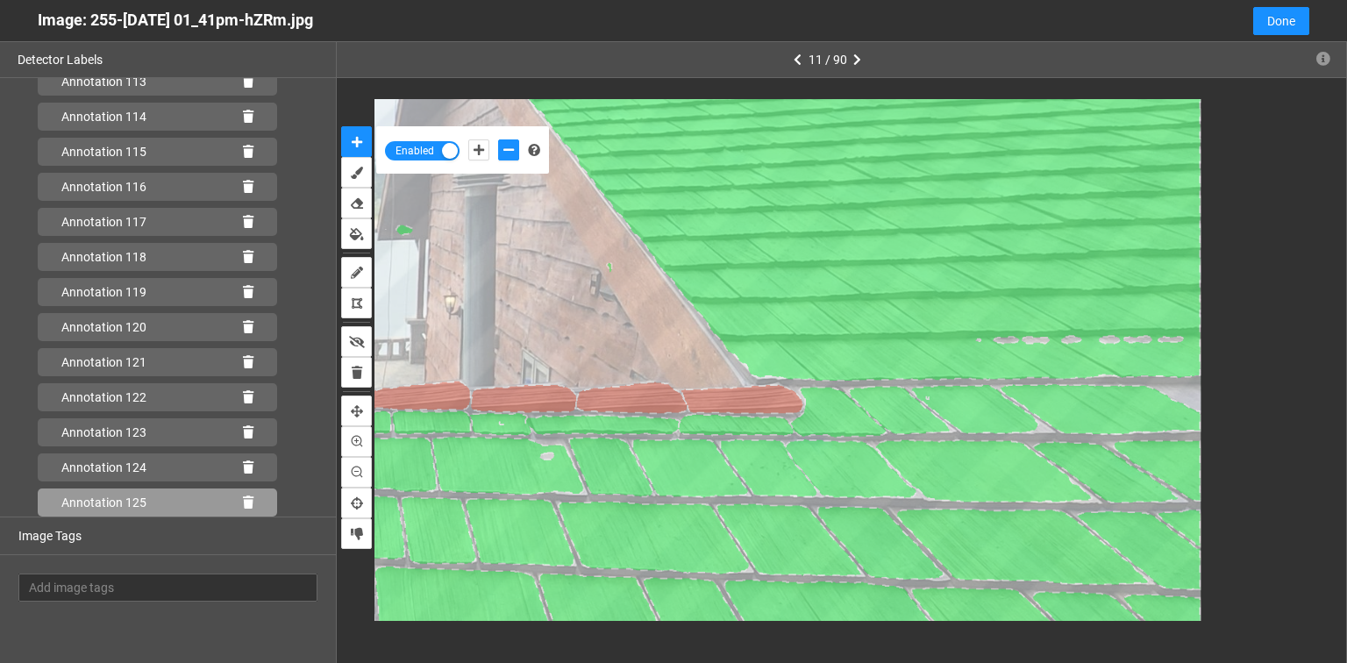
click at [248, 501] on div "Annotation 125" at bounding box center [157, 503] width 239 height 28
click at [243, 505] on icon at bounding box center [248, 502] width 11 height 12
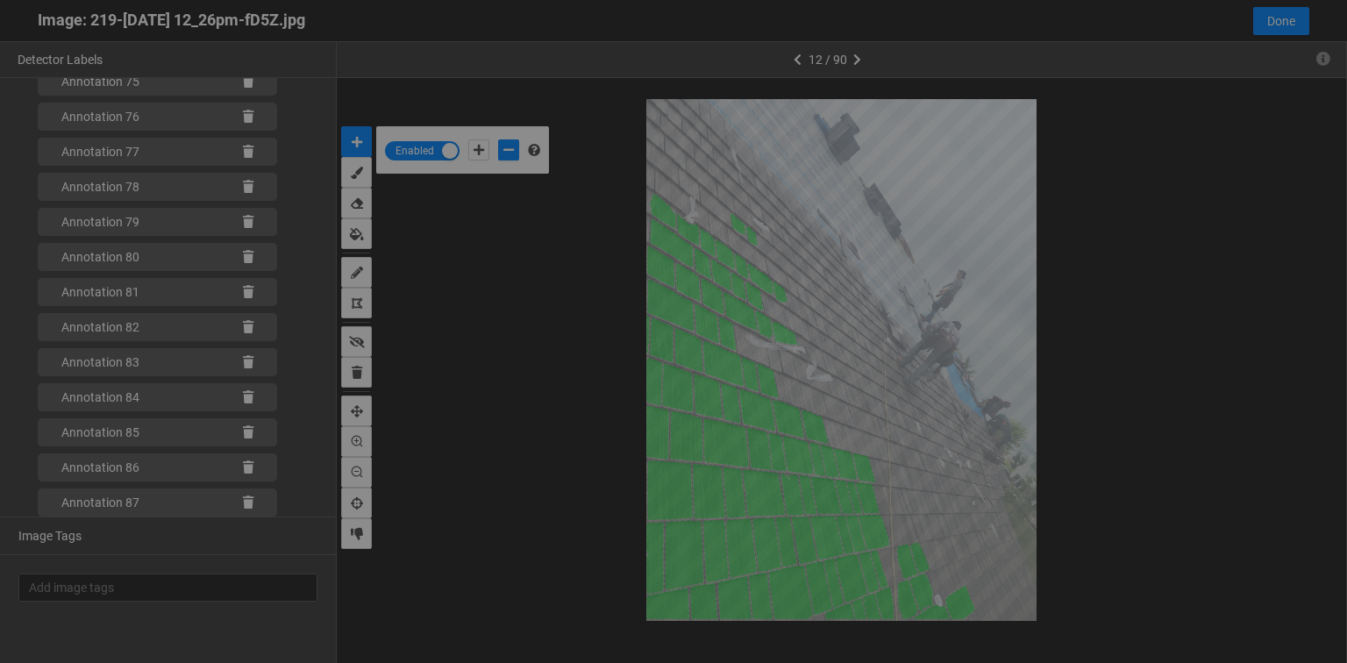
scroll to position [653, 0]
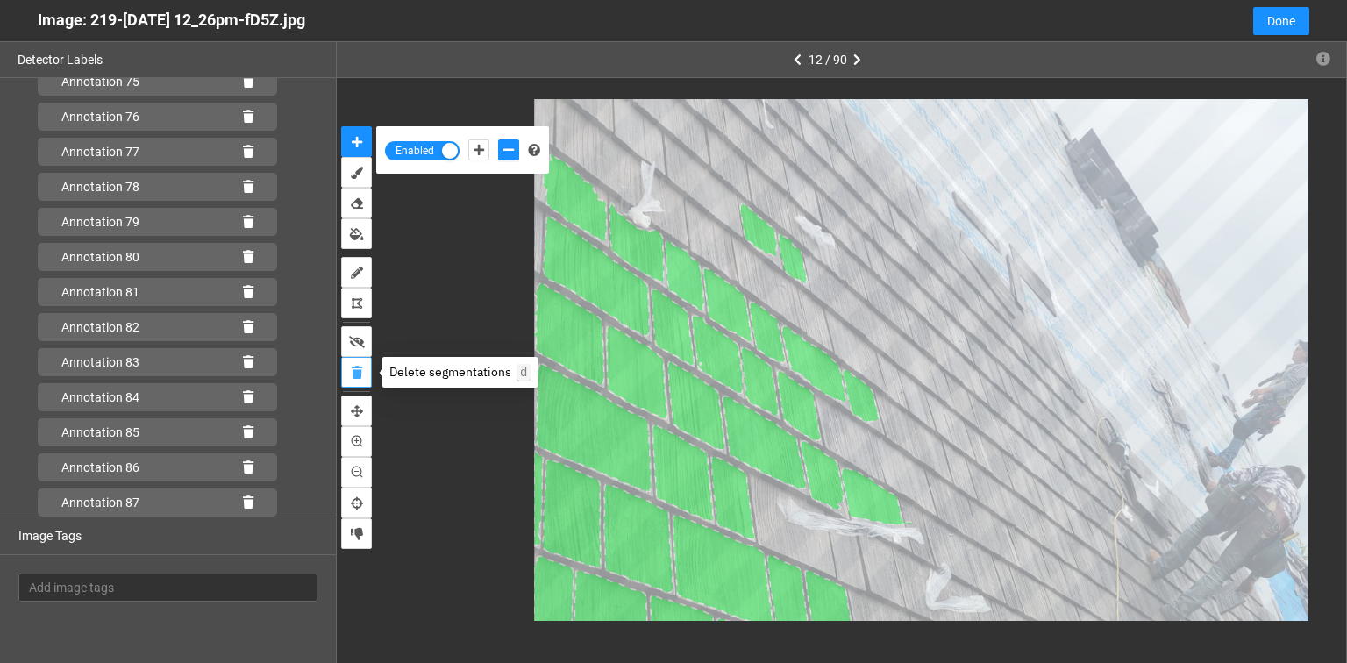
click at [355, 372] on icon "delete" at bounding box center [357, 373] width 11 height 12
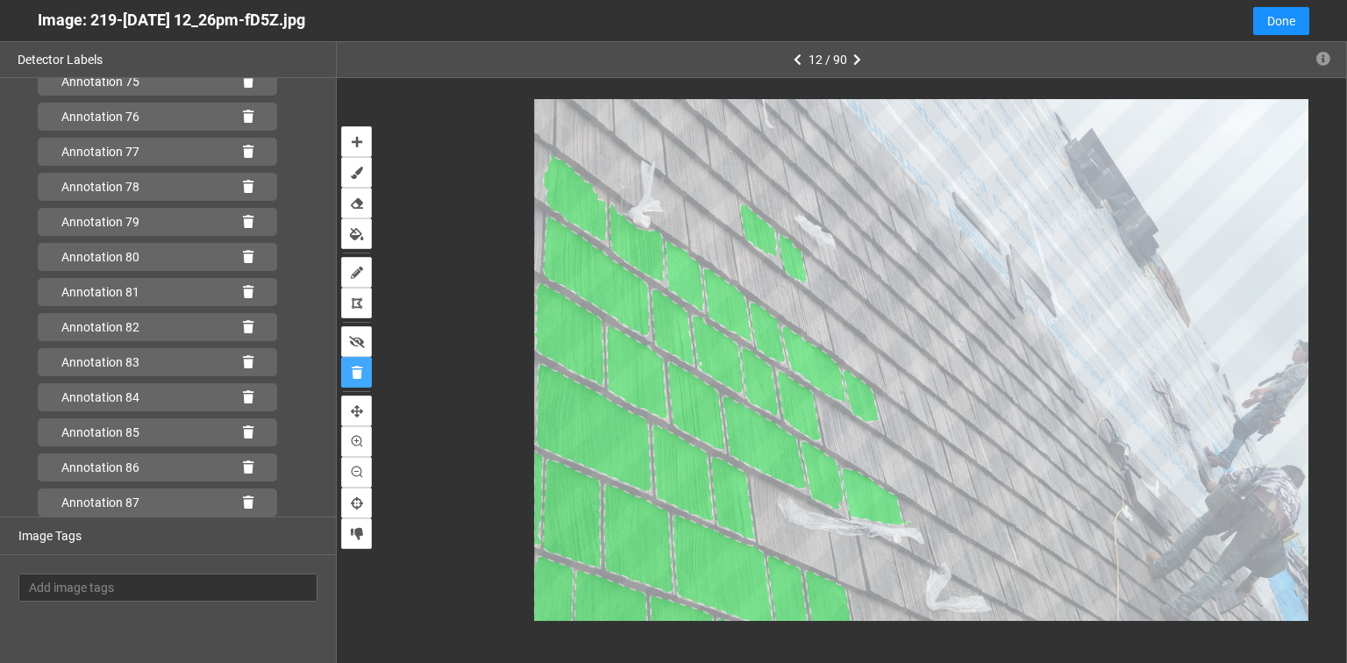
click at [794, 261] on icon at bounding box center [793, 258] width 28 height 48
click at [353, 132] on button "auto-mask" at bounding box center [356, 141] width 31 height 31
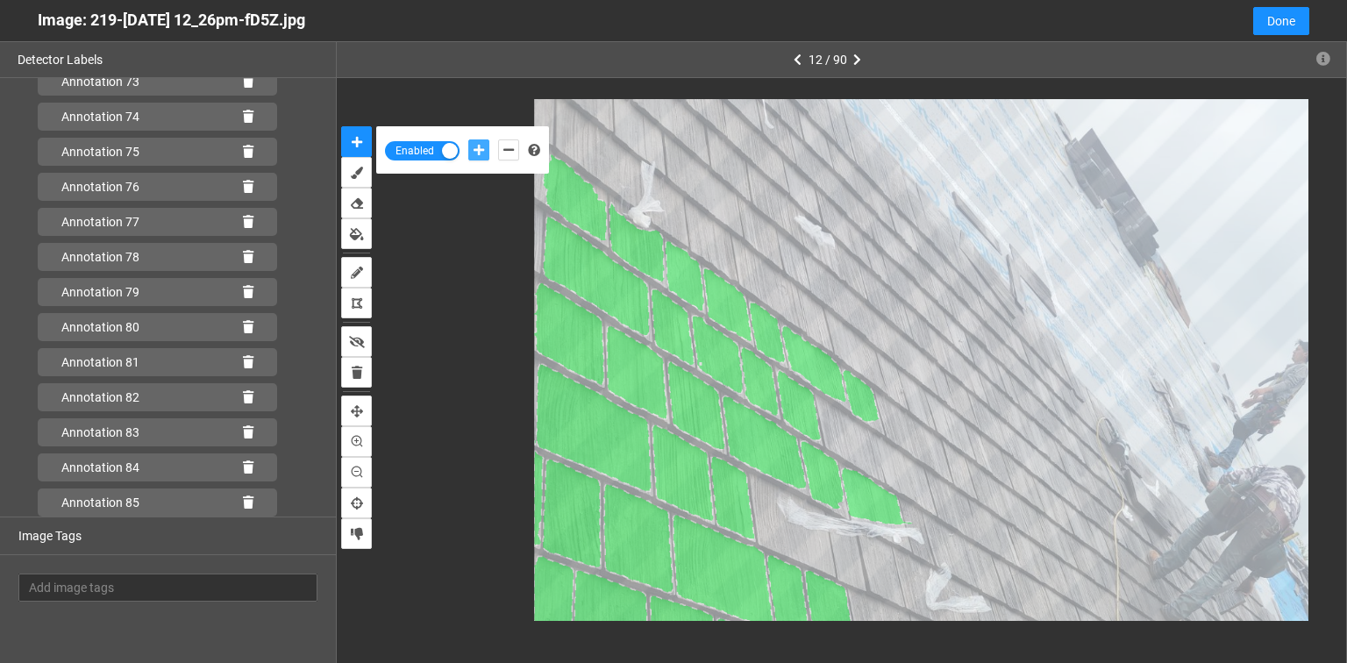
click at [480, 155] on icon "add-positive-points" at bounding box center [479, 150] width 11 height 12
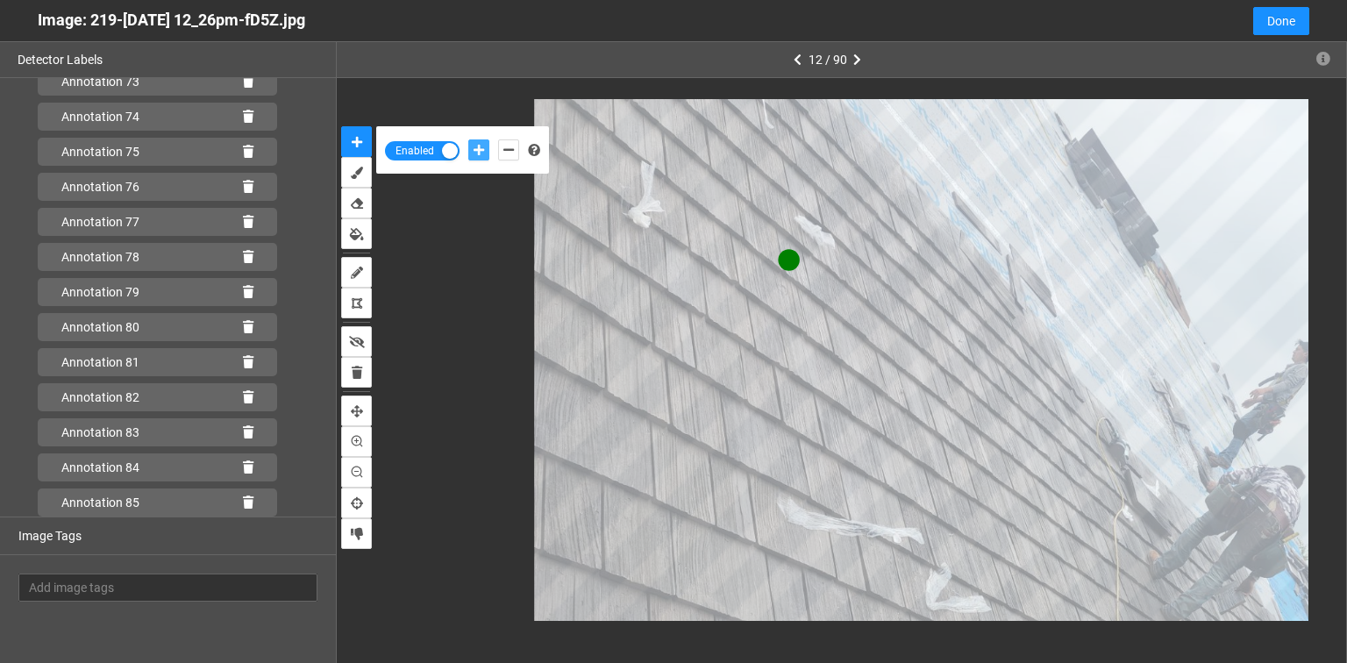
click at [468, 139] on button "add-positive-points" at bounding box center [478, 149] width 21 height 21
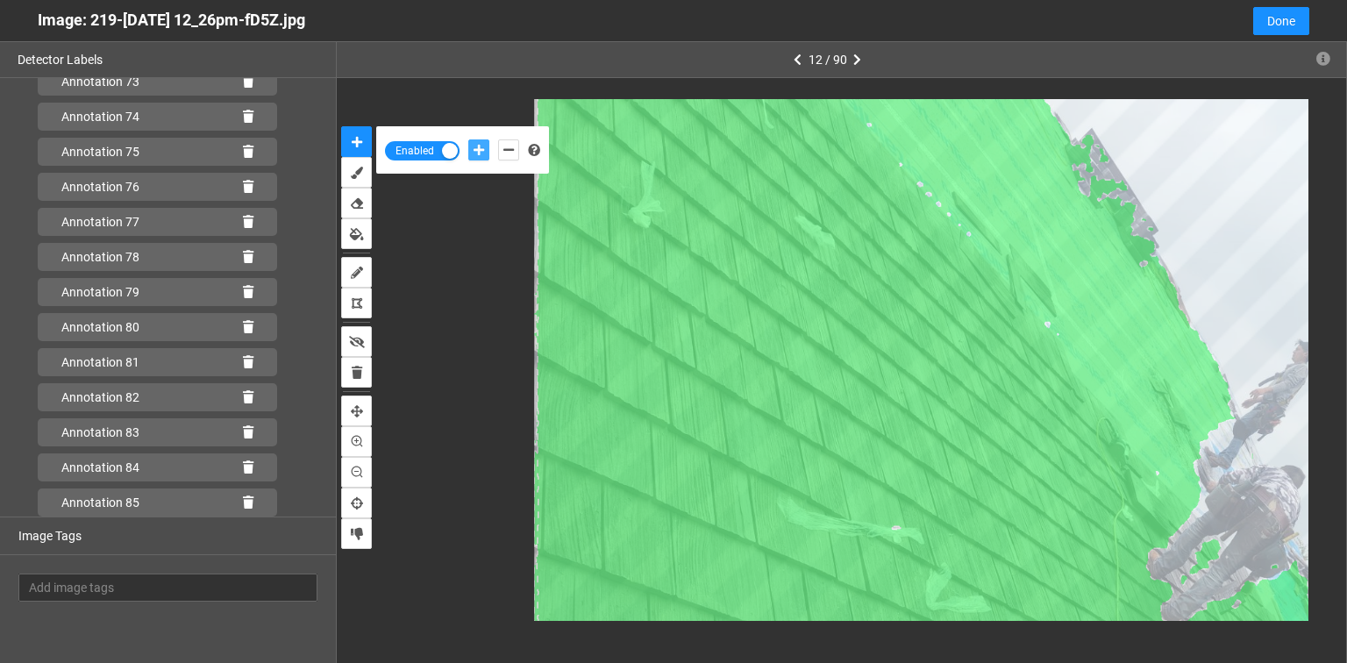
scroll to position [2696, 0]
click at [243, 500] on icon at bounding box center [248, 502] width 11 height 12
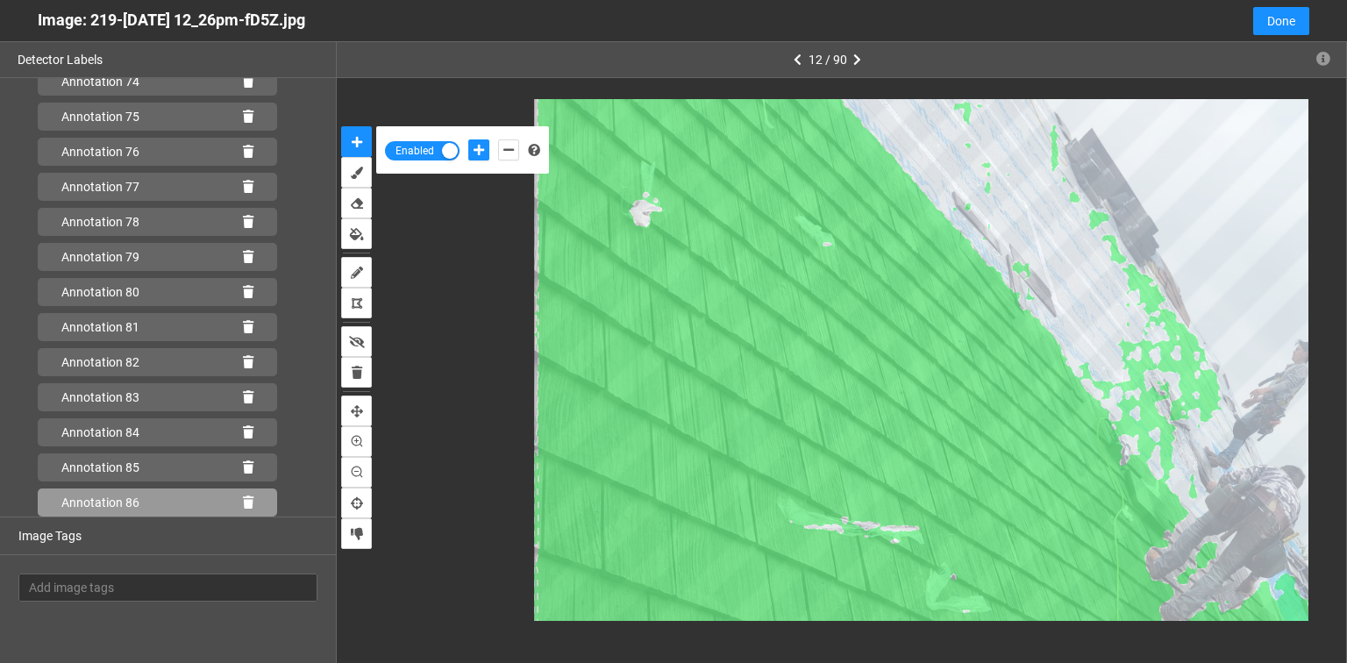
click at [243, 501] on icon at bounding box center [248, 502] width 11 height 12
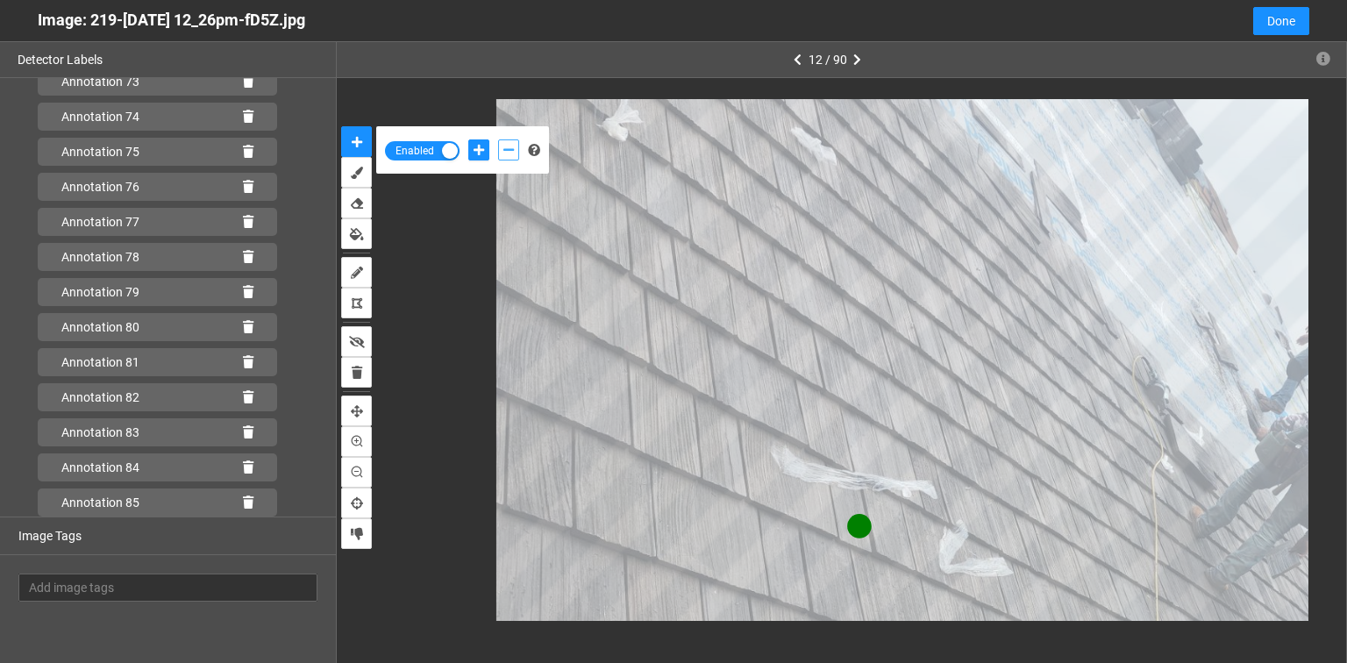
click at [505, 139] on button "add-negative-points" at bounding box center [508, 149] width 21 height 21
click at [498, 139] on button "add-negative-points" at bounding box center [508, 149] width 21 height 21
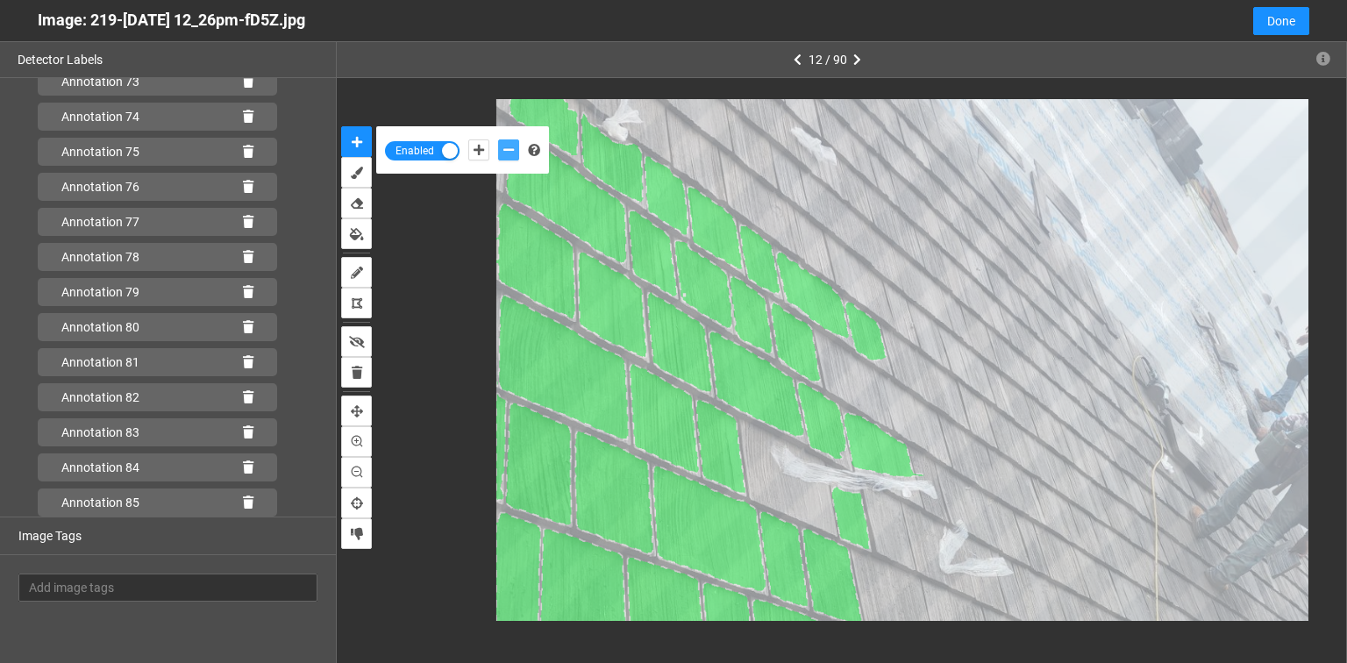
scroll to position [2696, 0]
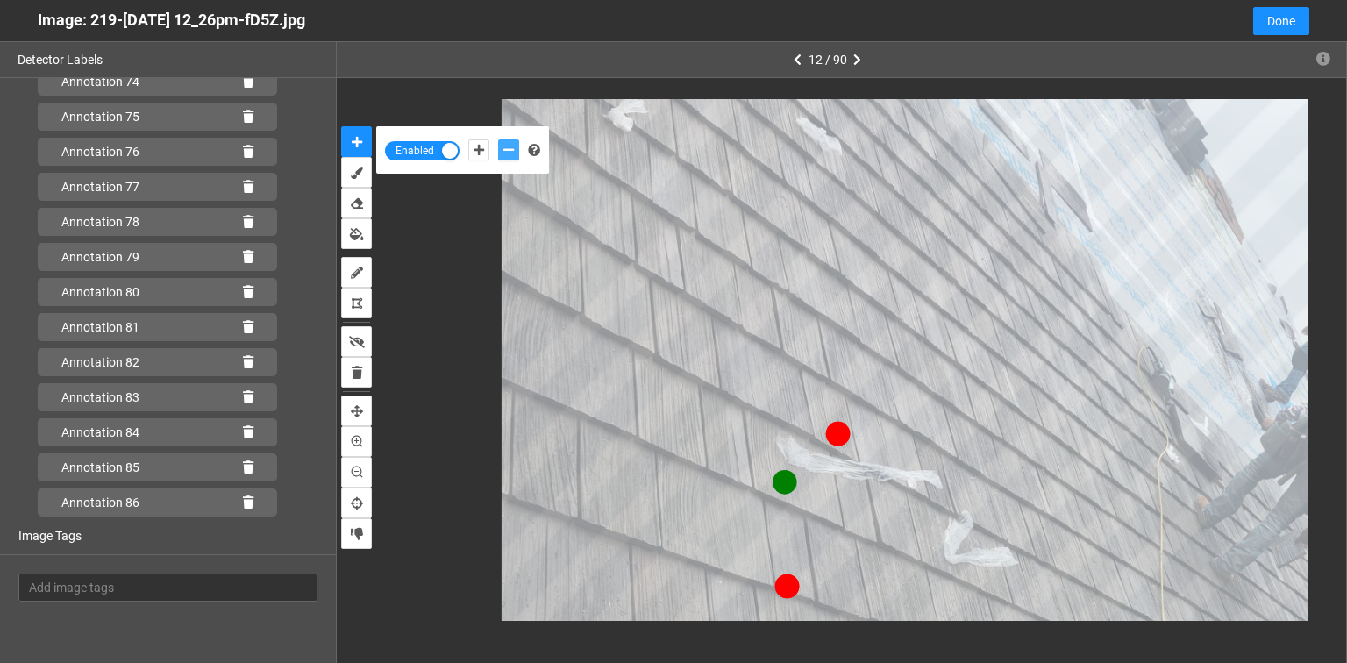
click at [498, 139] on button "add-negative-points" at bounding box center [508, 149] width 21 height 21
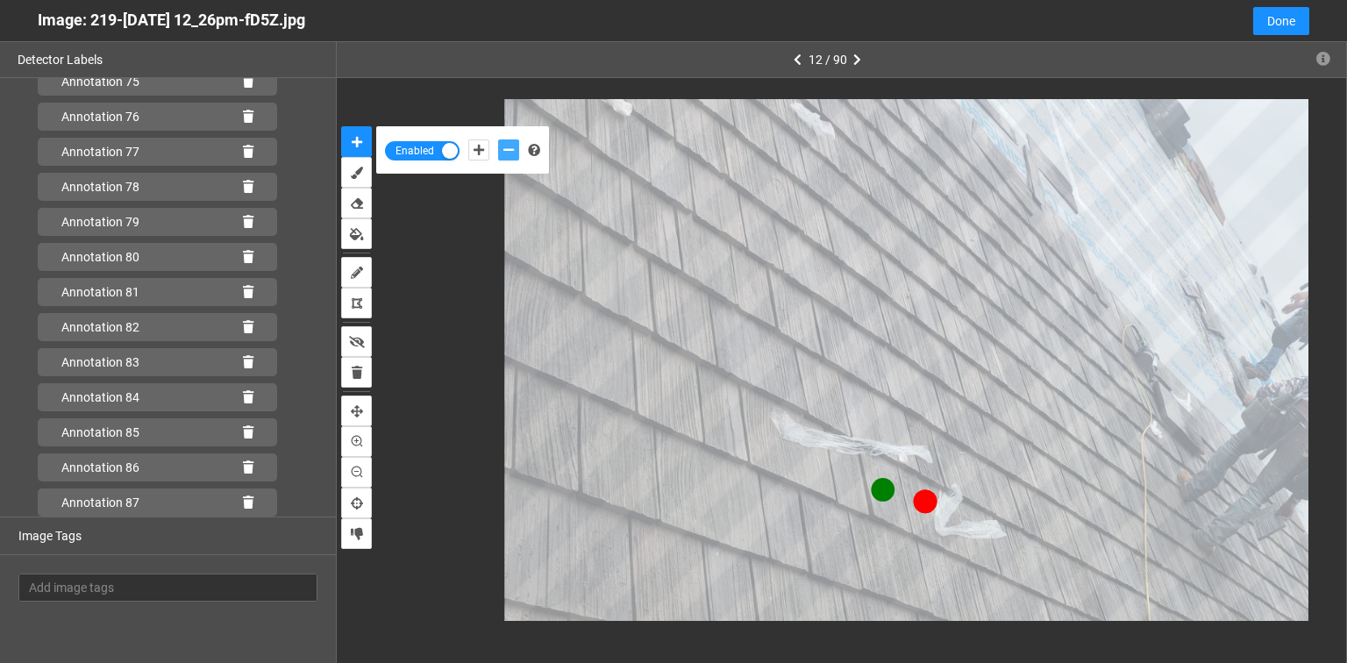
click at [498, 139] on button "add-negative-points" at bounding box center [508, 149] width 21 height 21
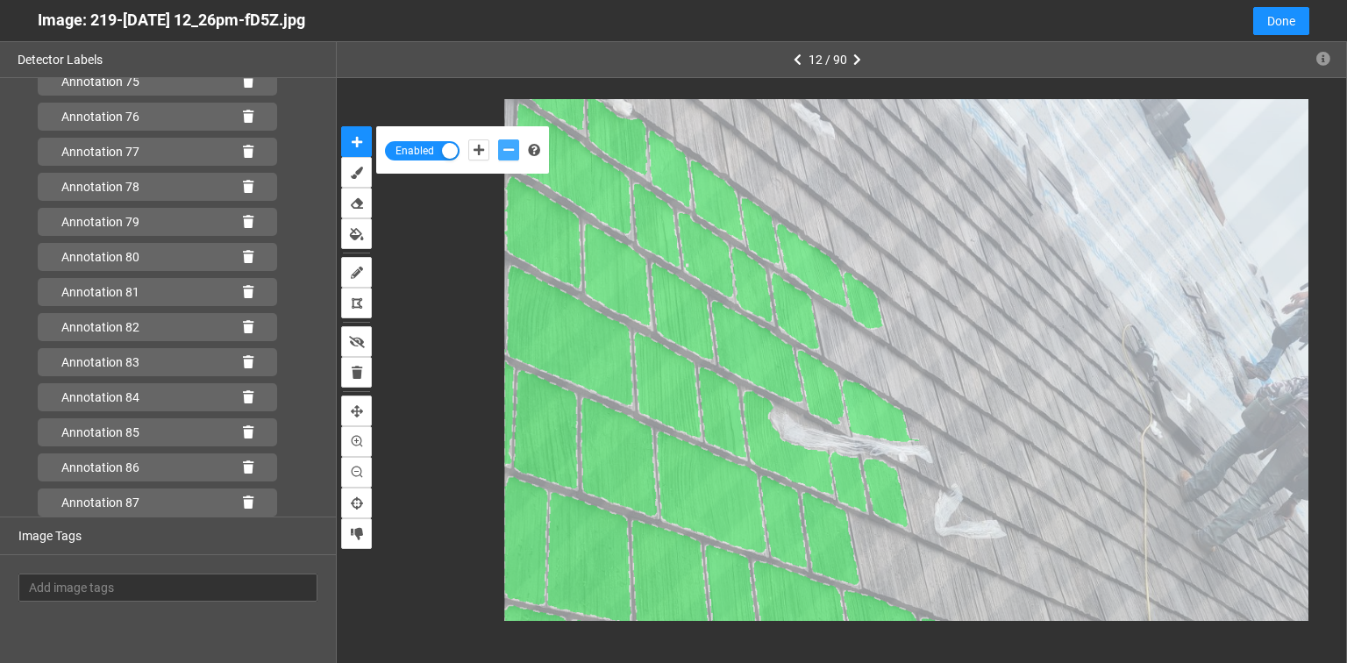
scroll to position [2766, 0]
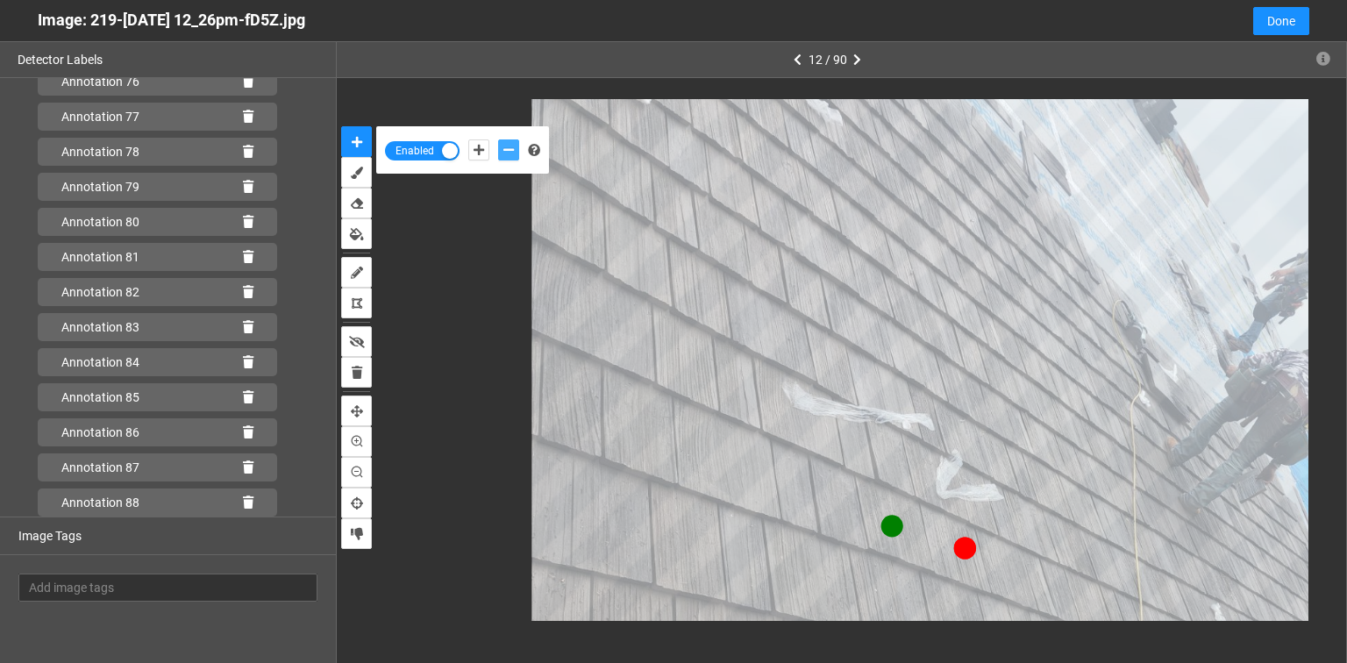
click at [498, 139] on button "add-negative-points" at bounding box center [508, 149] width 21 height 21
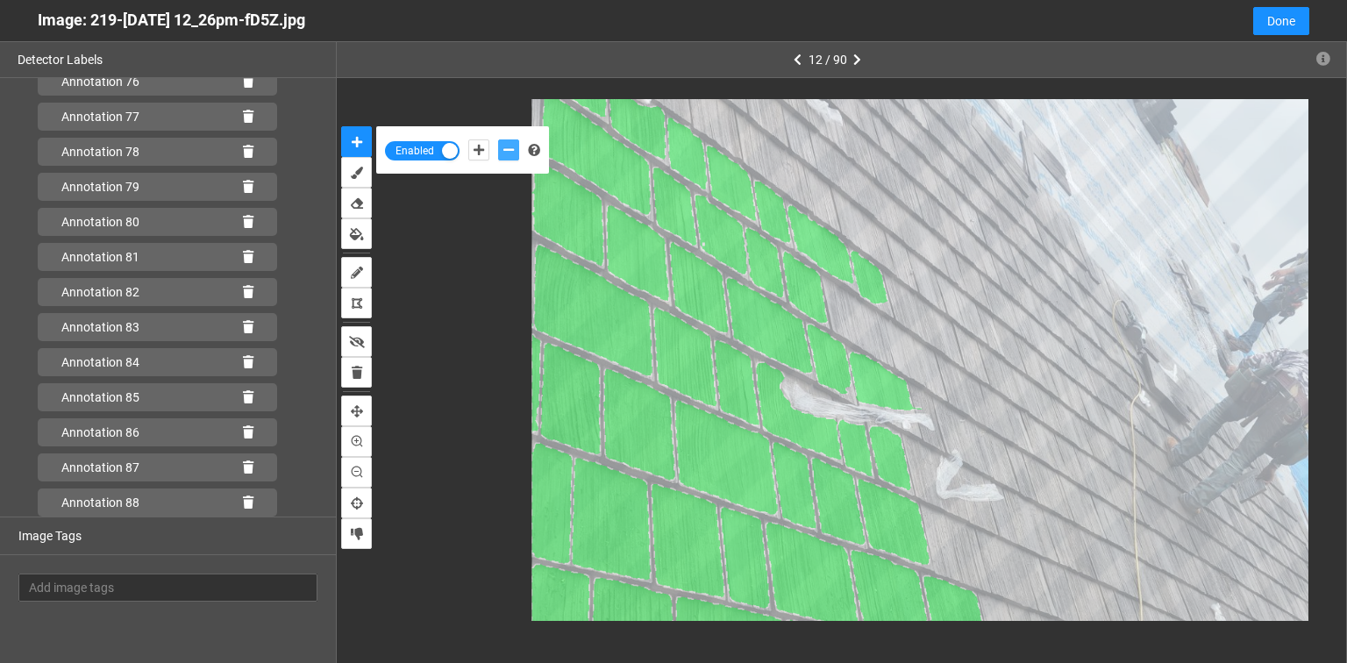
scroll to position [2801, 0]
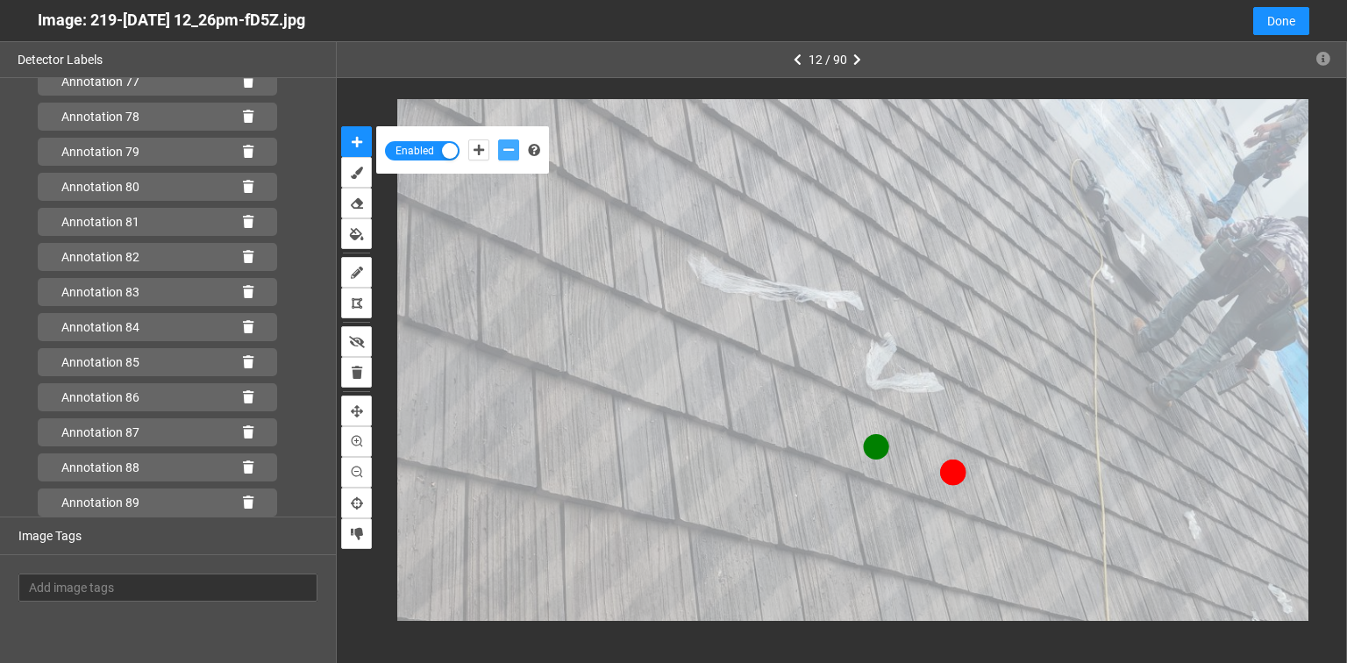
click at [498, 139] on button "add-negative-points" at bounding box center [508, 149] width 21 height 21
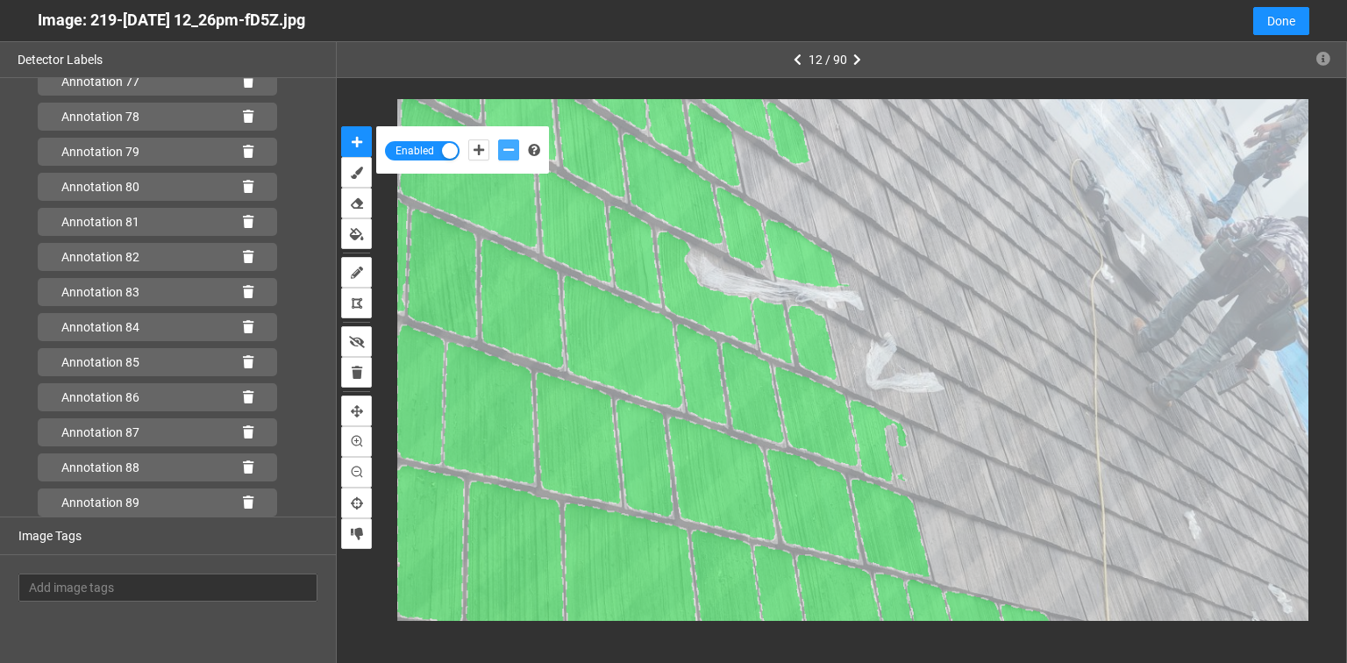
scroll to position [2836, 0]
drag, startPoint x: 239, startPoint y: 495, endPoint x: 477, endPoint y: 498, distance: 238.6
click at [239, 495] on div "Annotation 90" at bounding box center [157, 503] width 239 height 28
click at [243, 498] on icon at bounding box center [248, 502] width 11 height 12
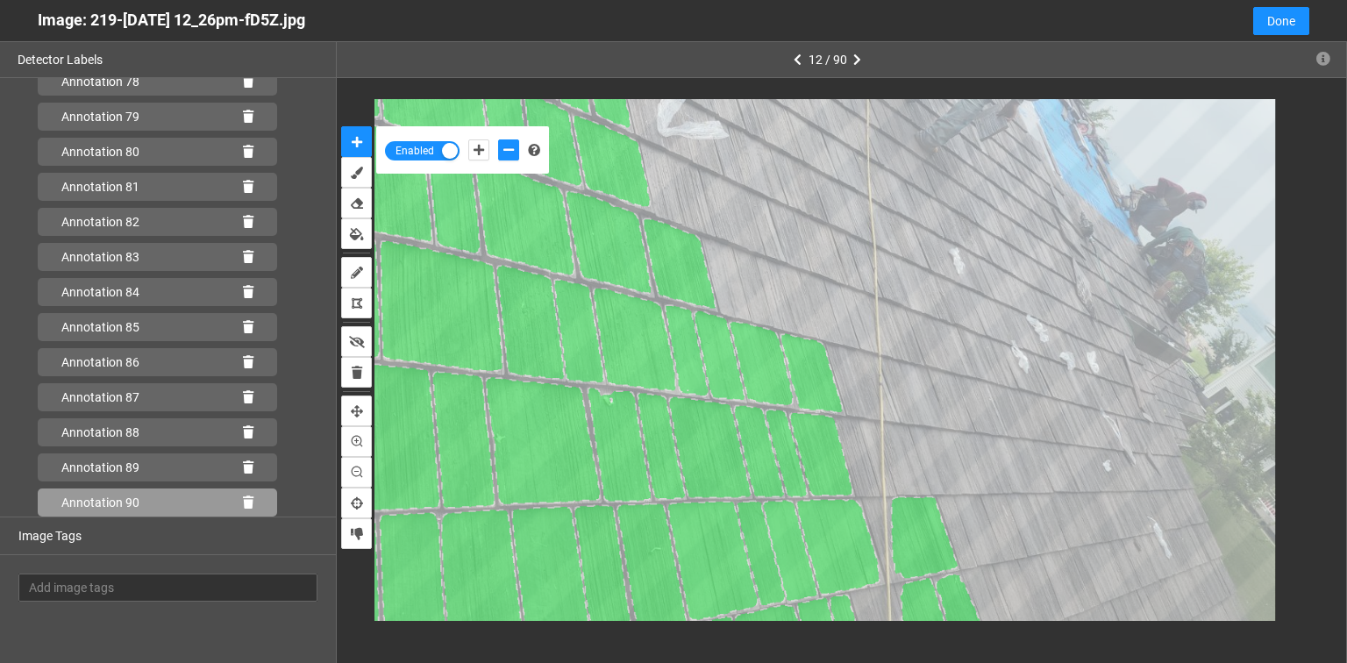
click at [243, 502] on icon at bounding box center [248, 502] width 11 height 12
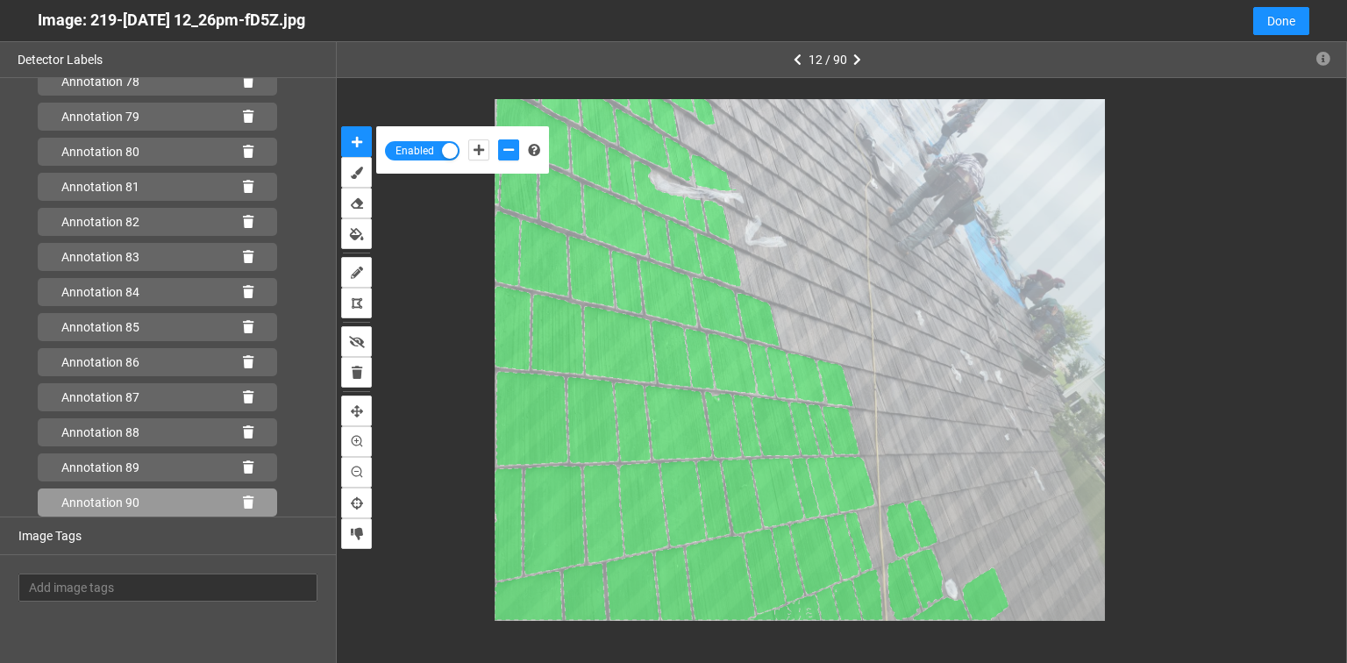
click at [243, 501] on icon at bounding box center [248, 502] width 11 height 12
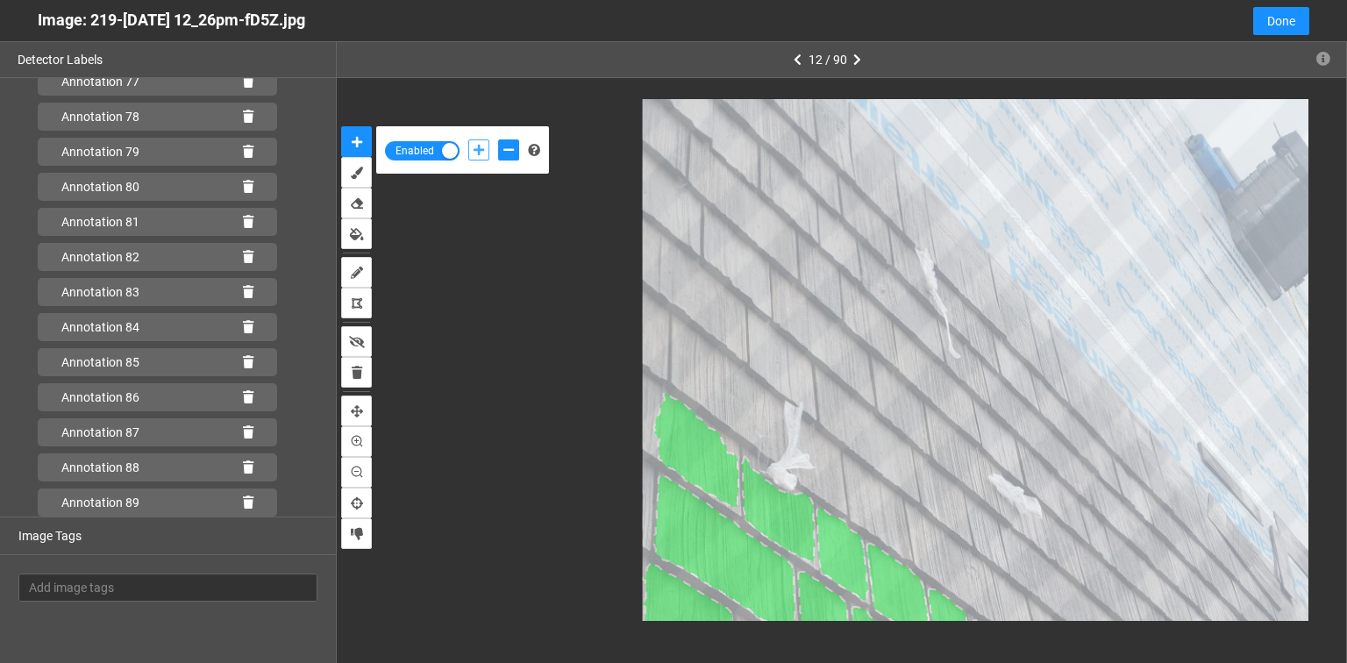
click at [477, 146] on icon "add-positive-points" at bounding box center [479, 150] width 11 height 12
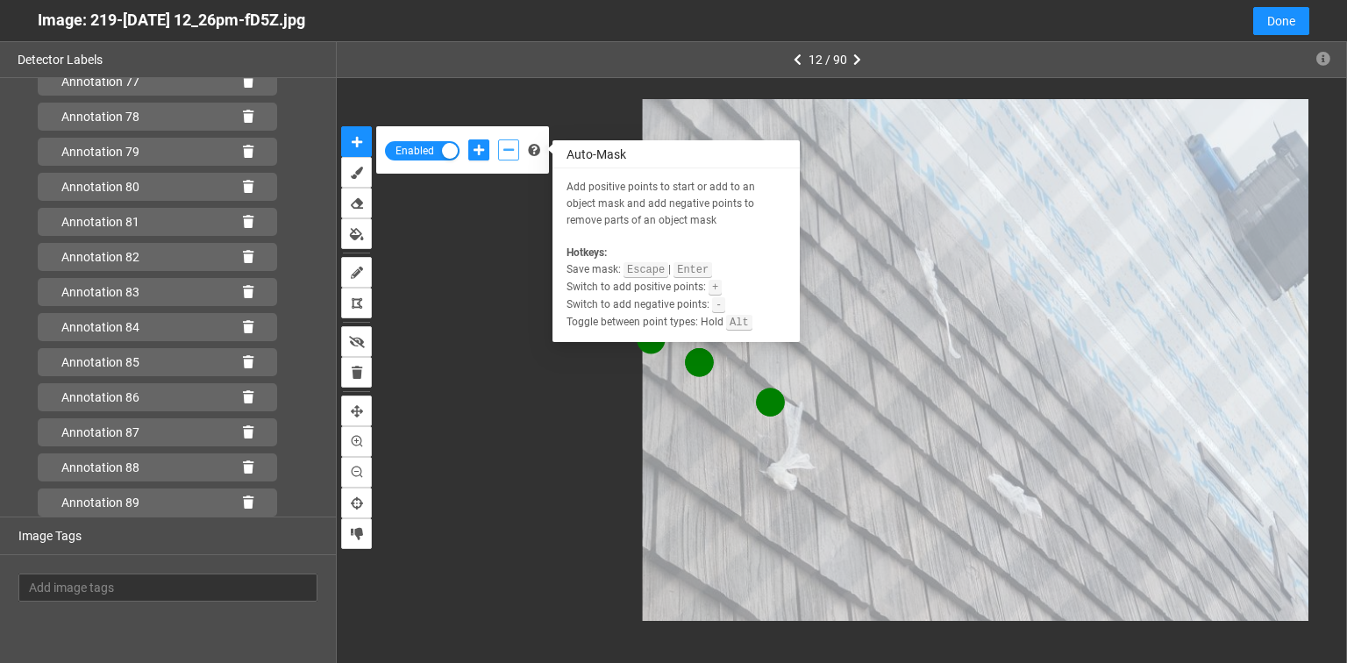
click at [514, 146] on button "add-negative-points" at bounding box center [508, 149] width 21 height 21
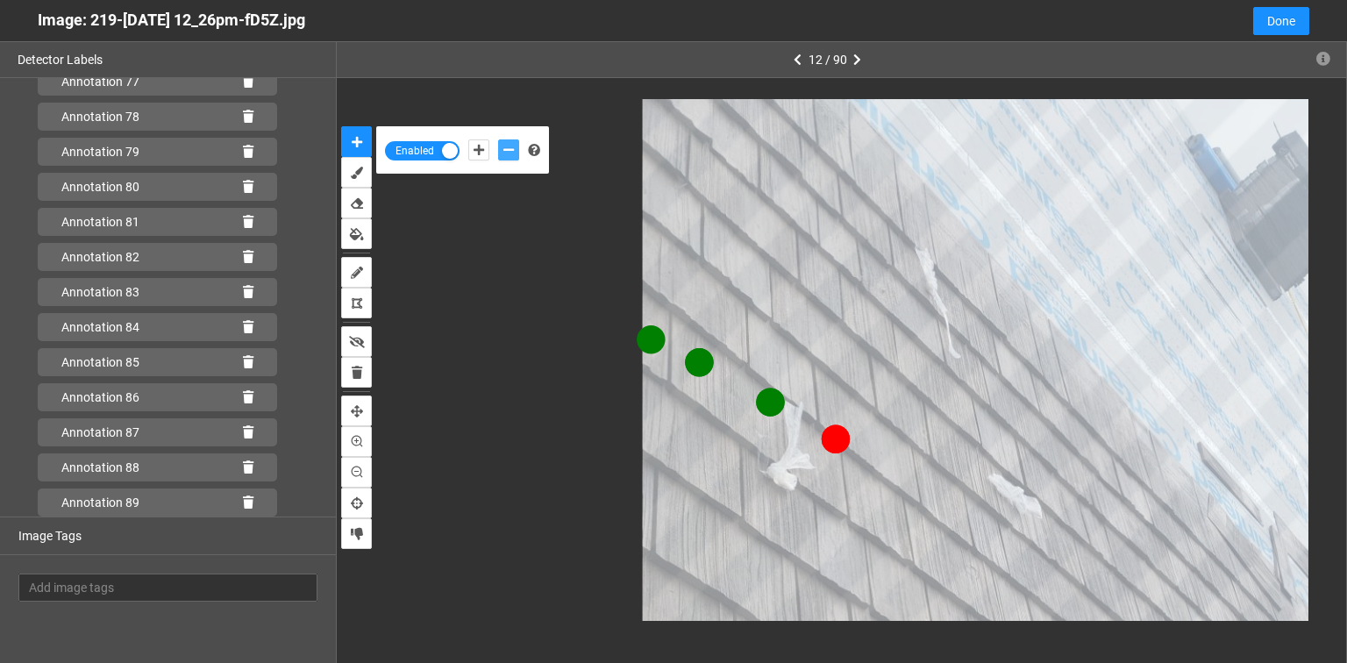
click at [498, 139] on button "add-negative-points" at bounding box center [508, 149] width 21 height 21
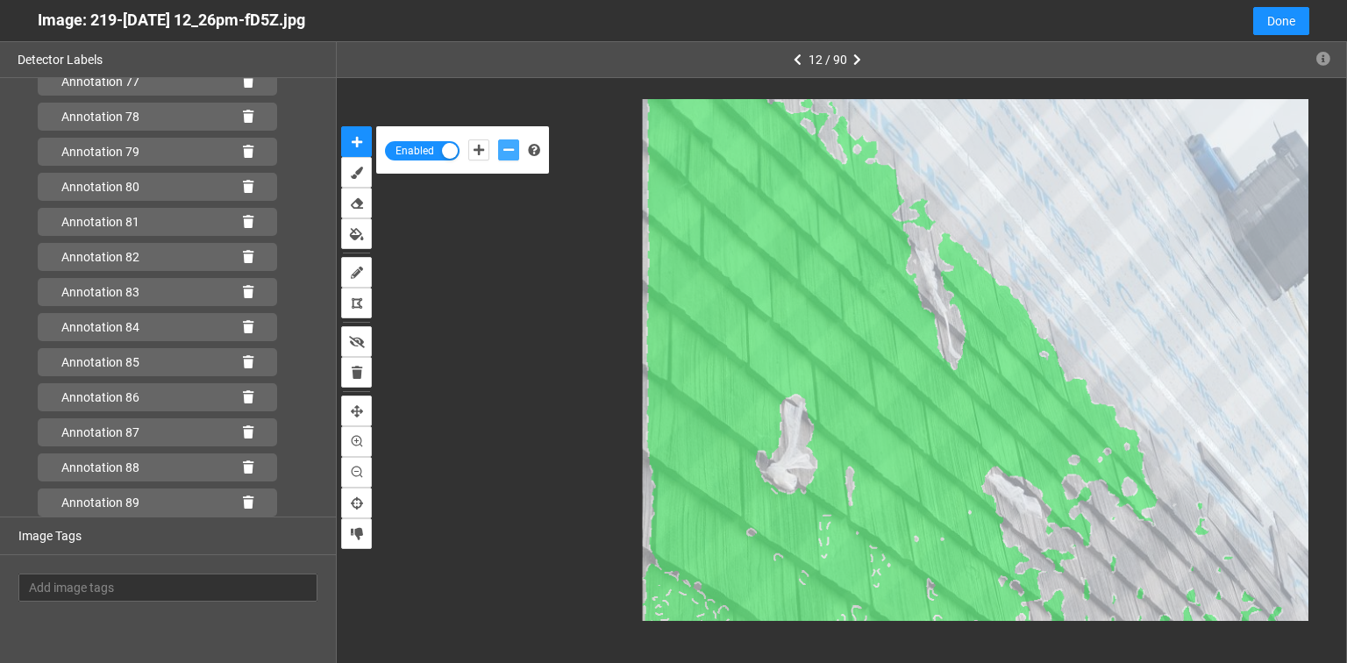
scroll to position [2836, 0]
click at [243, 496] on icon at bounding box center [248, 502] width 11 height 12
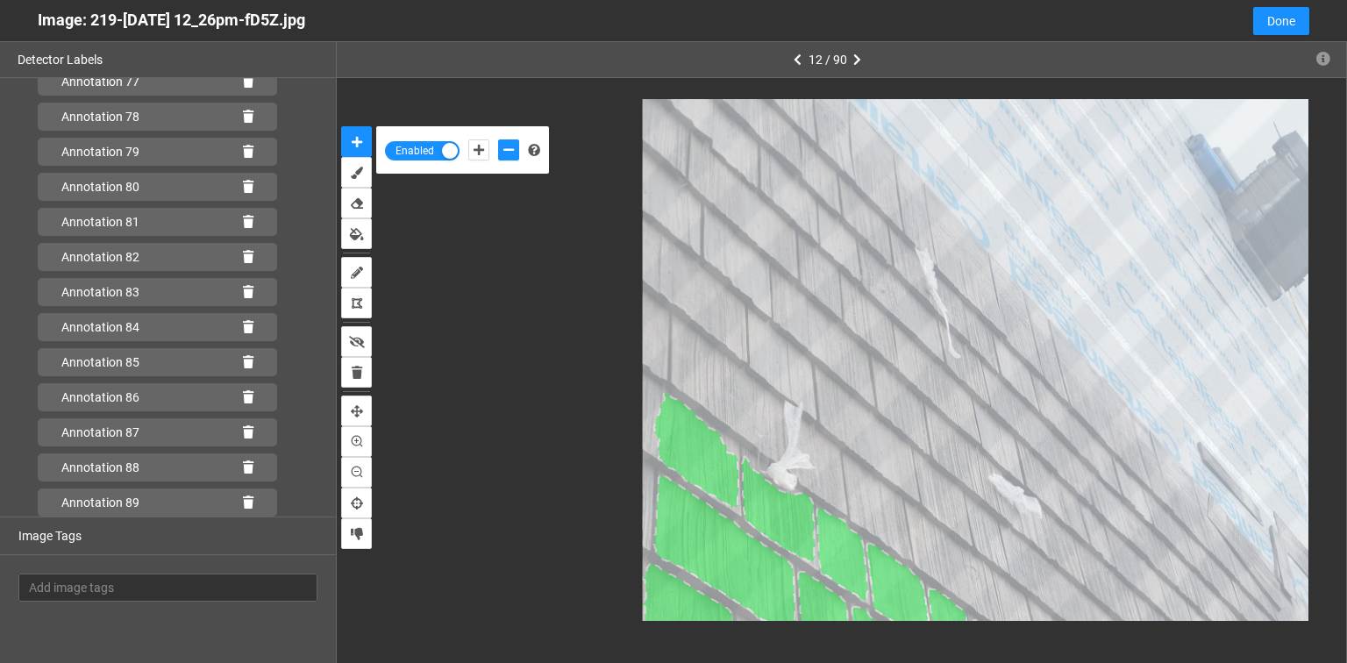
scroll to position [2801, 0]
click at [477, 144] on icon "add-positive-points" at bounding box center [479, 150] width 11 height 12
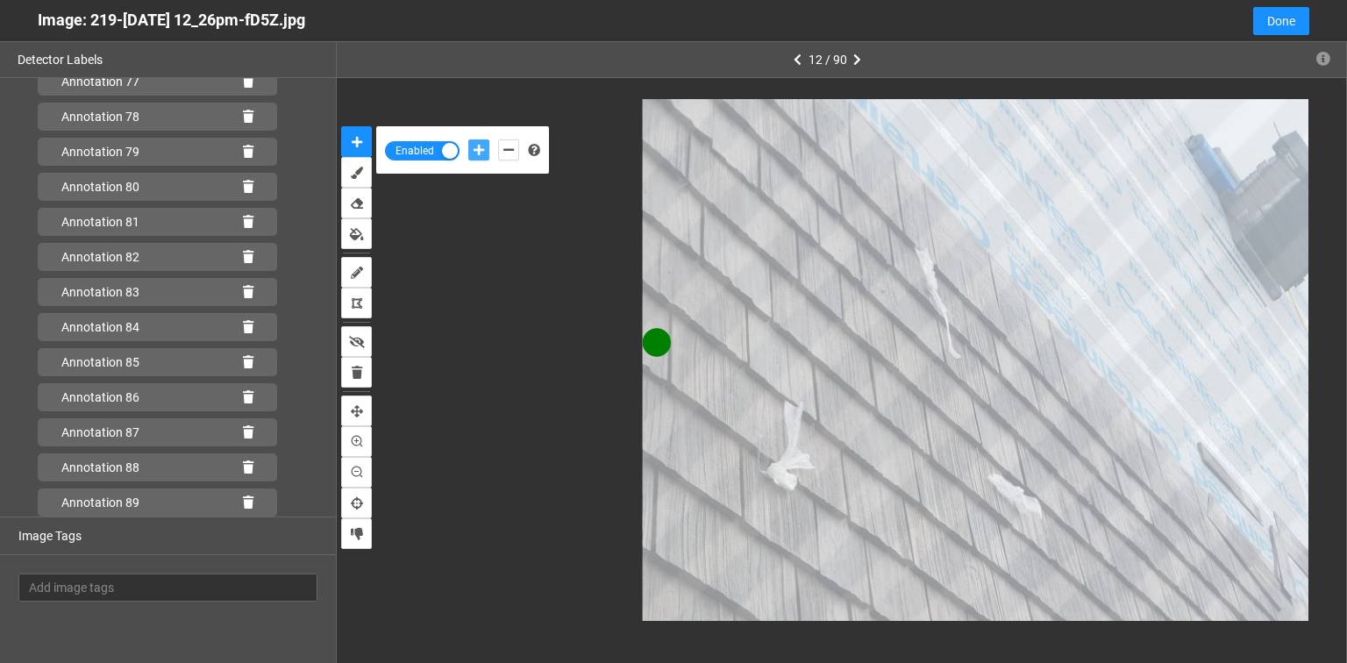
click at [468, 139] on button "add-positive-points" at bounding box center [478, 149] width 21 height 21
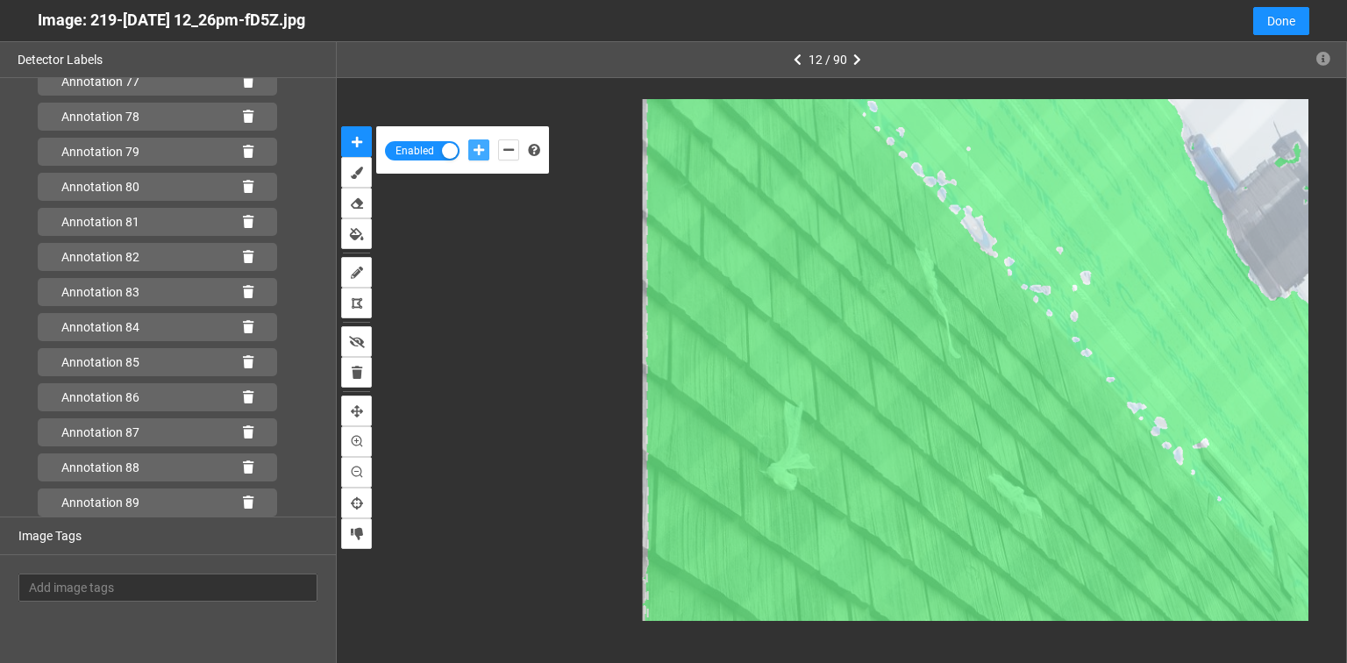
scroll to position [2836, 0]
click at [243, 501] on icon at bounding box center [248, 502] width 11 height 12
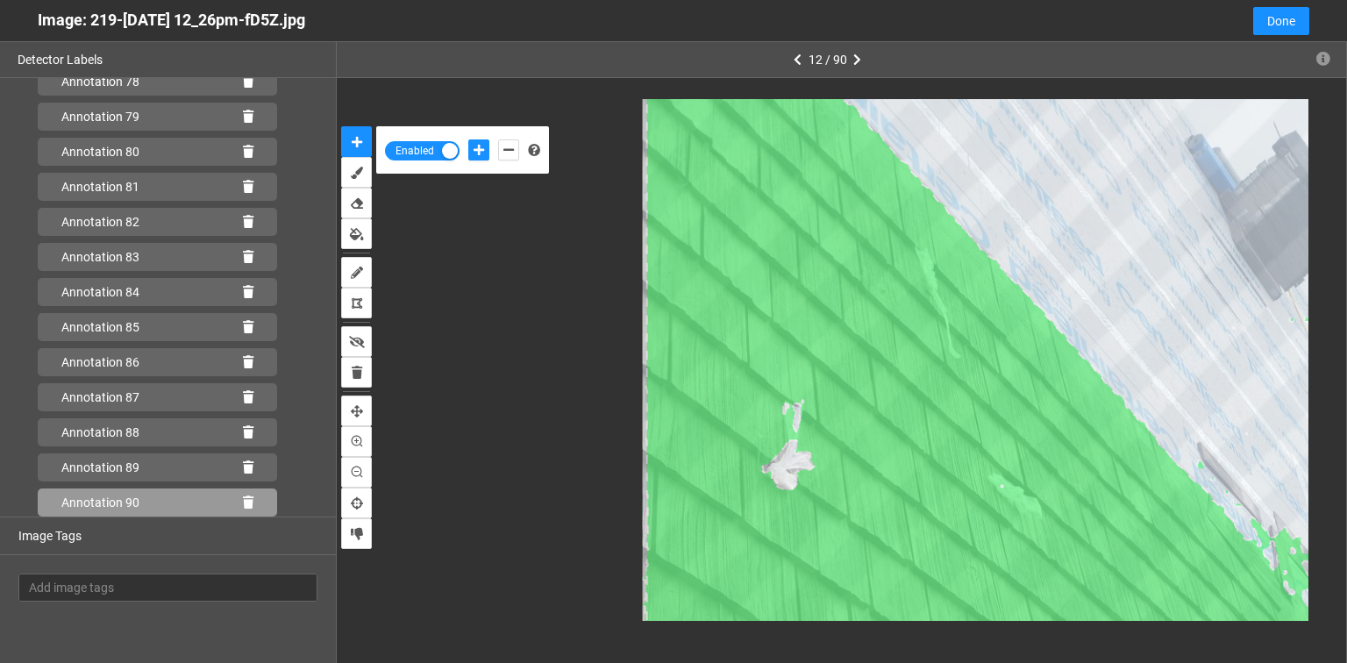
click at [244, 501] on icon at bounding box center [248, 502] width 11 height 12
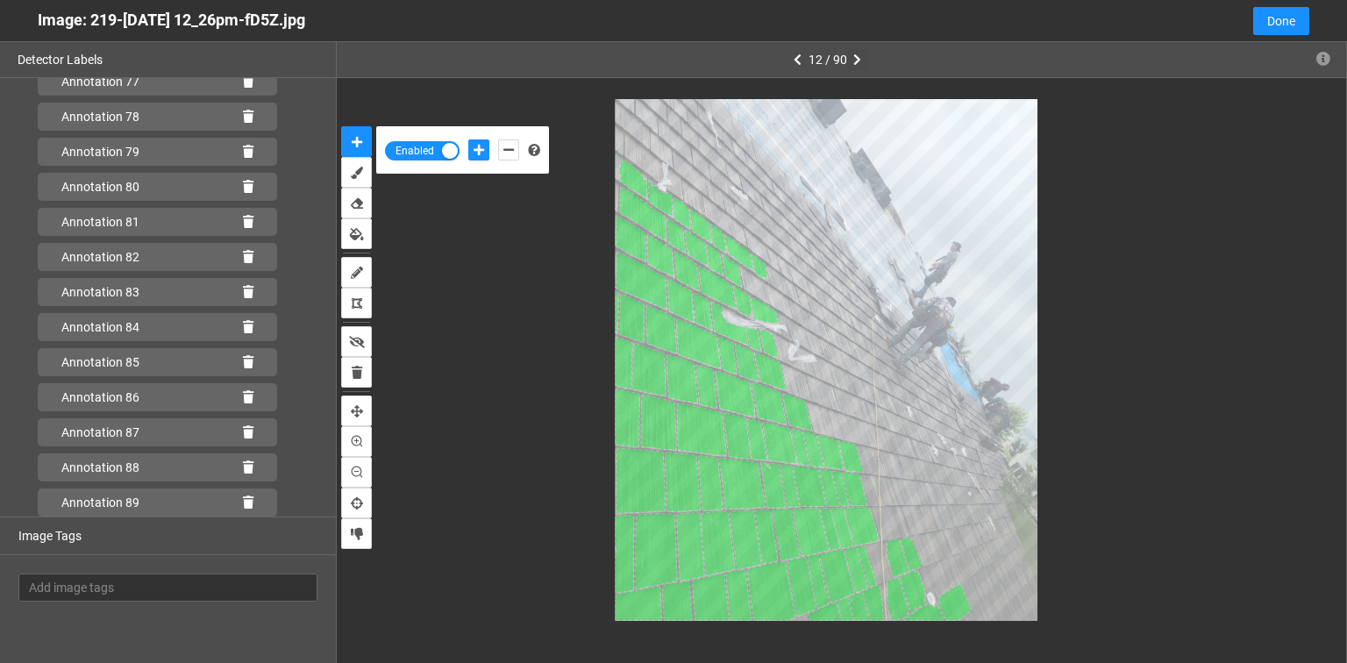
click at [853, 61] on button "button" at bounding box center [857, 59] width 21 height 21
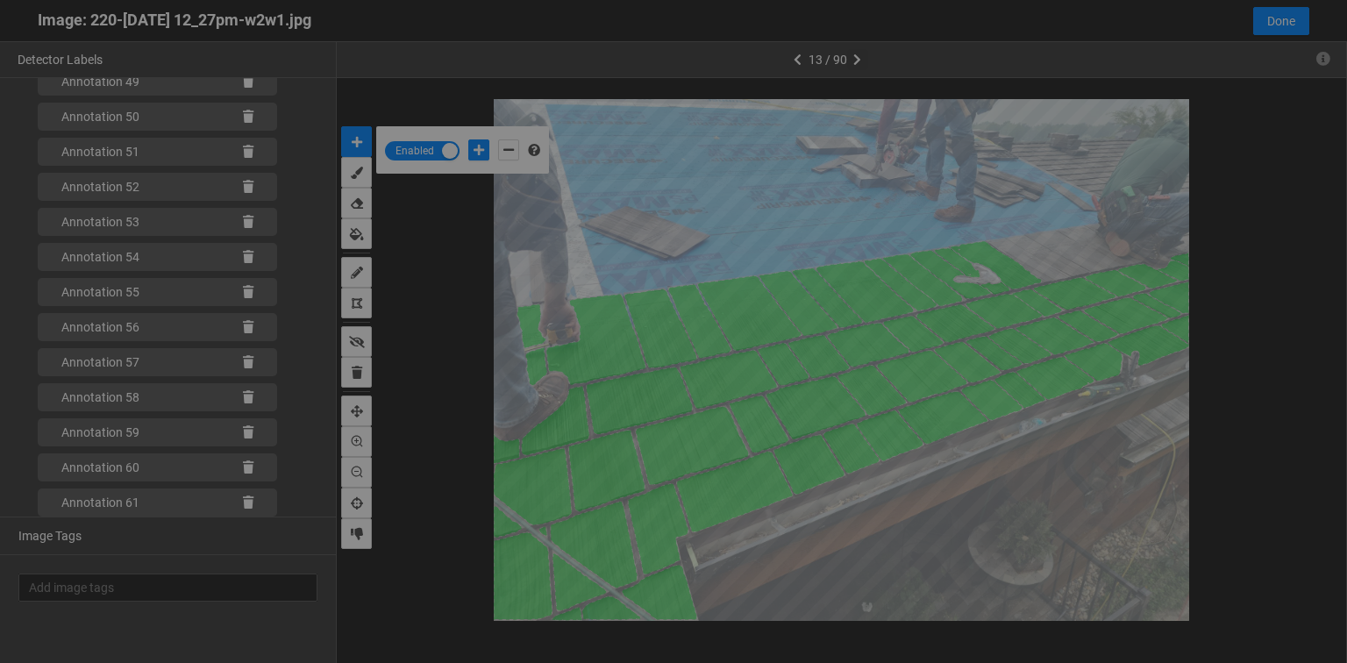
scroll to position [653, 0]
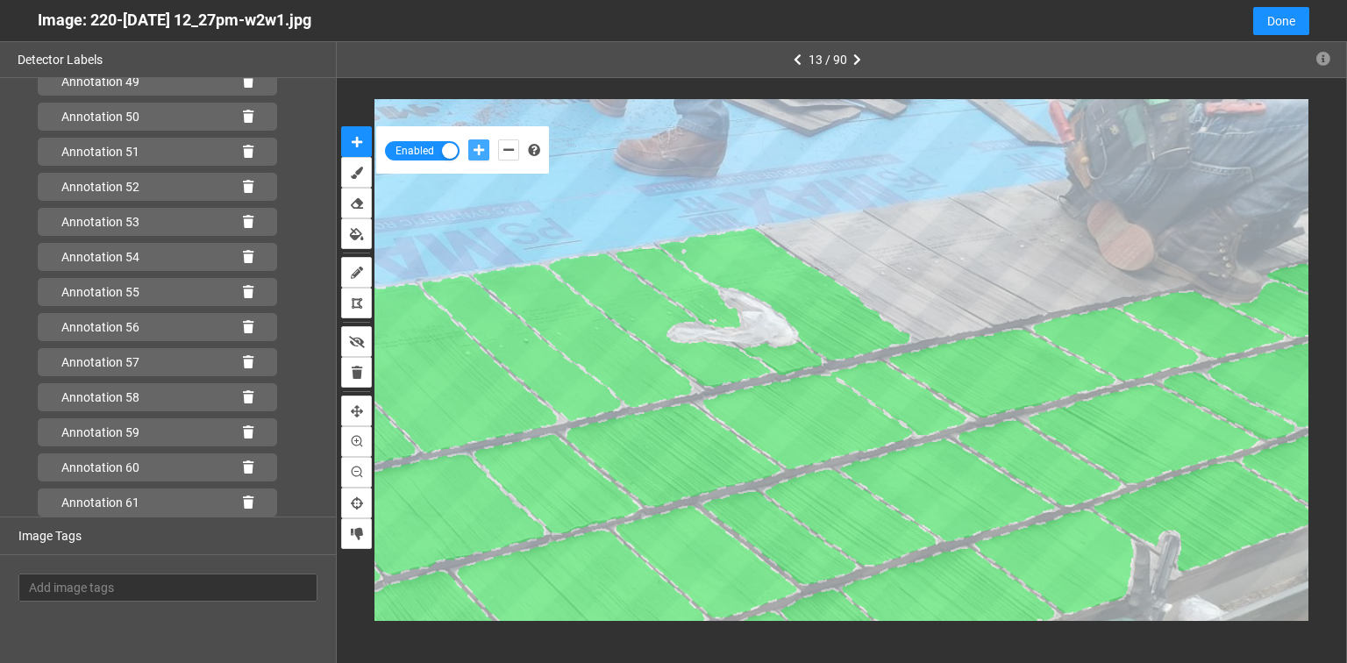
click at [475, 144] on icon "add-positive-points" at bounding box center [479, 150] width 11 height 12
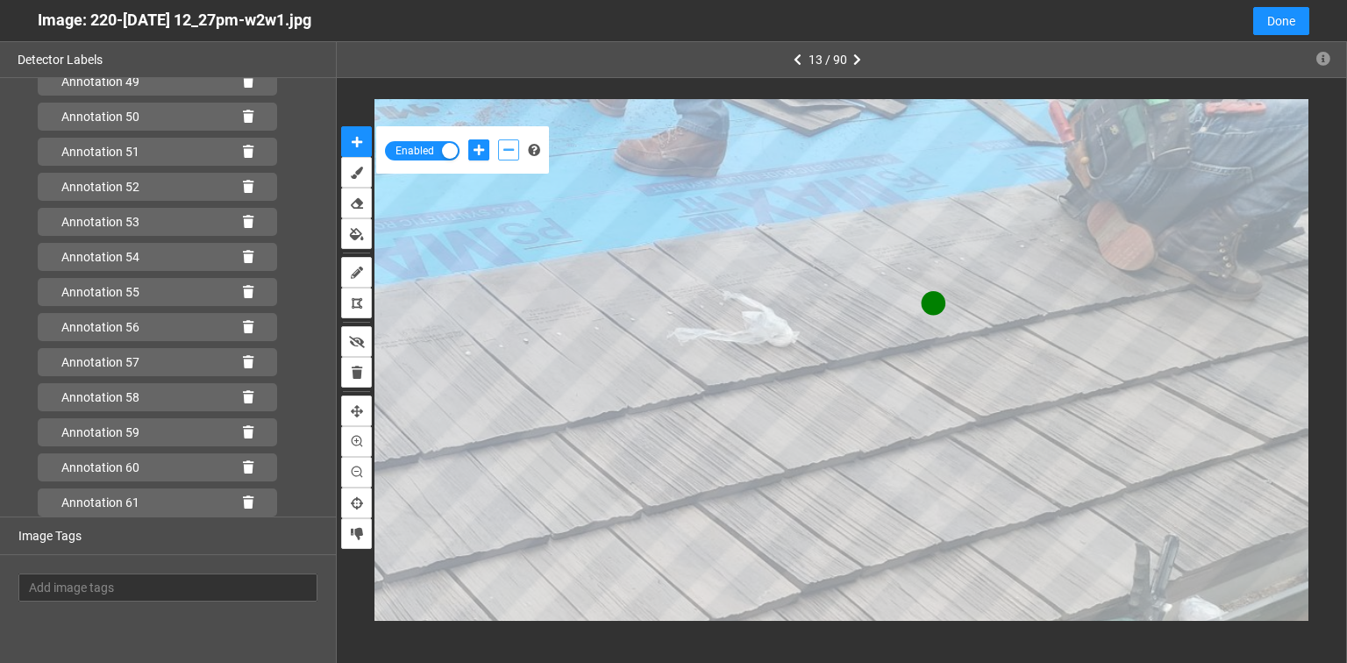
click at [506, 144] on icon "add-negative-points" at bounding box center [508, 150] width 11 height 12
click at [498, 139] on button "add-negative-points" at bounding box center [508, 149] width 21 height 21
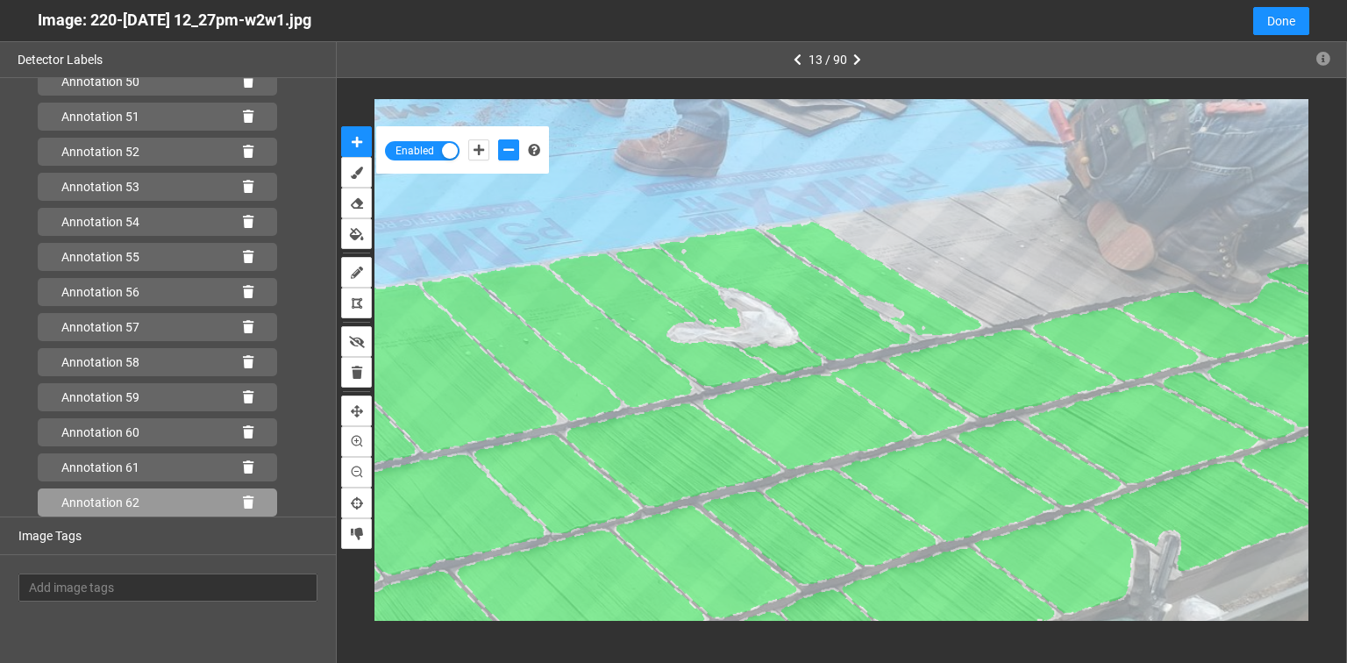
click at [243, 500] on icon at bounding box center [248, 502] width 11 height 12
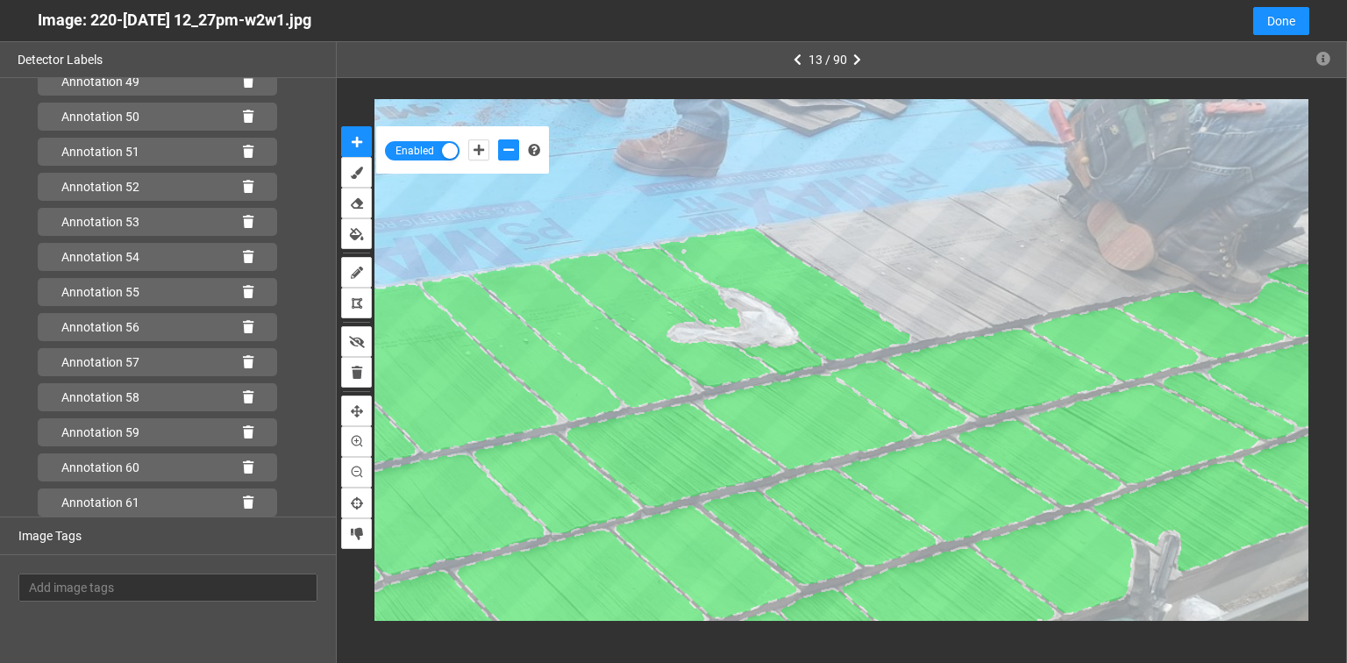
scroll to position [1818, 0]
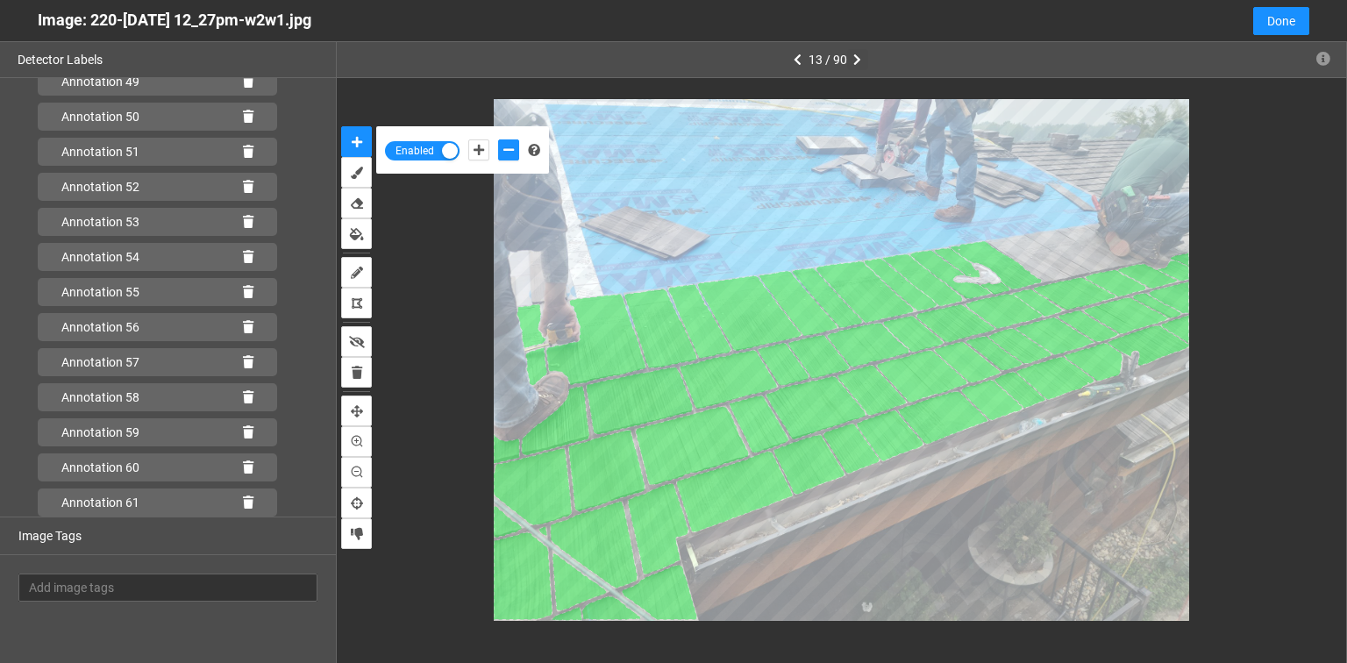
click at [858, 60] on icon "button" at bounding box center [857, 60] width 8 height 12
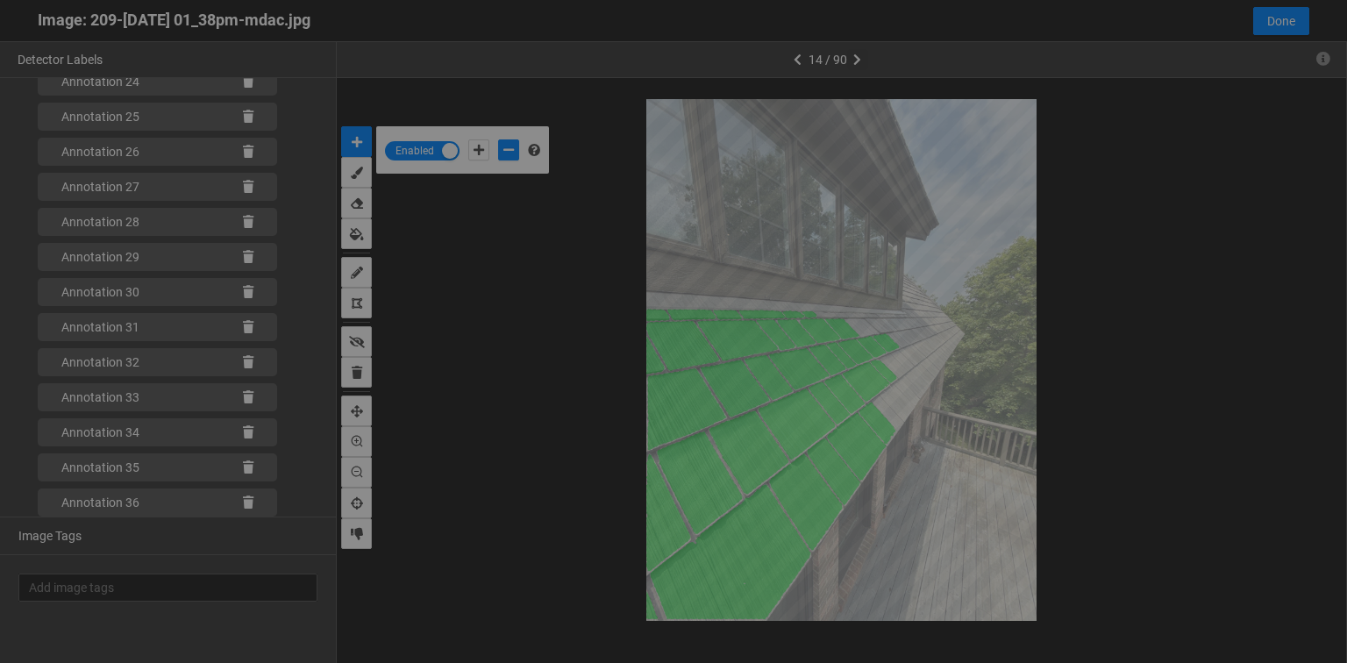
scroll to position [653, 0]
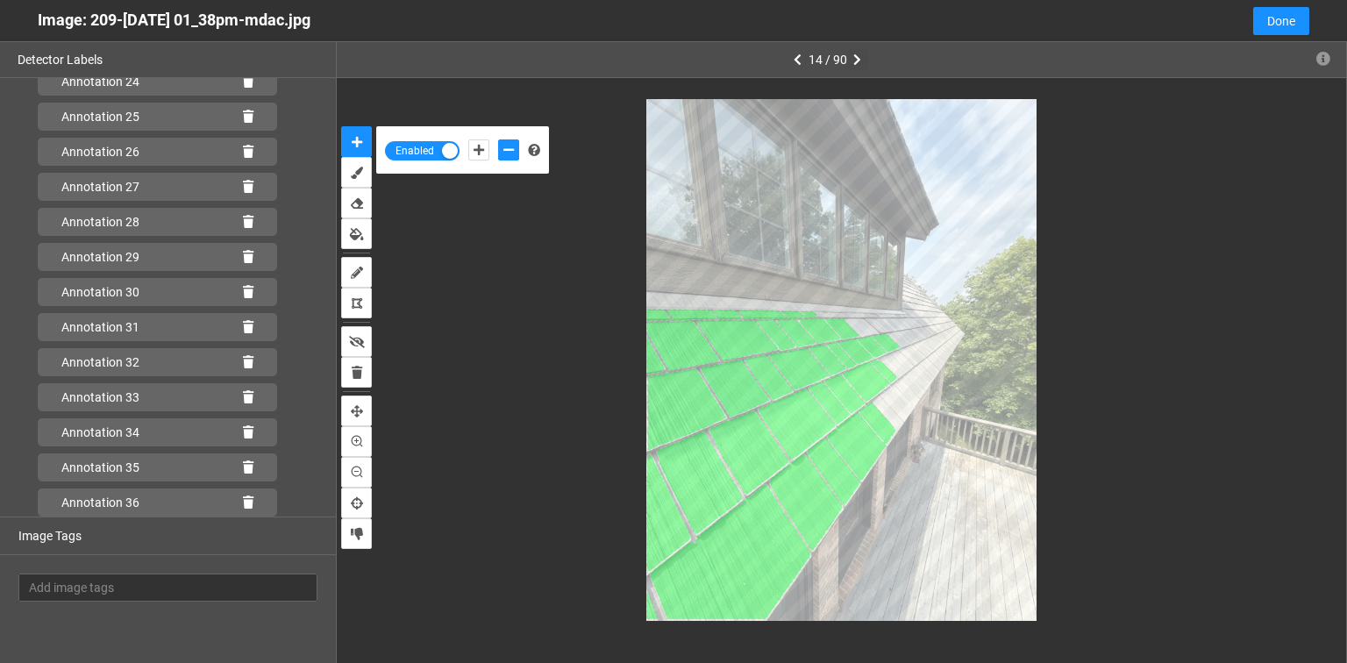
click at [853, 58] on icon "button" at bounding box center [857, 60] width 8 height 12
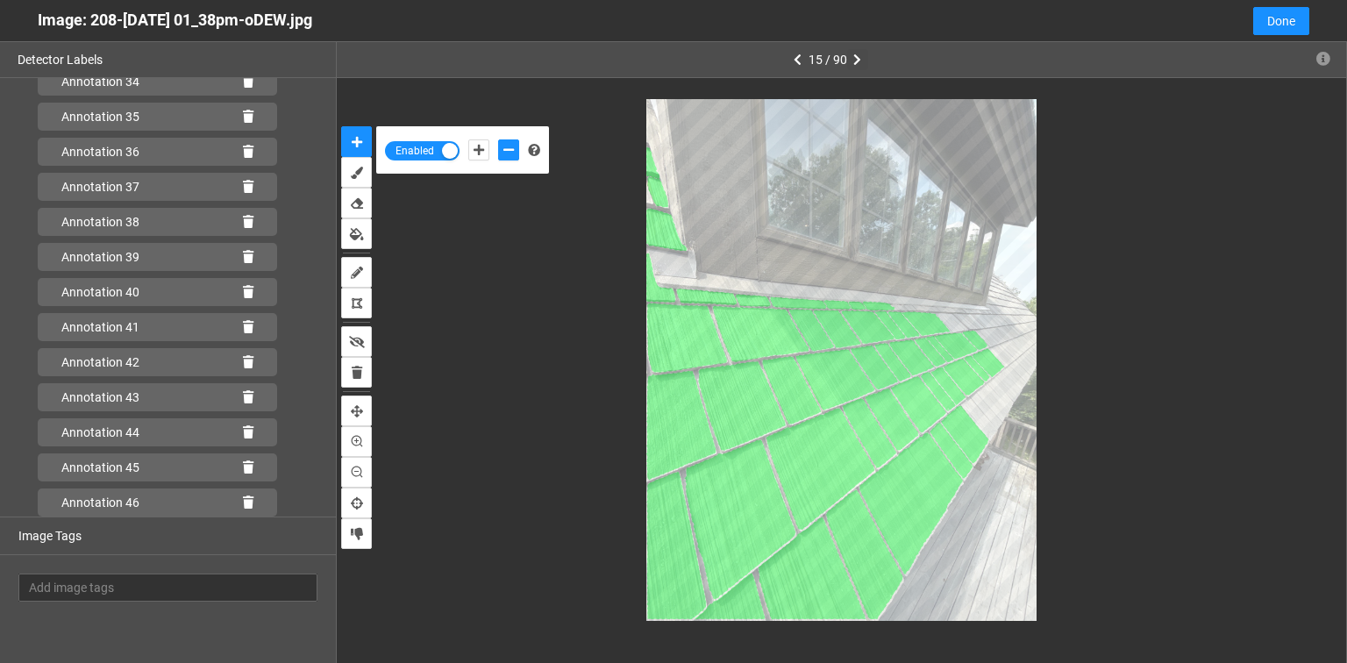
click at [854, 60] on icon "button" at bounding box center [857, 60] width 8 height 12
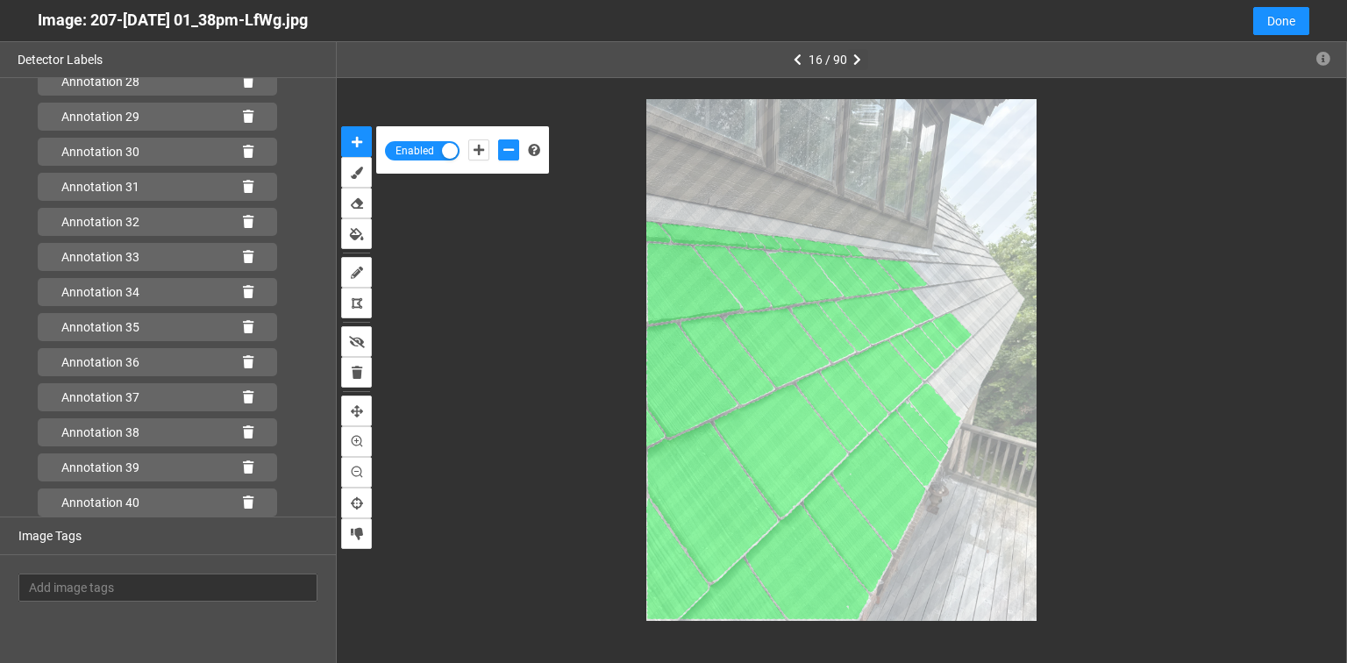
click at [856, 59] on icon "button" at bounding box center [857, 60] width 8 height 12
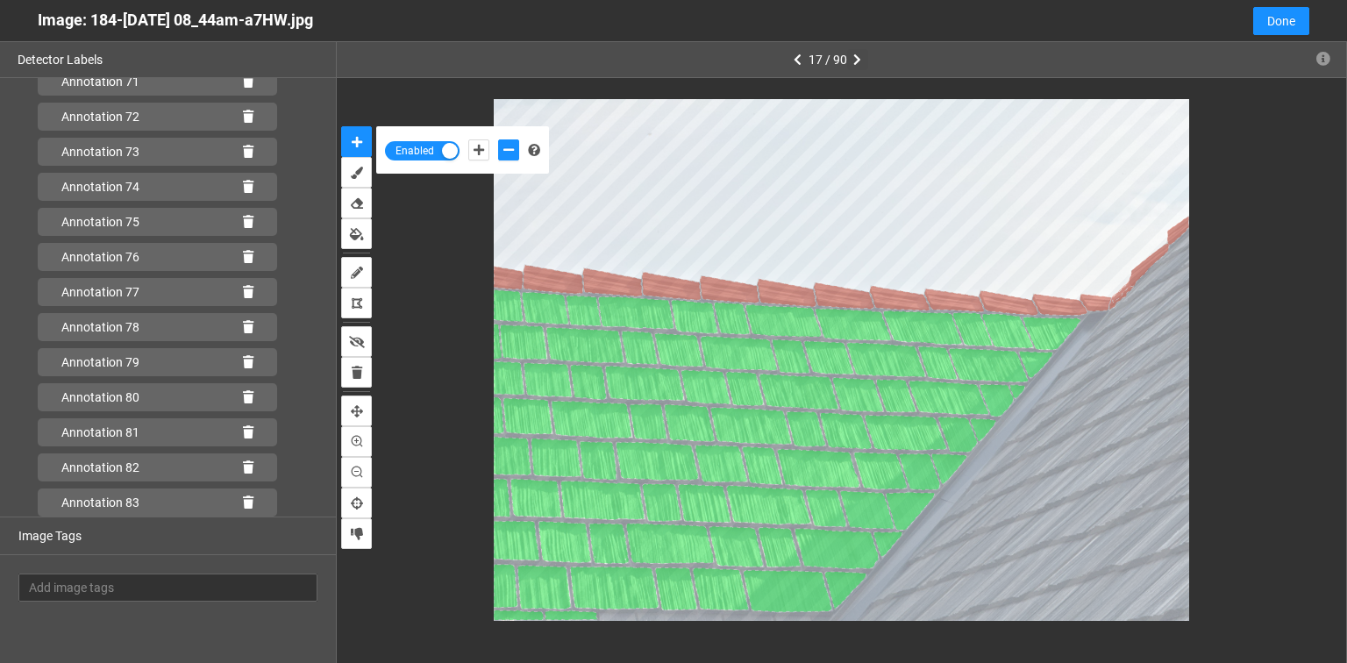
click at [858, 61] on icon "button" at bounding box center [857, 60] width 8 height 12
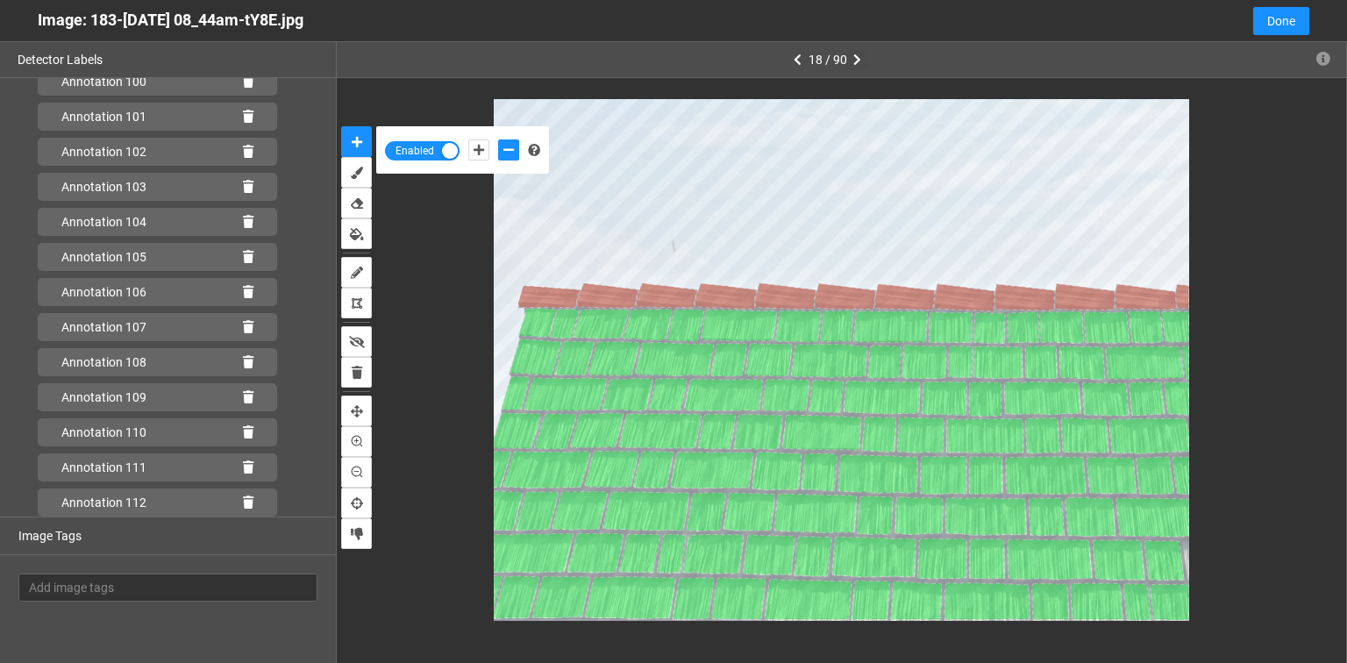
click at [849, 60] on button "button" at bounding box center [857, 59] width 21 height 21
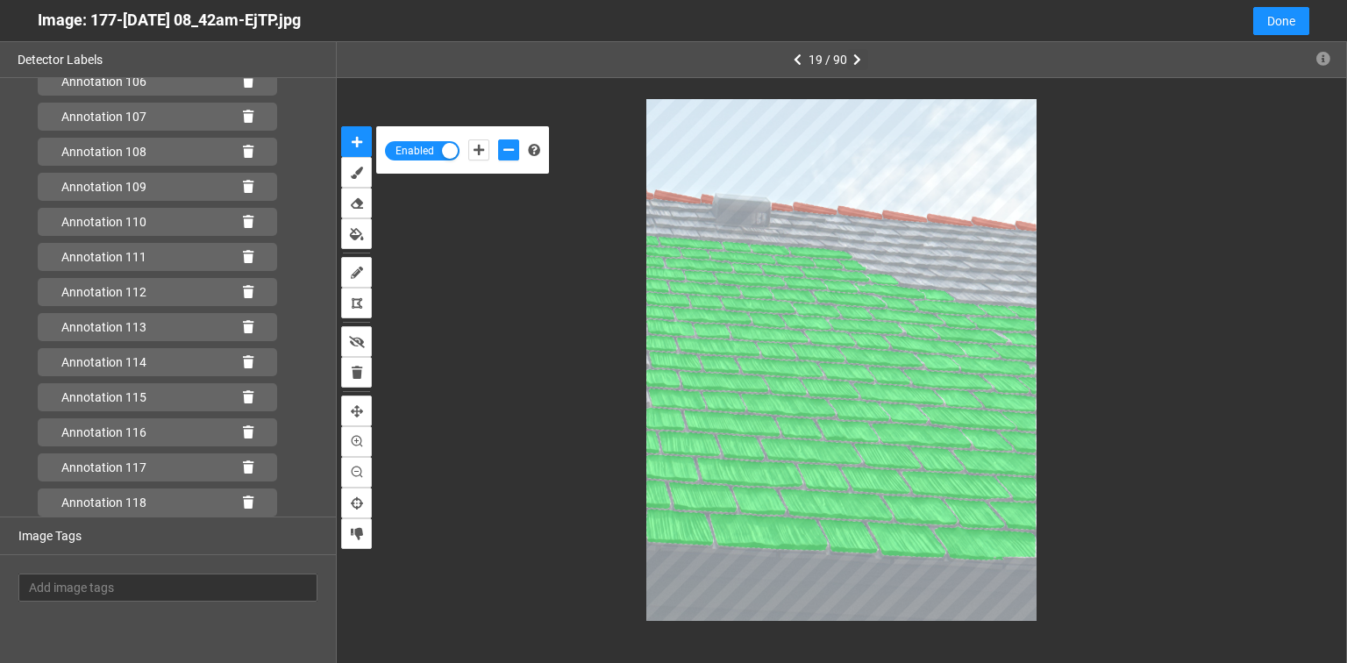
click at [856, 56] on icon "button" at bounding box center [857, 60] width 8 height 12
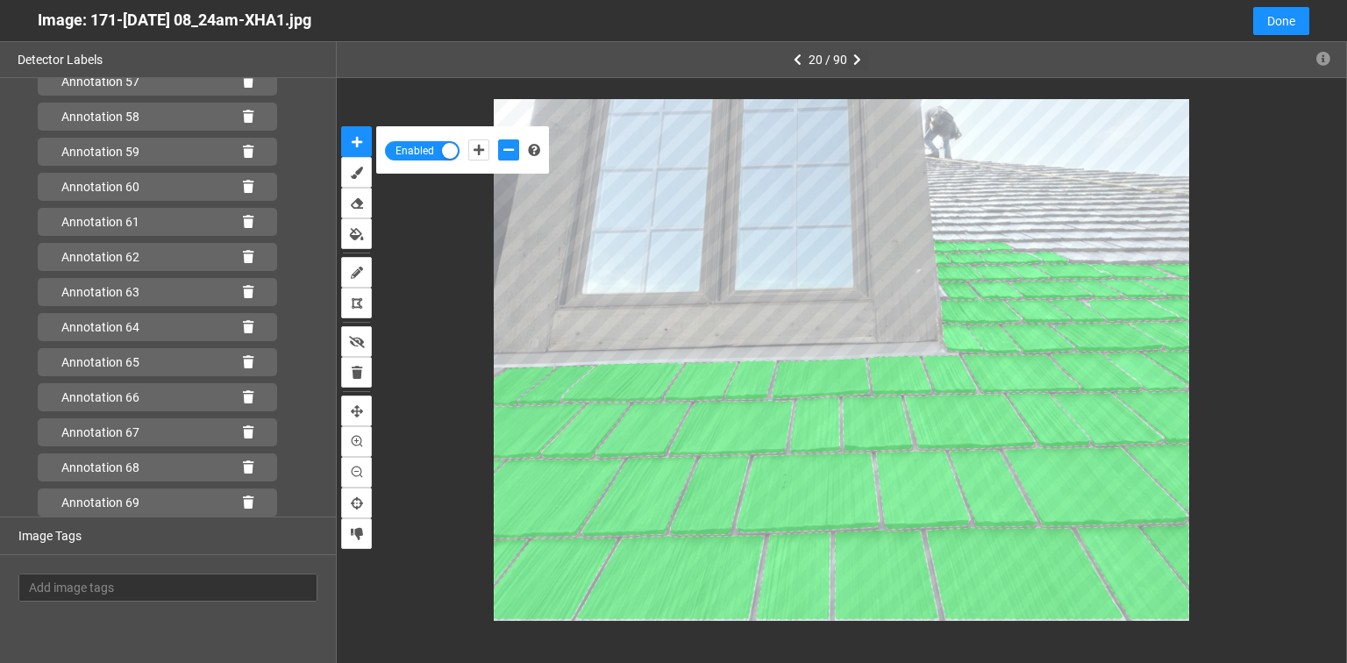
click at [854, 60] on icon "button" at bounding box center [857, 60] width 8 height 12
type input "2"
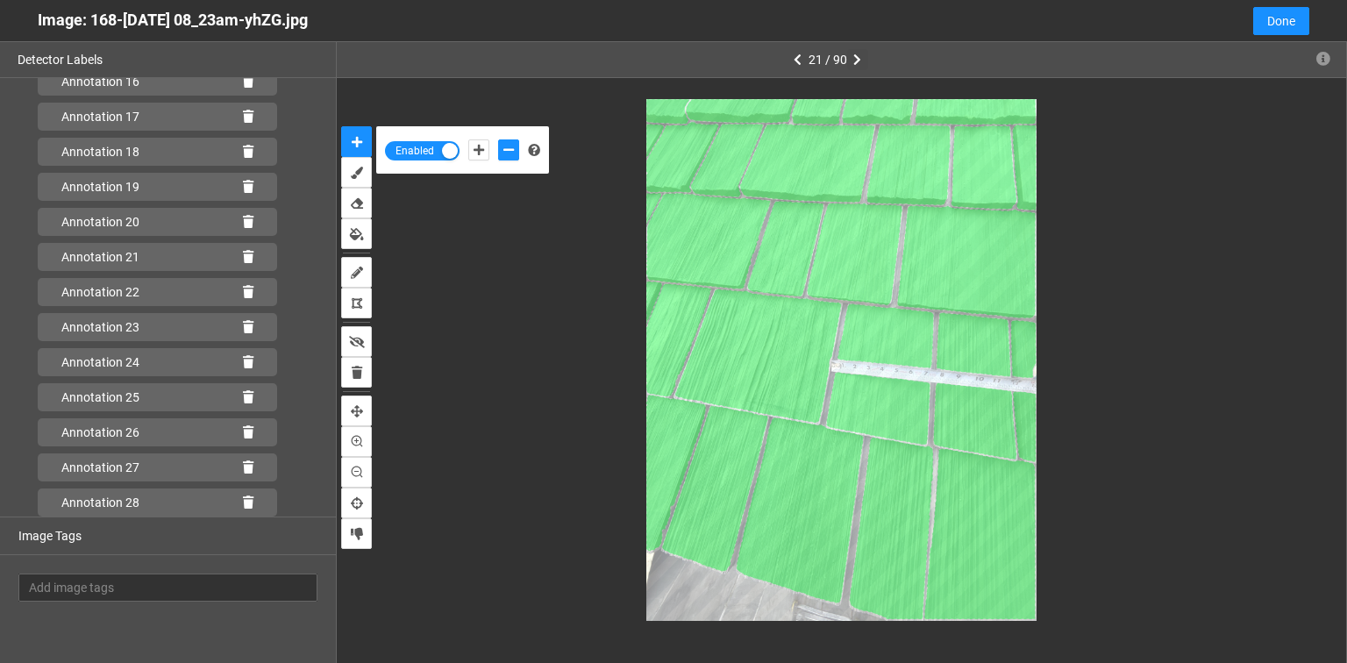
click at [859, 56] on icon "button" at bounding box center [857, 60] width 8 height 12
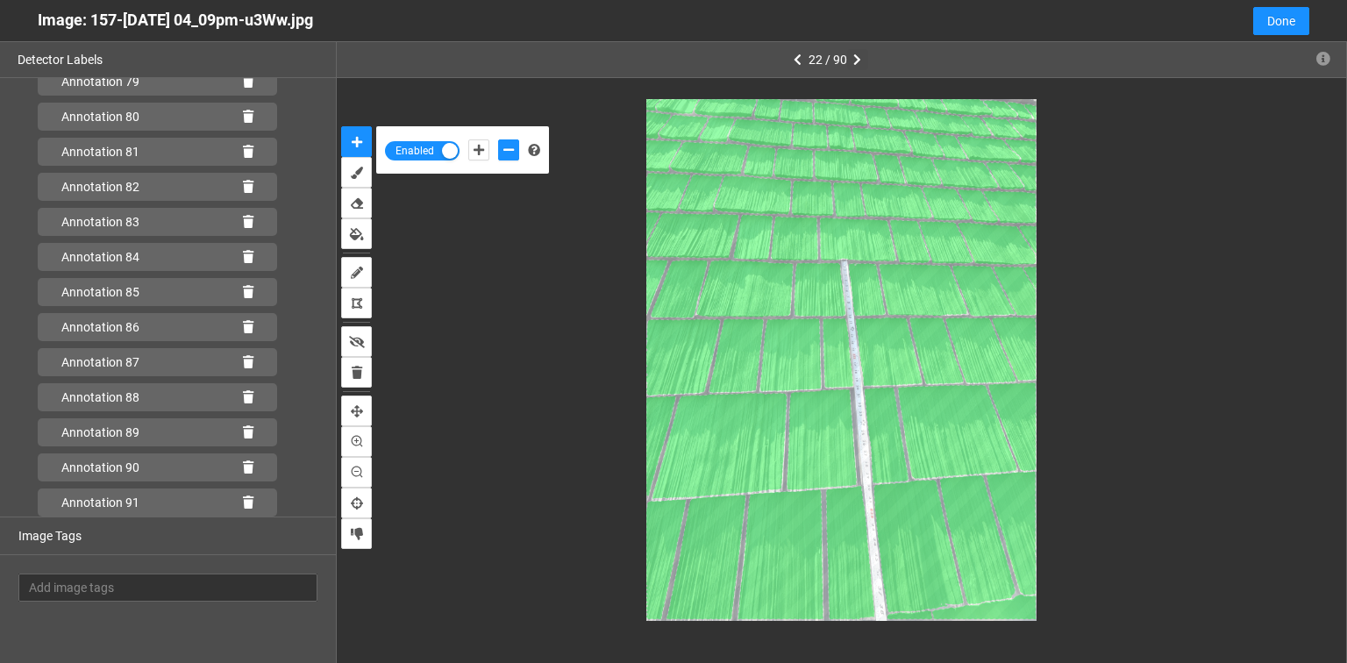
click at [859, 56] on icon "button" at bounding box center [857, 60] width 8 height 12
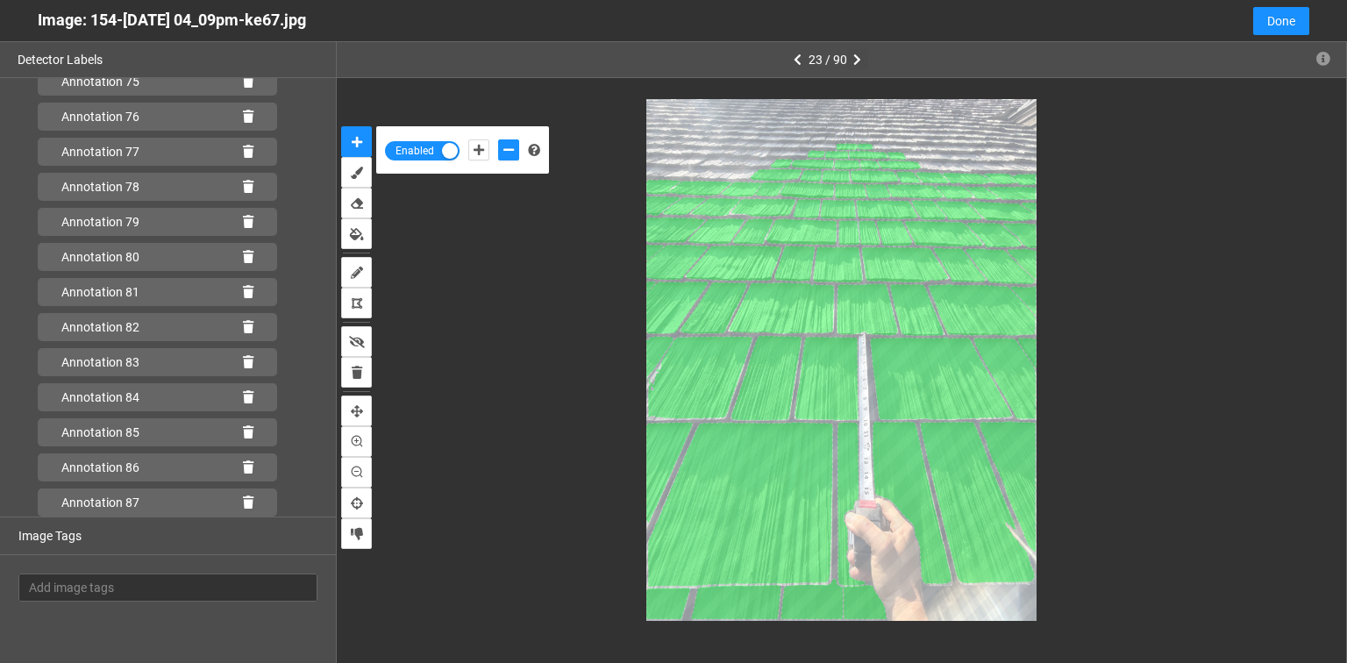
click at [859, 56] on icon "button" at bounding box center [857, 60] width 8 height 12
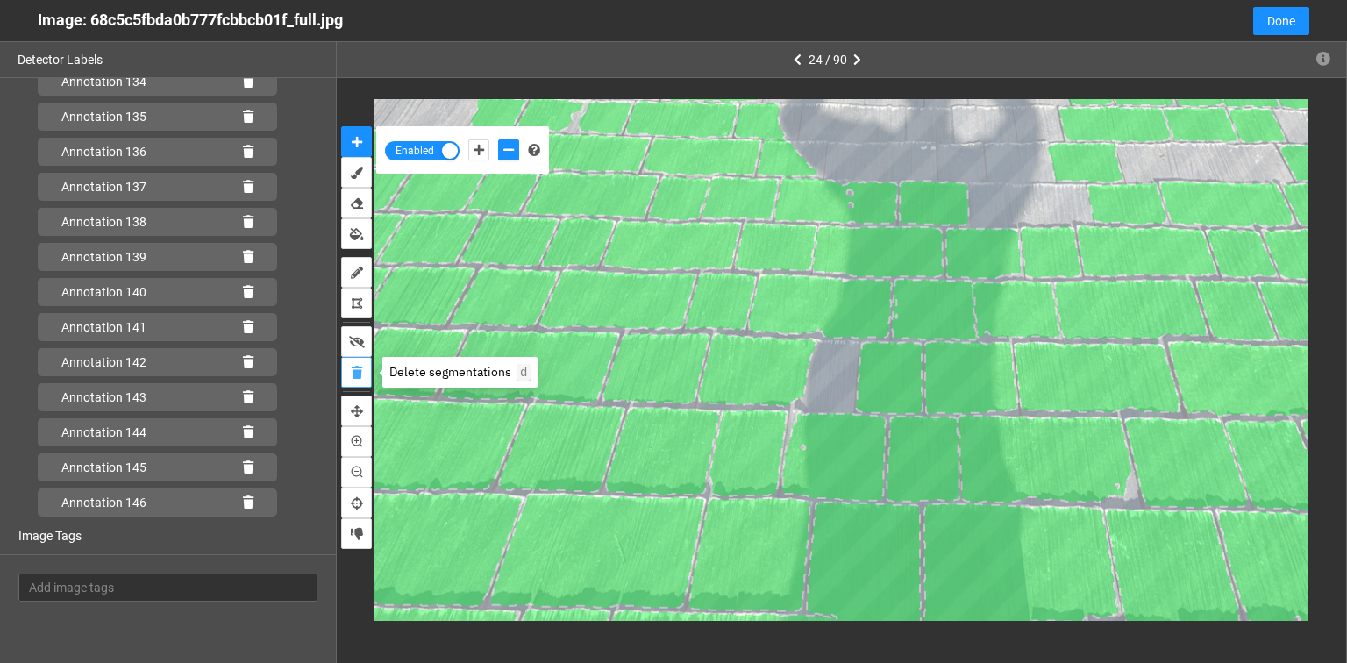
click at [358, 368] on icon "delete" at bounding box center [357, 373] width 11 height 12
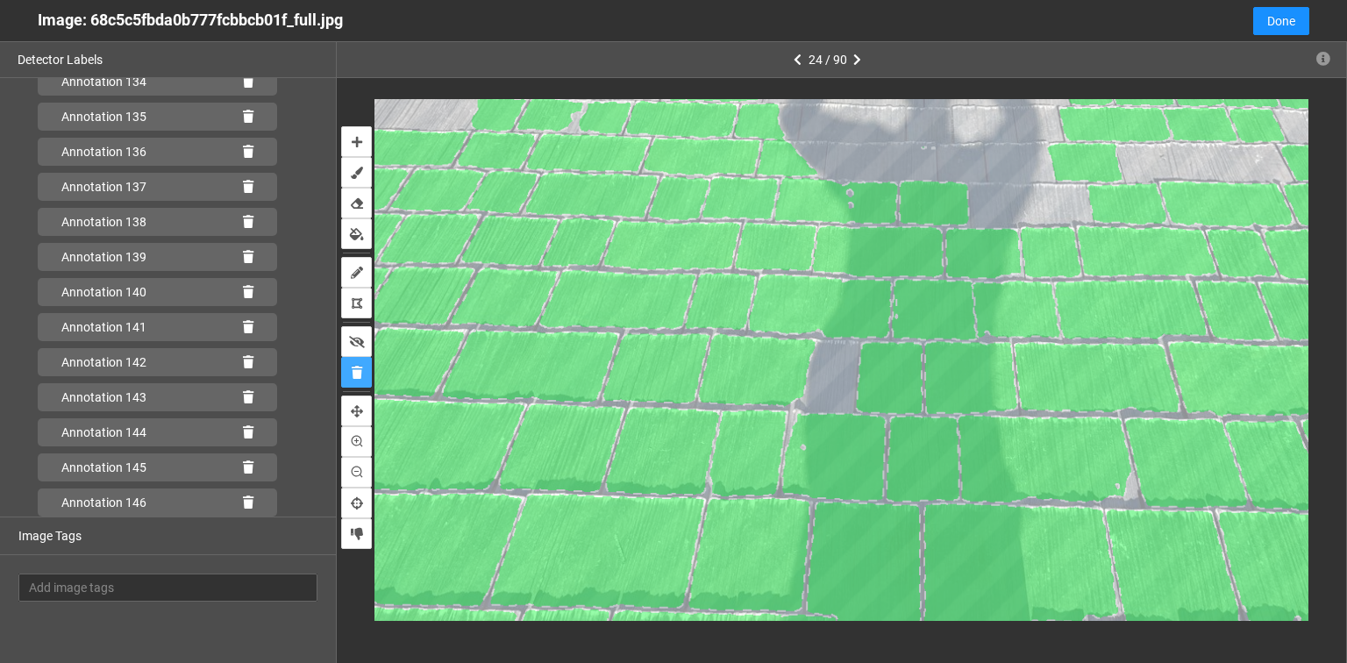
click at [754, 382] on icon at bounding box center [757, 370] width 118 height 73
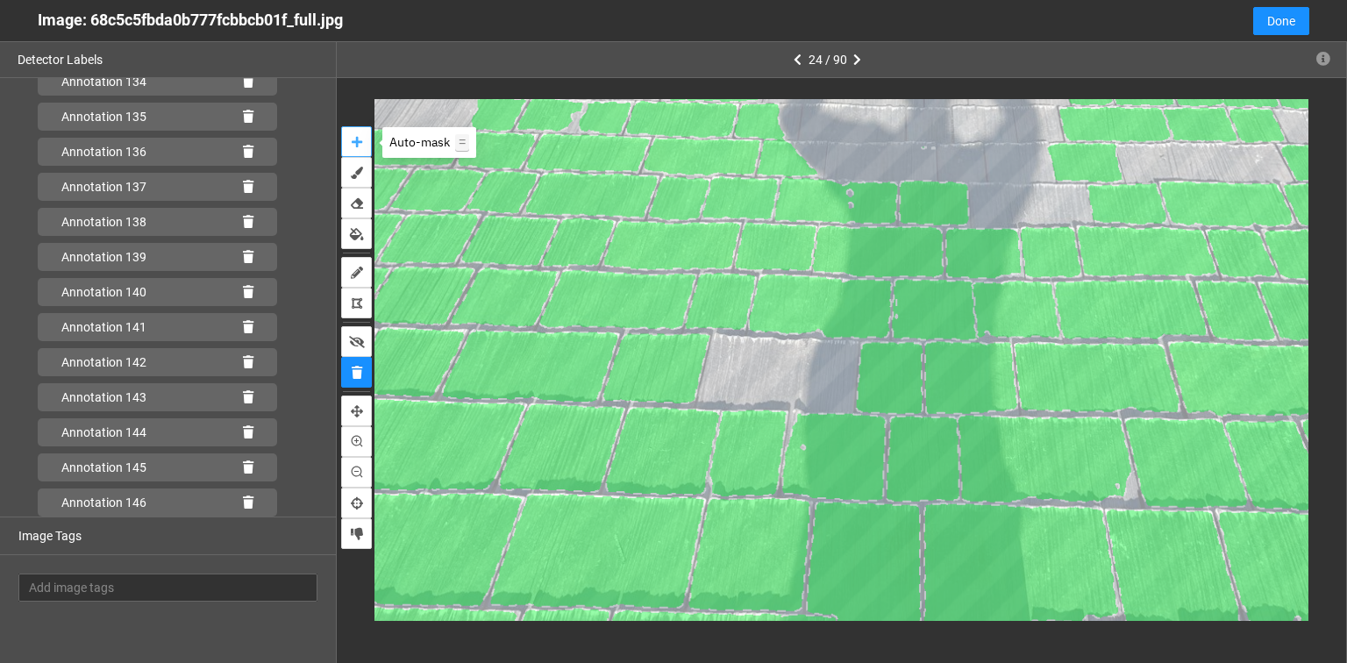
click at [352, 144] on icon "auto-mask" at bounding box center [357, 142] width 11 height 12
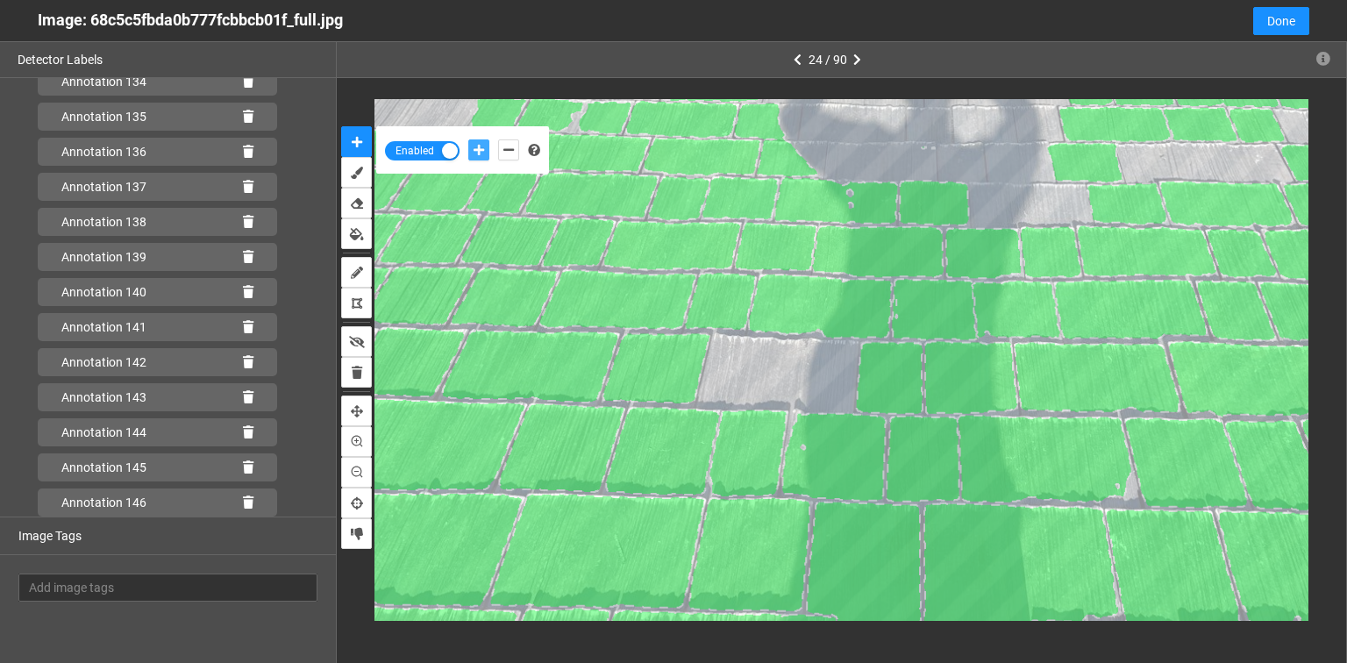
click at [481, 150] on icon "add-positive-points" at bounding box center [479, 150] width 11 height 12
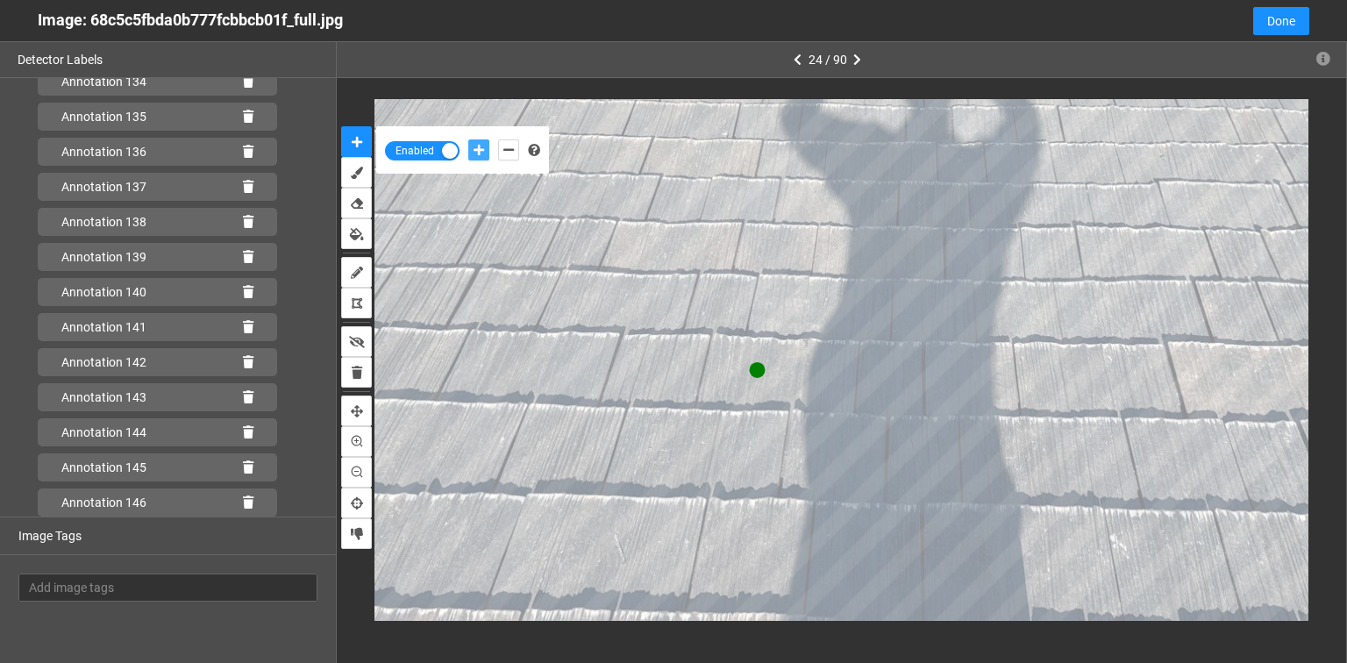
click at [468, 139] on button "add-positive-points" at bounding box center [478, 149] width 21 height 21
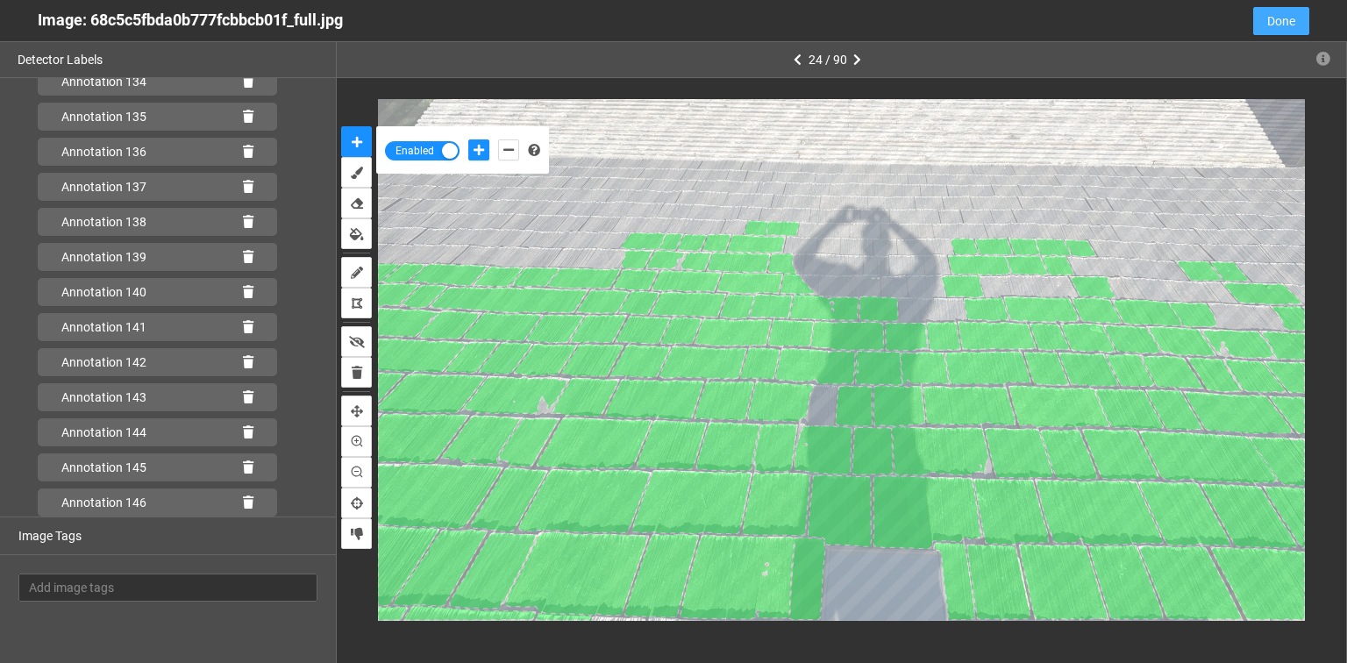
click at [1268, 18] on span "Done" at bounding box center [1282, 20] width 28 height 19
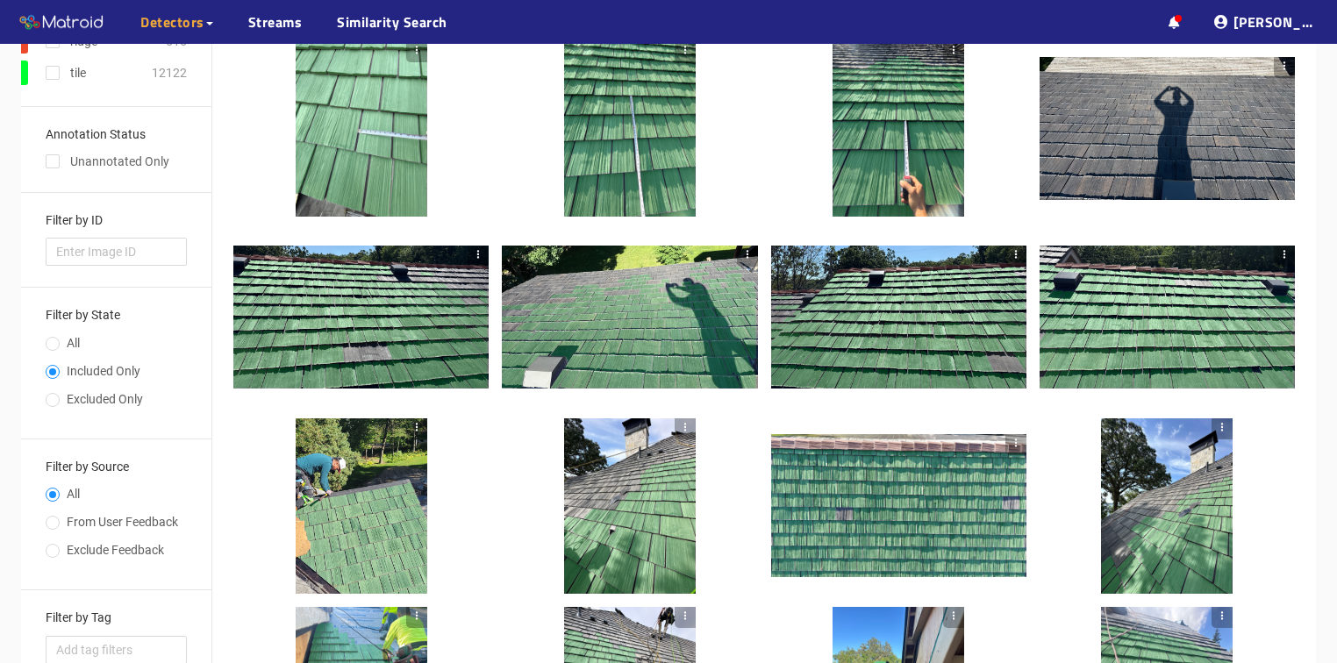
scroll to position [0, 0]
